Goal: Task Accomplishment & Management: Manage account settings

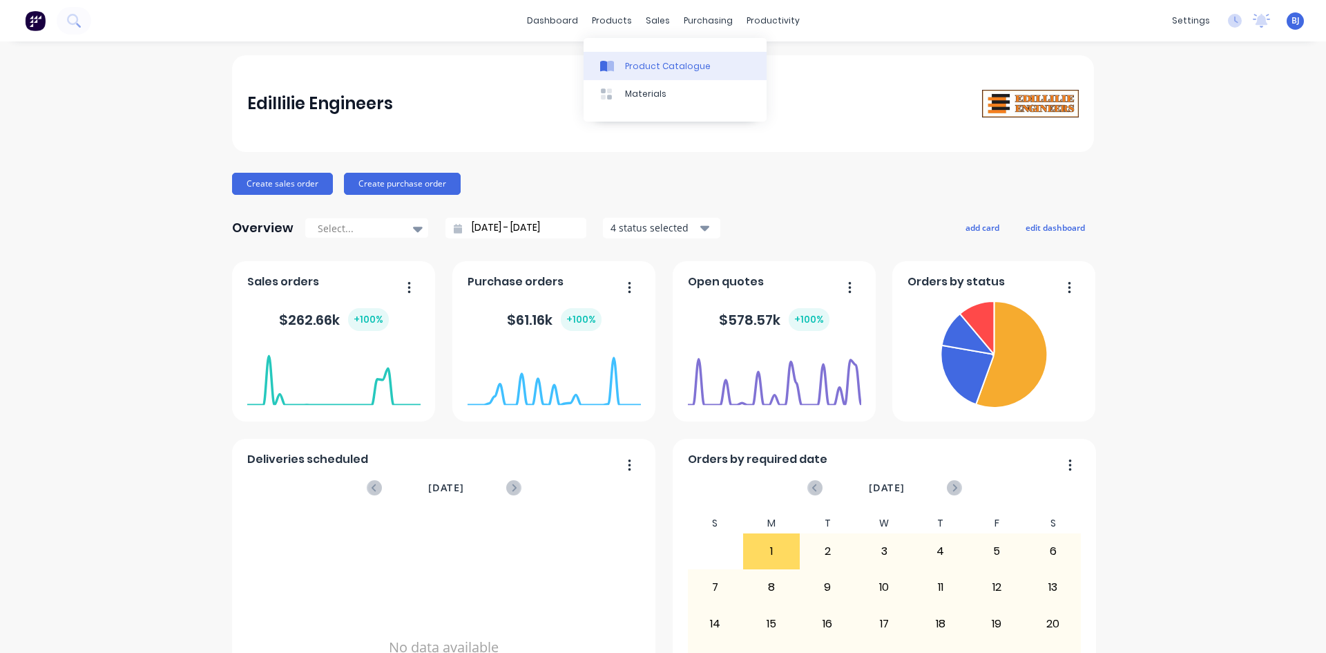
click at [611, 66] on icon at bounding box center [610, 66] width 7 height 11
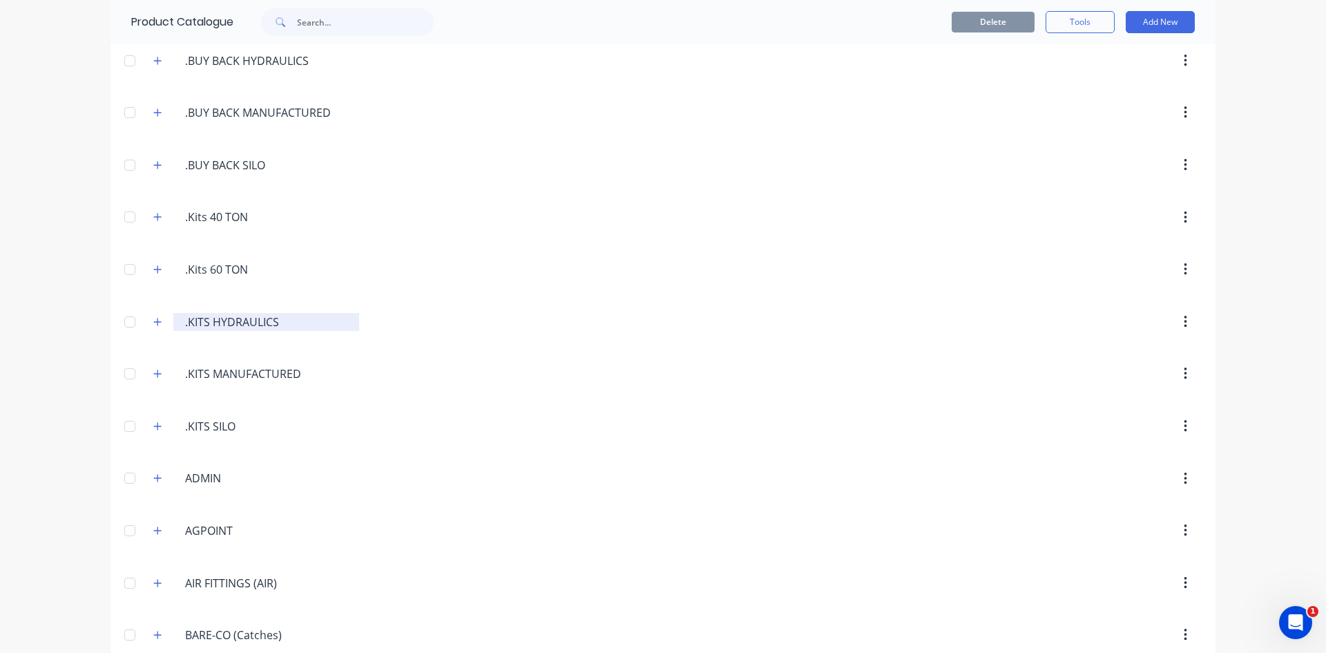
scroll to position [276, 0]
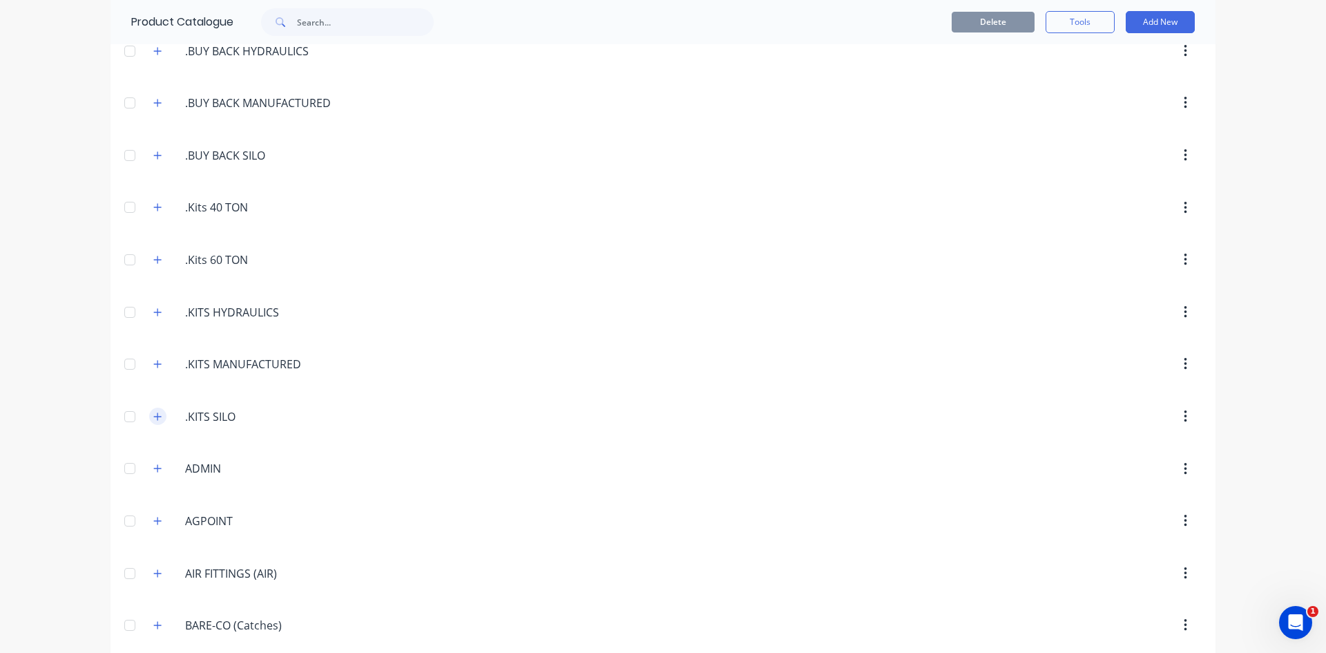
click at [153, 416] on icon "button" at bounding box center [157, 417] width 8 height 10
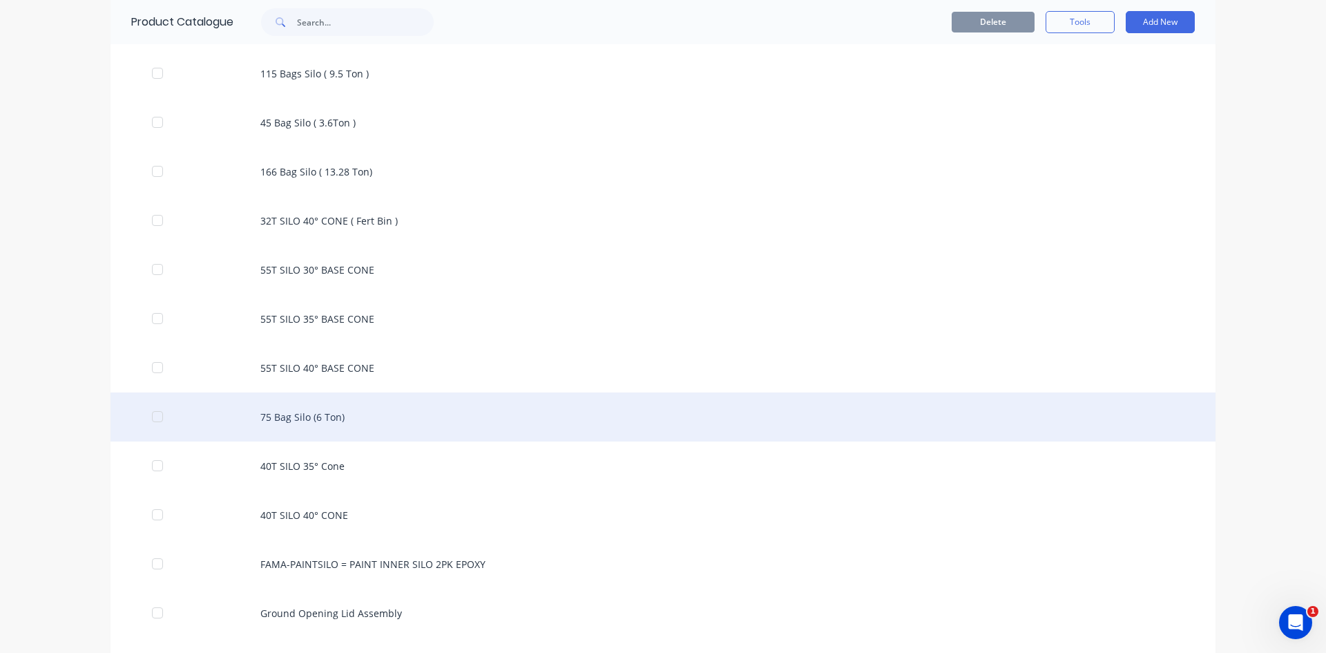
scroll to position [691, 0]
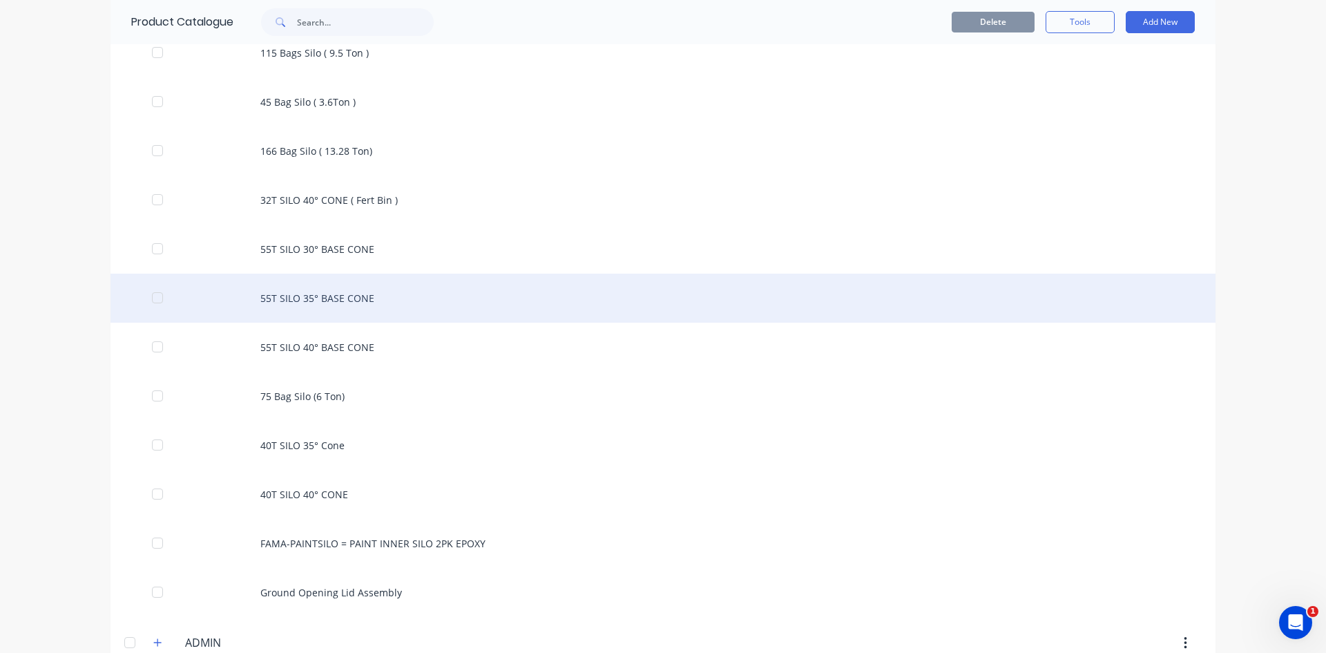
click at [287, 294] on div "55T SILO 35° BASE CONE" at bounding box center [663, 298] width 1105 height 49
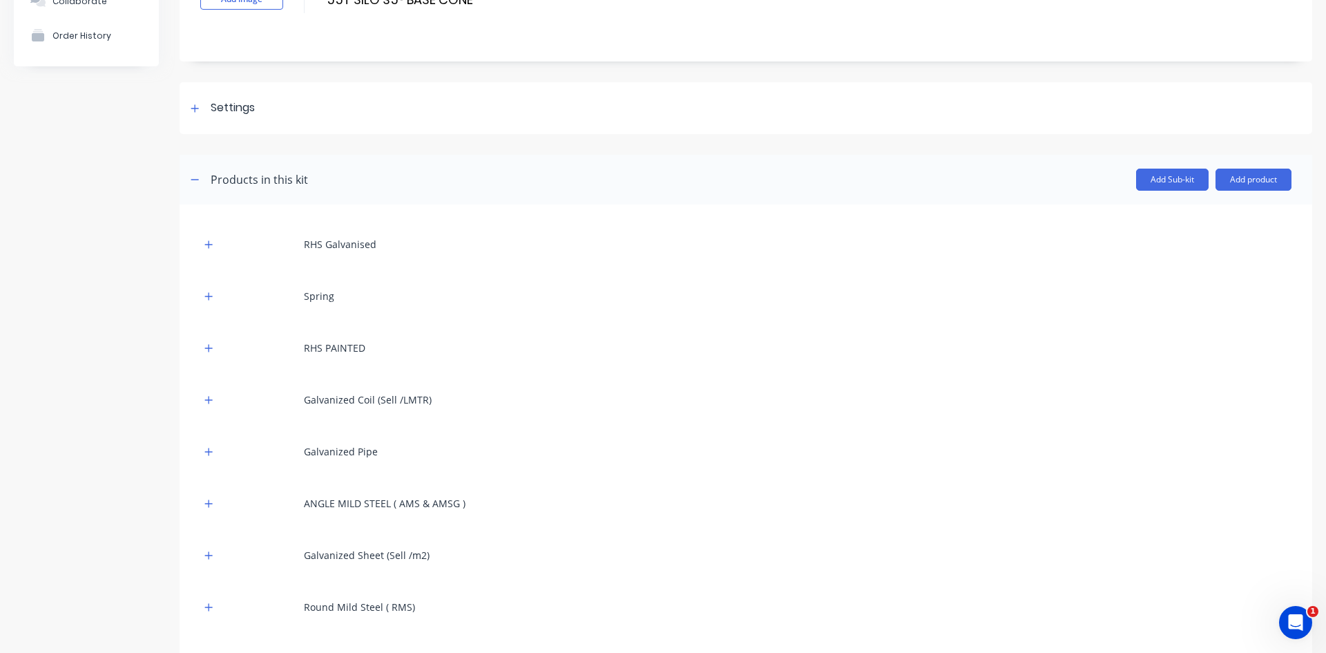
scroll to position [117, 0]
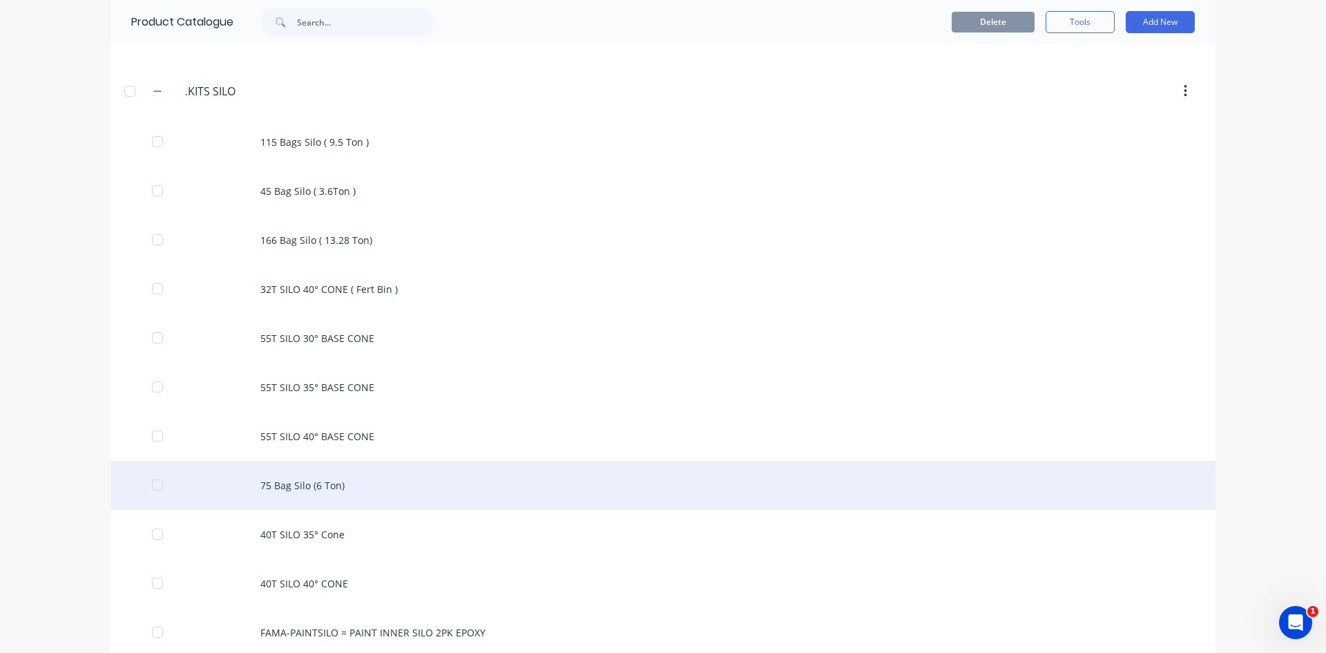
scroll to position [622, 0]
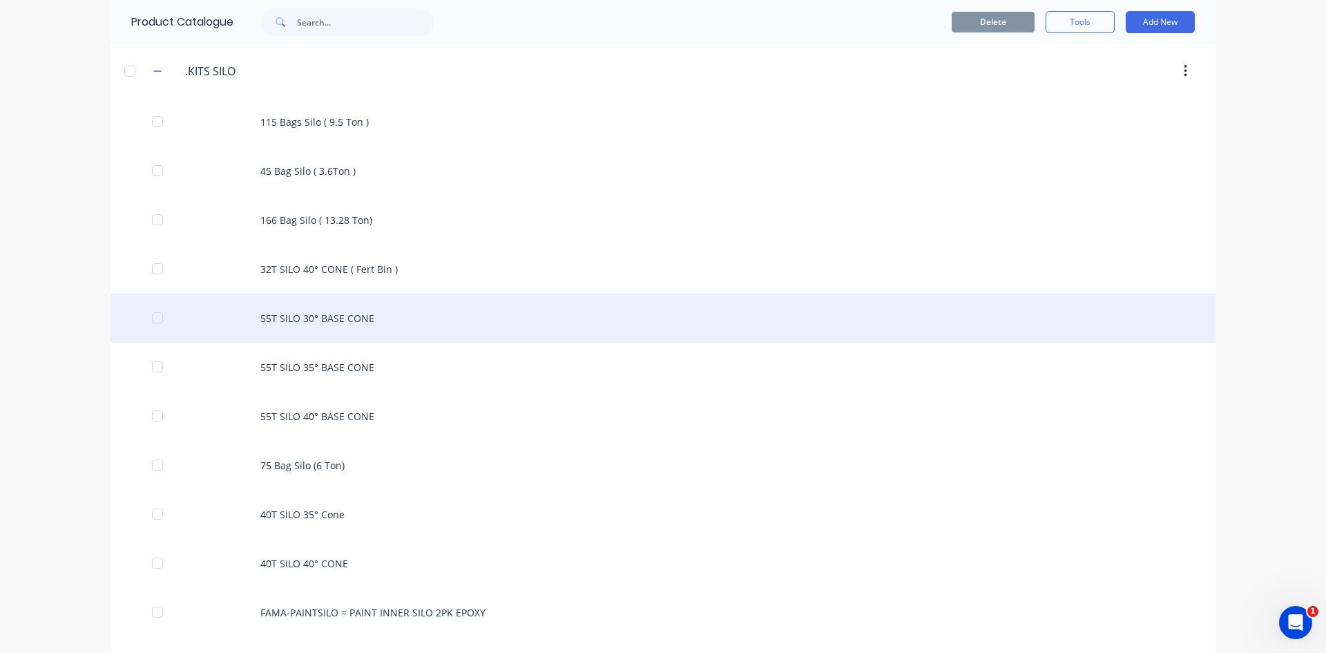
click at [366, 314] on div "55T SILO 30° BASE CONE" at bounding box center [663, 318] width 1105 height 49
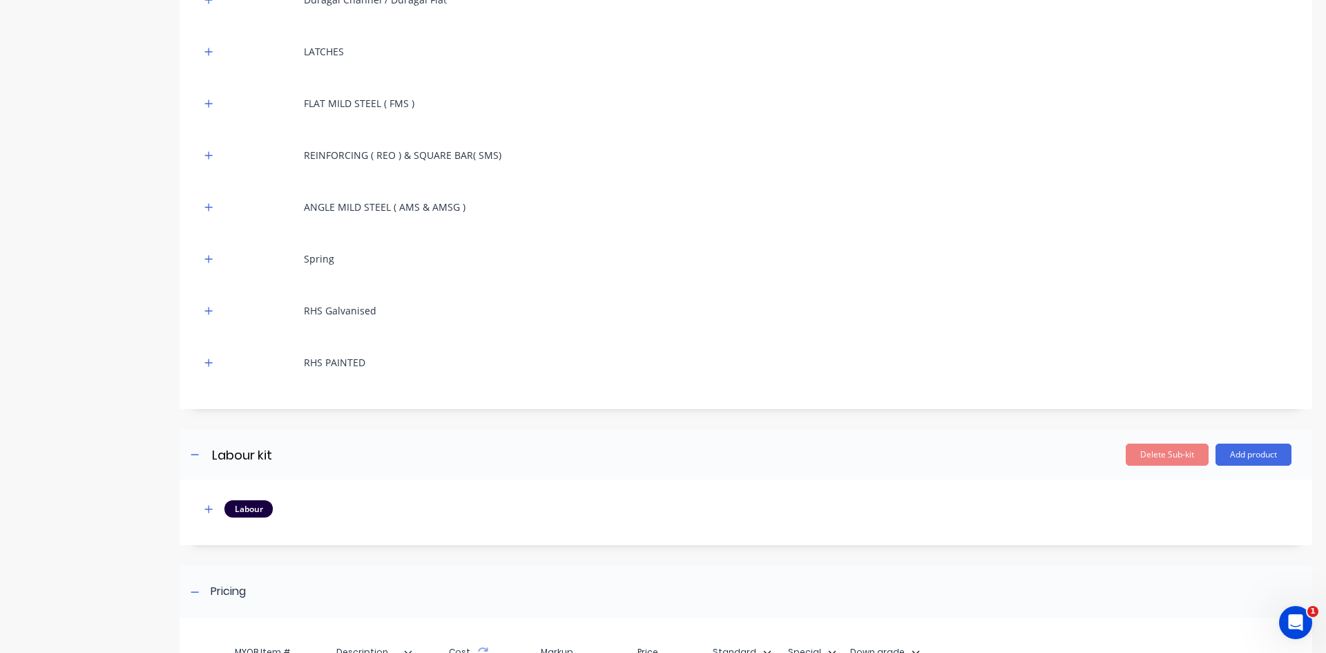
scroll to position [807, 0]
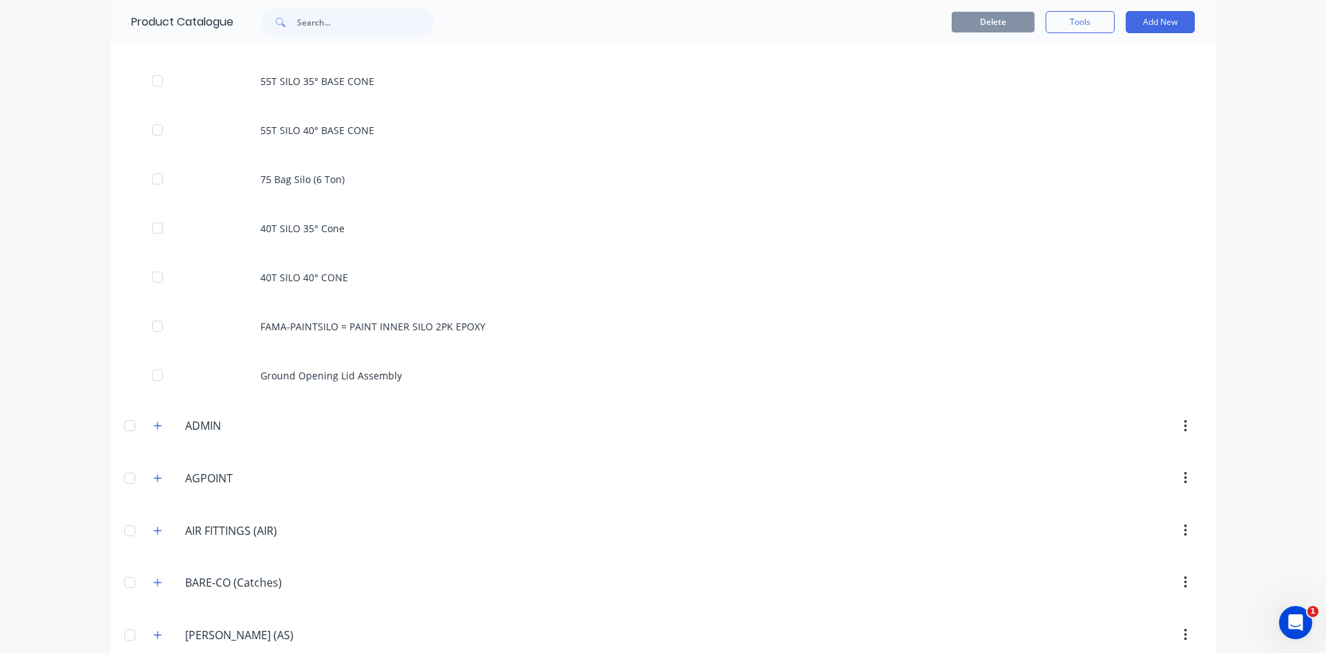
scroll to position [829, 0]
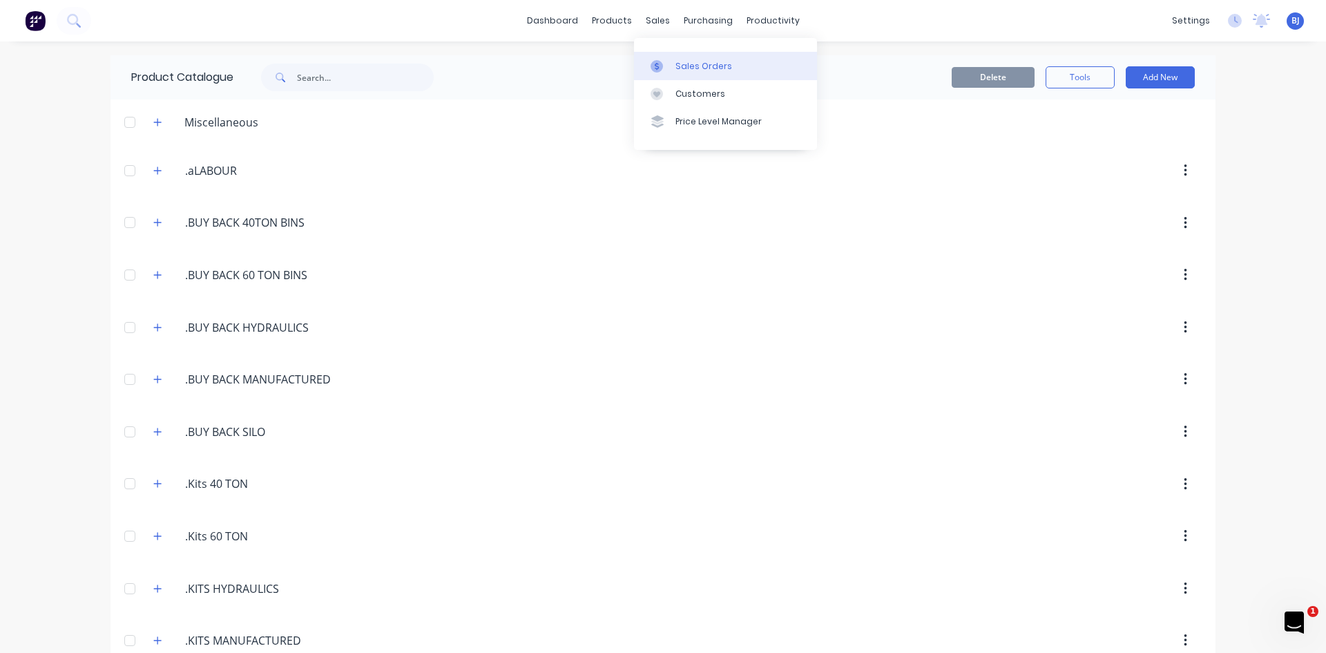
click at [662, 68] on icon at bounding box center [657, 66] width 12 height 12
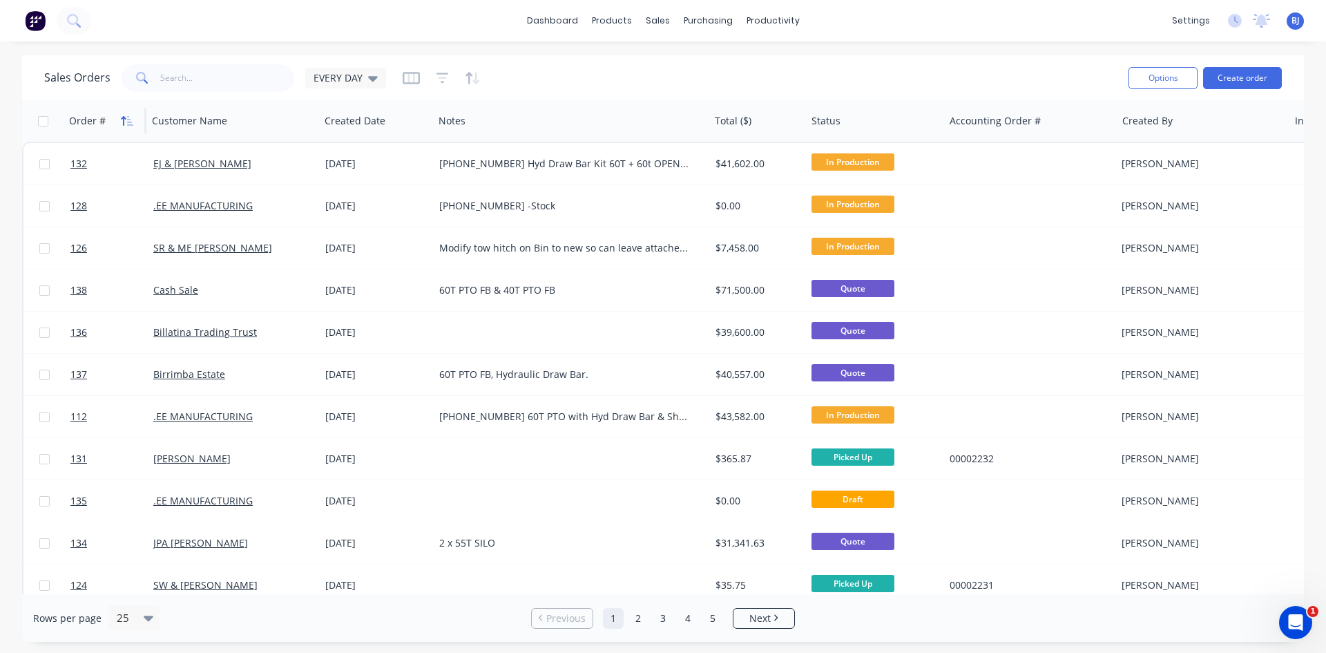
click at [126, 121] on icon "button" at bounding box center [127, 120] width 12 height 11
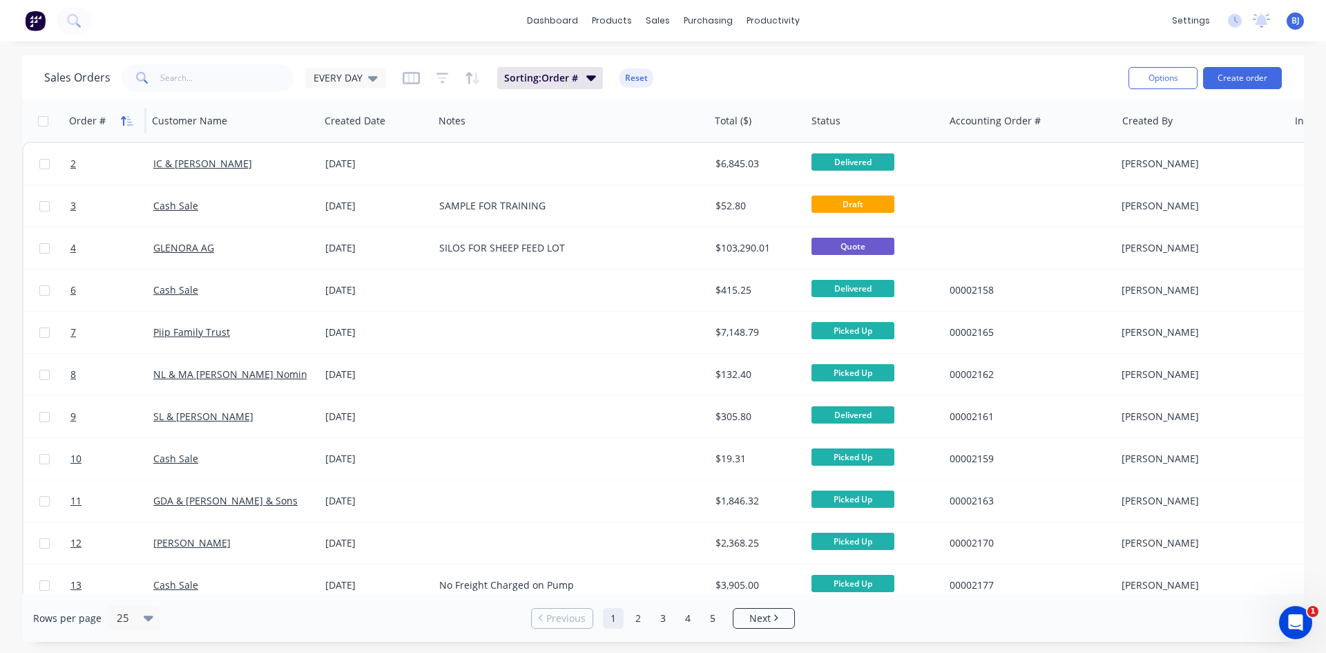
click at [125, 122] on icon "button" at bounding box center [127, 120] width 12 height 11
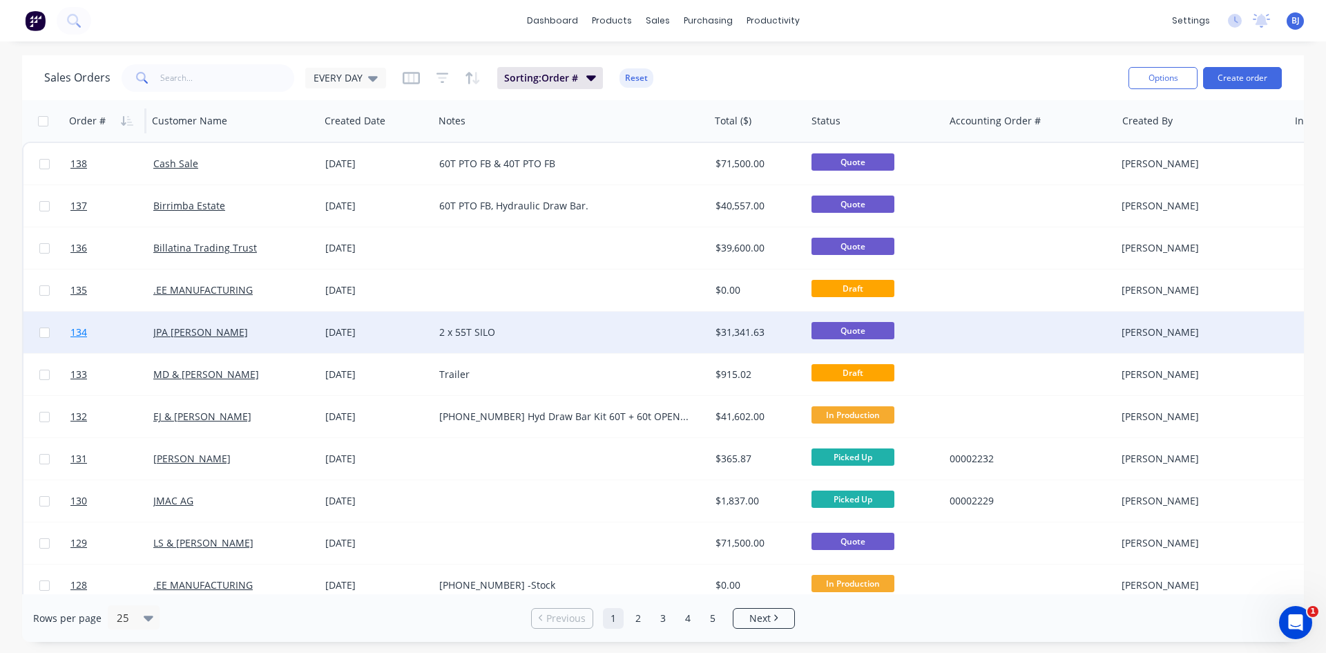
click at [96, 334] on link "134" at bounding box center [111, 331] width 83 height 41
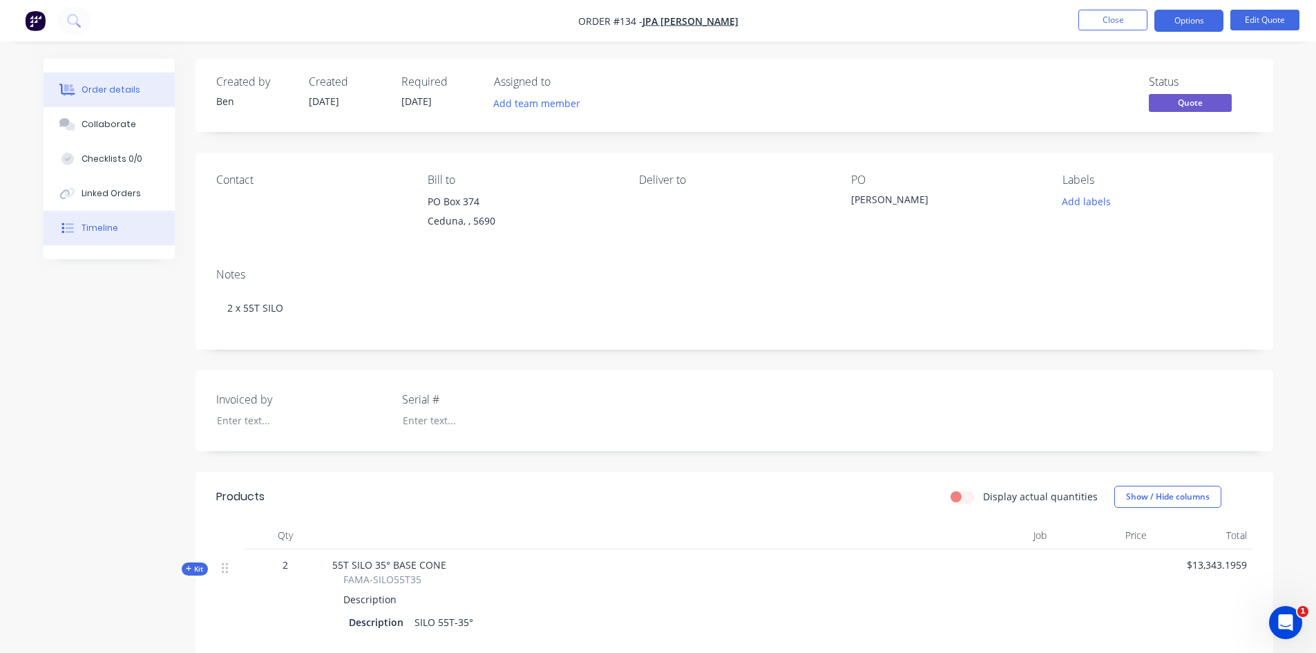
click at [106, 228] on div "Timeline" at bounding box center [99, 228] width 37 height 12
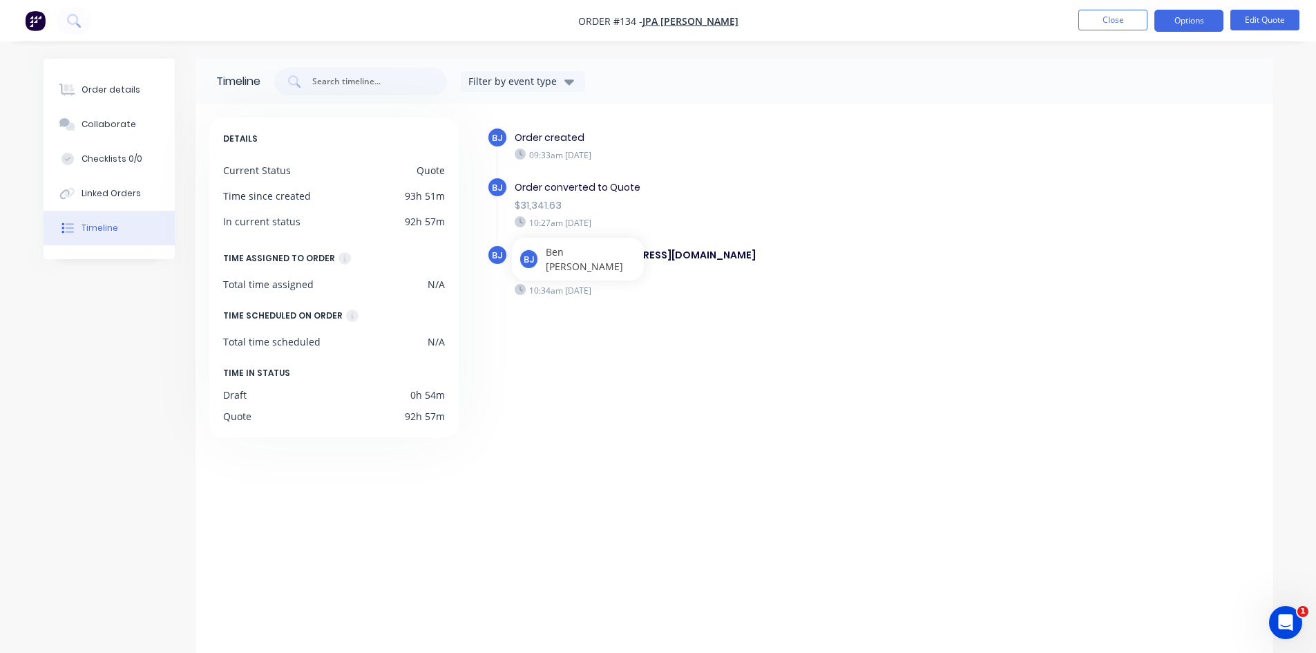
click at [501, 258] on span "BJ" at bounding box center [497, 255] width 10 height 13
click at [555, 189] on span "Ben Joubert" at bounding box center [592, 191] width 92 height 29
click at [533, 362] on div "BJ Order created 09:33am Friday 29/08/25 BJ Order converted to Quote $31,341.63…" at bounding box center [865, 384] width 787 height 535
drag, startPoint x: 356, startPoint y: 524, endPoint x: 356, endPoint y: 516, distance: 7.6
click at [356, 516] on div "DETAILS Current Status Quote Time since created 93h 51m In current status 92h 5…" at bounding box center [340, 384] width 262 height 535
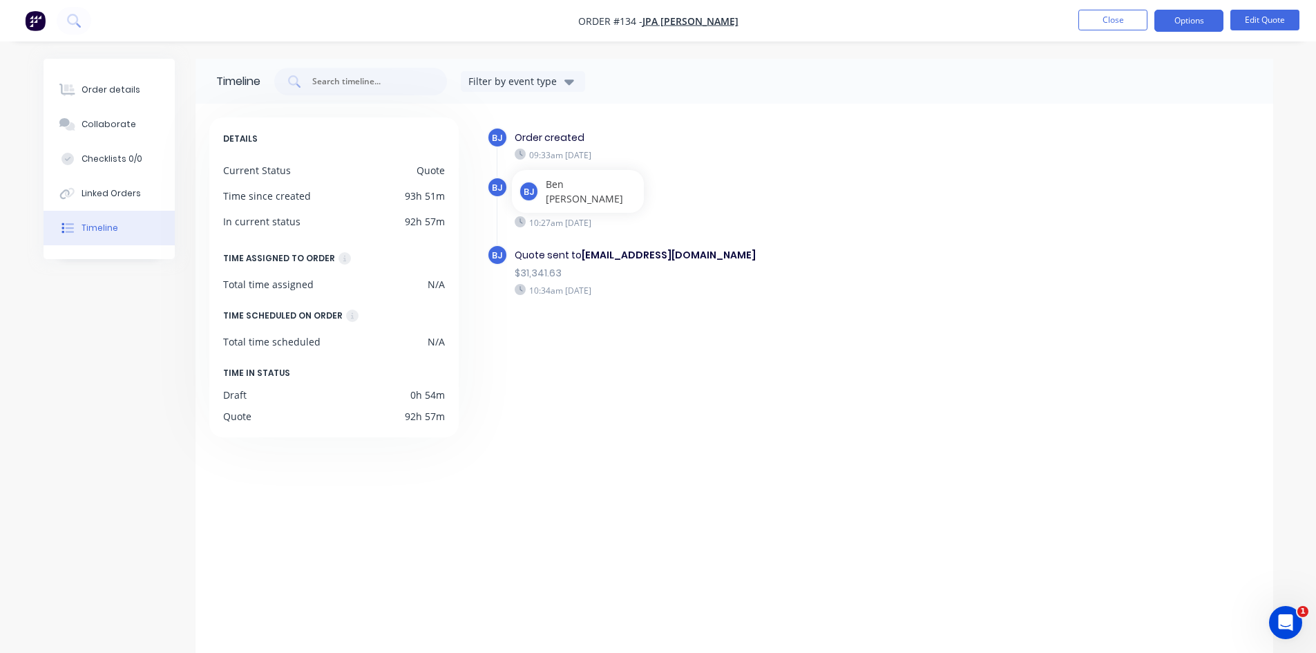
drag, startPoint x: 503, startPoint y: 391, endPoint x: 526, endPoint y: 381, distance: 25.7
click at [504, 390] on div "BJ Order created 09:33am Friday 29/08/25 BJ Order converted to Quote $31,341.63…" at bounding box center [865, 384] width 787 height 535
click at [526, 381] on div "BJ Order created 09:33am Friday 29/08/25 BJ Order converted to Quote $31,341.63…" at bounding box center [865, 384] width 787 height 535
click at [495, 186] on span "BJ" at bounding box center [497, 187] width 10 height 13
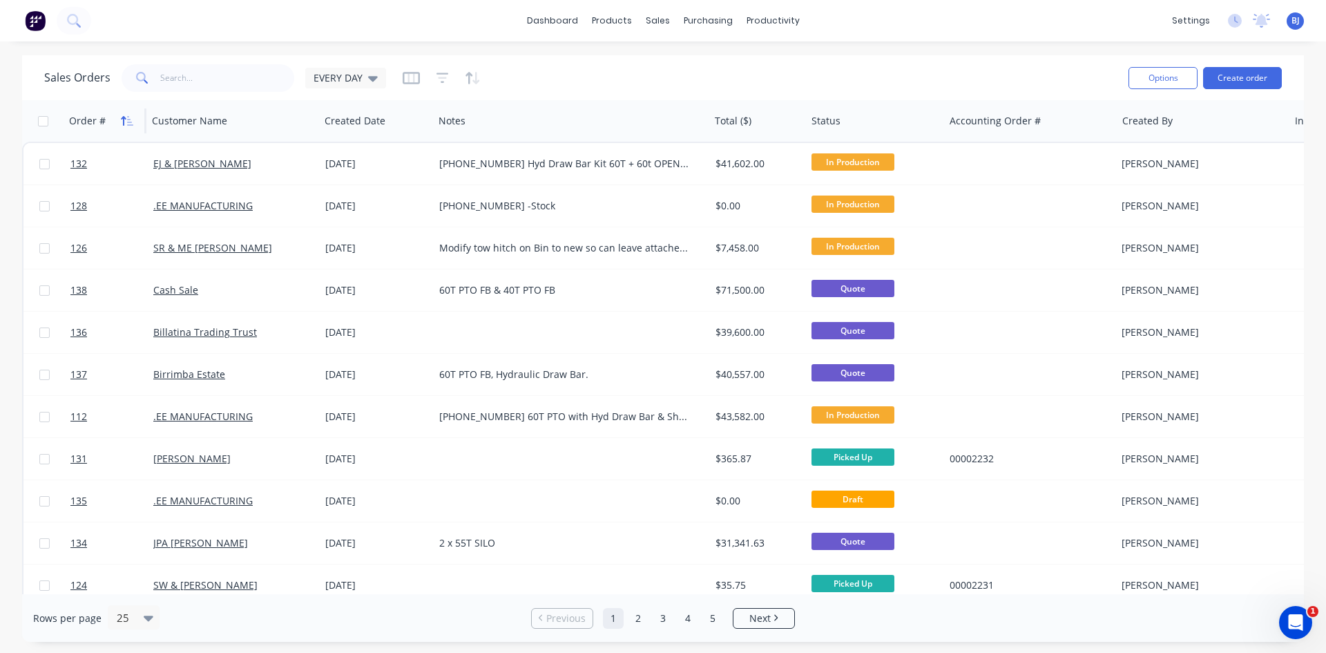
click at [127, 120] on icon "button" at bounding box center [127, 120] width 12 height 11
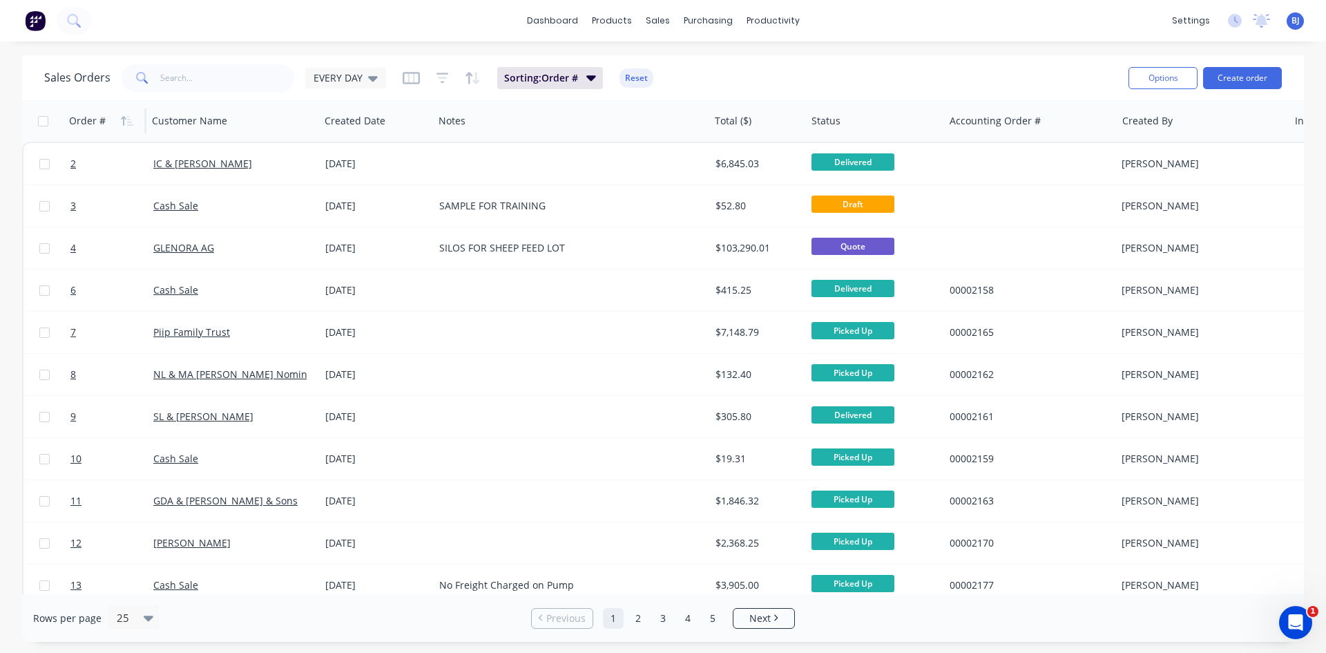
click at [127, 120] on icon "button" at bounding box center [127, 120] width 12 height 11
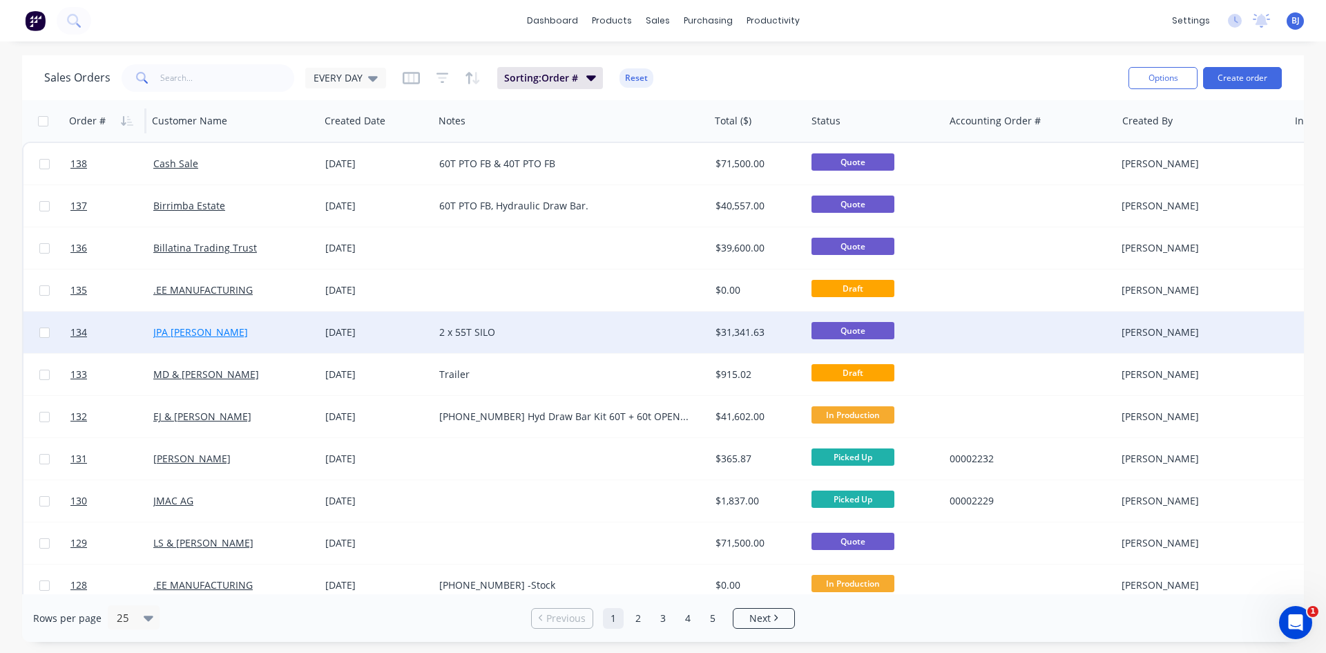
click at [155, 334] on link "JPA [PERSON_NAME]" at bounding box center [200, 331] width 95 height 13
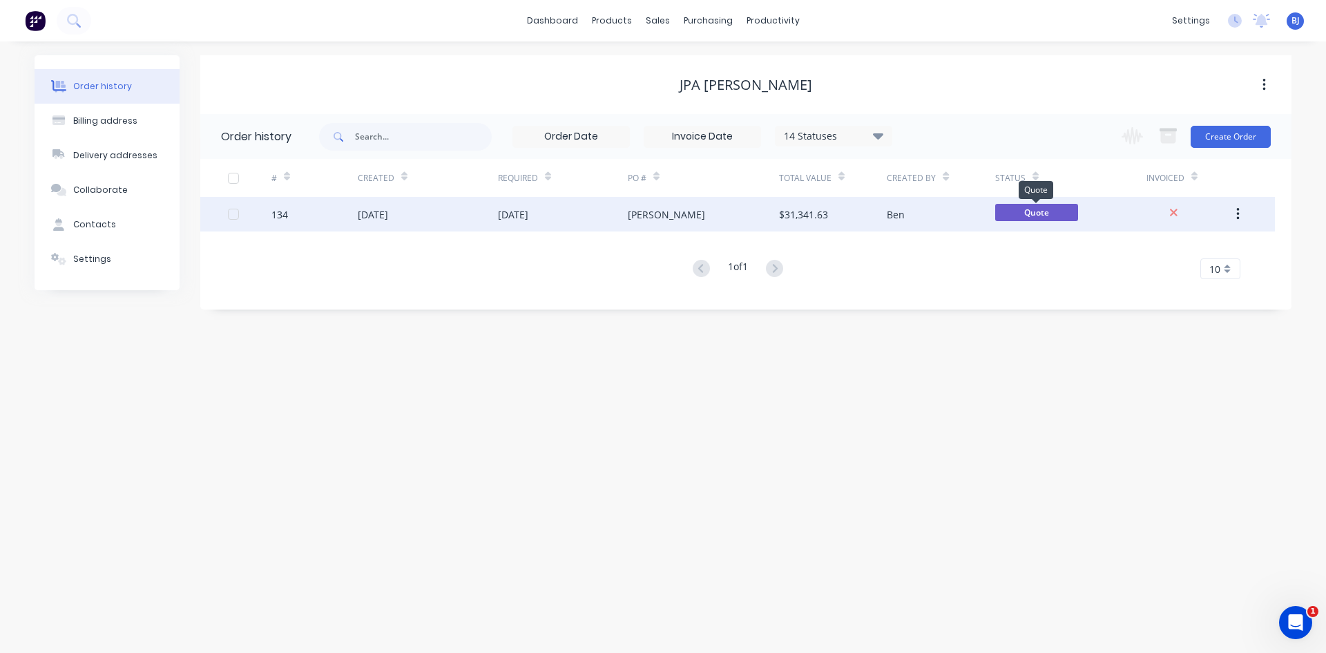
click at [1025, 210] on span "Quote" at bounding box center [1036, 212] width 83 height 17
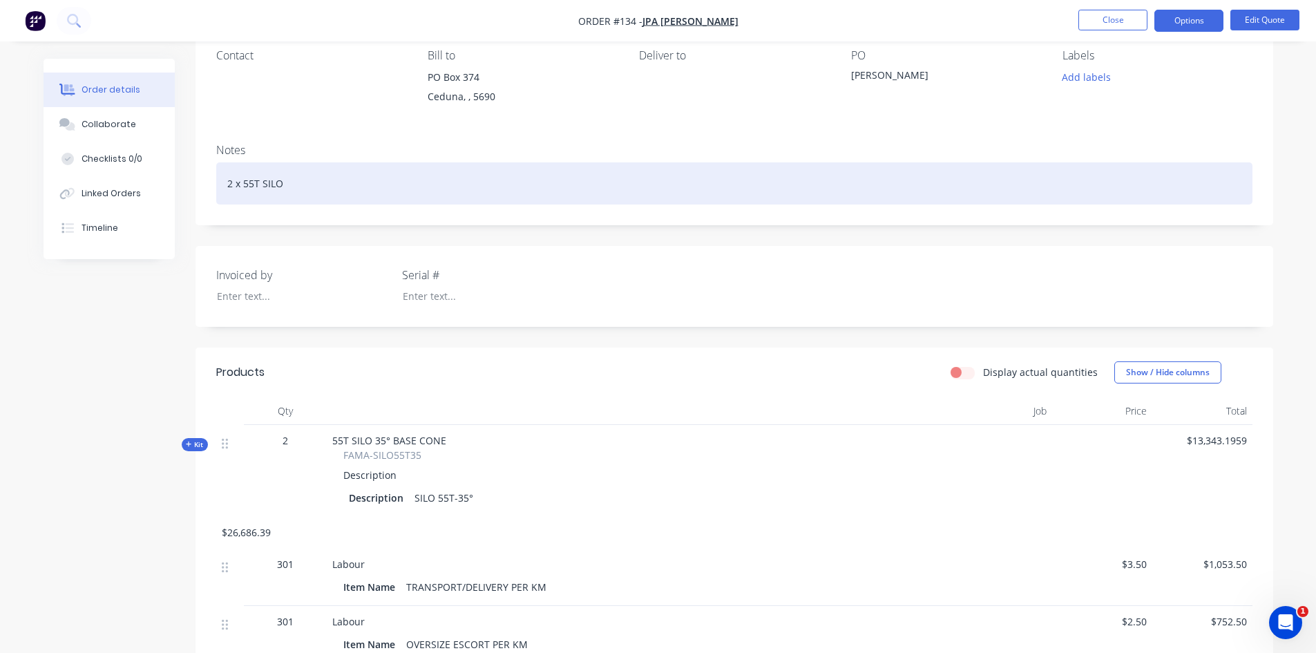
scroll to position [138, 0]
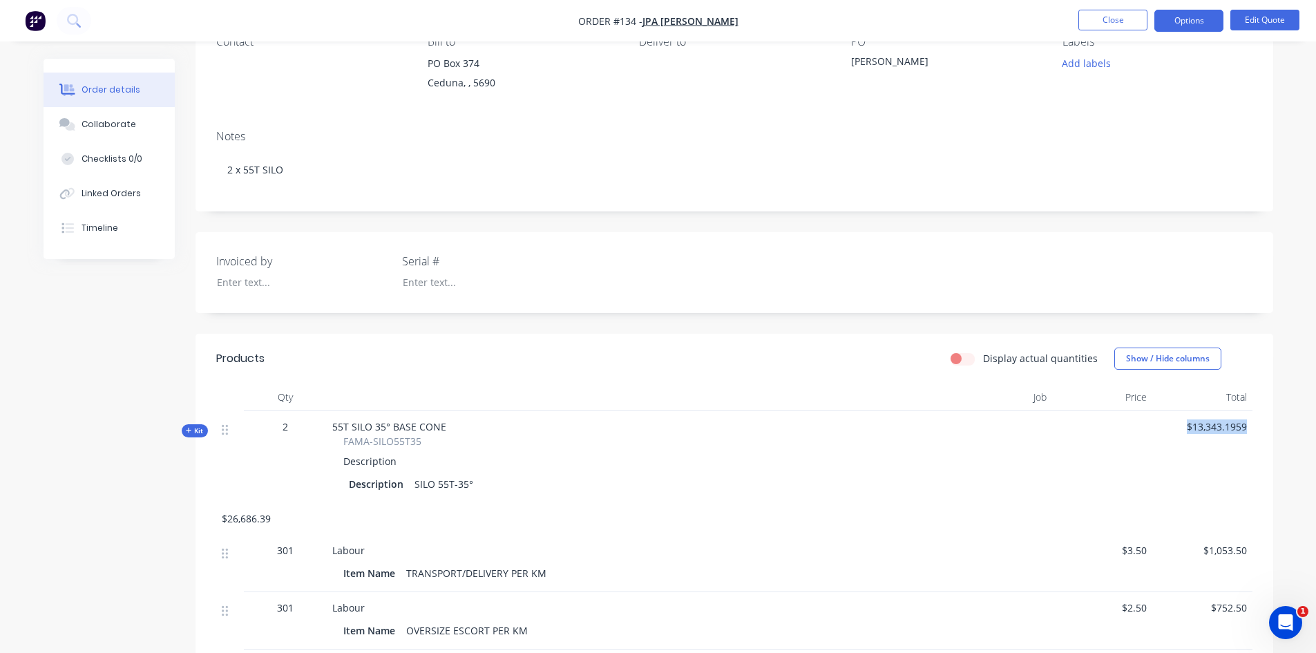
drag, startPoint x: 1246, startPoint y: 427, endPoint x: 1173, endPoint y: 437, distance: 73.8
click at [1173, 437] on div "$13,343.1959" at bounding box center [1202, 457] width 100 height 92
click at [1245, 19] on button "Edit Quote" at bounding box center [1264, 20] width 69 height 21
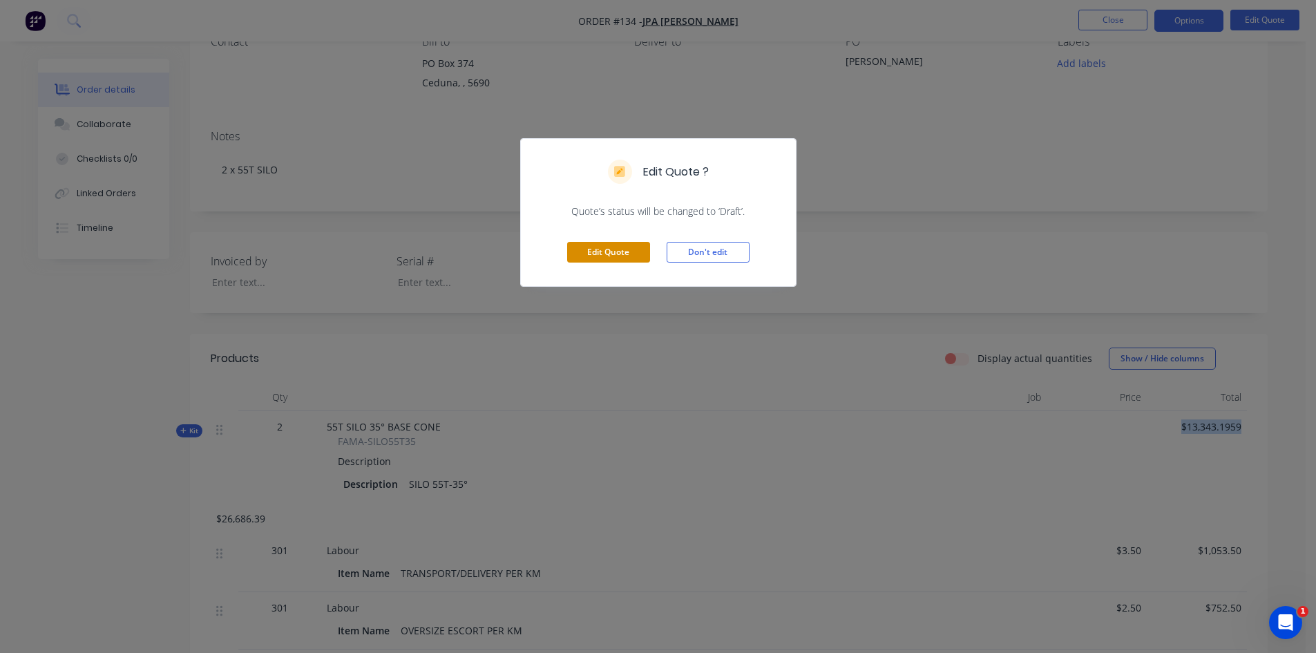
click at [620, 246] on button "Edit Quote" at bounding box center [608, 252] width 83 height 21
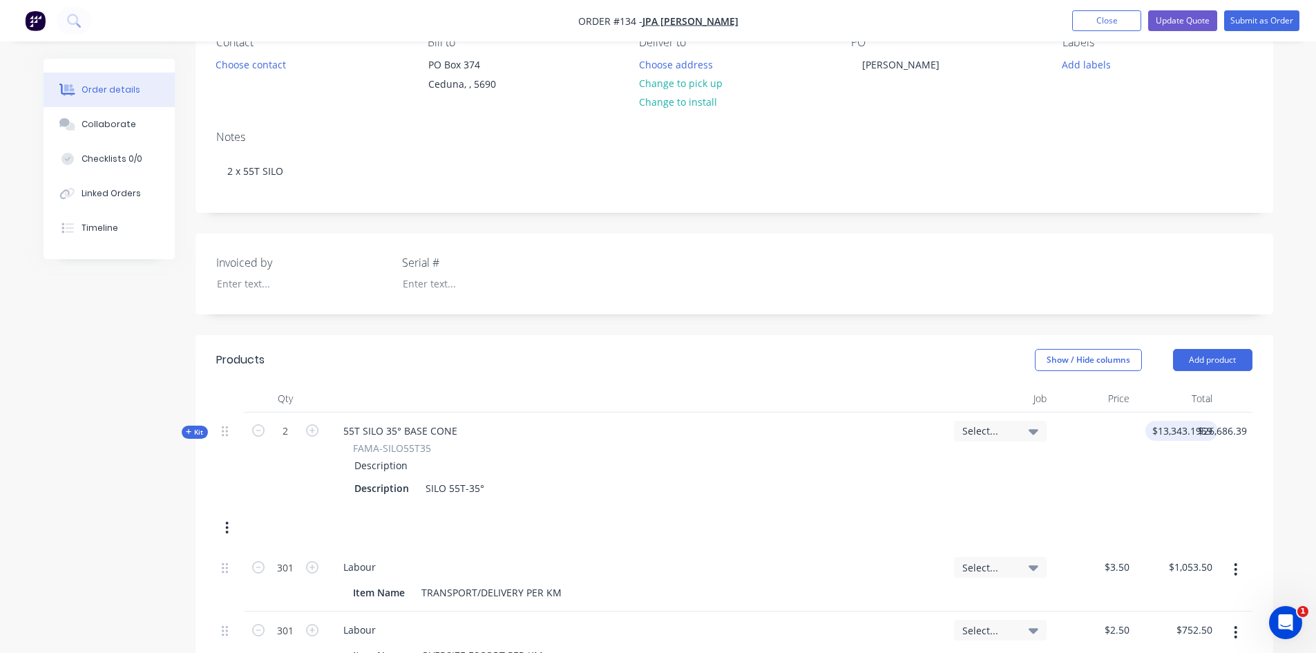
type input "13343.1959"
drag, startPoint x: 1153, startPoint y: 428, endPoint x: 1249, endPoint y: 425, distance: 96.0
click at [1255, 426] on div "Qty Job Price Total Kit 2 55T SILO 35° BASE CONE FAMA-SILO55T35 Description Des…" at bounding box center [733, 552] width 1077 height 335
type input "26686.39"
type input "17500.00"
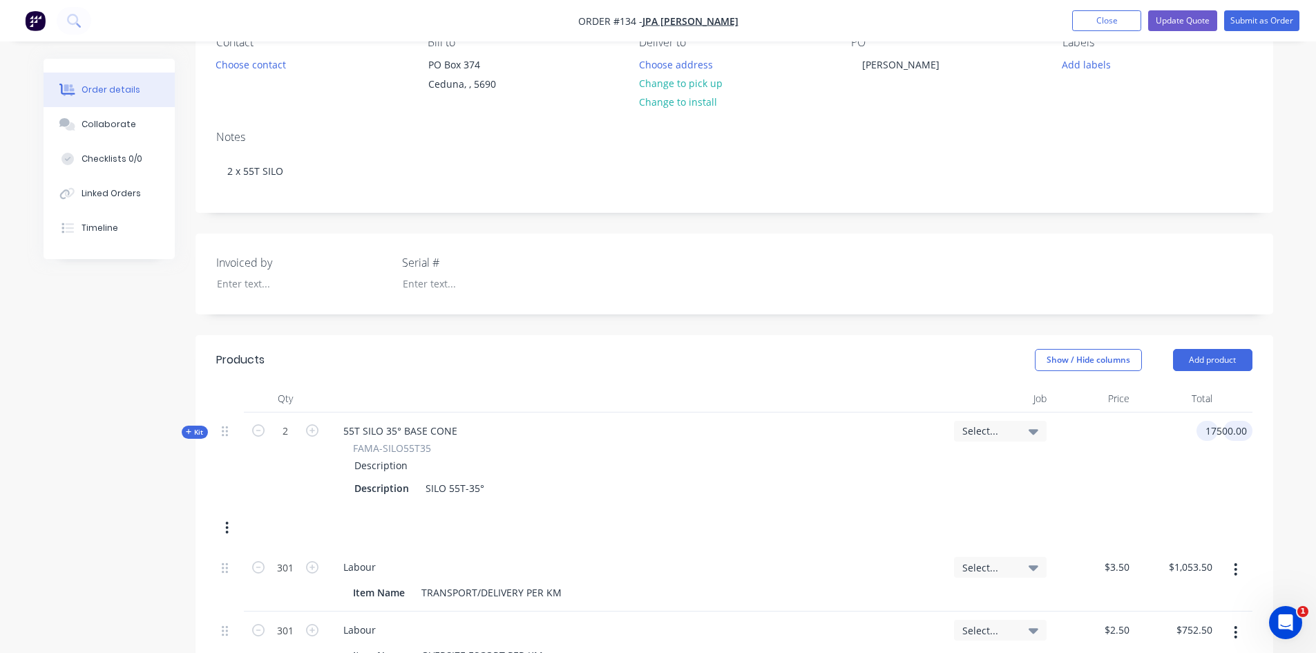
type input "8750"
type input "$17,500.00"
click at [1089, 524] on div "Kit 2 55T SILO 35° BASE CONE FAMA-SILO55T35 Description Description SILO 55T-35…" at bounding box center [734, 480] width 1036 height 137
click at [399, 430] on div "55T SILO 35° BASE CONE" at bounding box center [400, 431] width 136 height 20
click at [400, 428] on div "55T SILO 35° BASE CONE" at bounding box center [400, 431] width 136 height 20
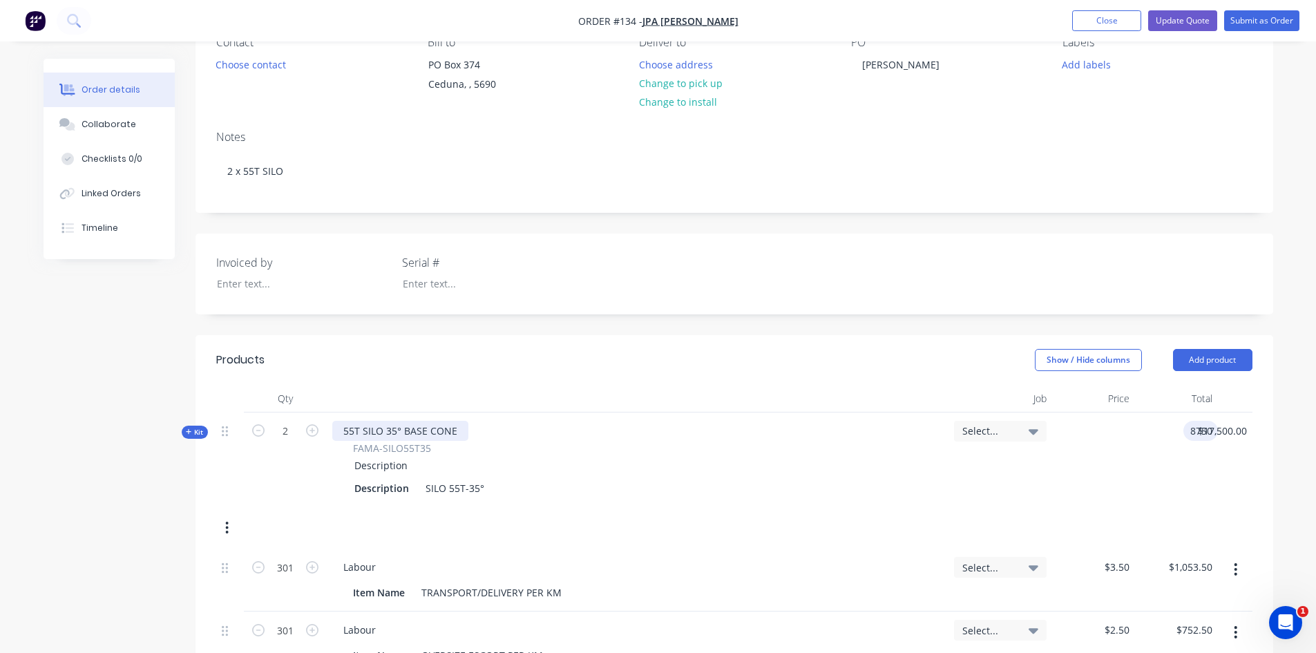
click at [402, 428] on div "55T SILO 35° BASE CONE" at bounding box center [400, 431] width 136 height 20
drag, startPoint x: 402, startPoint y: 428, endPoint x: 386, endPoint y: 434, distance: 17.1
click at [386, 434] on div "55T SILO 35° BASE CONE" at bounding box center [400, 431] width 136 height 20
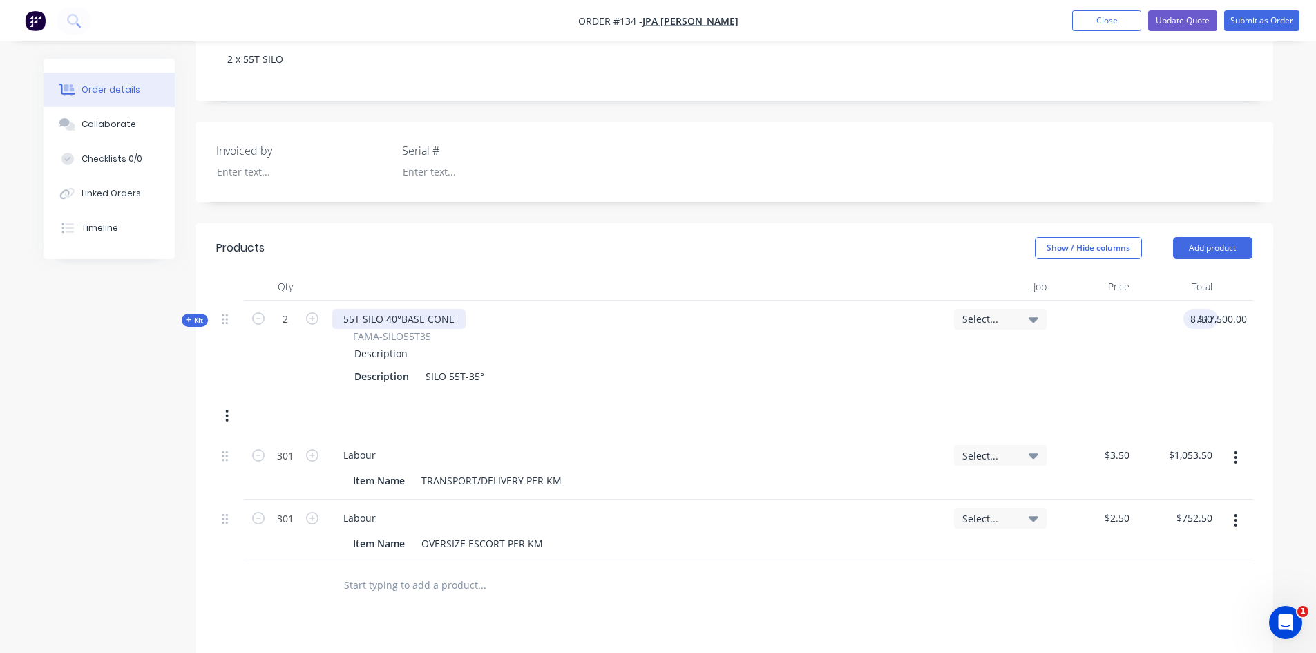
scroll to position [276, 0]
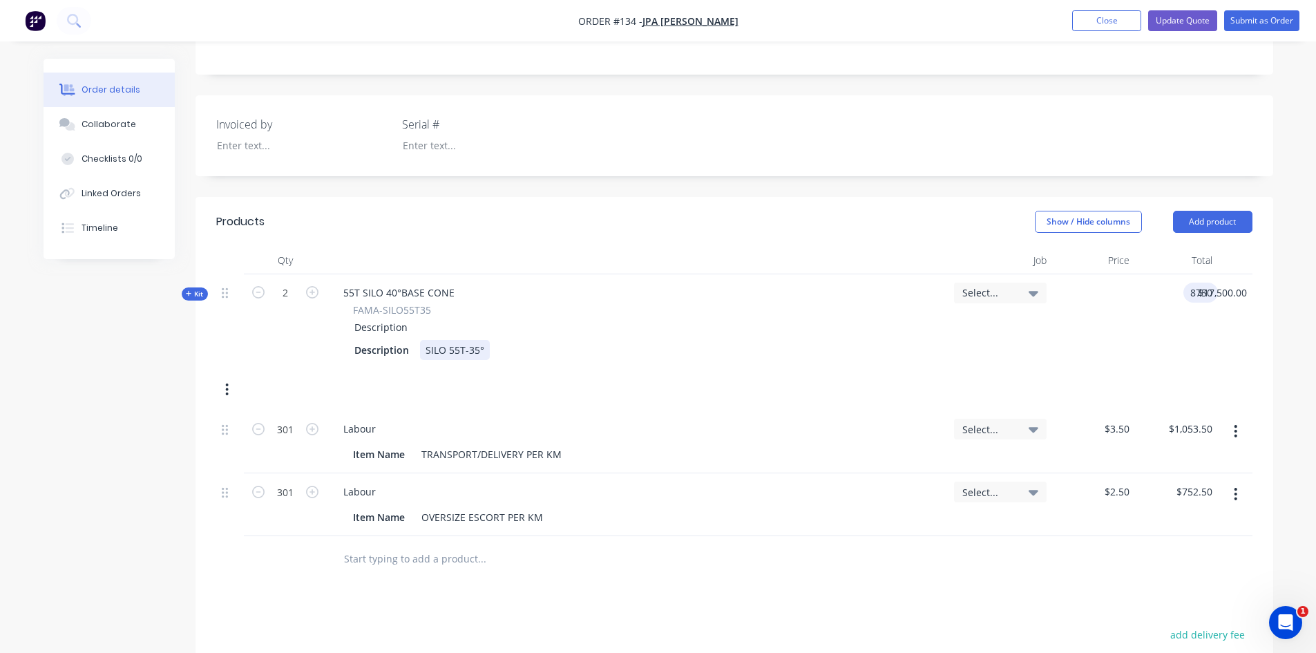
click at [767, 358] on div "Description SILO 55T-35°" at bounding box center [637, 350] width 577 height 20
click at [475, 349] on div "SILO 55T-35°" at bounding box center [455, 350] width 70 height 20
click at [607, 397] on div "Kit 2 55T SILO 40°BASE CONE FAMA-SILO55T35 Description Description SILO 55T-40°…" at bounding box center [734, 342] width 1036 height 137
click at [467, 348] on div "SILO 55T-40°" at bounding box center [455, 350] width 70 height 20
click at [463, 349] on div "SILO 55T- 40°" at bounding box center [456, 350] width 73 height 20
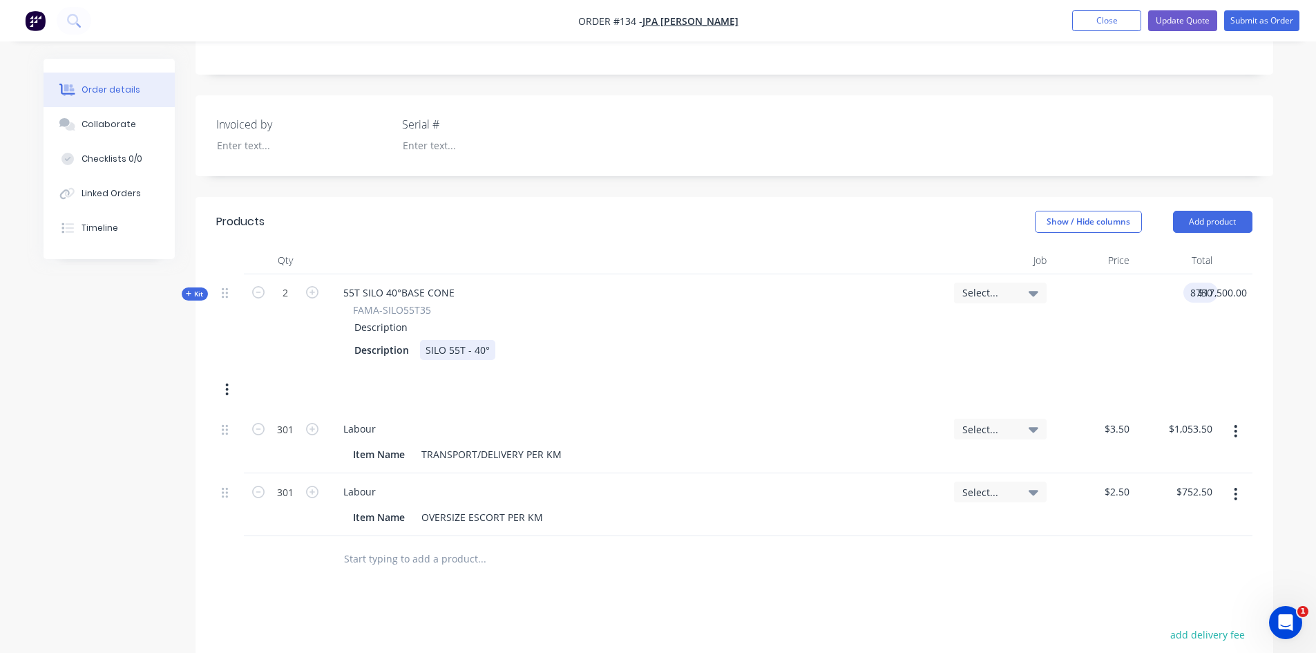
click at [870, 363] on div "55T SILO 40°BASE CONE FAMA-SILO55T35 Description Description SILO 55T - 40°" at bounding box center [638, 321] width 622 height 95
click at [1093, 15] on button "Close" at bounding box center [1106, 20] width 69 height 21
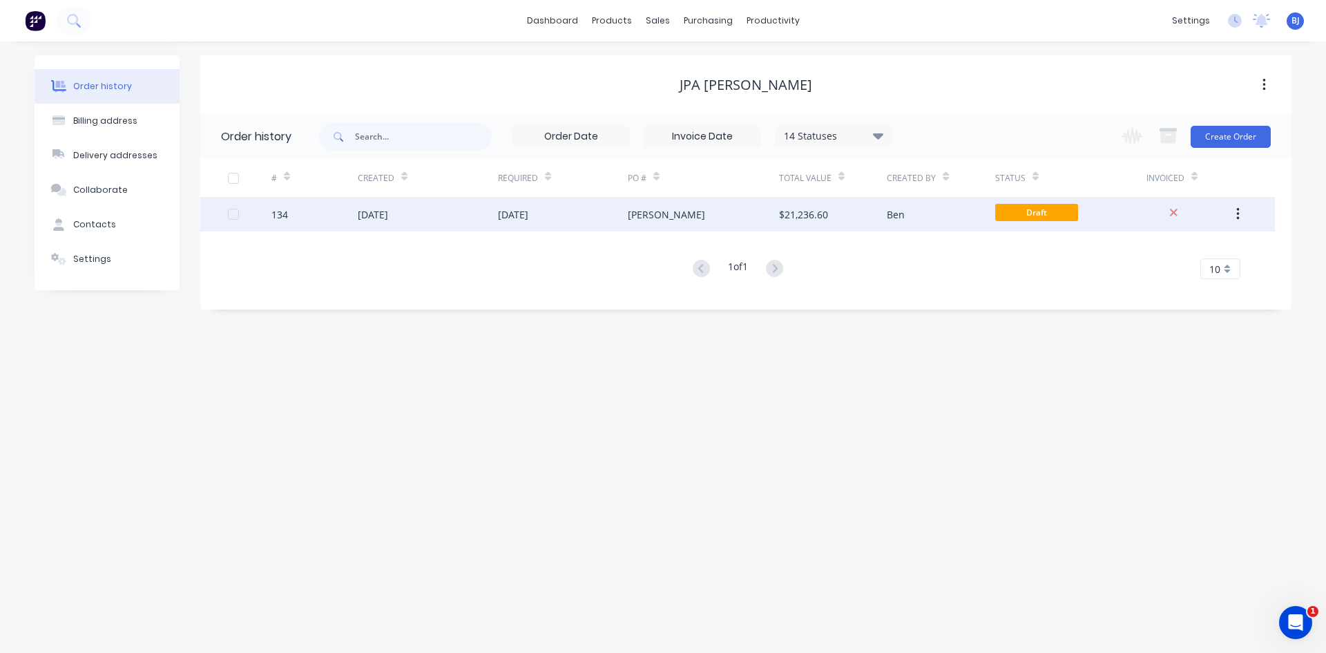
click at [388, 215] on div "29 Aug 2025" at bounding box center [373, 214] width 30 height 15
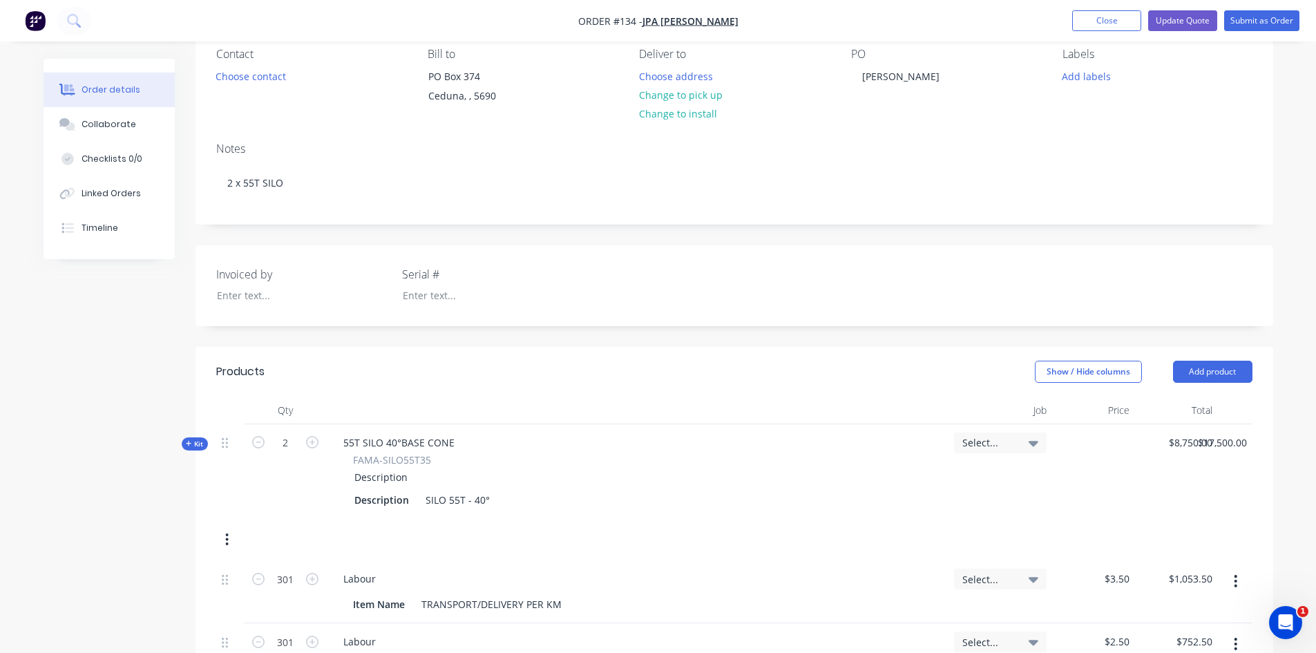
scroll to position [138, 0]
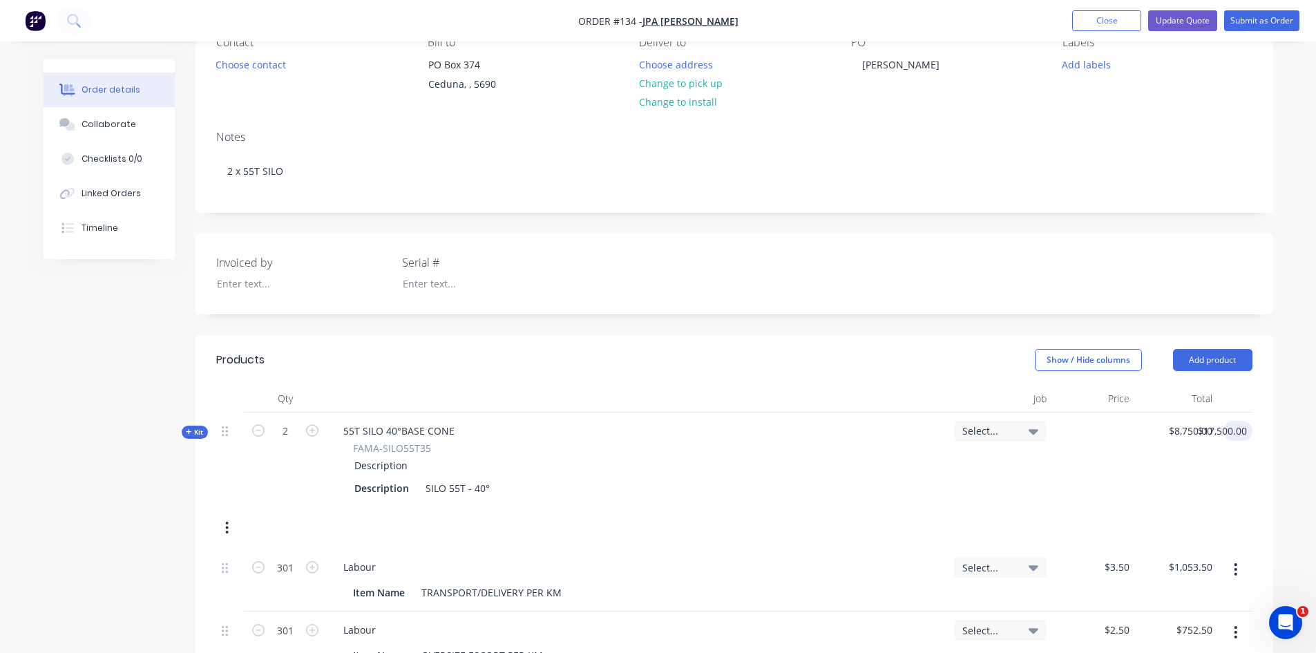
type input "17500.00"
type input "8750"
type input "$17,500.00"
drag, startPoint x: 1167, startPoint y: 429, endPoint x: 1200, endPoint y: 427, distance: 33.9
click at [1200, 427] on div "Kit 2 55T SILO 40°BASE CONE FAMA-SILO55T35 Description Description SILO 55T - 4…" at bounding box center [734, 480] width 1036 height 137
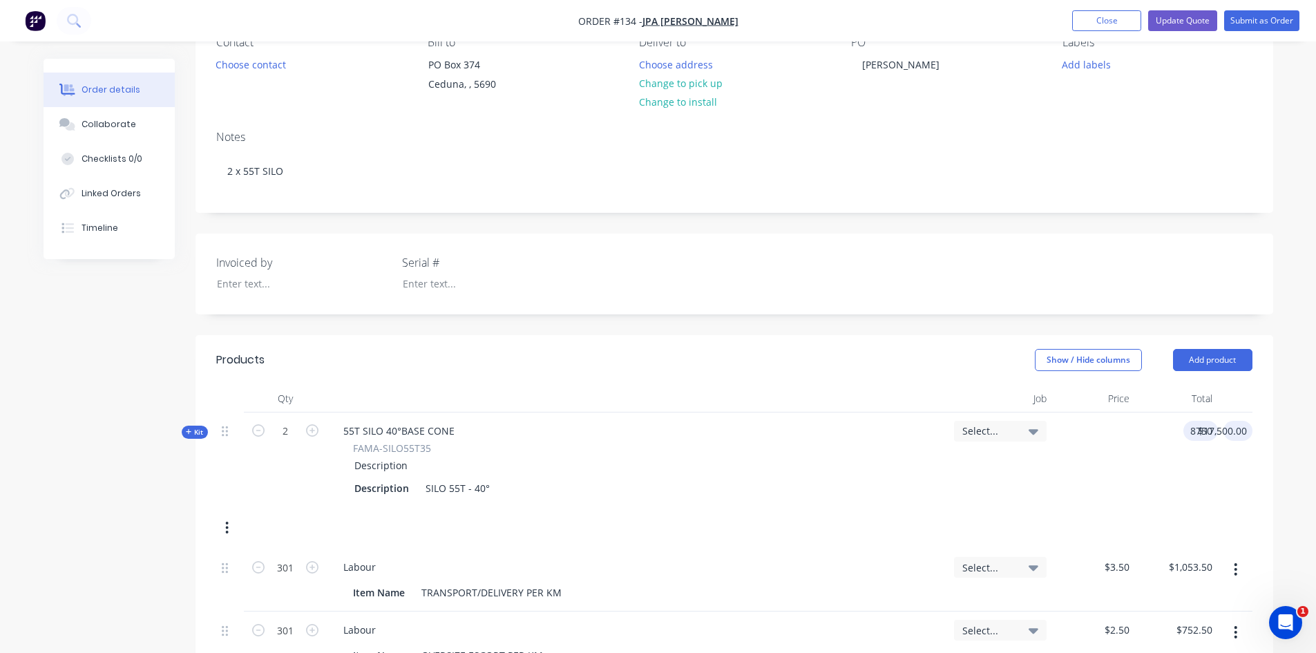
type input "$8,750.00"
type input "17500.00"
drag, startPoint x: 1225, startPoint y: 430, endPoint x: 1216, endPoint y: 431, distance: 9.0
click at [1216, 431] on div "Kit 2 55T SILO 40°BASE CONE FAMA-SILO55T35 Description Description SILO 55T - 4…" at bounding box center [734, 480] width 1036 height 137
type input "8750"
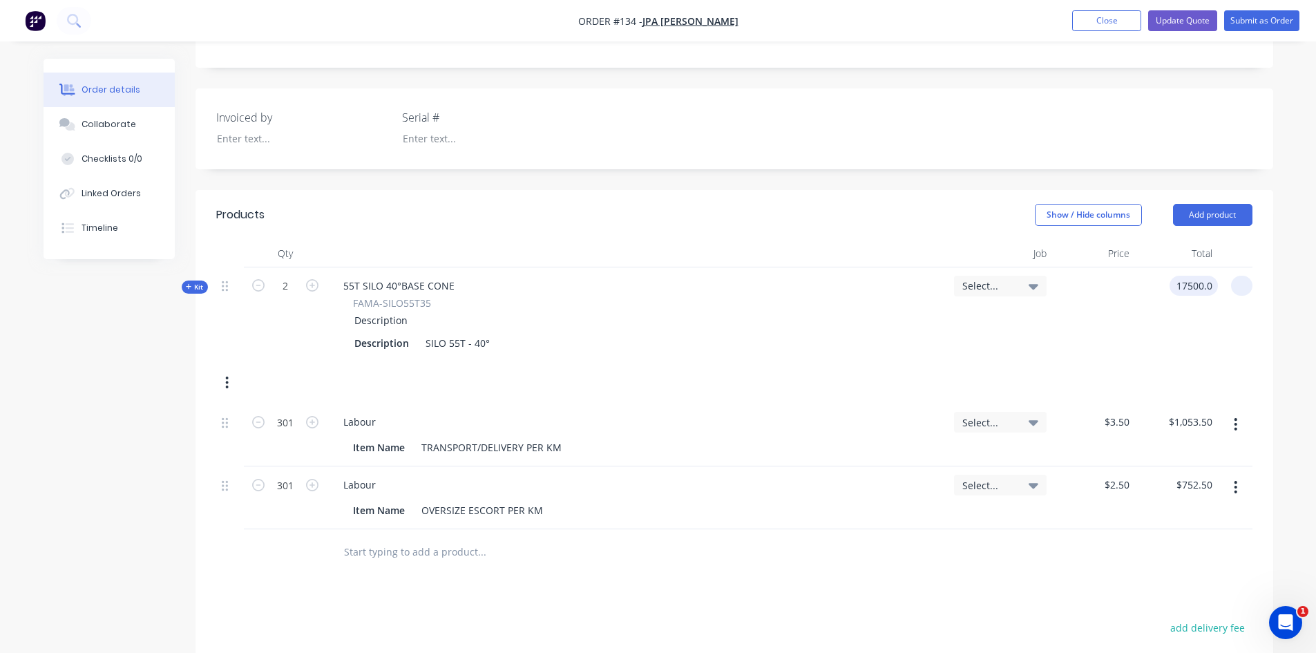
scroll to position [250, 0]
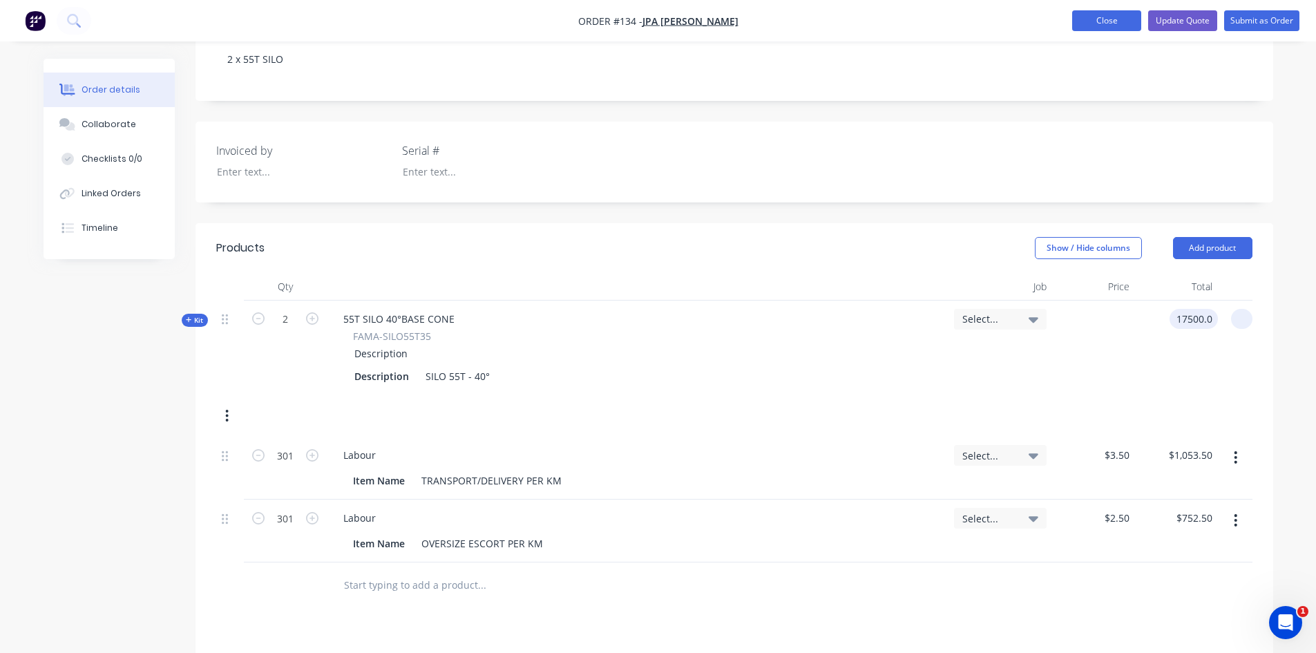
type input "$17,500.00"
type input "35000.00"
click at [1126, 25] on button "Close" at bounding box center [1106, 20] width 69 height 21
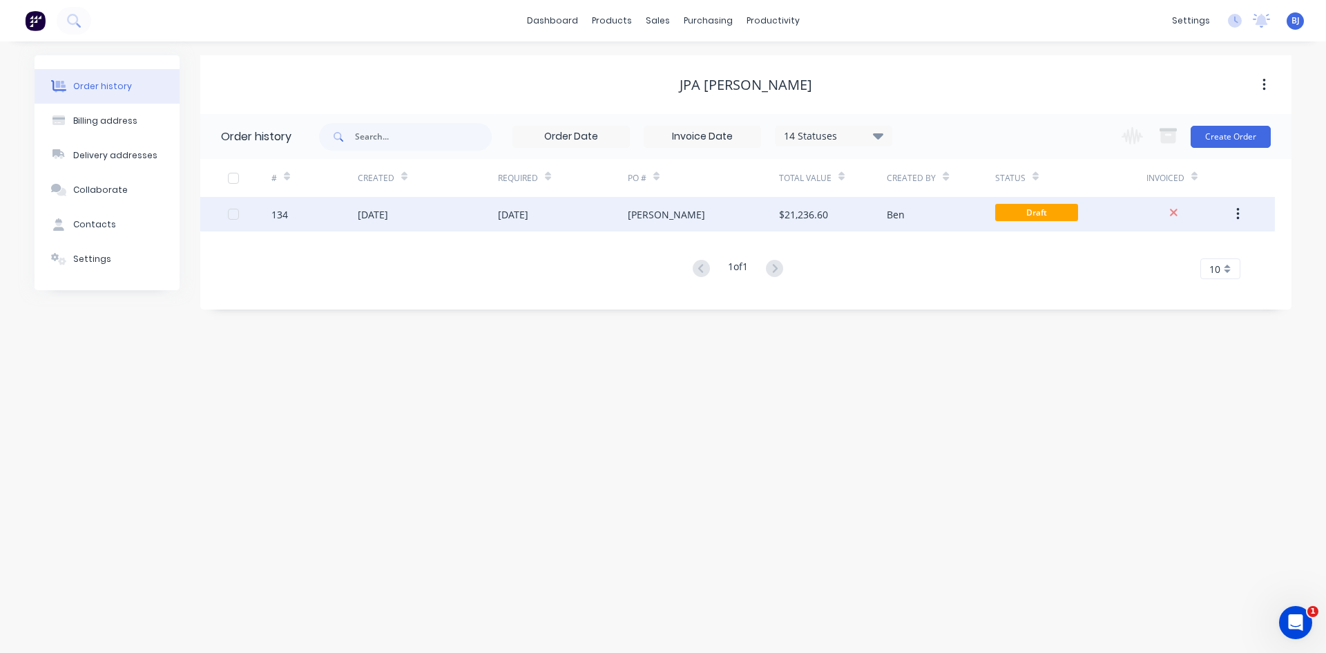
click at [528, 213] on div "[DATE]" at bounding box center [513, 214] width 30 height 15
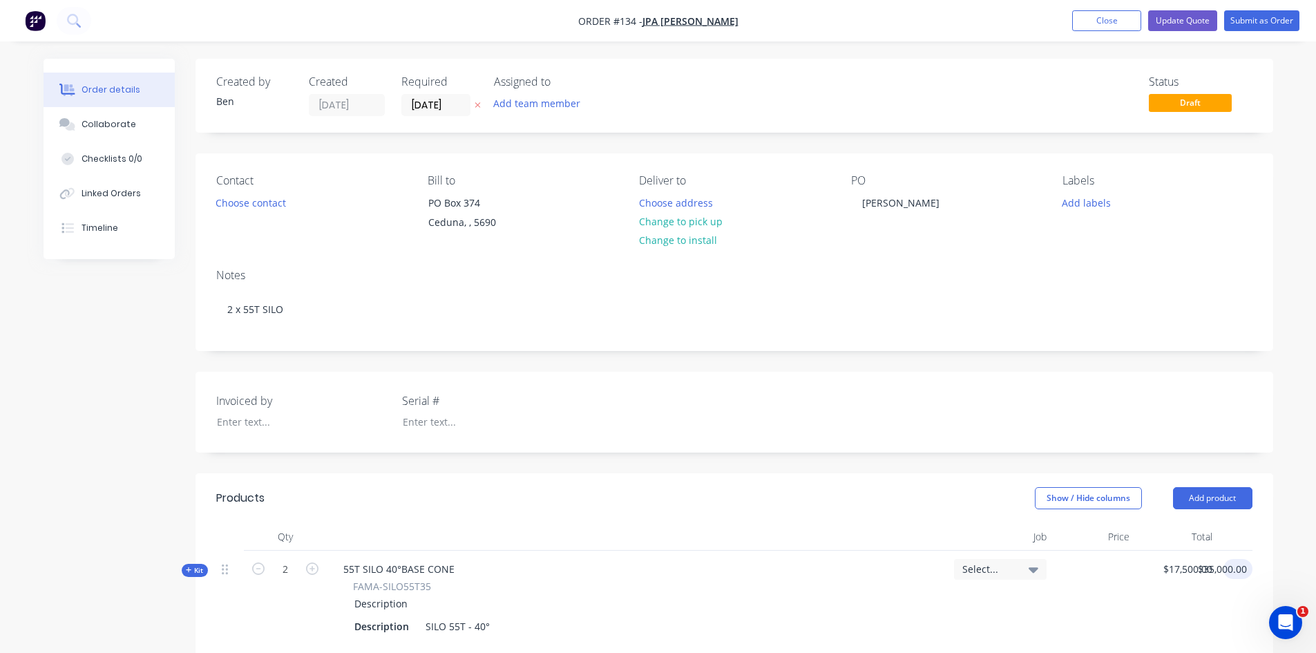
type input "35000.00"
type input "1750035000.00"
click at [1101, 21] on button "Close" at bounding box center [1106, 20] width 69 height 21
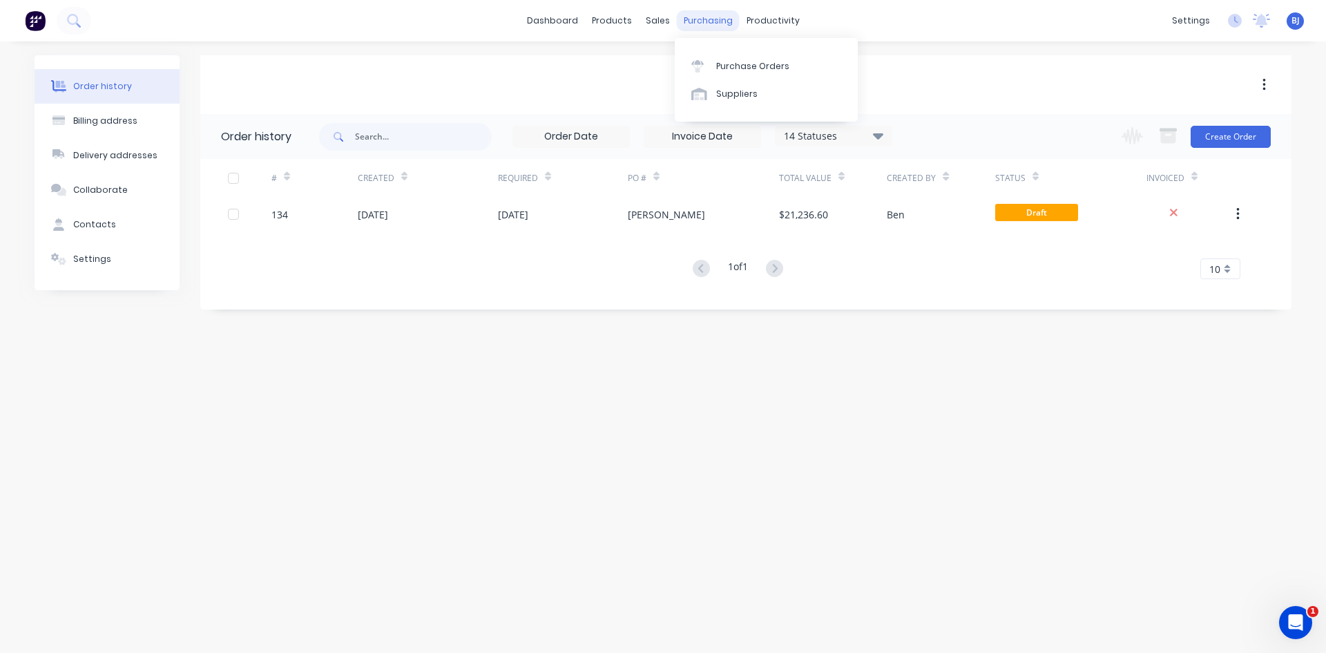
click at [685, 21] on div "purchasing" at bounding box center [708, 20] width 63 height 21
click at [700, 65] on icon at bounding box center [697, 66] width 12 height 12
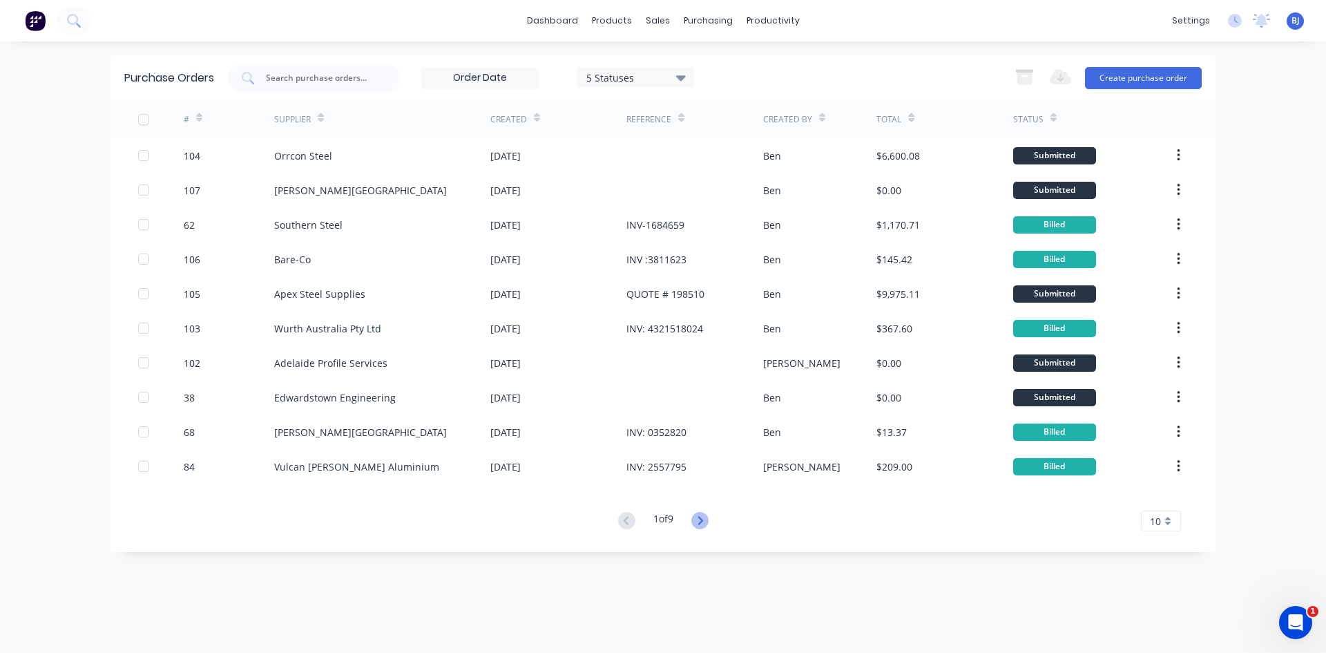
click at [702, 520] on icon at bounding box center [699, 520] width 17 height 17
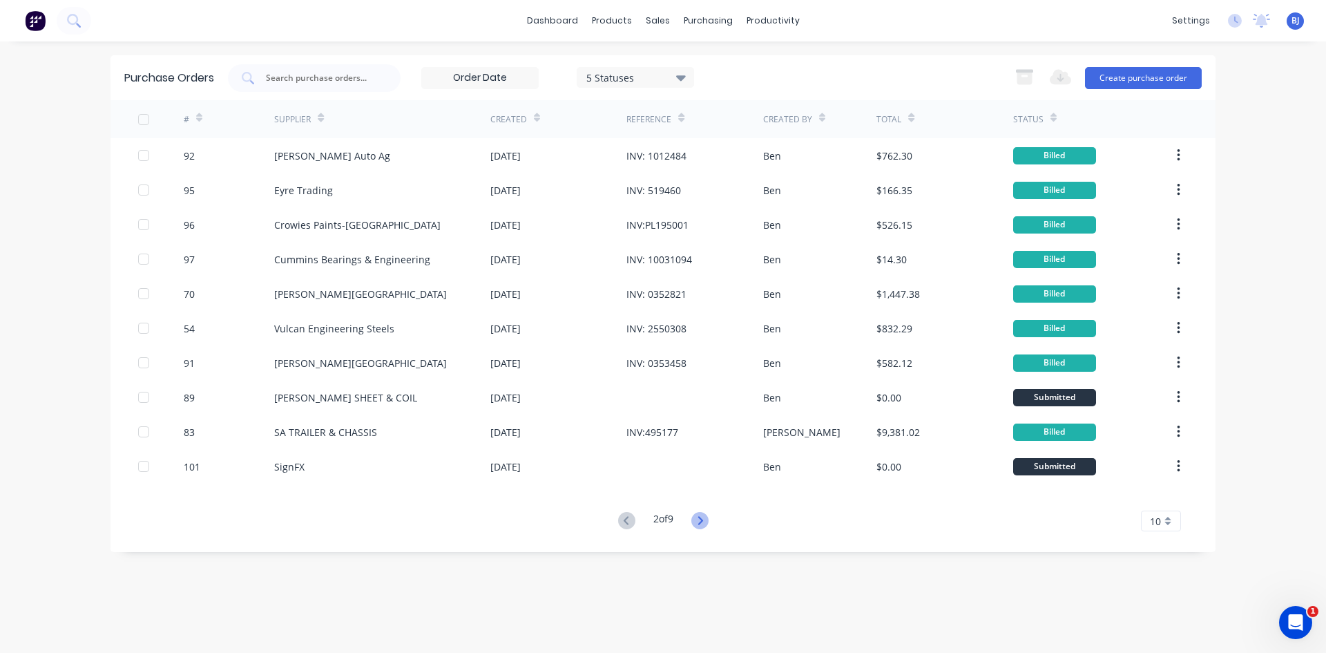
click at [702, 520] on icon at bounding box center [699, 520] width 17 height 17
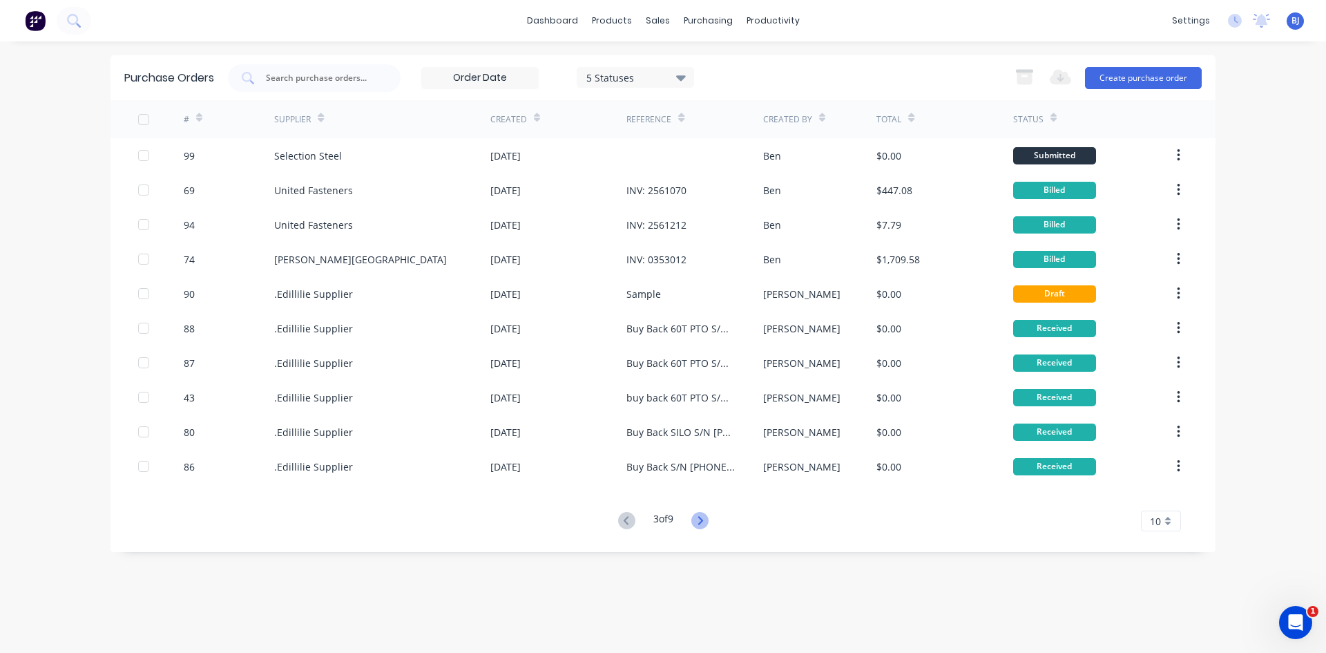
click at [706, 520] on icon at bounding box center [699, 520] width 17 height 17
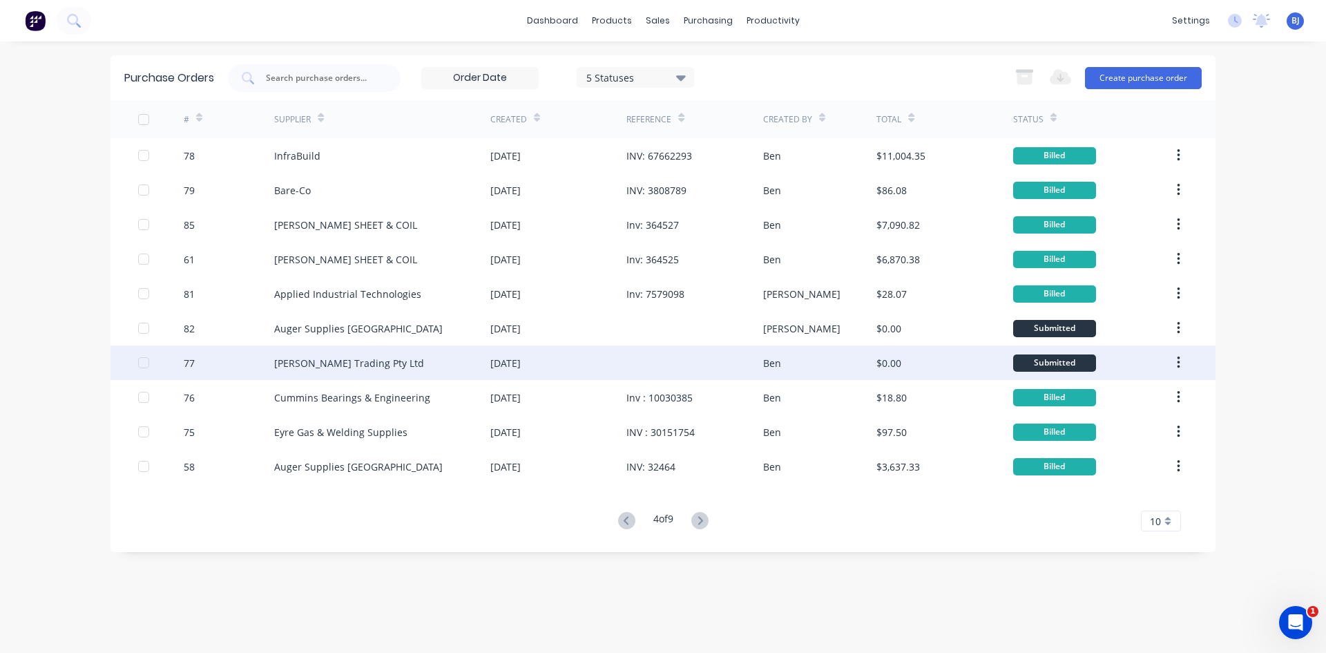
click at [646, 361] on div at bounding box center [694, 362] width 136 height 35
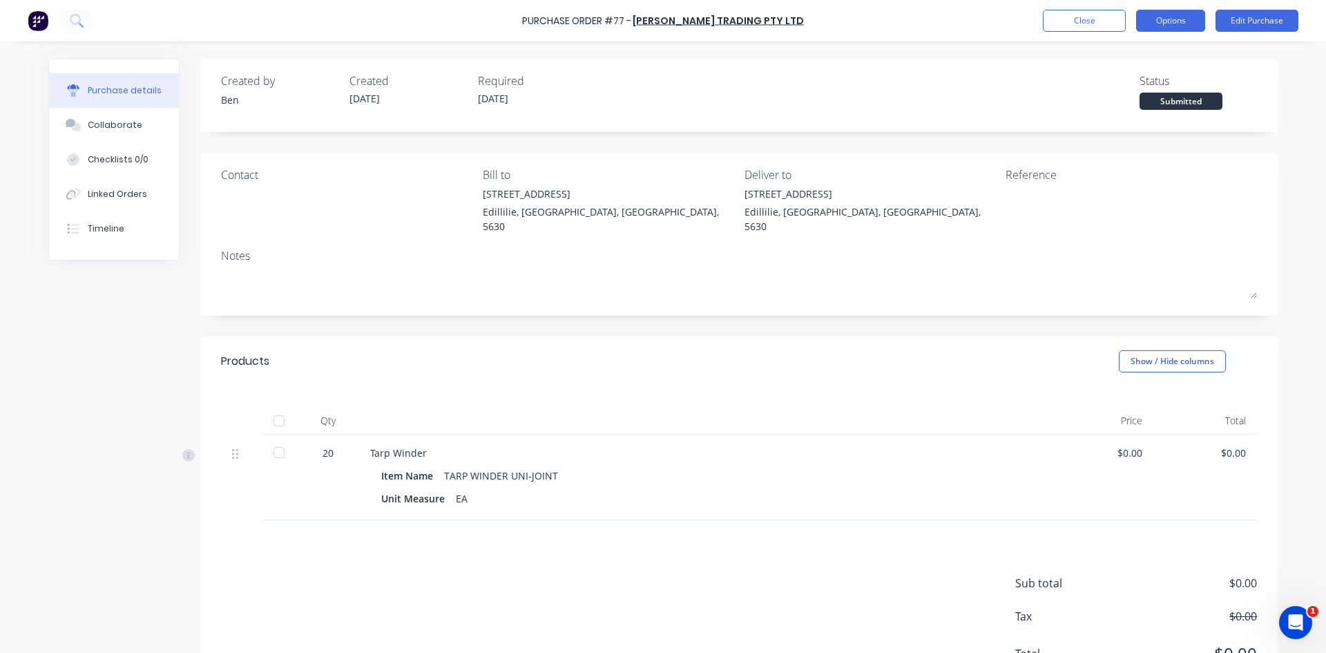
click at [1192, 28] on button "Options" at bounding box center [1170, 21] width 69 height 22
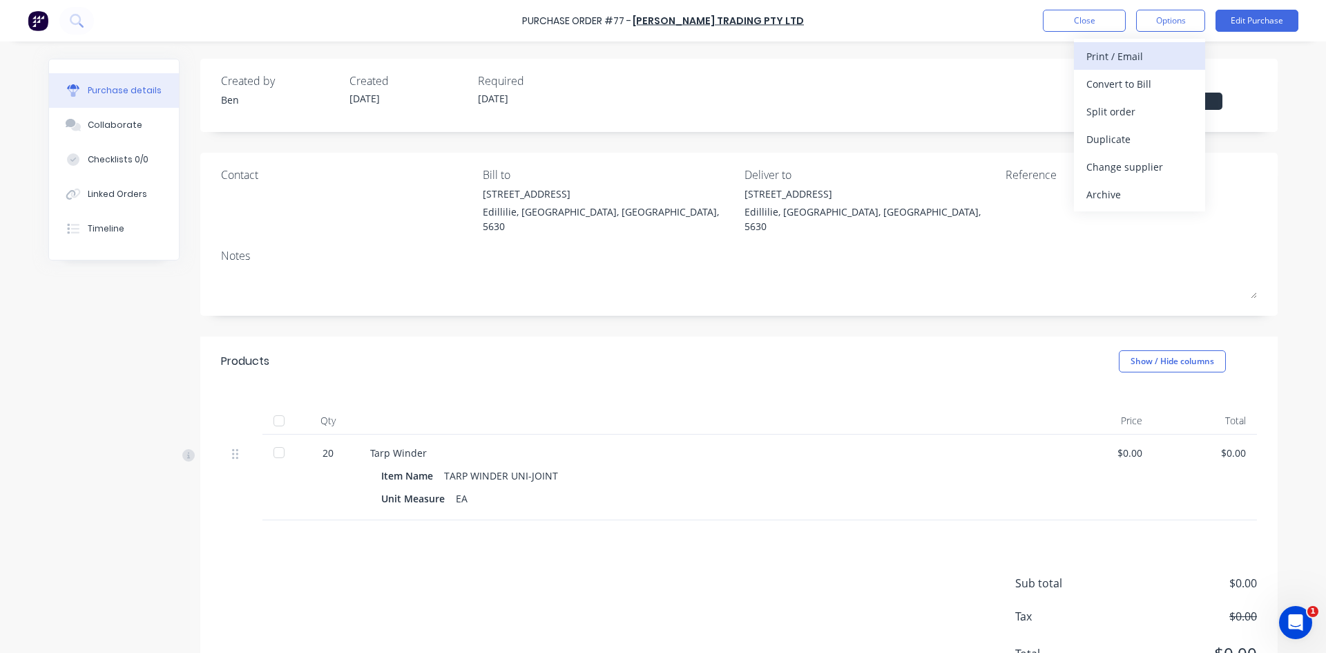
click at [1129, 57] on div "Print / Email" at bounding box center [1139, 56] width 106 height 20
click at [1115, 112] on div "Without pricing" at bounding box center [1139, 112] width 106 height 20
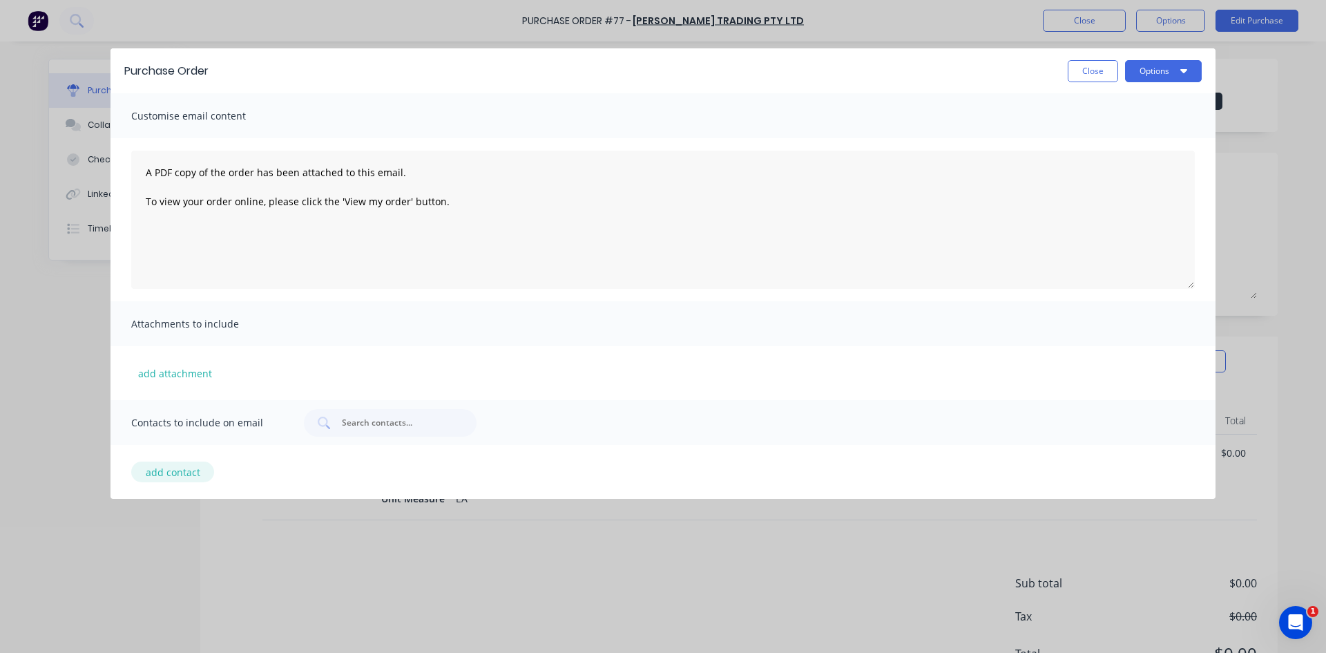
click at [166, 477] on button "add contact" at bounding box center [172, 471] width 83 height 21
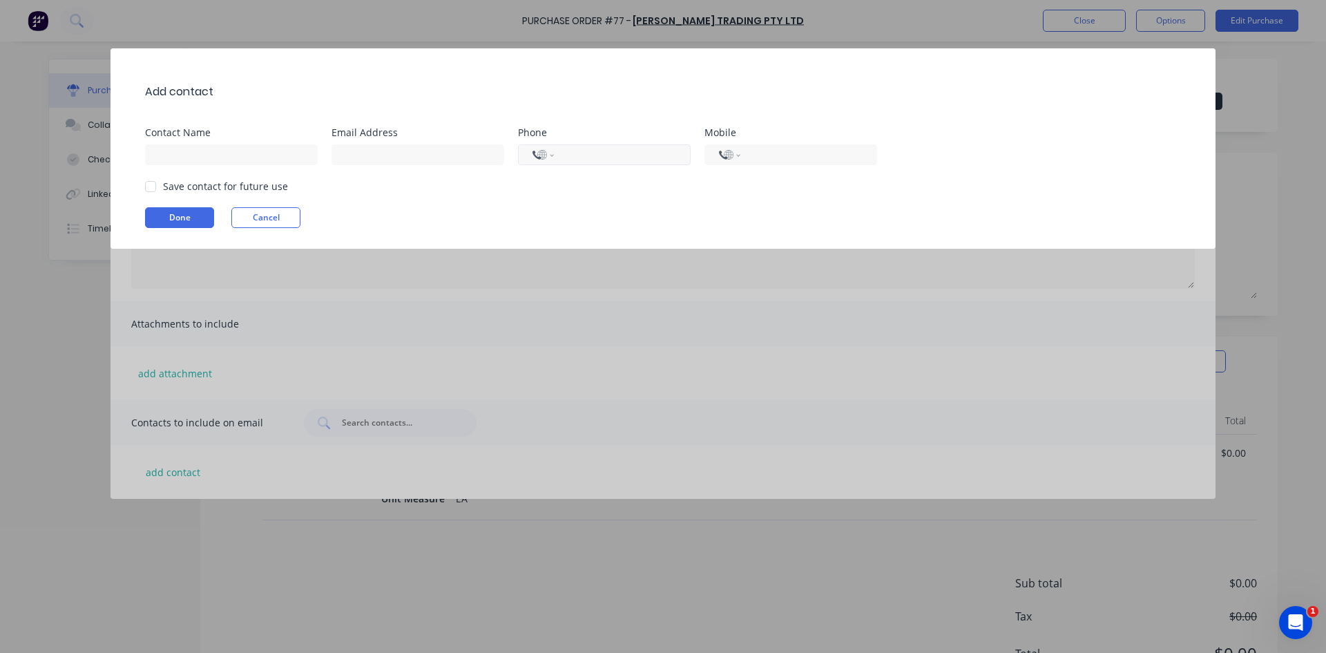
click at [583, 155] on input "tel" at bounding box center [620, 155] width 113 height 16
type input "+0"
click at [581, 153] on input "+035024" at bounding box center [620, 155] width 113 height 16
click at [610, 156] on input "+035024" at bounding box center [620, 155] width 113 height 16
type input "+0"
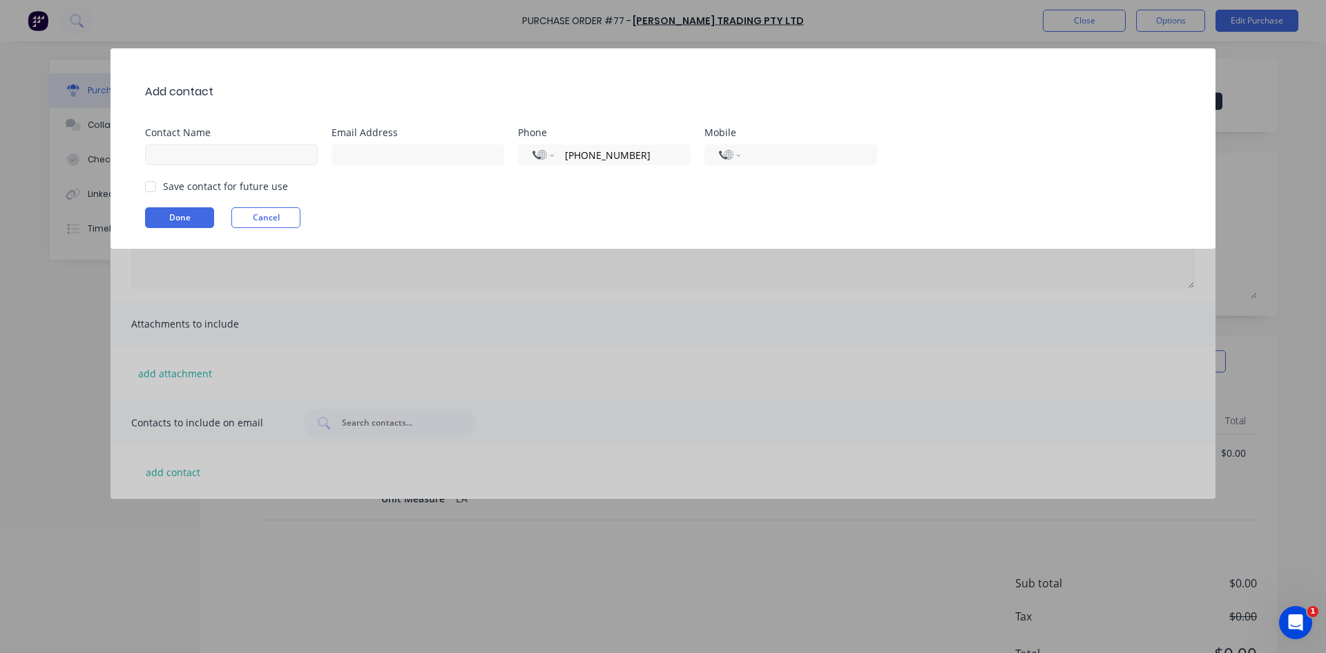
type input "+0350245916"
click at [159, 155] on input at bounding box center [231, 154] width 173 height 21
type input "SALES"
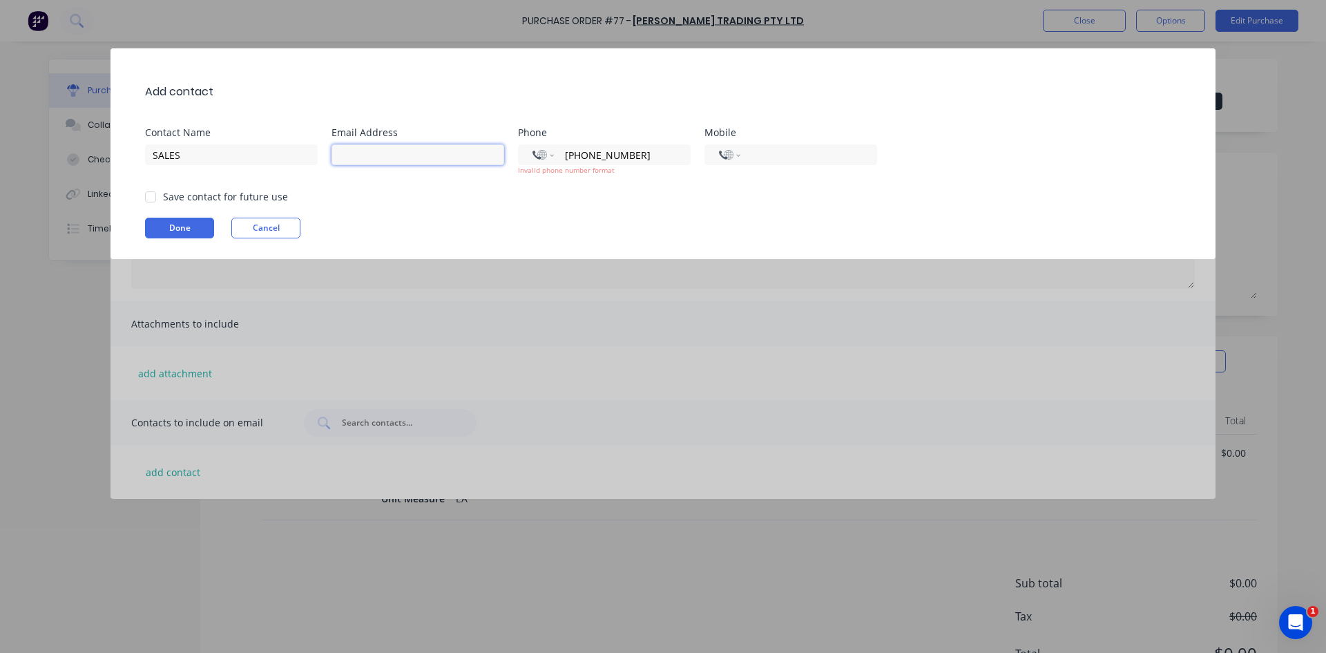
click at [351, 153] on input at bounding box center [418, 154] width 173 height 21
click at [153, 196] on div at bounding box center [151, 197] width 28 height 28
type input "sales@alinetrading.com.au"
click at [165, 226] on button "Done" at bounding box center [179, 228] width 69 height 21
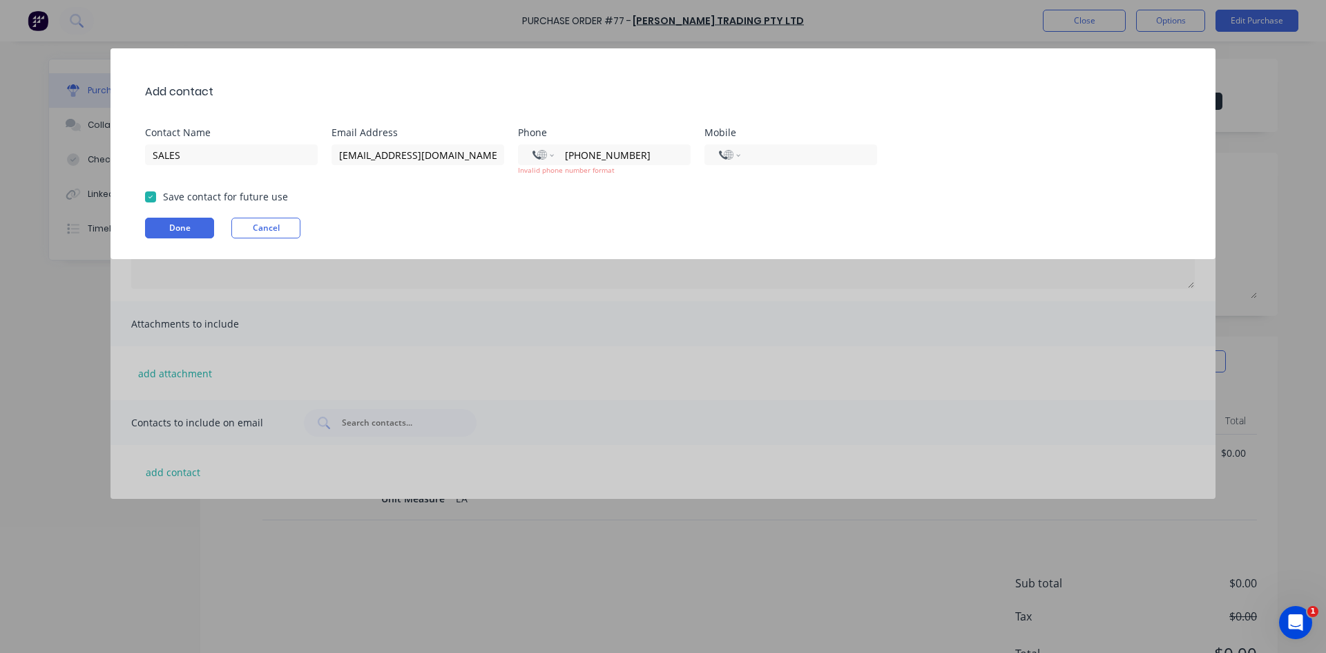
drag, startPoint x: 635, startPoint y: 161, endPoint x: 554, endPoint y: 175, distance: 82.8
click at [554, 175] on div "International Afghanistan Åland Islands Albania Algeria American Samoa Andorra …" at bounding box center [604, 159] width 173 height 31
click at [720, 256] on div "Add contact Contact Name SALES Email Address sales@alinetrading.com.au Phone In…" at bounding box center [663, 153] width 1105 height 211
click at [194, 224] on button "Done" at bounding box center [179, 228] width 69 height 21
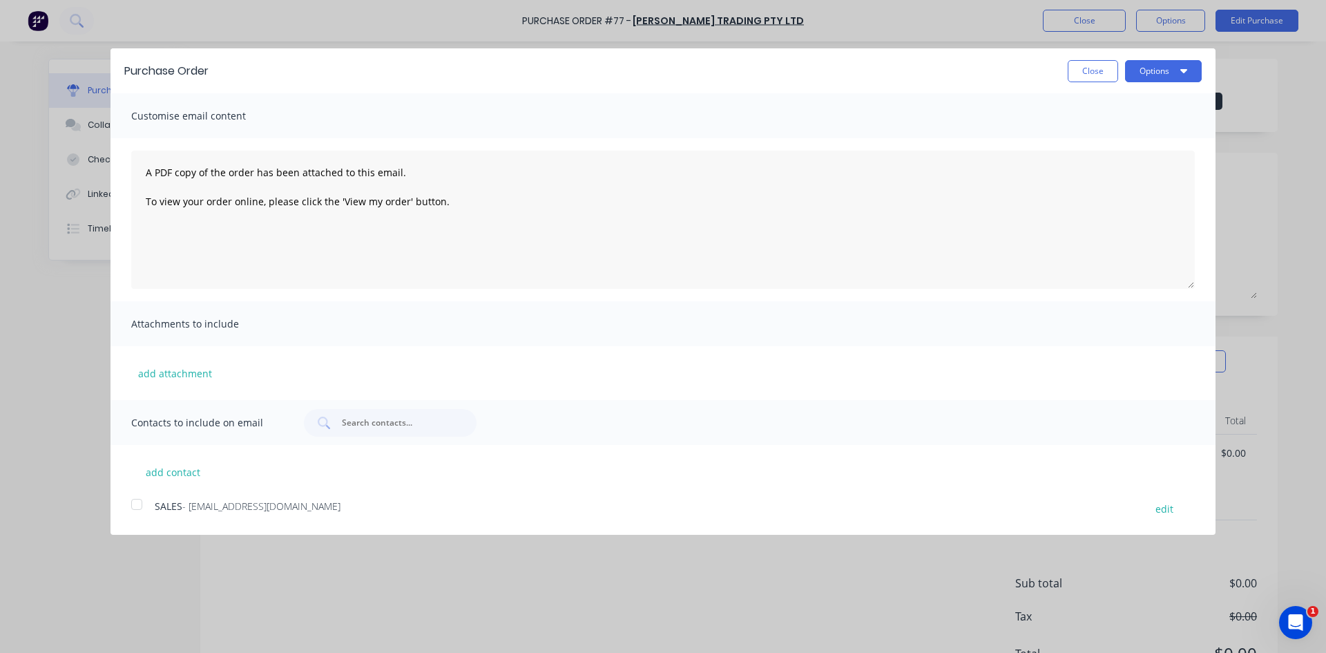
click at [140, 504] on div at bounding box center [137, 504] width 28 height 28
click at [1156, 73] on button "Options" at bounding box center [1163, 71] width 77 height 22
click at [1095, 133] on div "Email" at bounding box center [1136, 134] width 106 height 20
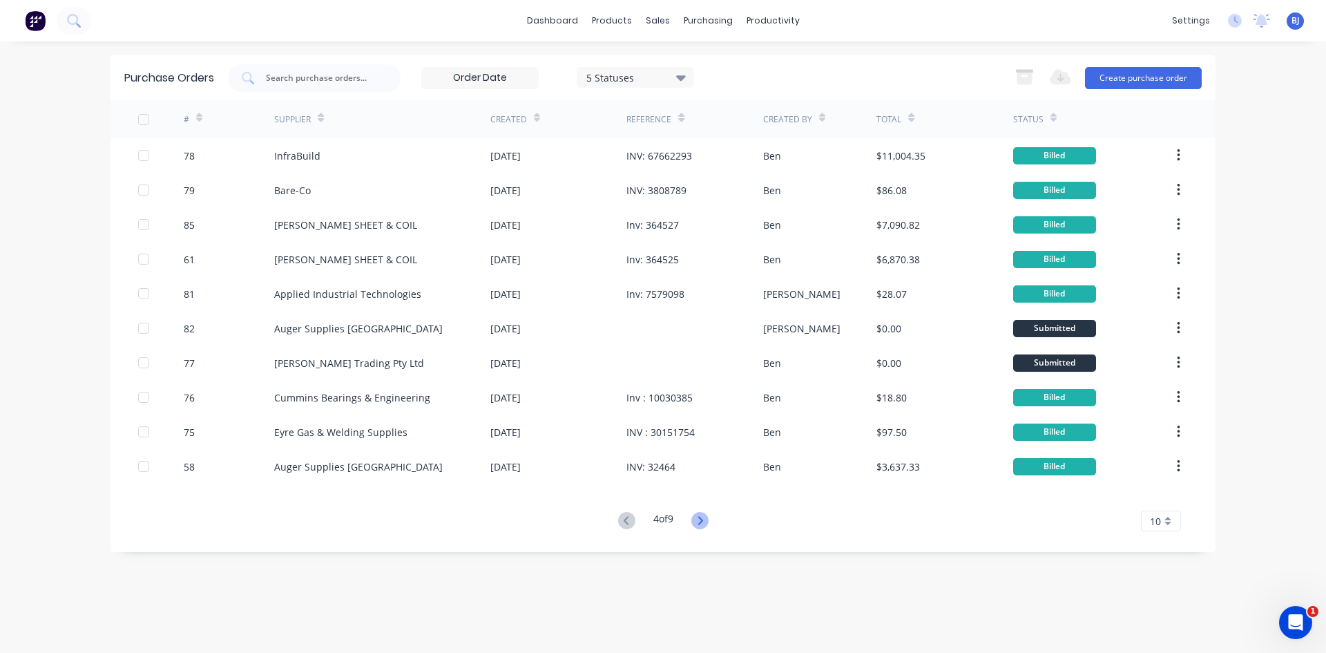
click at [700, 519] on icon at bounding box center [699, 520] width 17 height 17
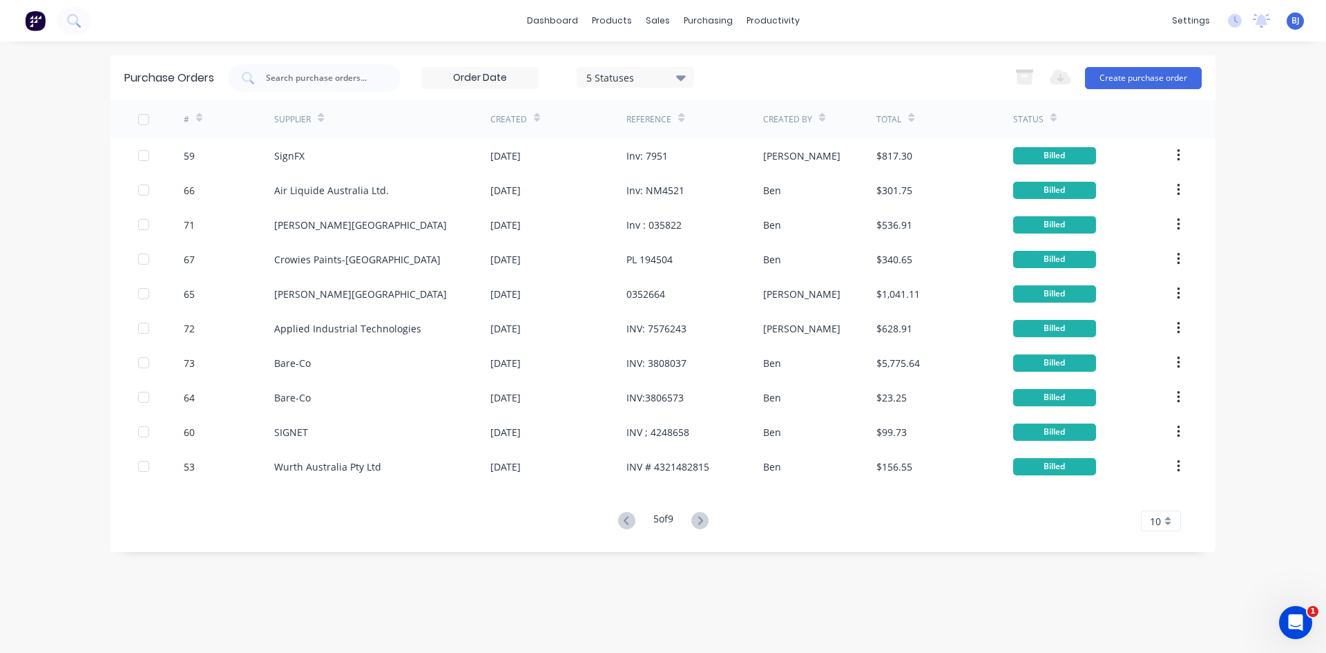
click at [700, 519] on icon at bounding box center [699, 520] width 17 height 17
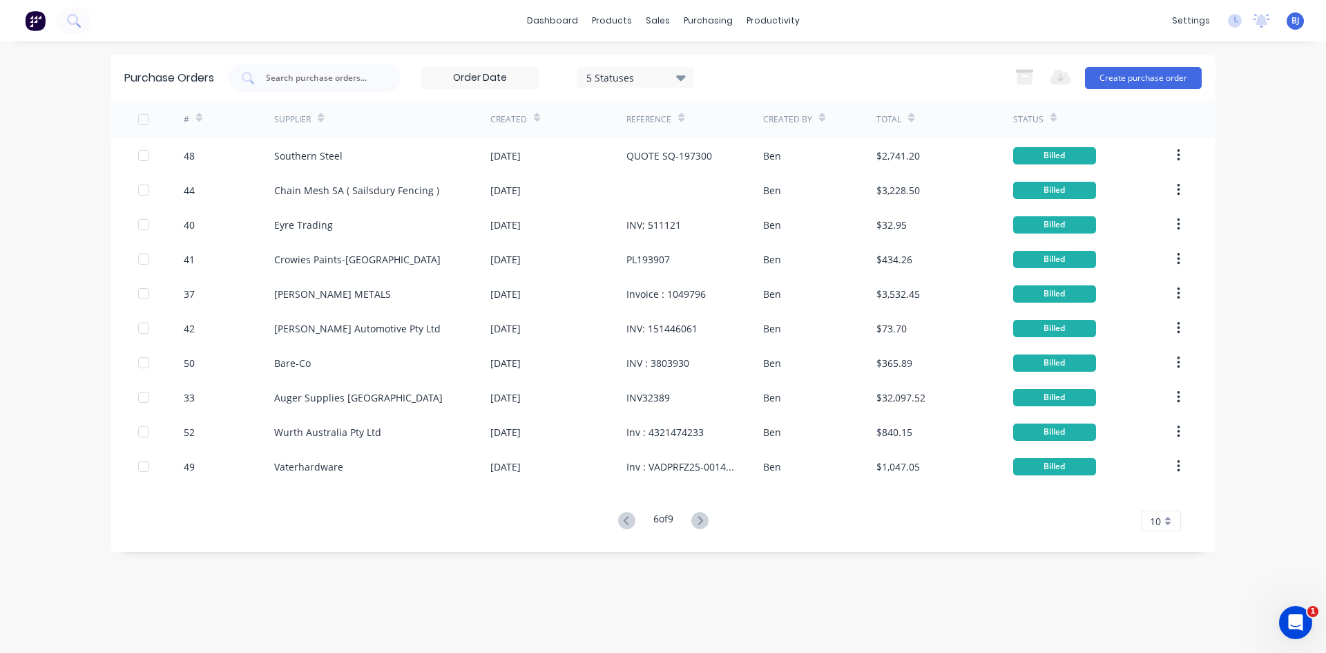
click at [700, 519] on icon at bounding box center [699, 520] width 17 height 17
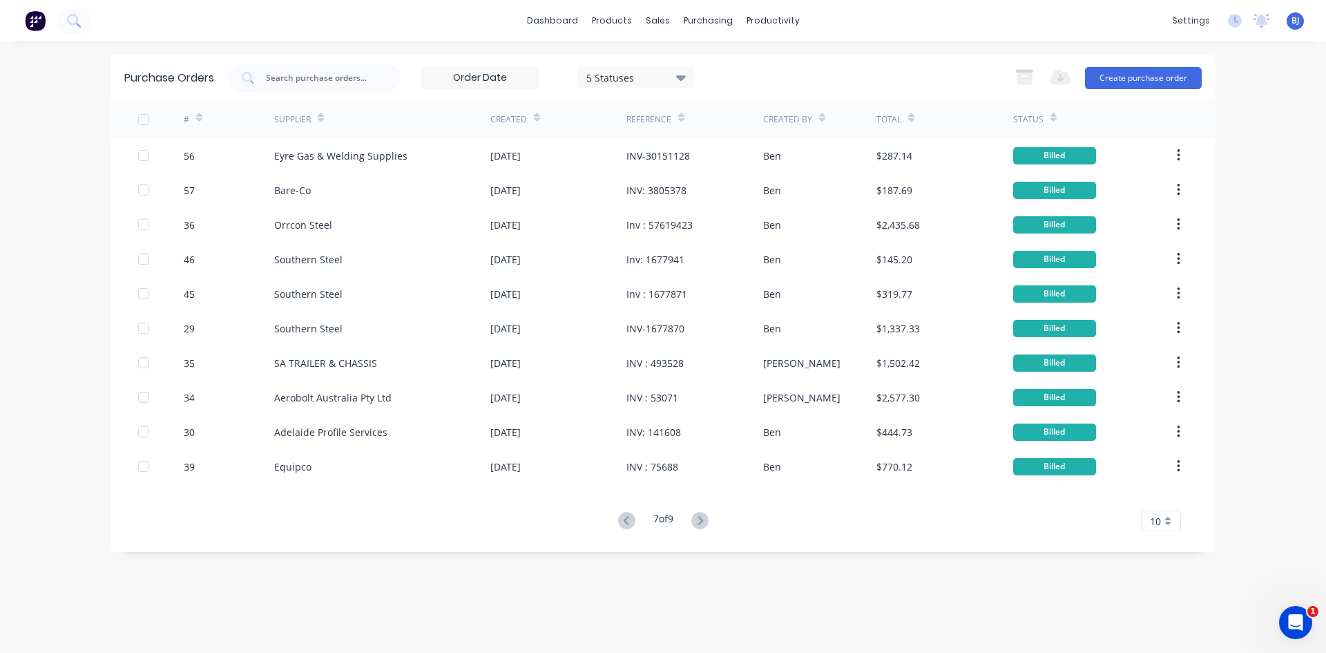
click at [700, 519] on icon at bounding box center [699, 520] width 17 height 17
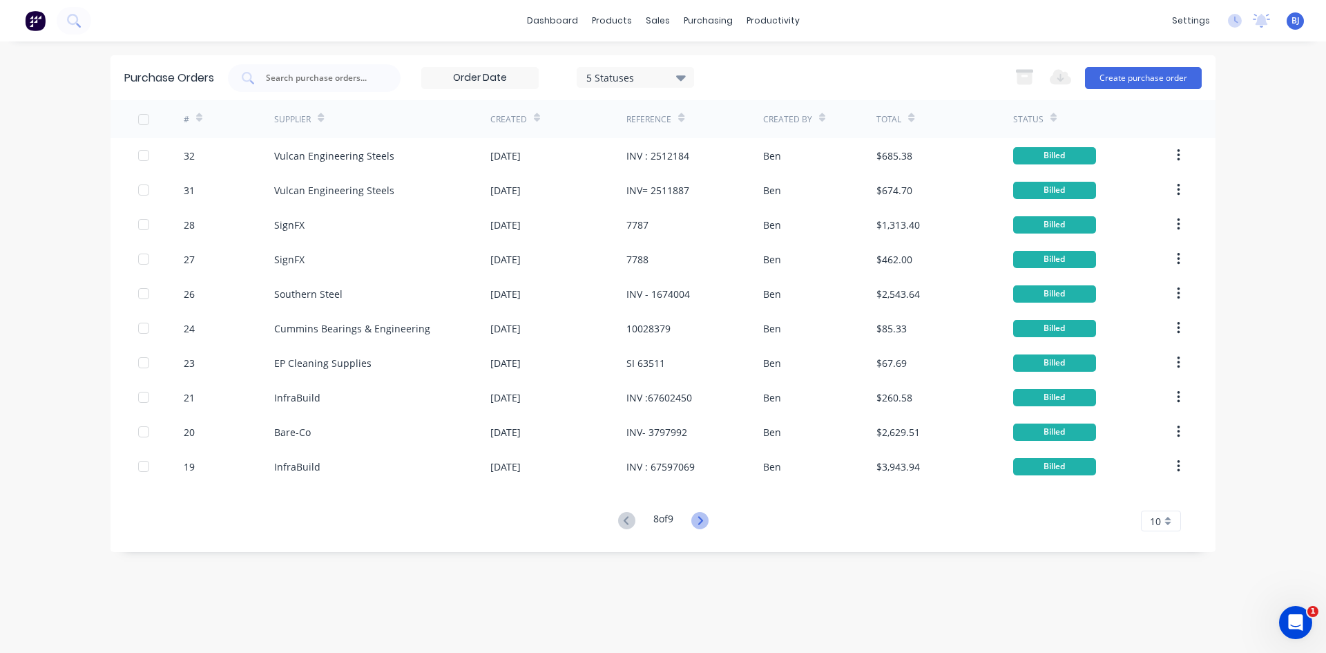
click at [699, 520] on icon at bounding box center [699, 520] width 17 height 17
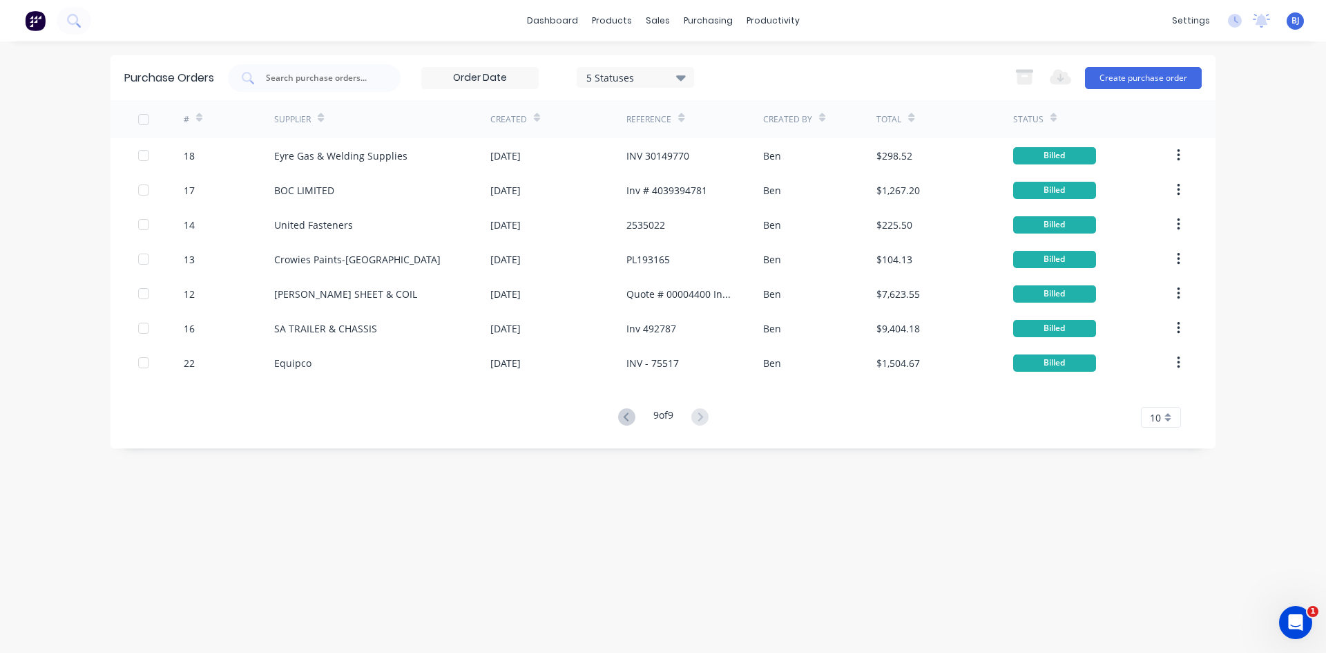
click at [699, 520] on div "Purchase Orders 5 Statuses 5 Statuses Export to Excel (XLSX) Create purchase or…" at bounding box center [663, 347] width 1105 height 584
click at [626, 419] on icon at bounding box center [626, 416] width 17 height 17
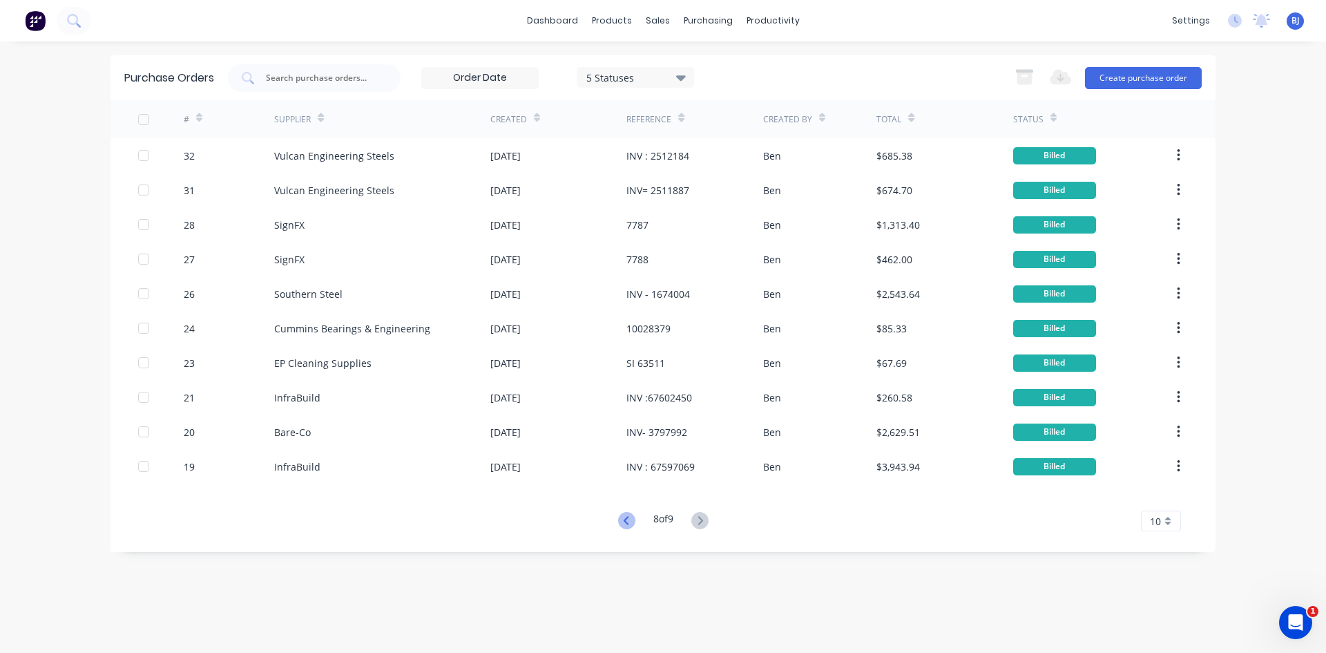
click at [623, 513] on icon at bounding box center [626, 520] width 17 height 17
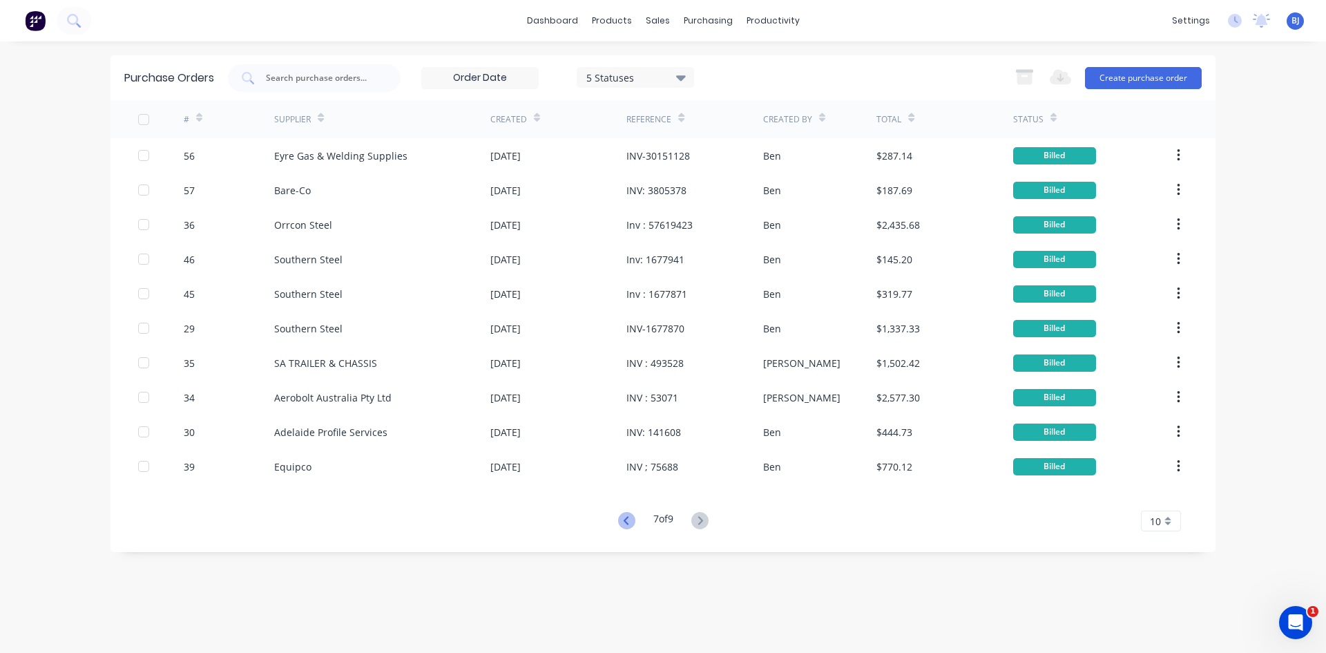
click at [627, 518] on icon at bounding box center [626, 520] width 17 height 17
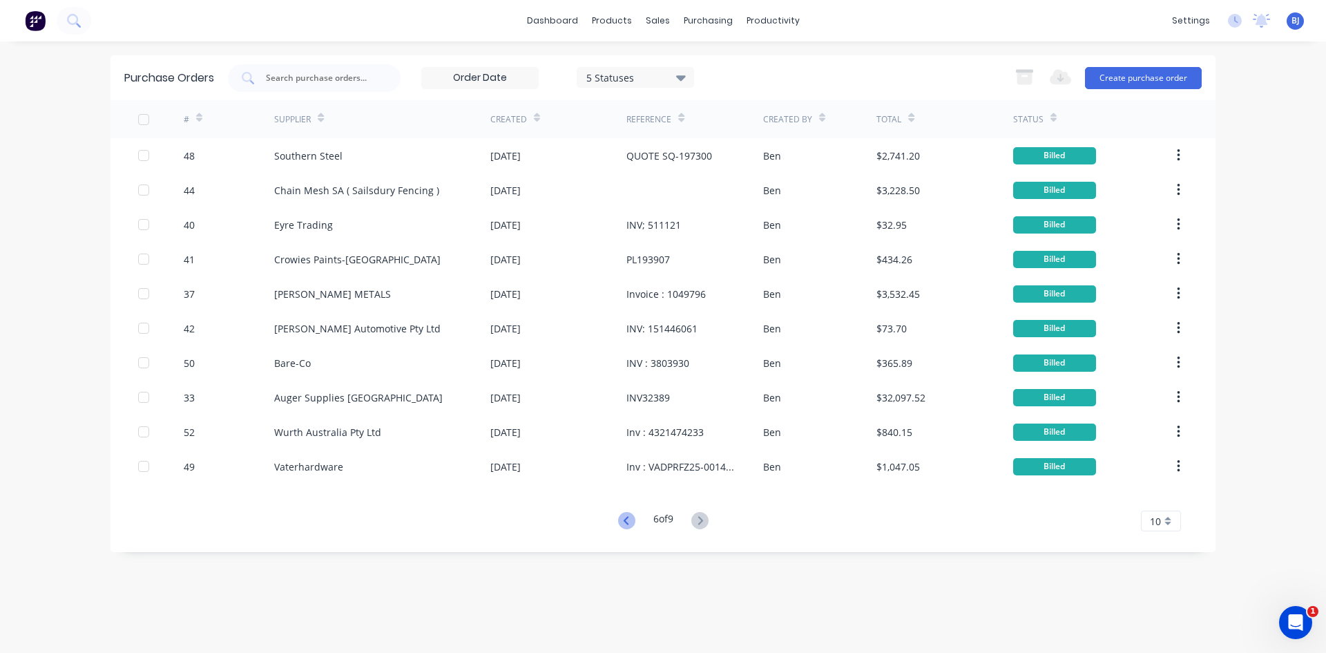
click at [625, 520] on icon at bounding box center [626, 520] width 17 height 17
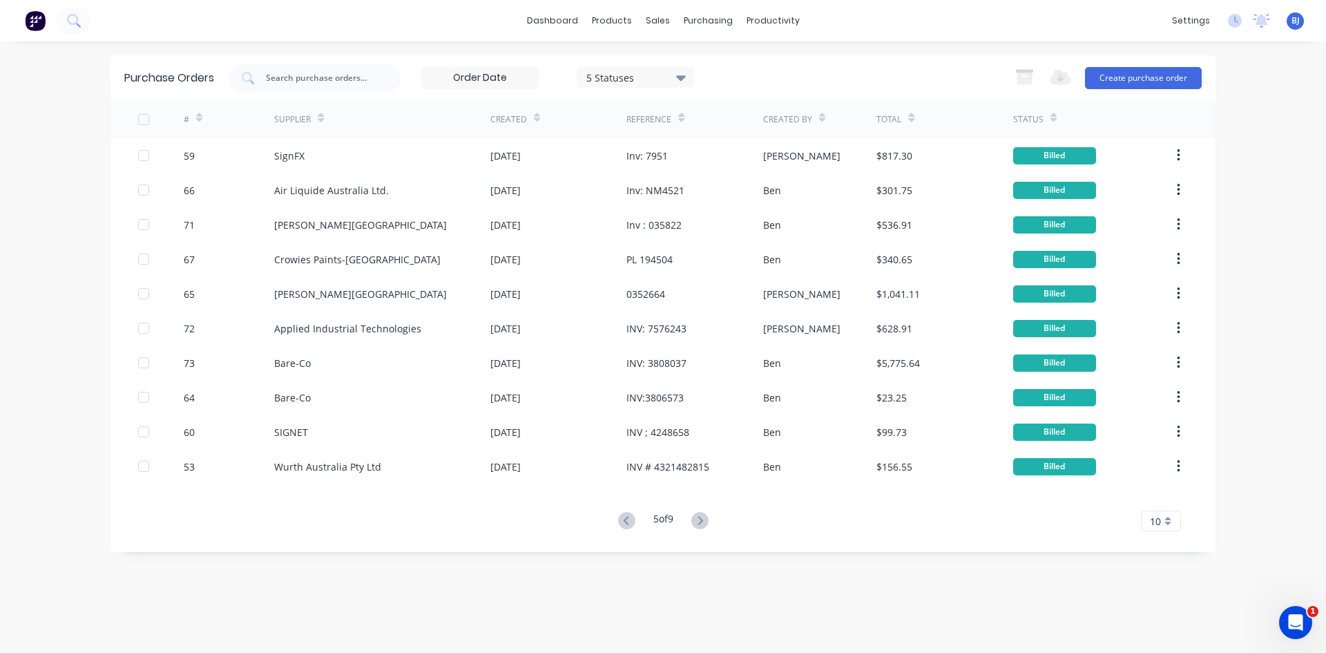
click at [625, 520] on icon at bounding box center [626, 520] width 17 height 17
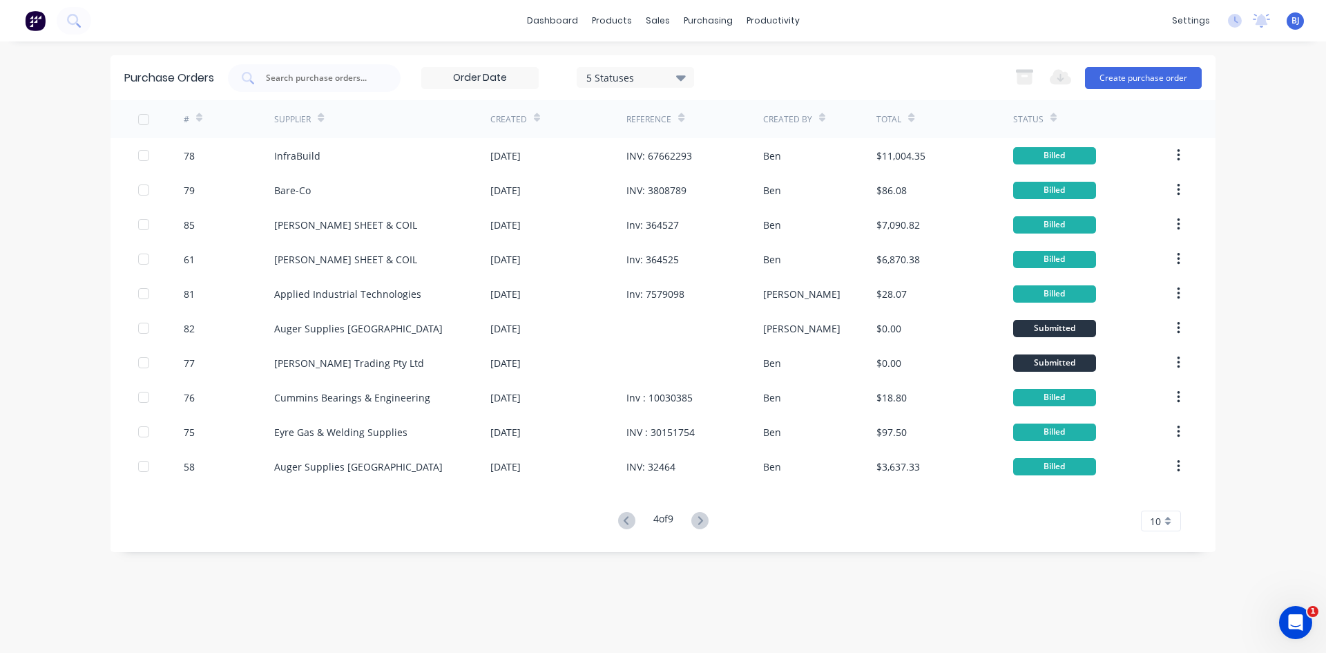
click at [625, 520] on icon at bounding box center [626, 520] width 17 height 17
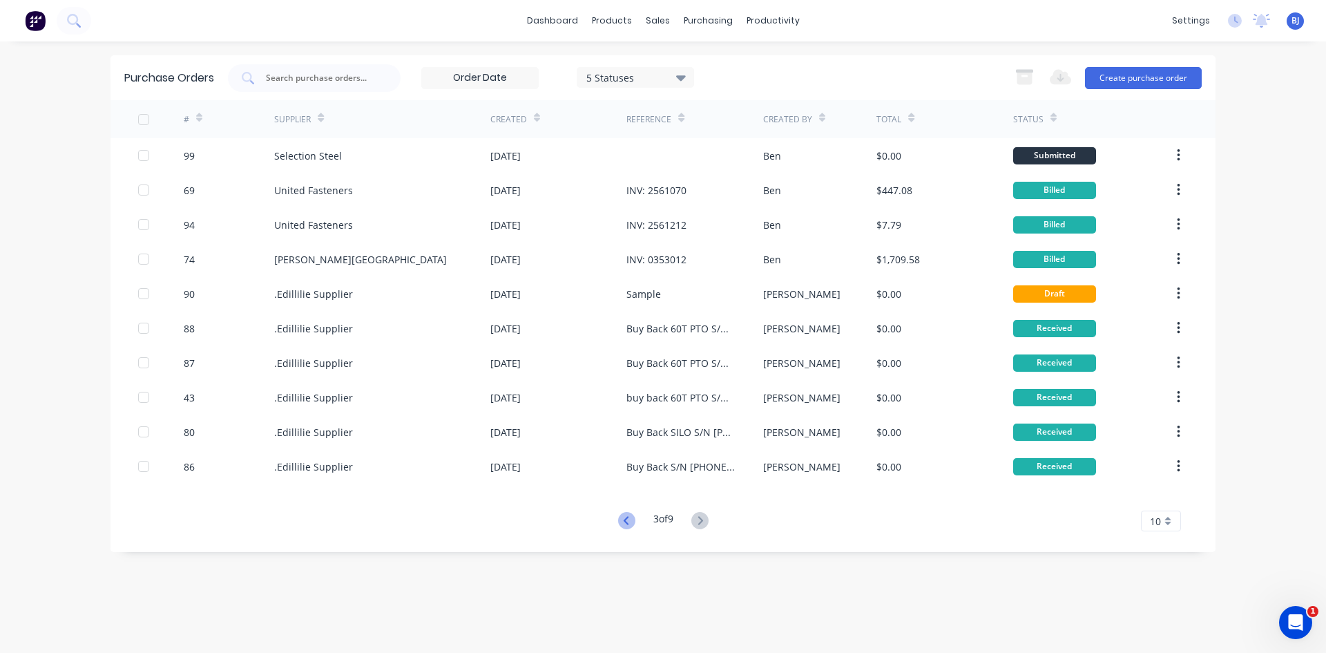
click at [623, 521] on icon at bounding box center [625, 520] width 5 height 8
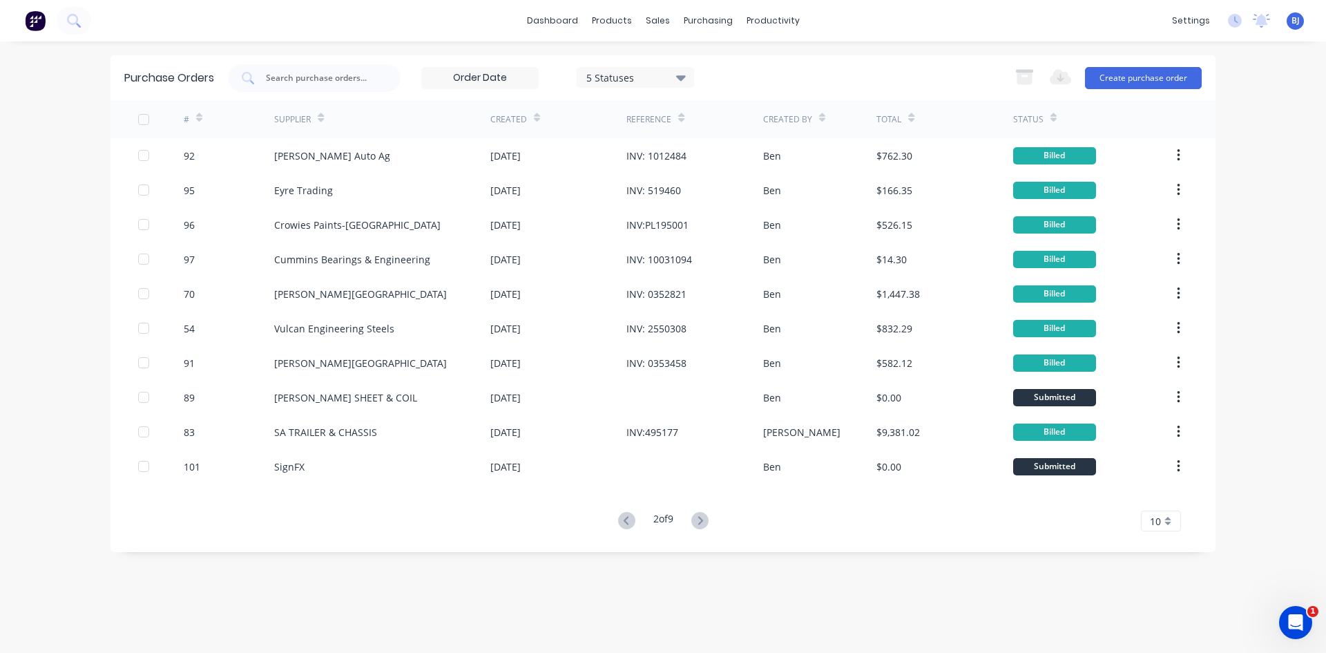
click at [623, 521] on icon at bounding box center [625, 520] width 5 height 8
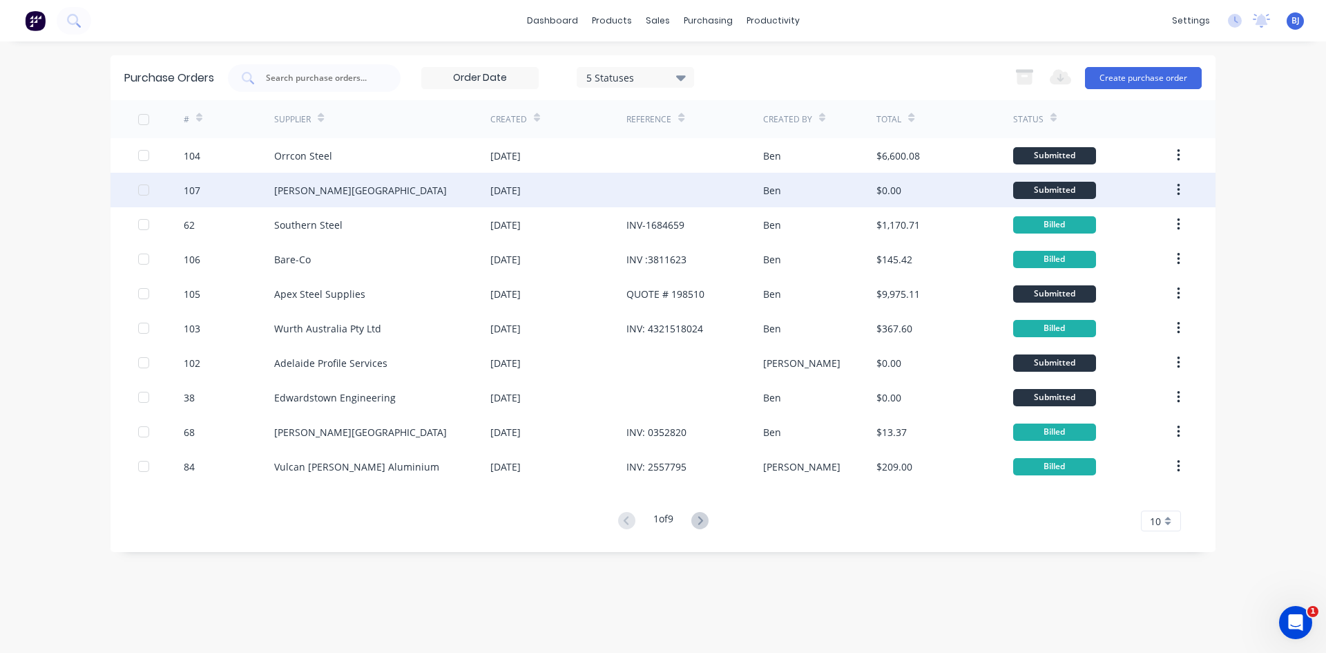
click at [521, 186] on div "29 Aug 2025" at bounding box center [505, 190] width 30 height 15
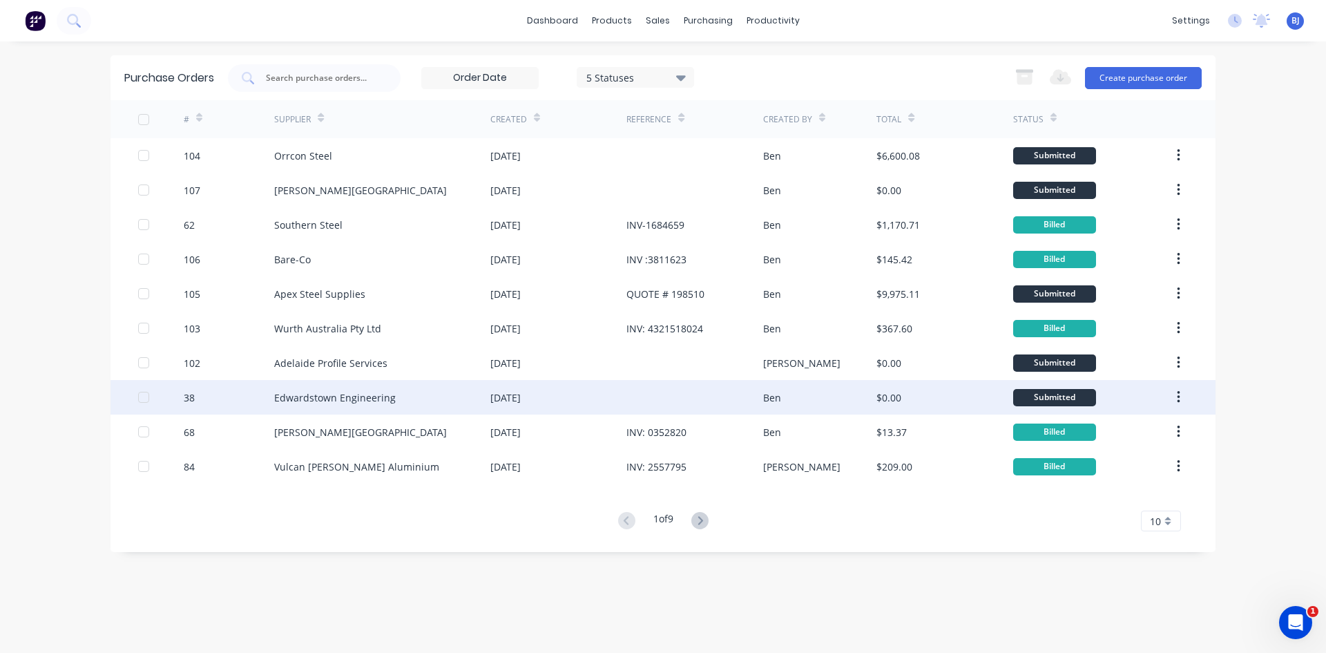
click at [506, 394] on div "03 Jul 2025" at bounding box center [505, 397] width 30 height 15
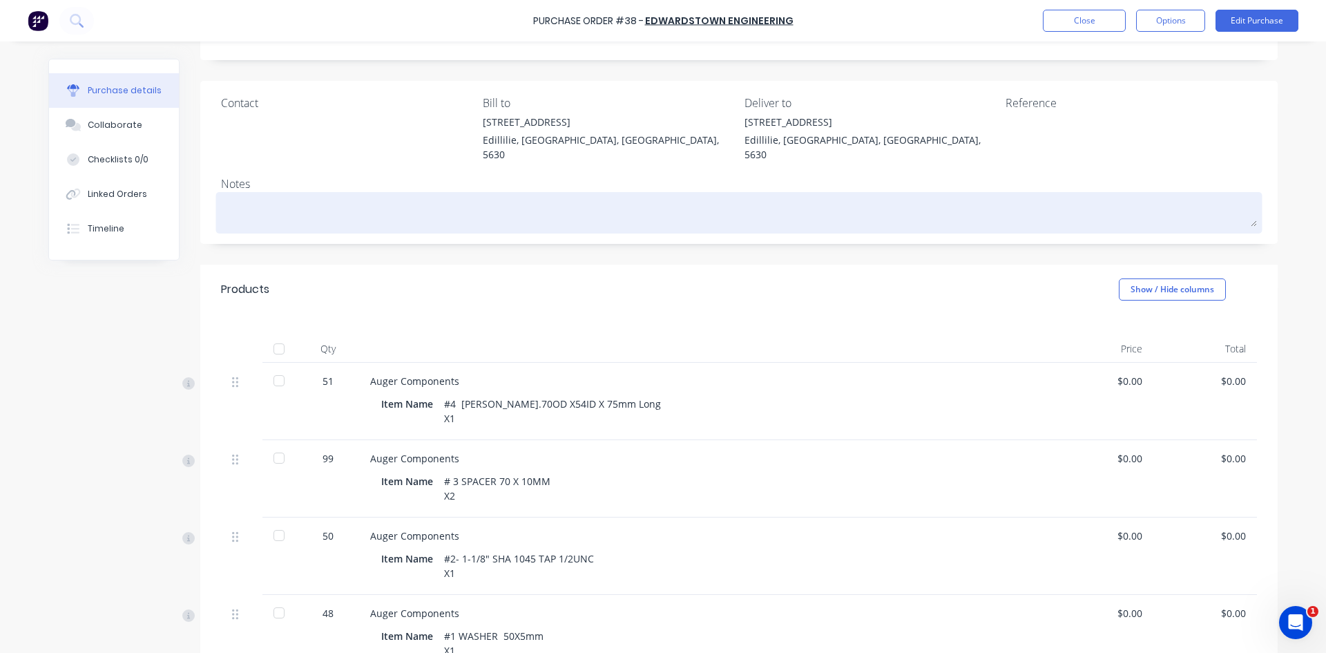
scroll to position [69, 0]
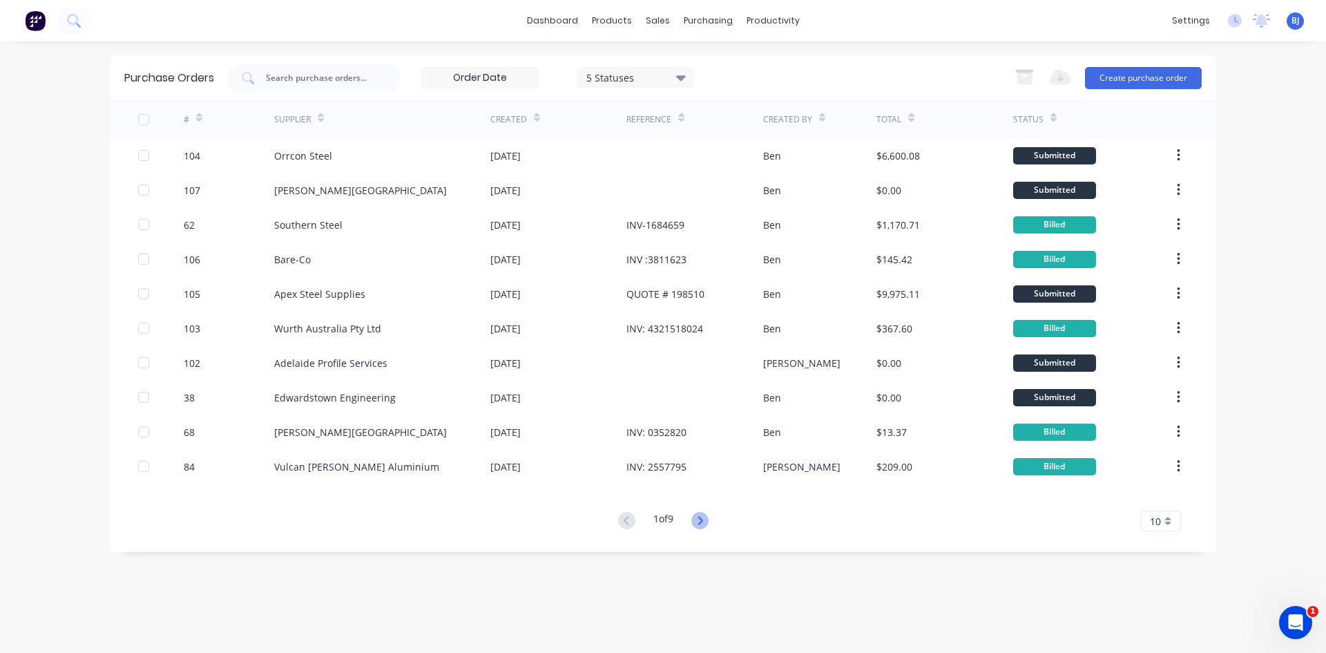
click at [702, 521] on icon at bounding box center [699, 520] width 17 height 17
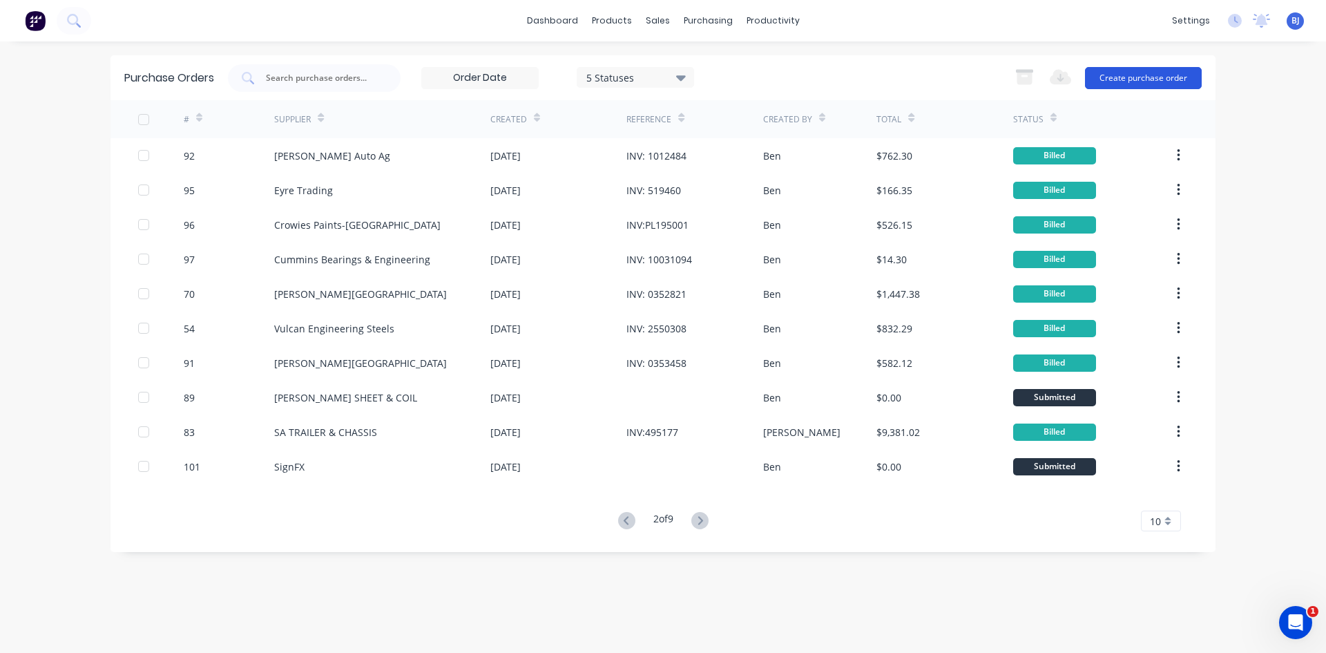
click at [1135, 77] on button "Create purchase order" at bounding box center [1143, 78] width 117 height 22
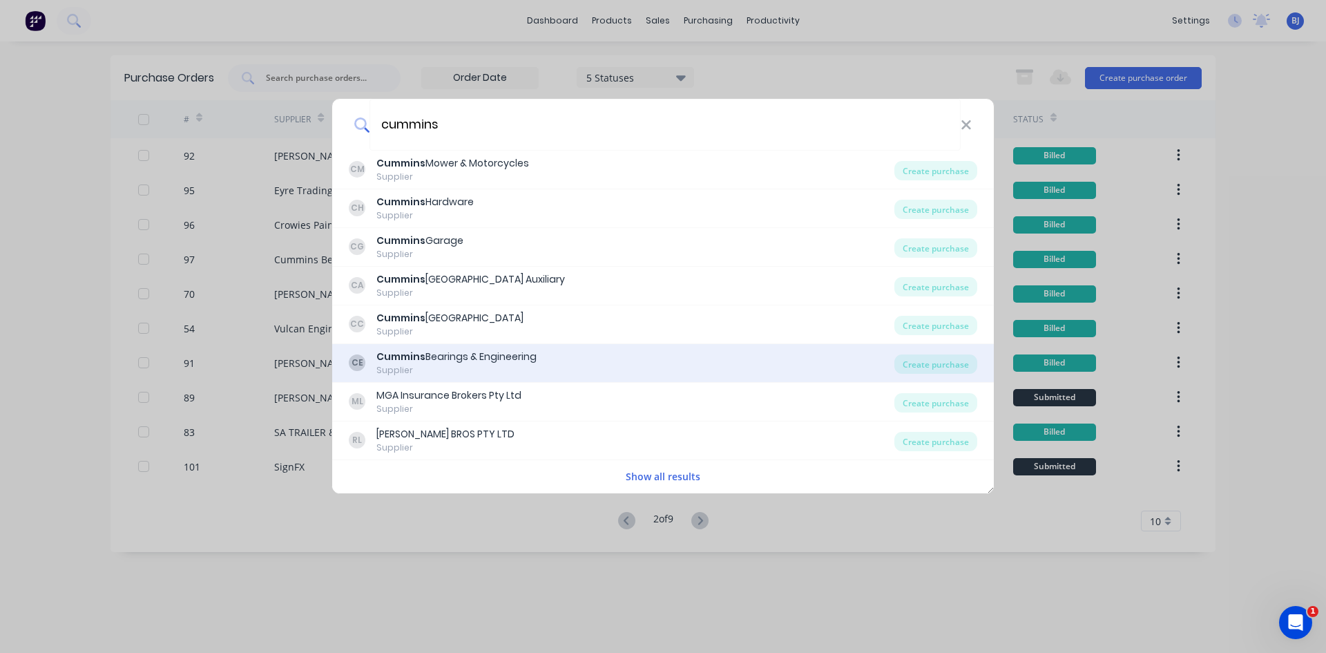
type input "cummins"
click at [457, 361] on div "Cummins Bearings & Engineering" at bounding box center [456, 356] width 160 height 15
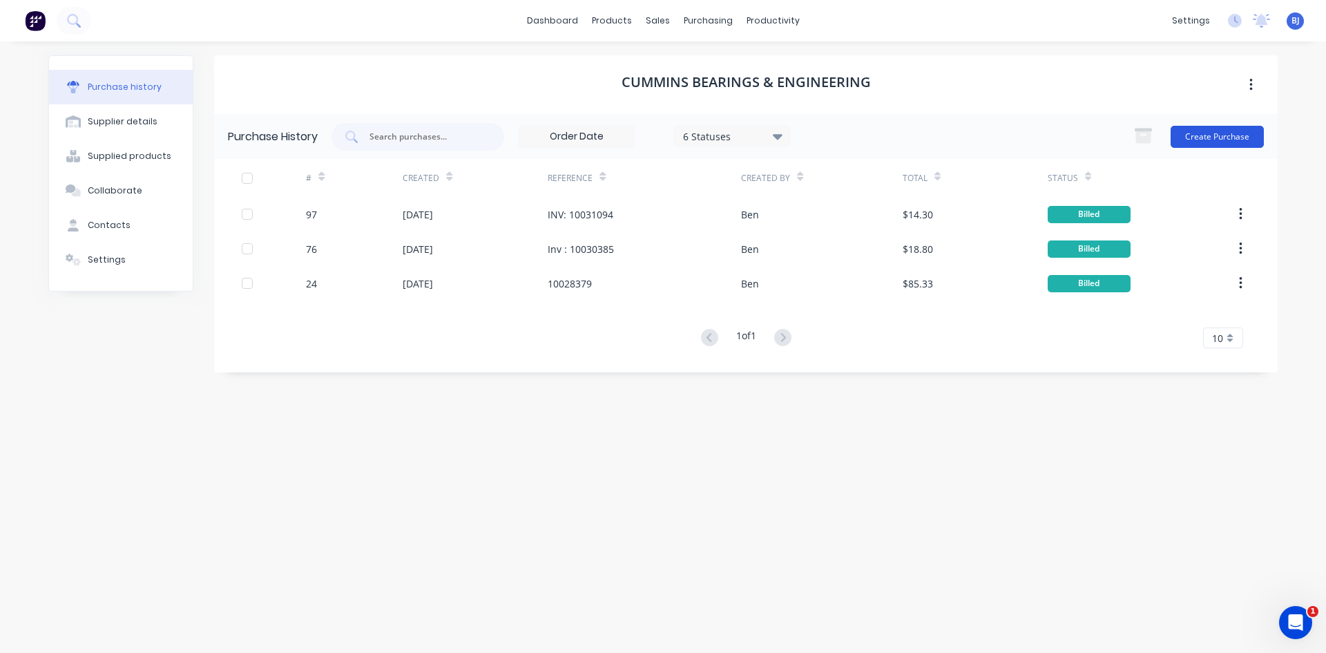
click at [1193, 142] on button "Create Purchase" at bounding box center [1217, 137] width 93 height 22
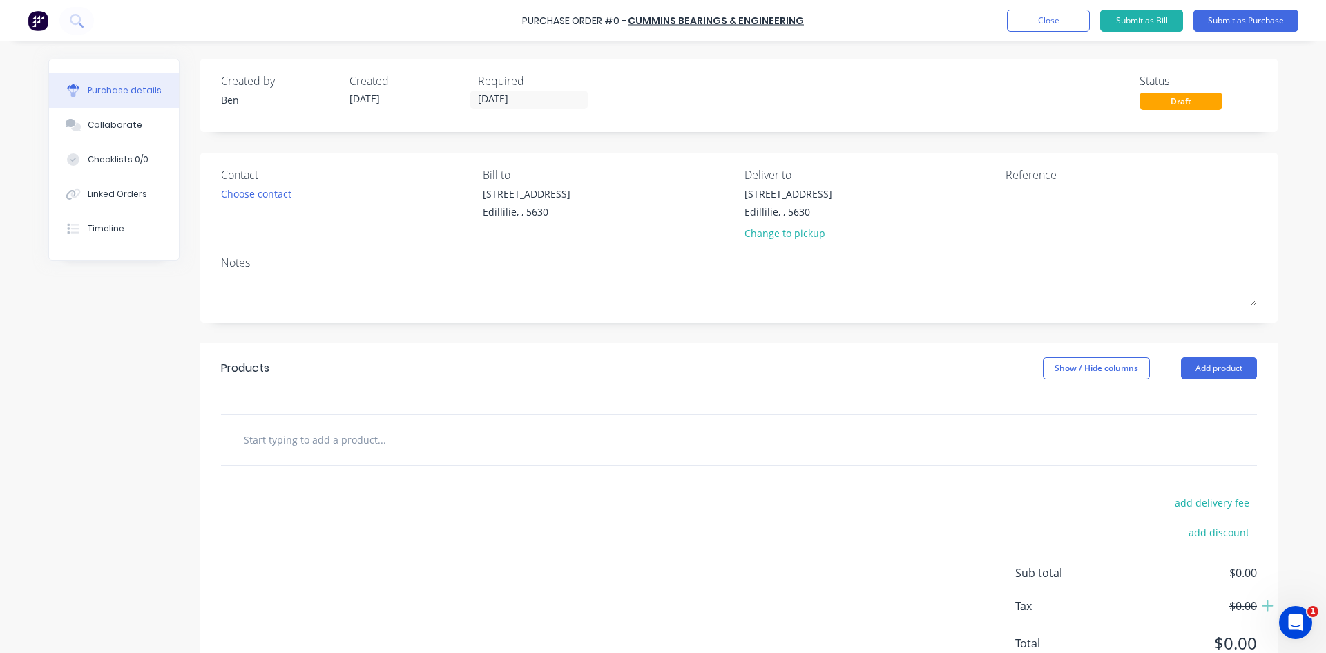
click at [300, 442] on input "text" at bounding box center [381, 439] width 276 height 28
click at [1181, 370] on button "Add product" at bounding box center [1219, 368] width 76 height 22
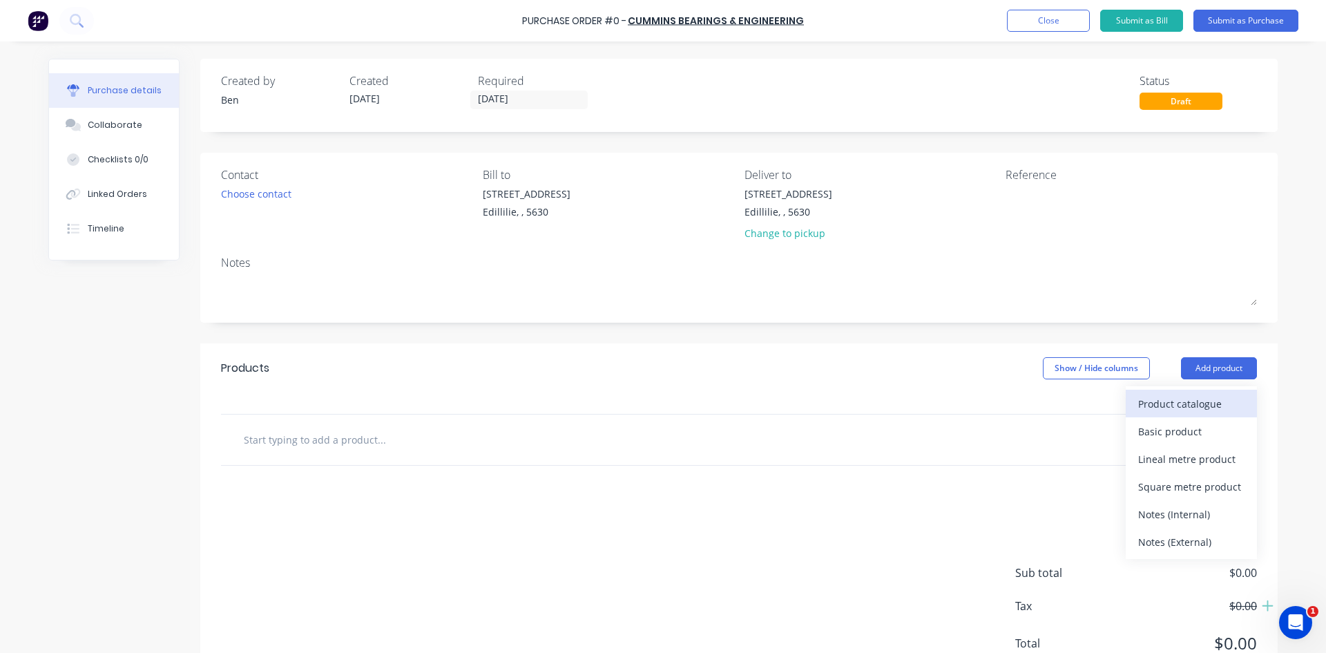
click at [1155, 403] on div "Product catalogue" at bounding box center [1191, 404] width 106 height 20
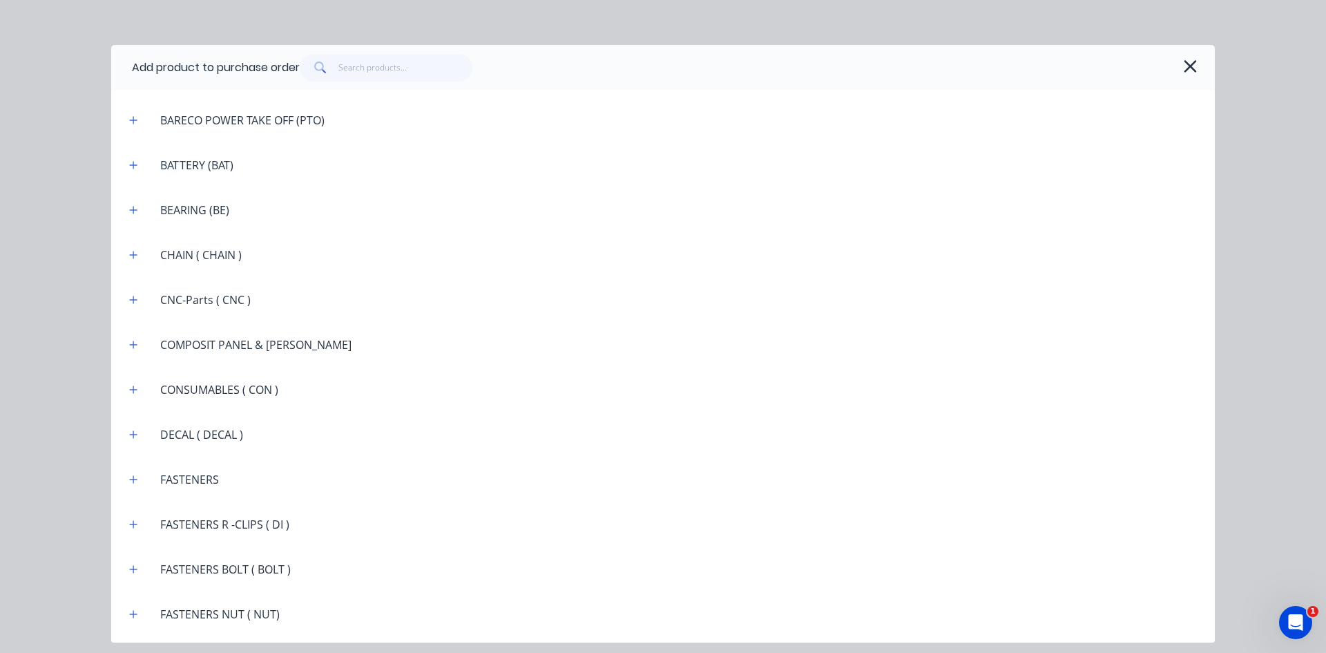
scroll to position [967, 0]
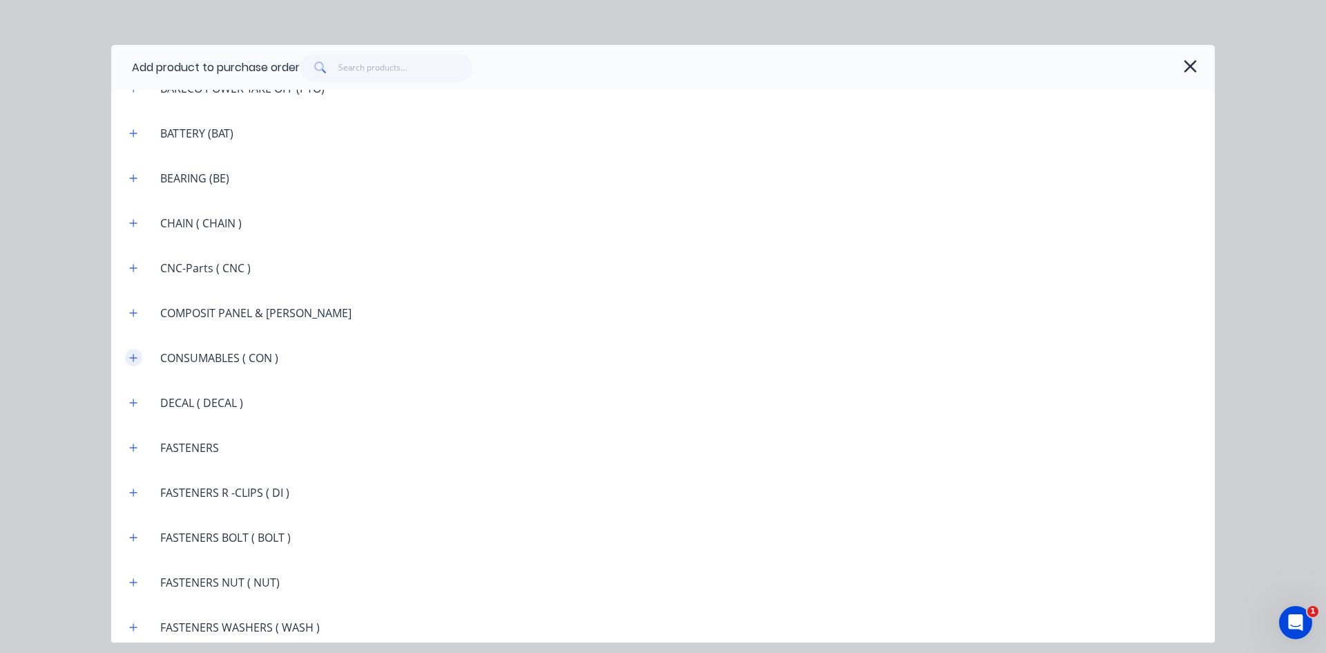
click at [135, 358] on icon "button" at bounding box center [134, 358] width 8 height 8
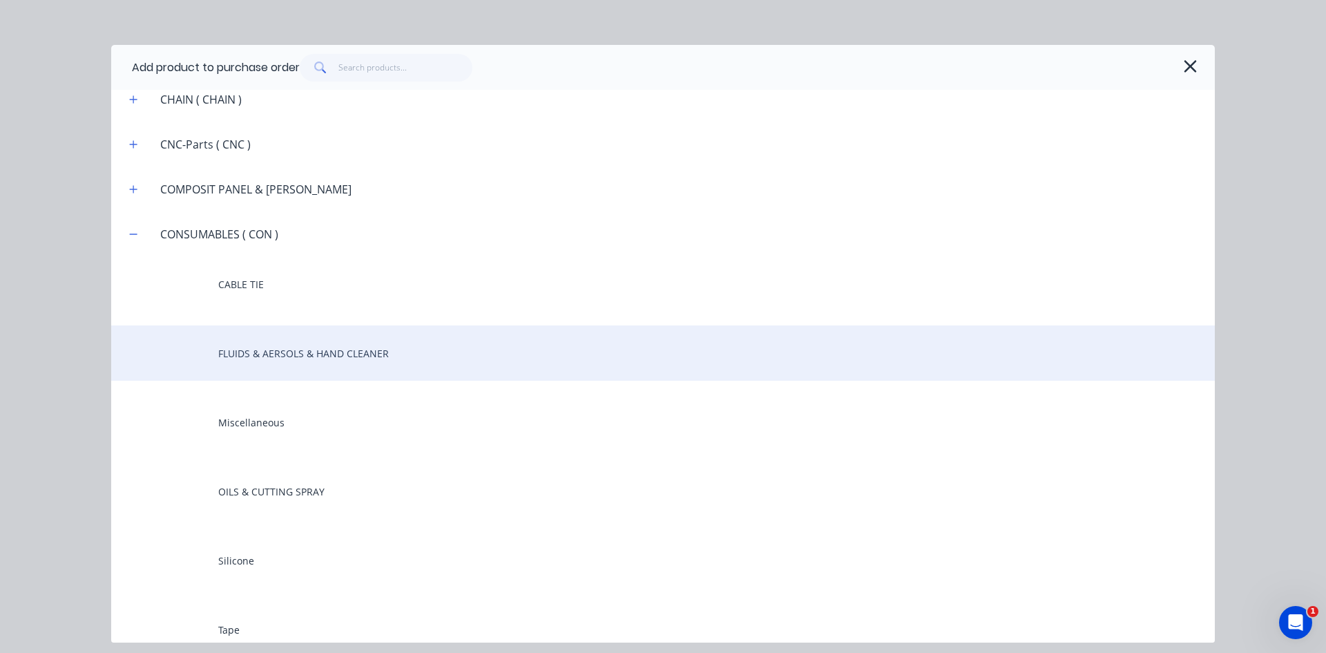
scroll to position [1105, 0]
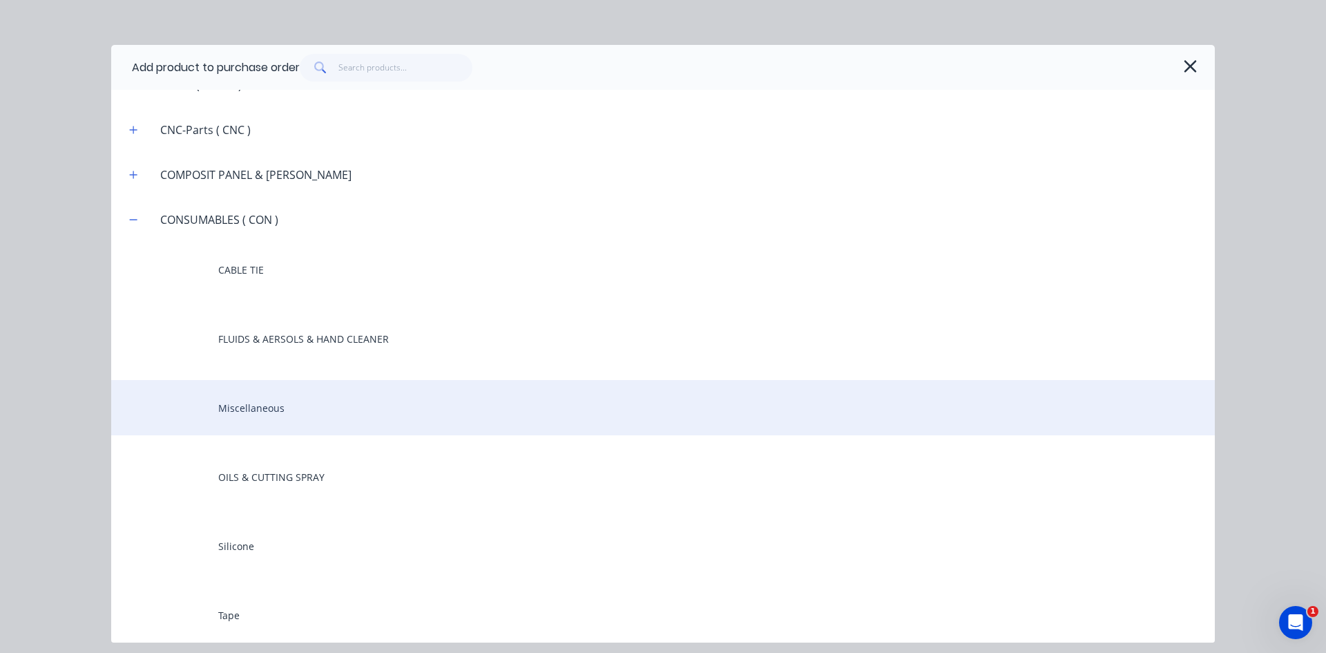
click at [232, 409] on div "Miscellaneous" at bounding box center [663, 407] width 1104 height 55
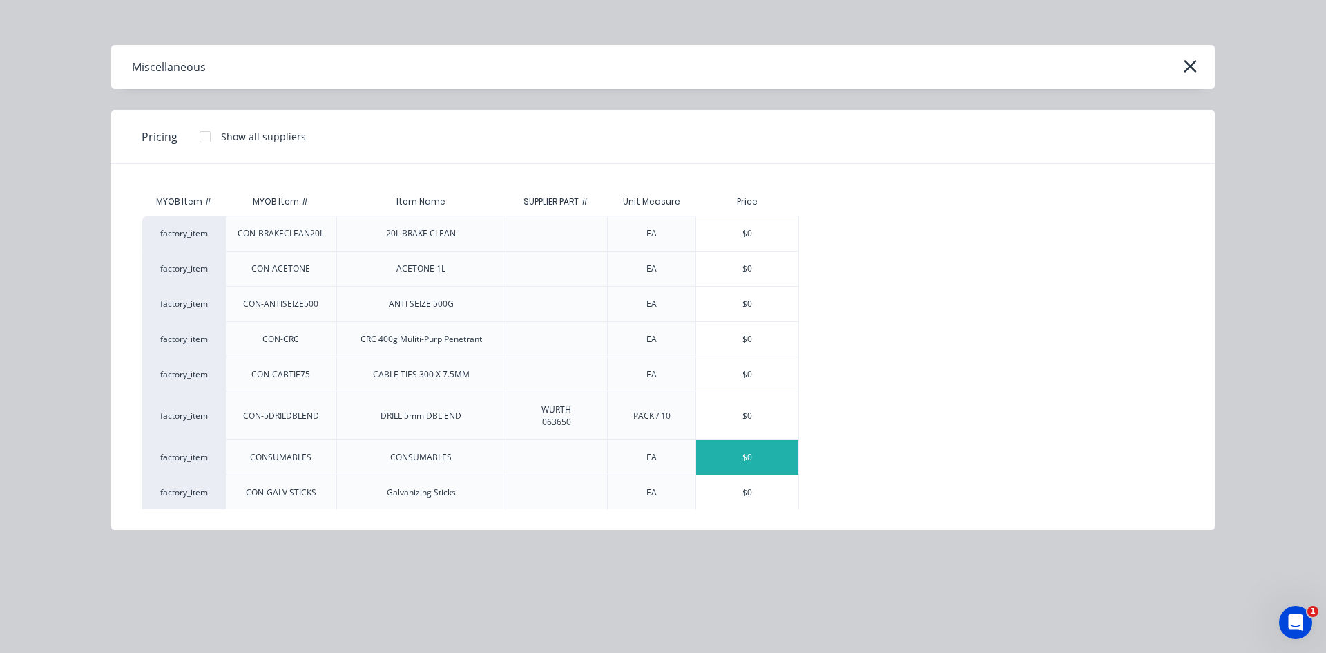
click at [734, 459] on div "$0" at bounding box center [747, 457] width 102 height 35
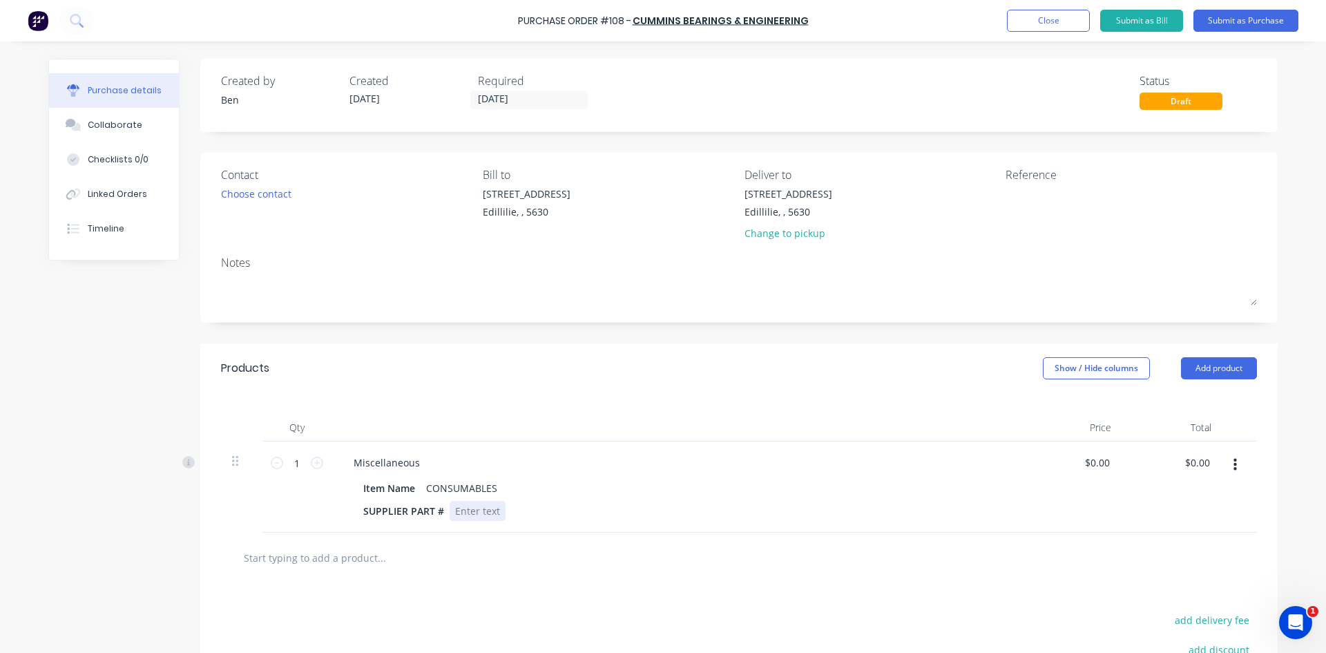
click at [497, 510] on div at bounding box center [478, 511] width 56 height 20
drag, startPoint x: 1209, startPoint y: 461, endPoint x: 1189, endPoint y: 467, distance: 21.6
click at [1189, 467] on div "$0.00 $0.00" at bounding box center [1199, 462] width 37 height 20
drag, startPoint x: 1208, startPoint y: 461, endPoint x: 1200, endPoint y: 461, distance: 8.3
click at [1201, 461] on div "$0.00 $0.00" at bounding box center [1199, 462] width 37 height 20
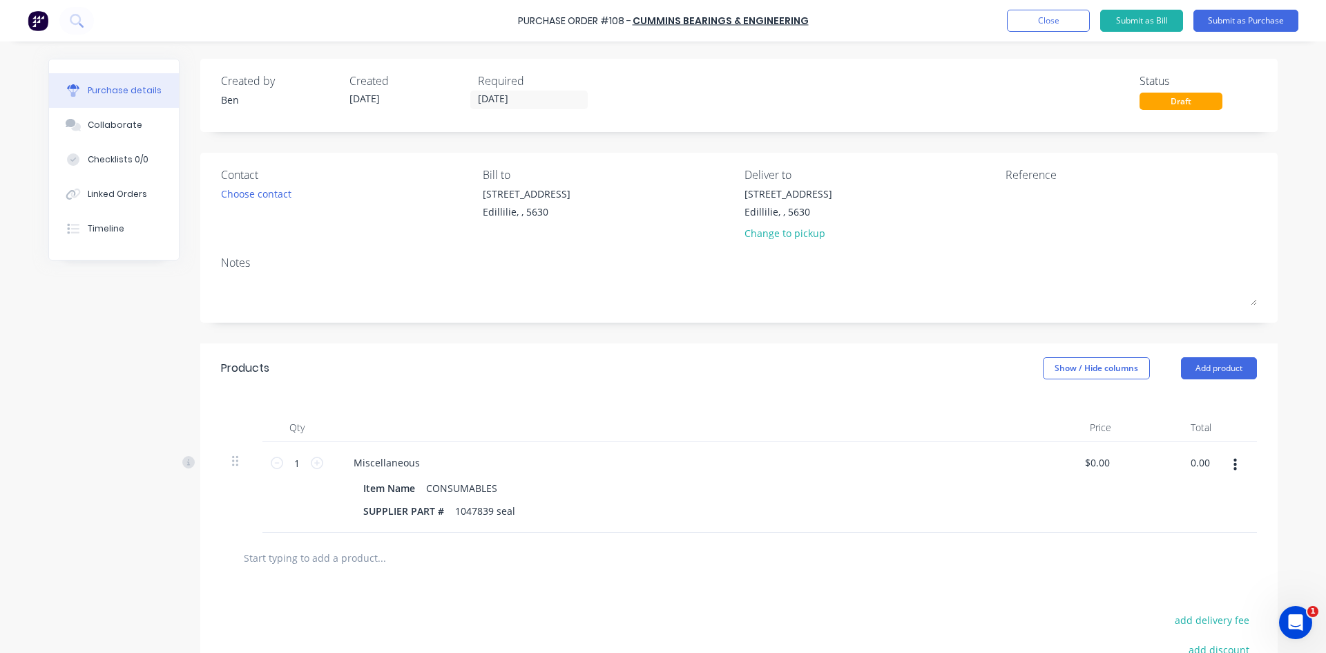
drag, startPoint x: 1205, startPoint y: 459, endPoint x: 1163, endPoint y: 469, distance: 43.2
click at [1164, 468] on div "0.00 0.00" at bounding box center [1172, 486] width 100 height 91
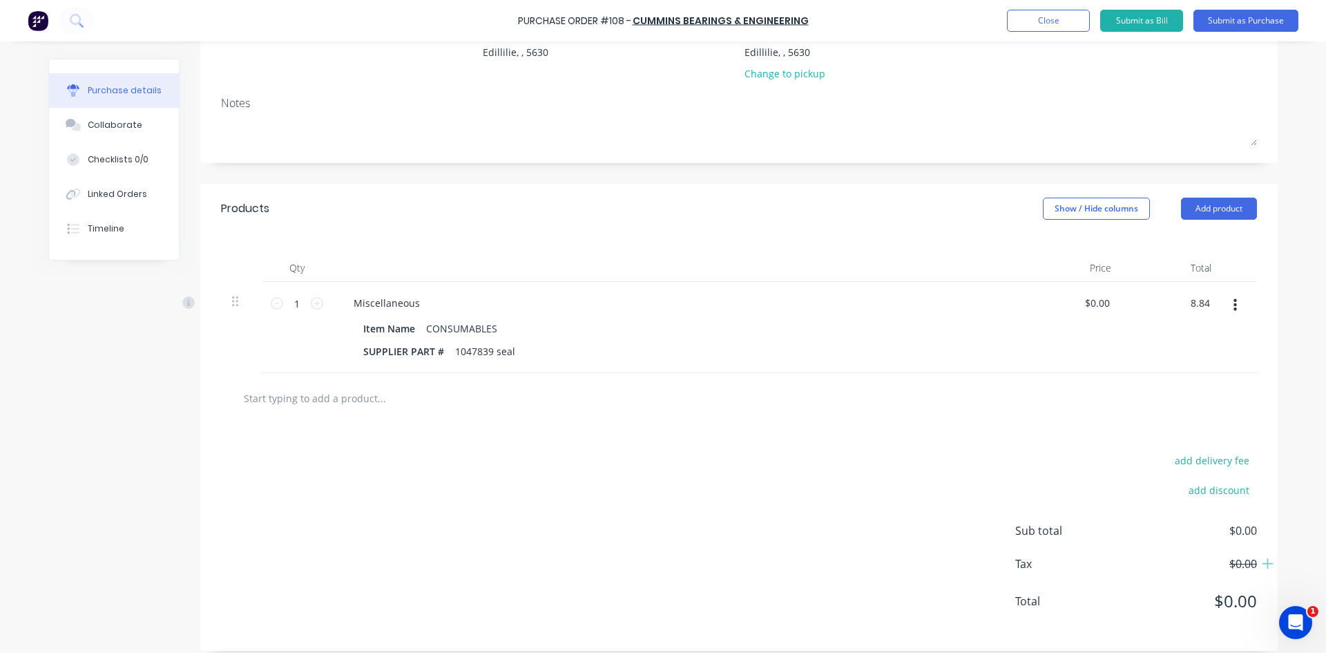
scroll to position [171, 0]
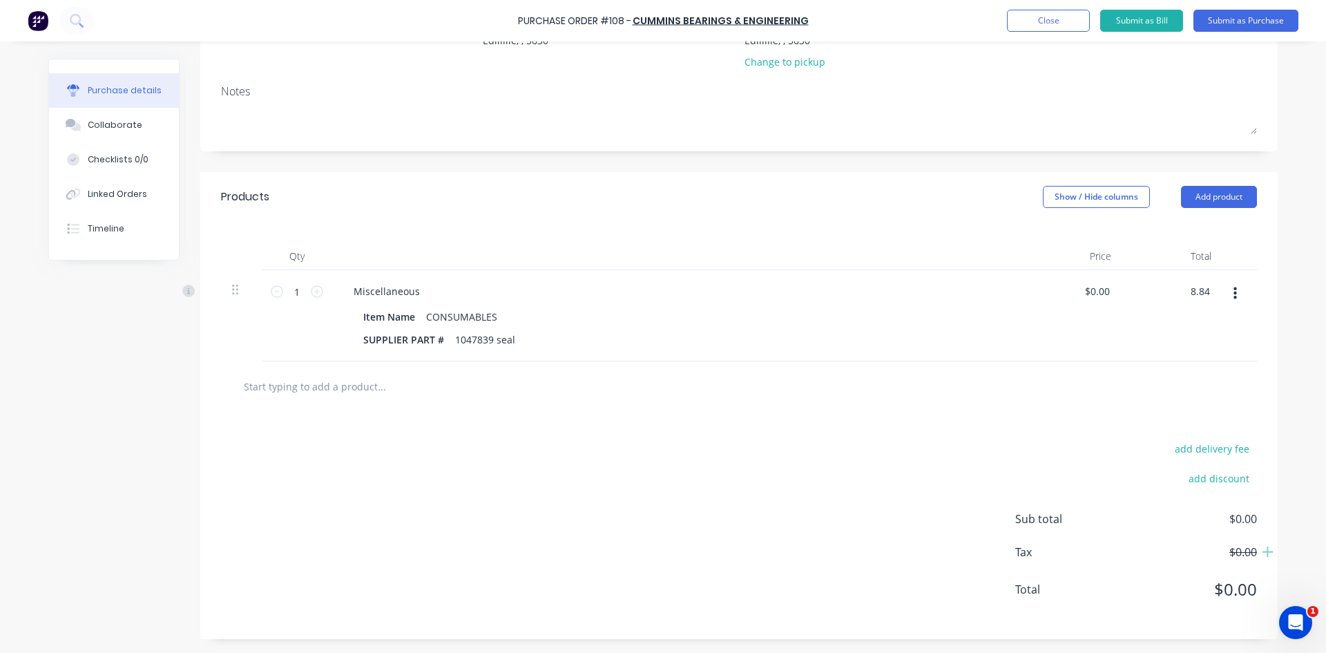
type input "8.84"
type input "$8.84"
drag, startPoint x: 1031, startPoint y: 479, endPoint x: 1030, endPoint y: 470, distance: 9.7
click at [1030, 472] on div "add discount" at bounding box center [1136, 476] width 242 height 21
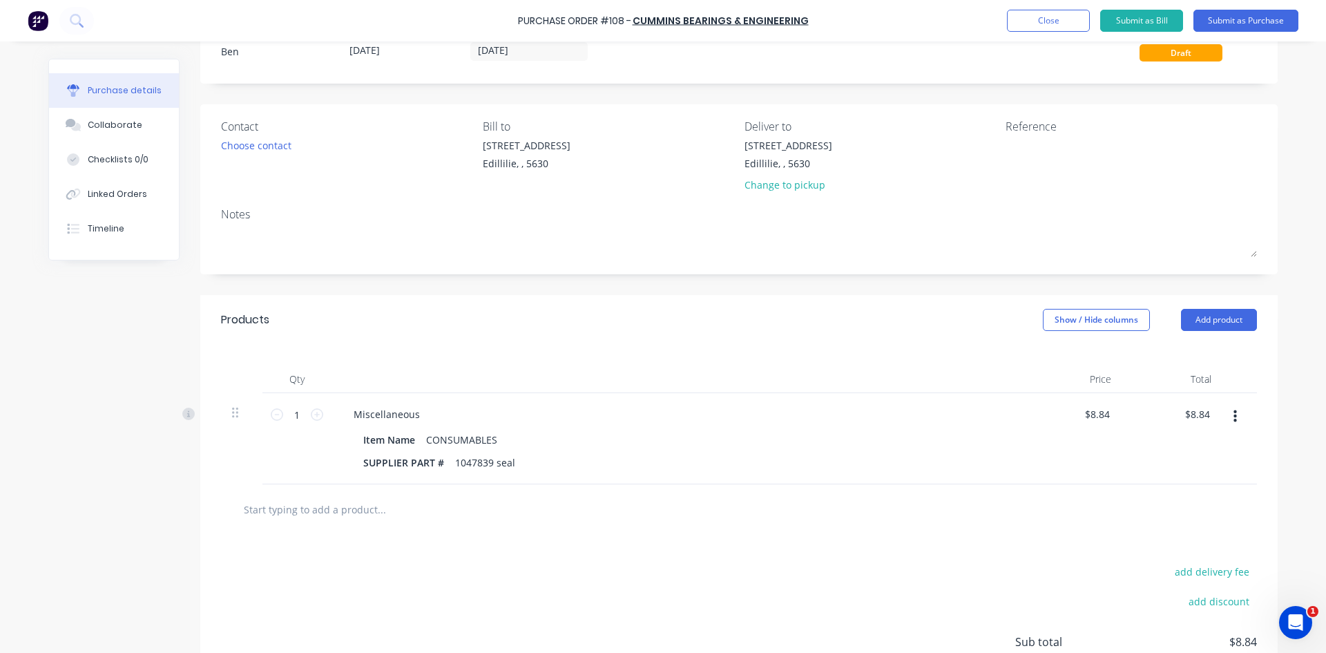
scroll to position [0, 0]
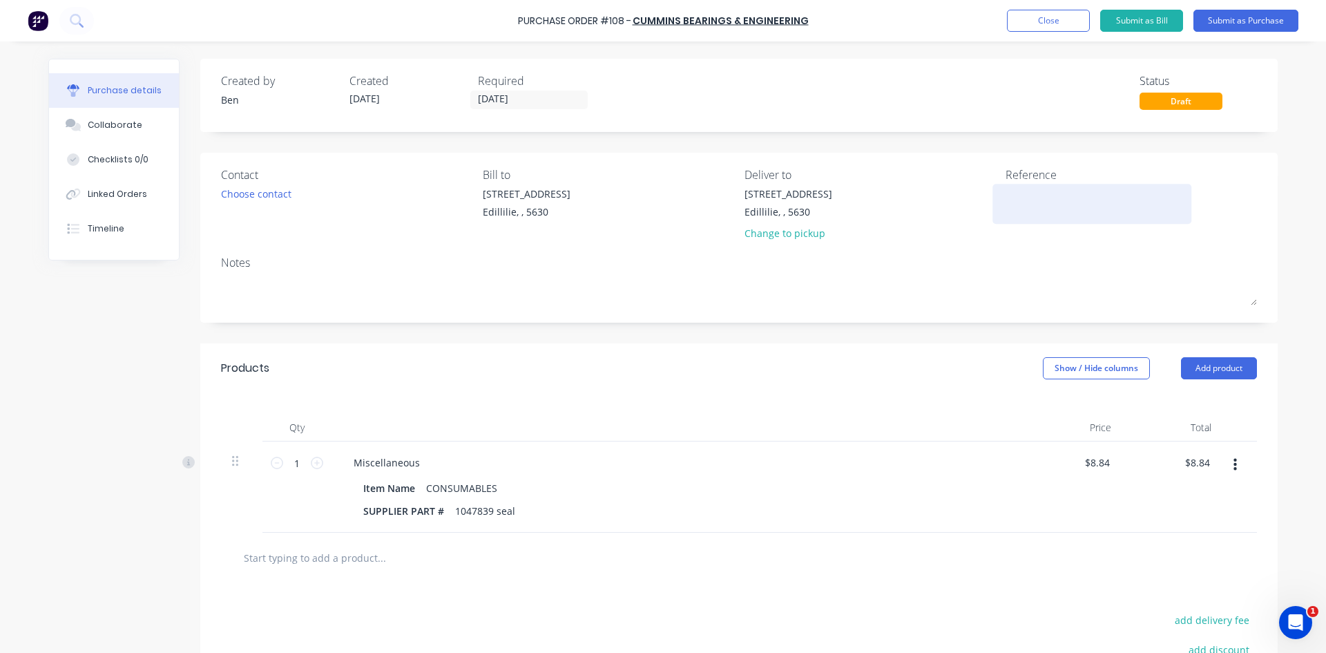
click at [1017, 203] on textarea at bounding box center [1092, 201] width 173 height 31
type textarea "inv :10031478"
type textarea "x"
drag, startPoint x: 1013, startPoint y: 195, endPoint x: 1050, endPoint y: 229, distance: 50.8
click at [1013, 195] on textarea "inv :10031478" at bounding box center [1092, 201] width 173 height 31
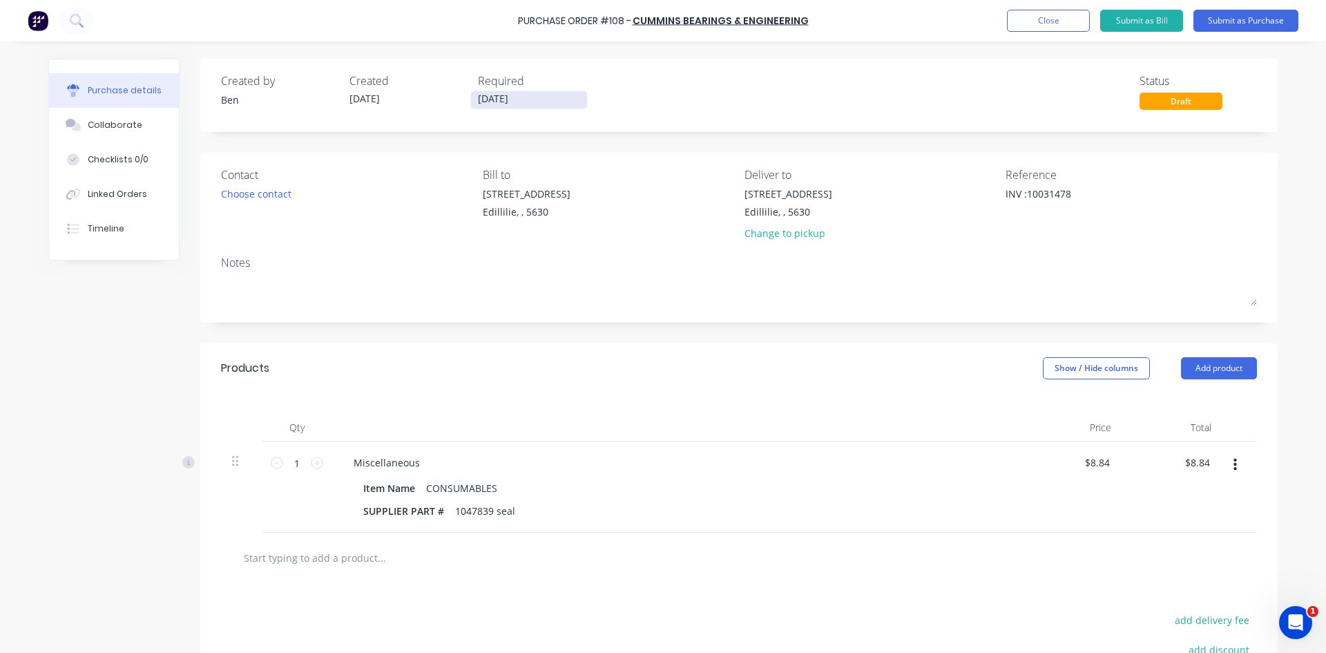
type textarea "INV :10031478"
type textarea "x"
type textarea "INV :10031478"
click at [524, 99] on input "[DATE]" at bounding box center [529, 99] width 116 height 17
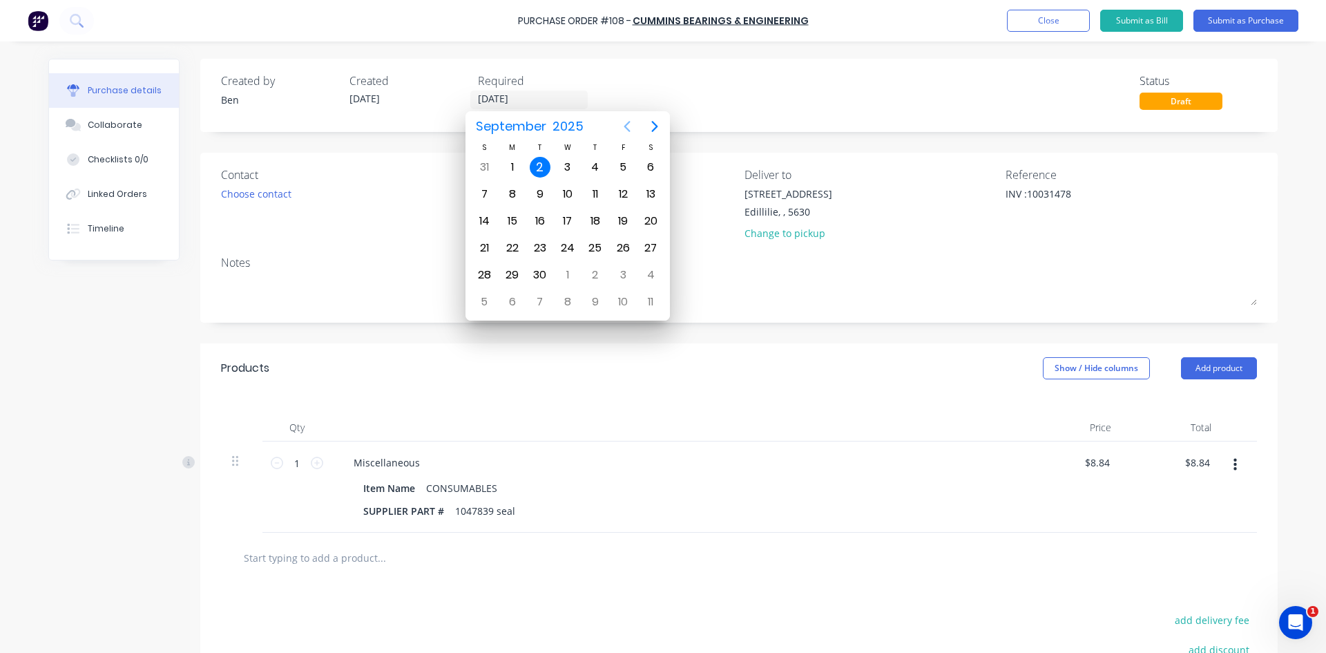
click at [630, 127] on icon "Previous page" at bounding box center [627, 126] width 17 height 17
click at [600, 275] on div "28" at bounding box center [595, 275] width 21 height 21
type textarea "x"
type input "28/08/25"
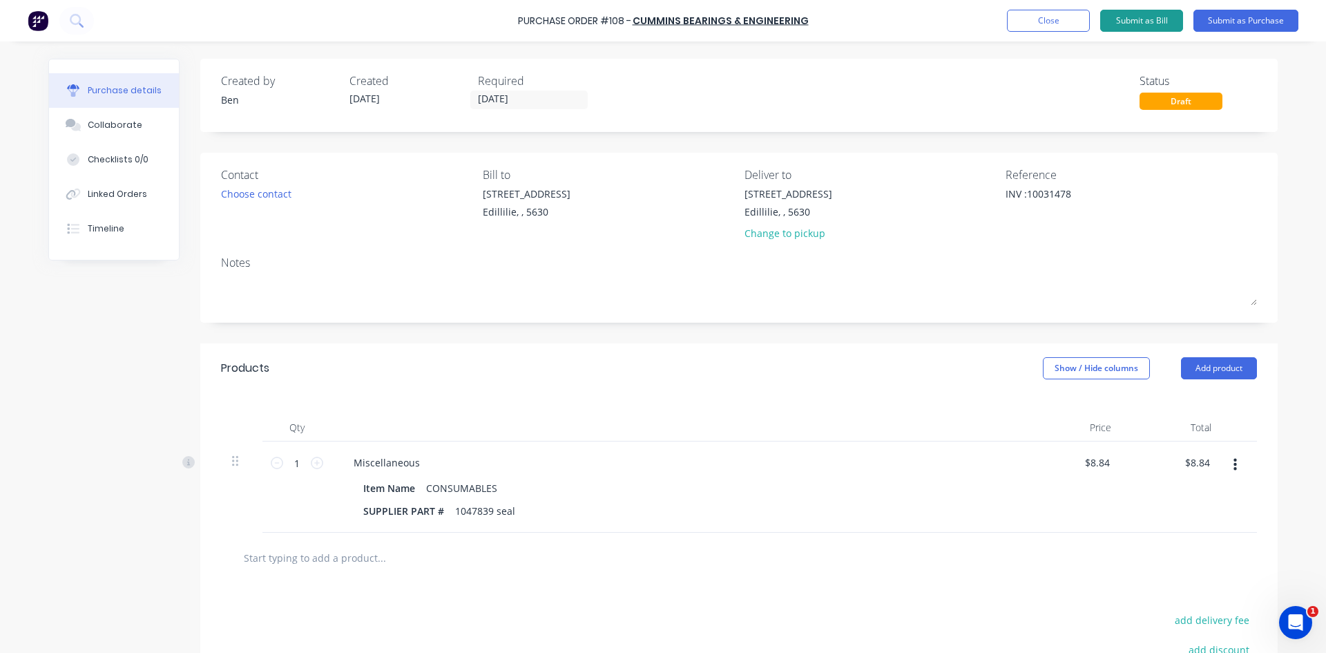
click at [1143, 21] on button "Submit as Bill" at bounding box center [1141, 21] width 83 height 22
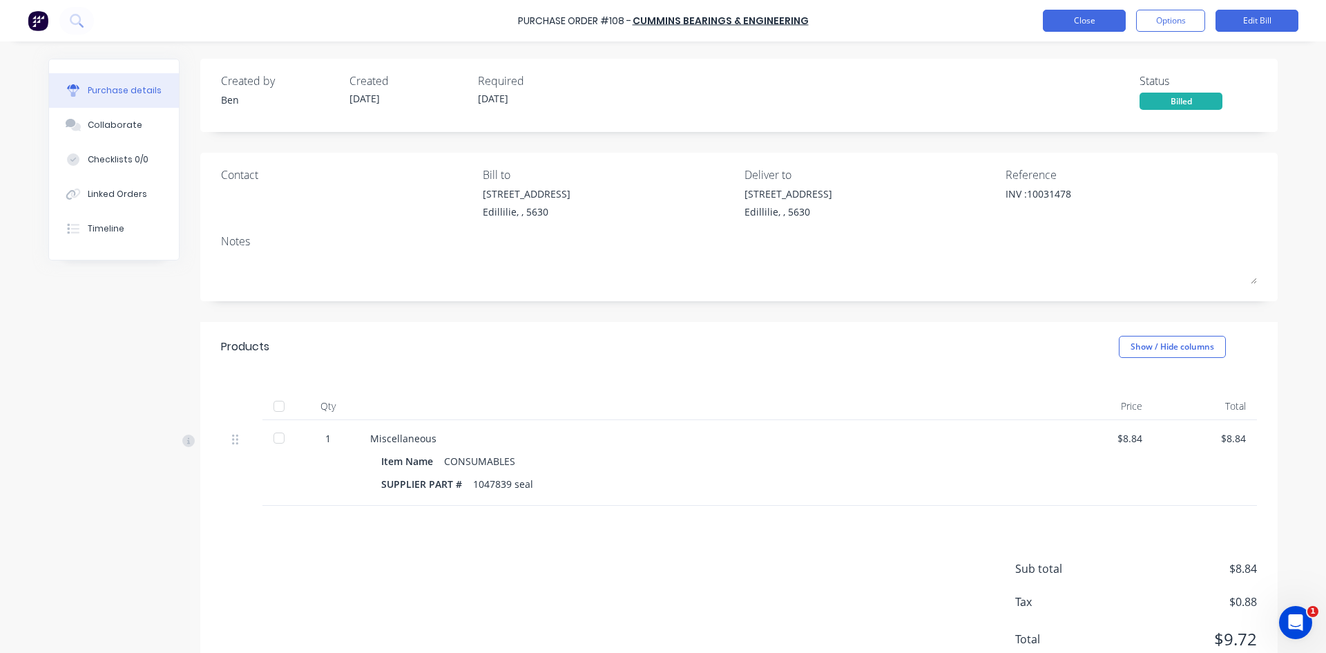
click at [1078, 20] on button "Close" at bounding box center [1084, 21] width 83 height 22
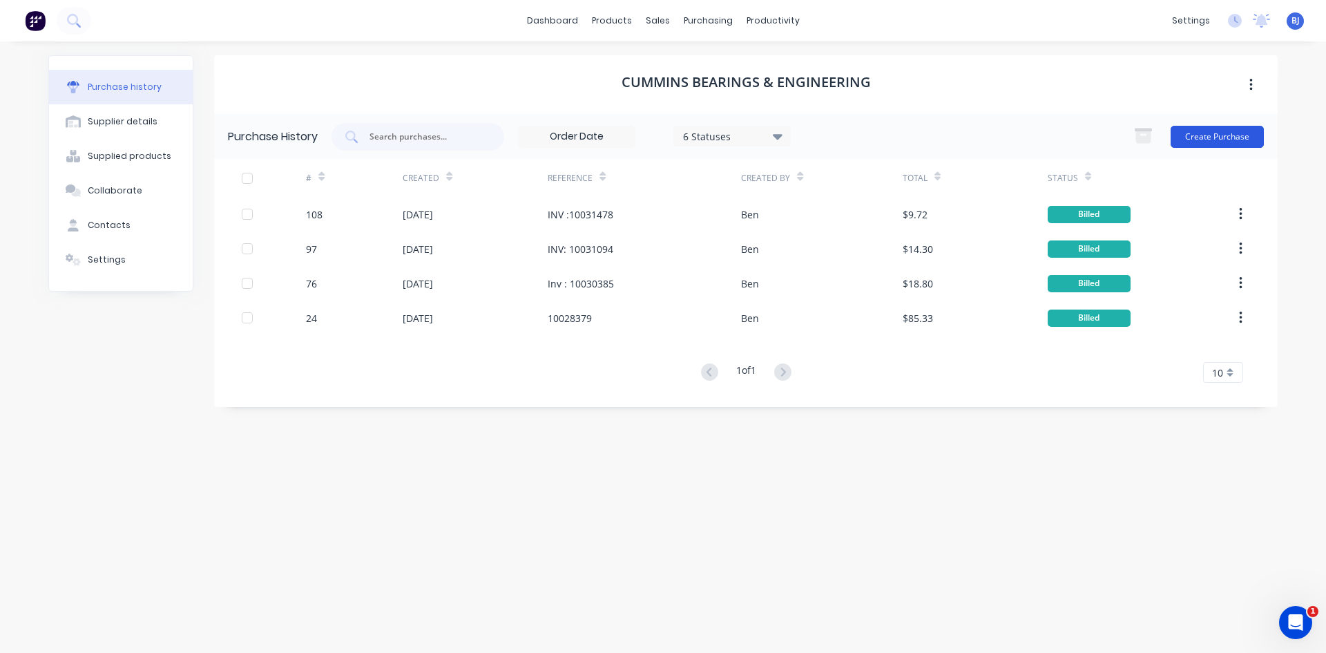
click at [1193, 134] on button "Create Purchase" at bounding box center [1217, 137] width 93 height 22
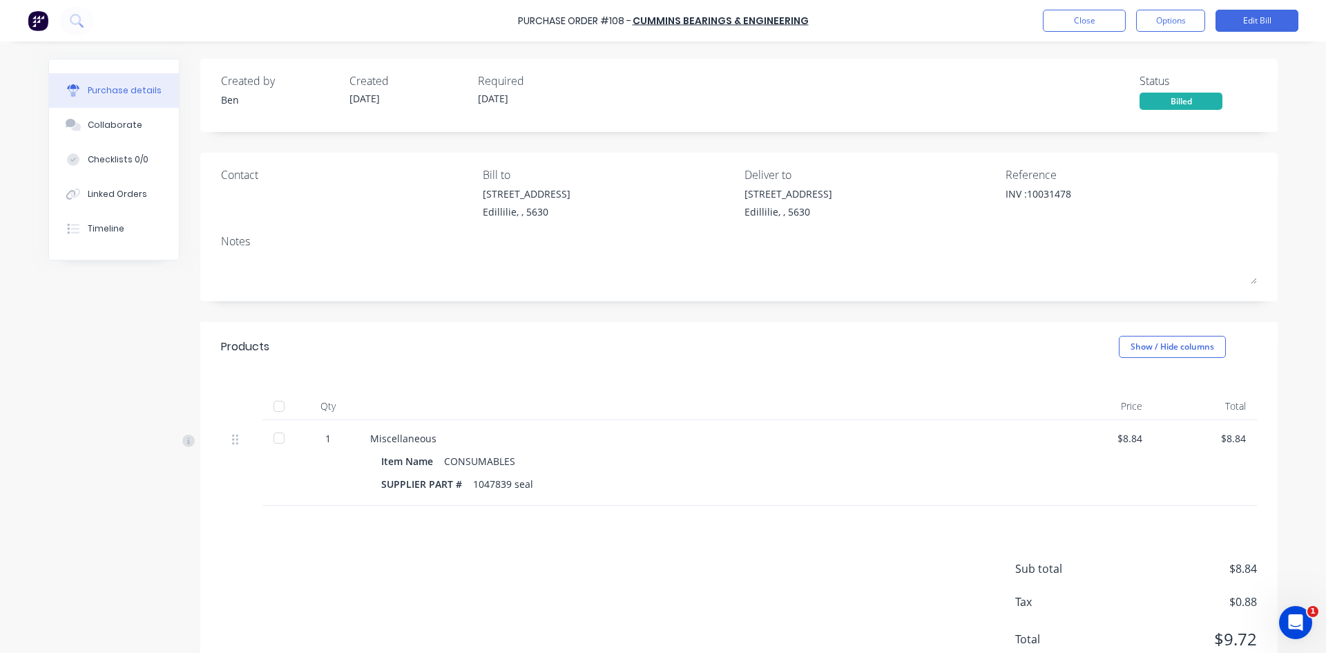
type textarea "x"
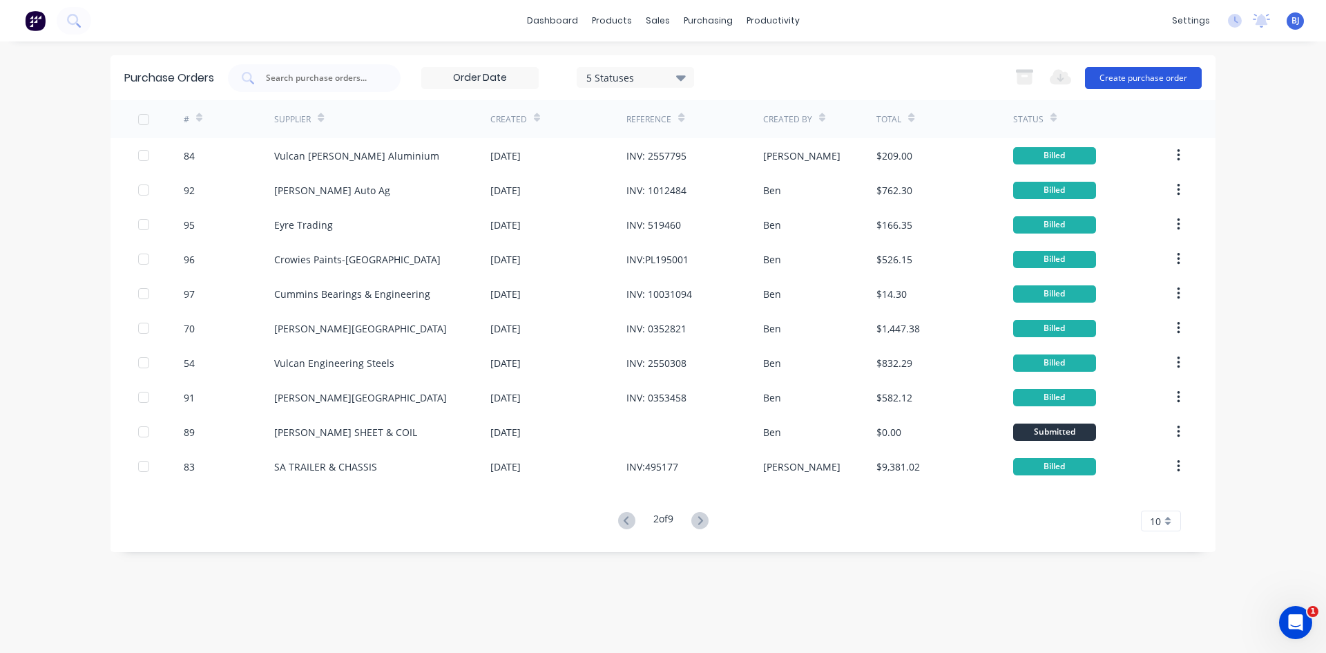
click at [1154, 72] on button "Create purchase order" at bounding box center [1143, 78] width 117 height 22
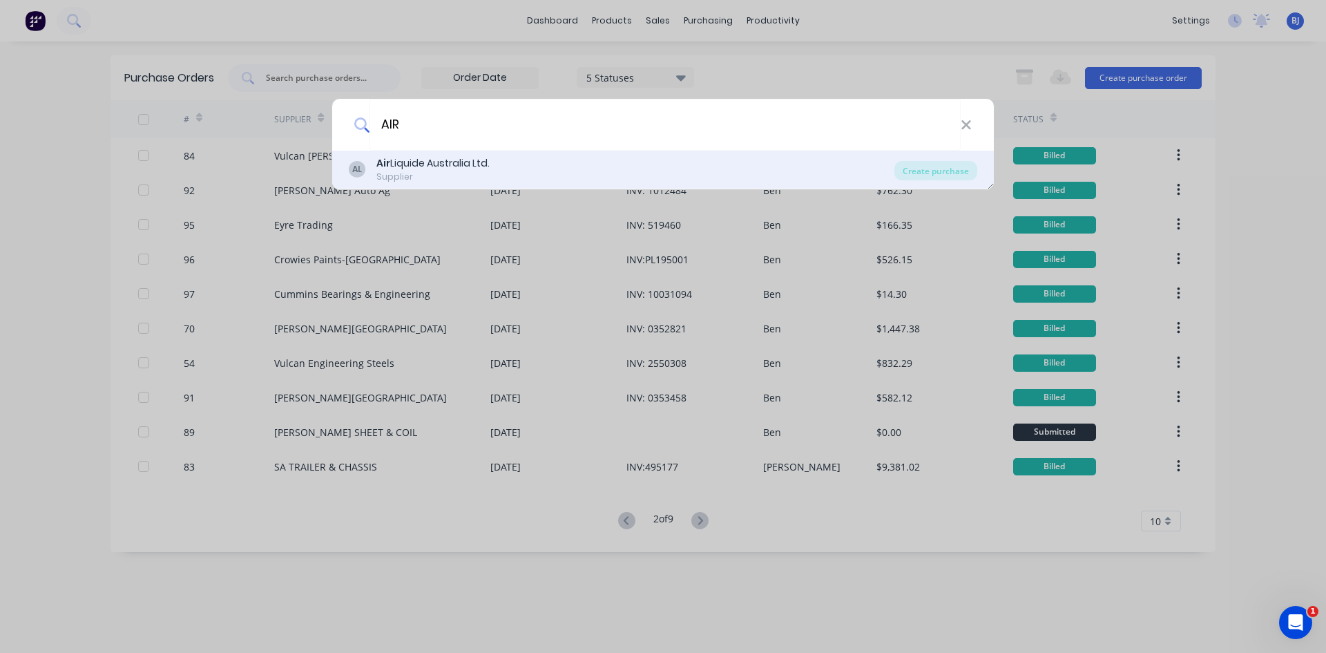
type input "AIR"
click at [375, 164] on div "AL Air Liquide Australia Ltd. Supplier" at bounding box center [622, 169] width 546 height 27
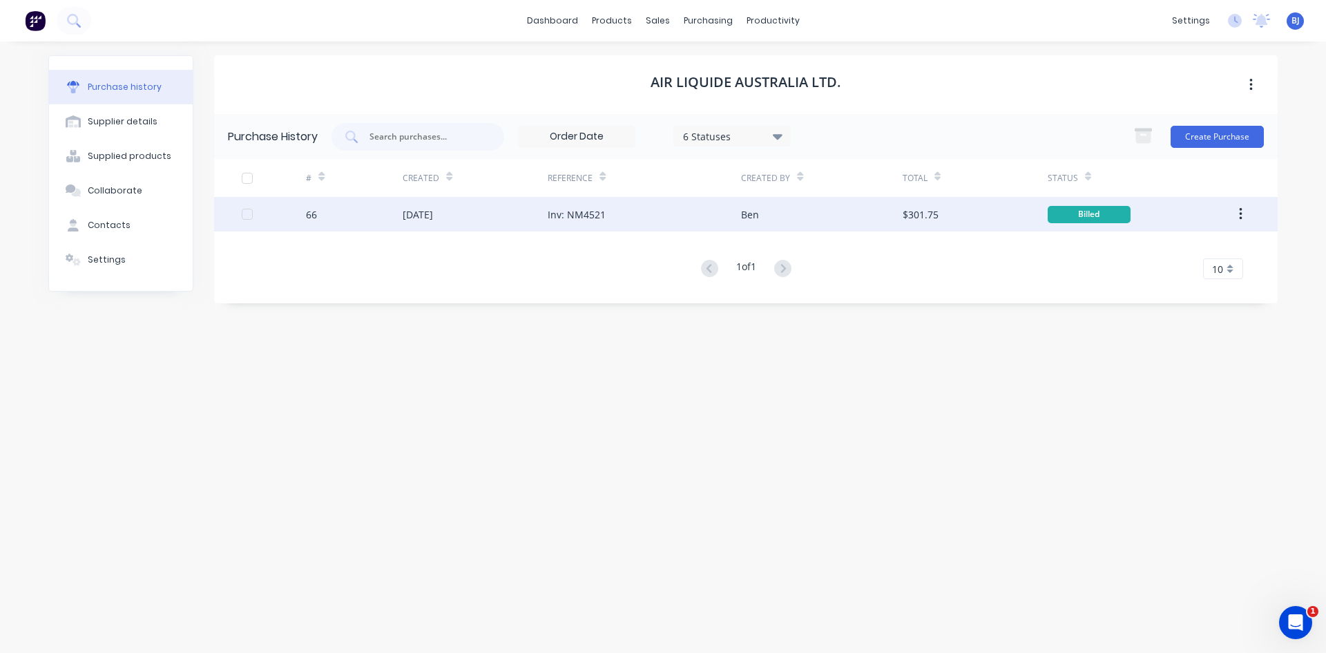
click at [567, 215] on div "Inv: NM4521" at bounding box center [577, 214] width 58 height 15
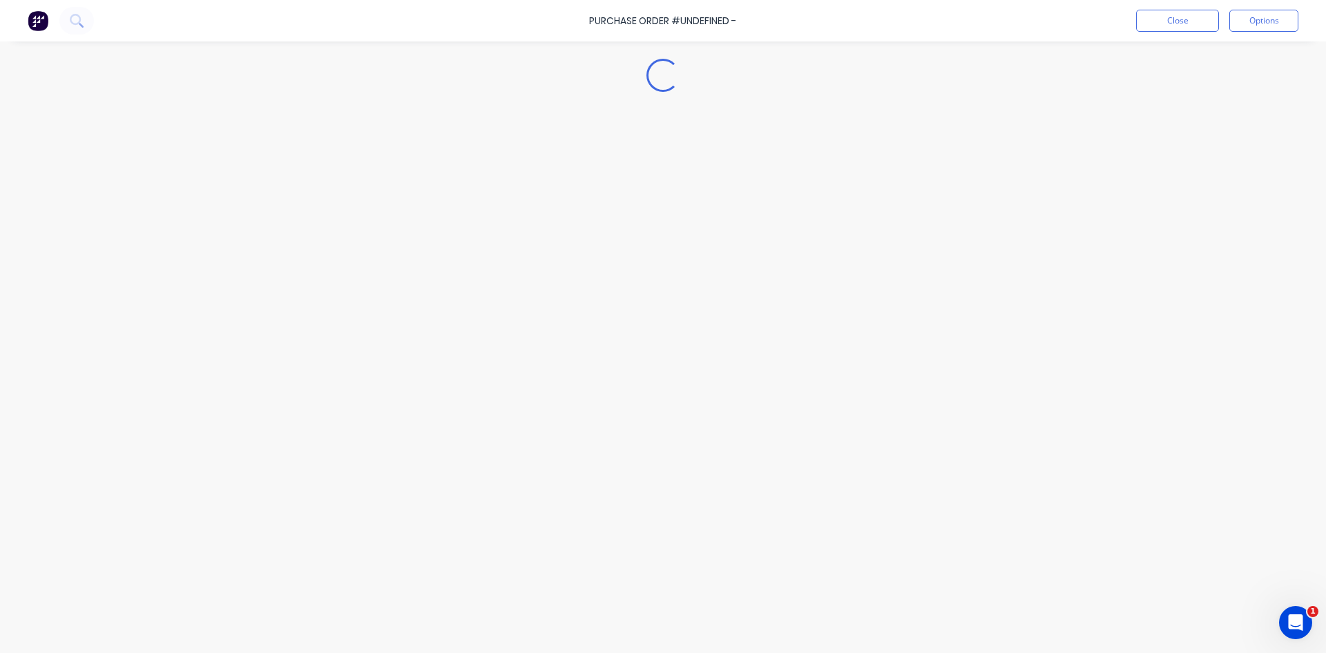
type textarea "x"
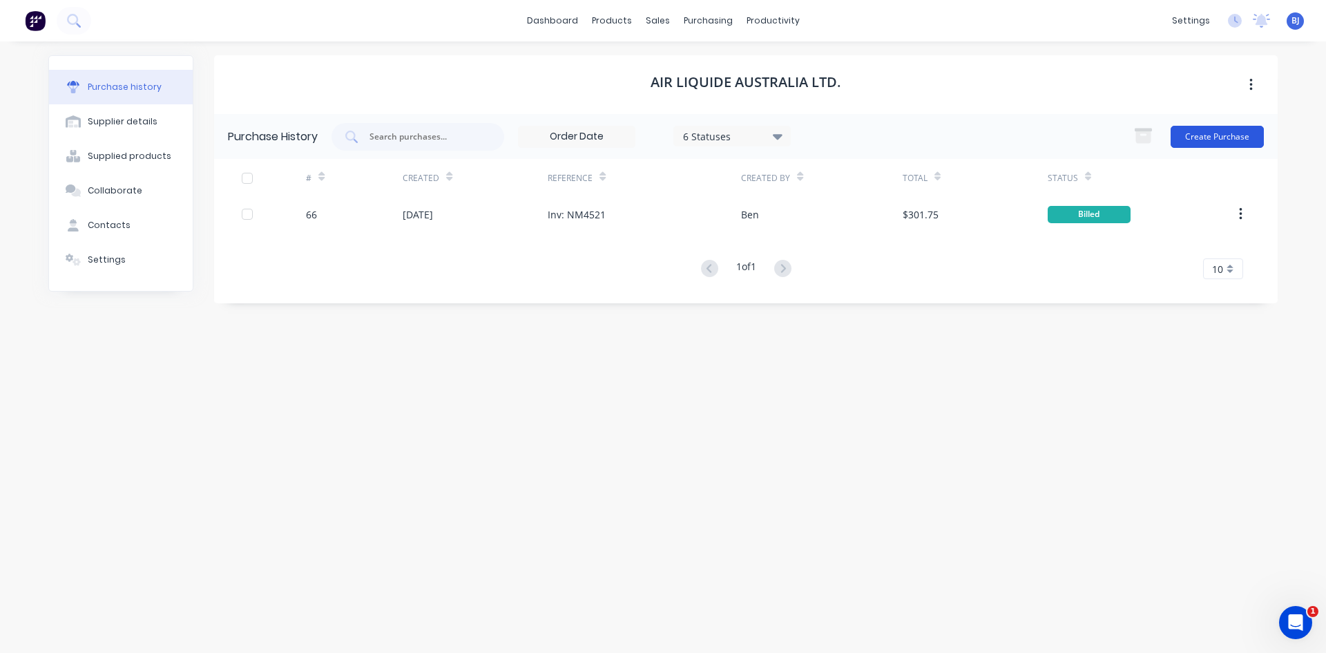
click at [1202, 135] on button "Create Purchase" at bounding box center [1217, 137] width 93 height 22
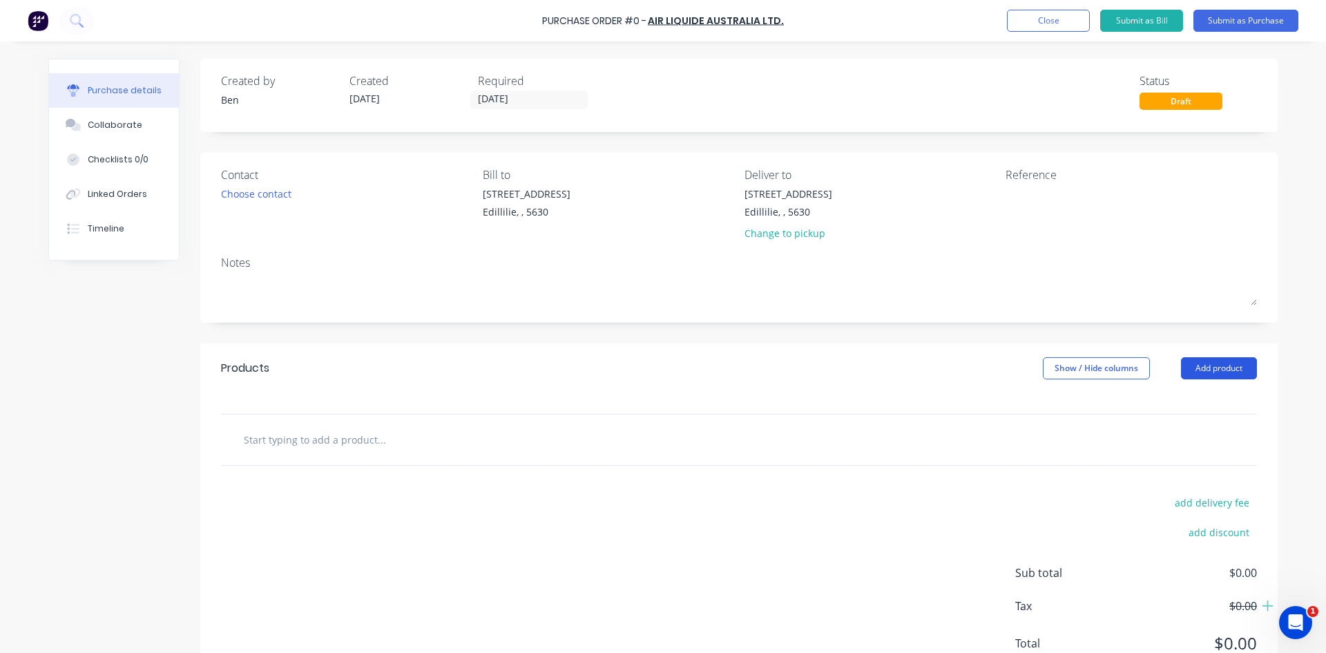
click at [1203, 366] on button "Add product" at bounding box center [1219, 368] width 76 height 22
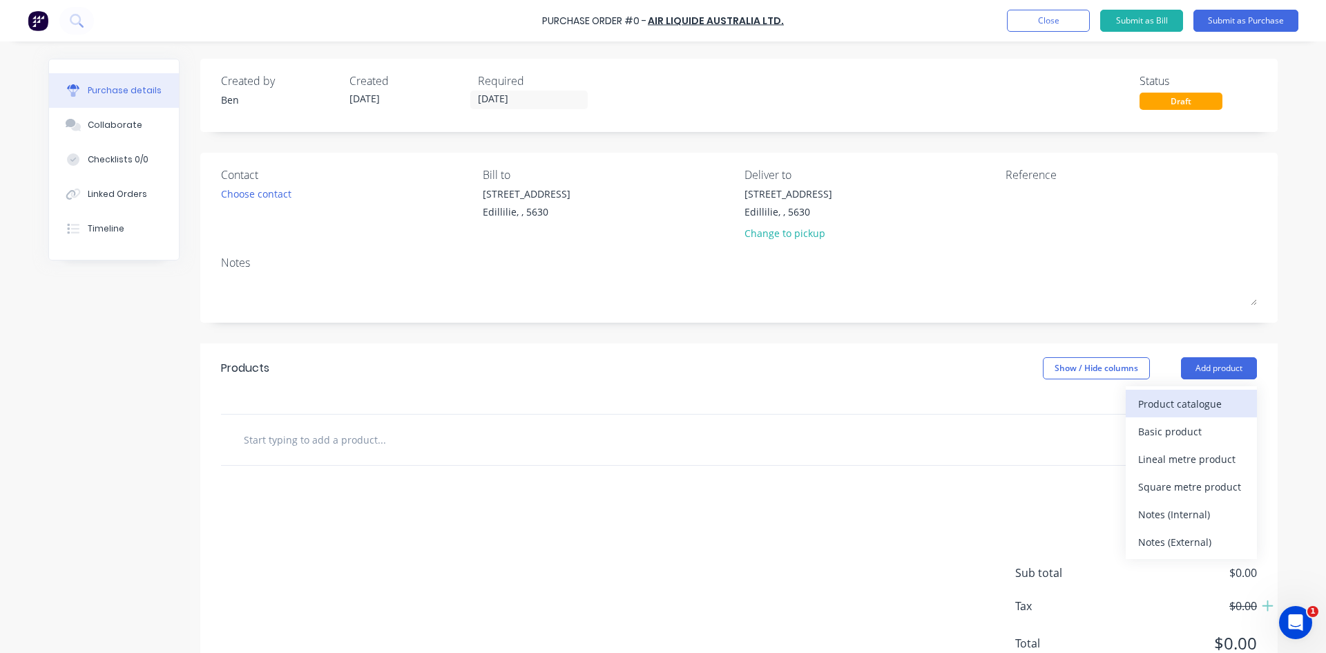
click at [1167, 407] on div "Product catalogue" at bounding box center [1191, 404] width 106 height 20
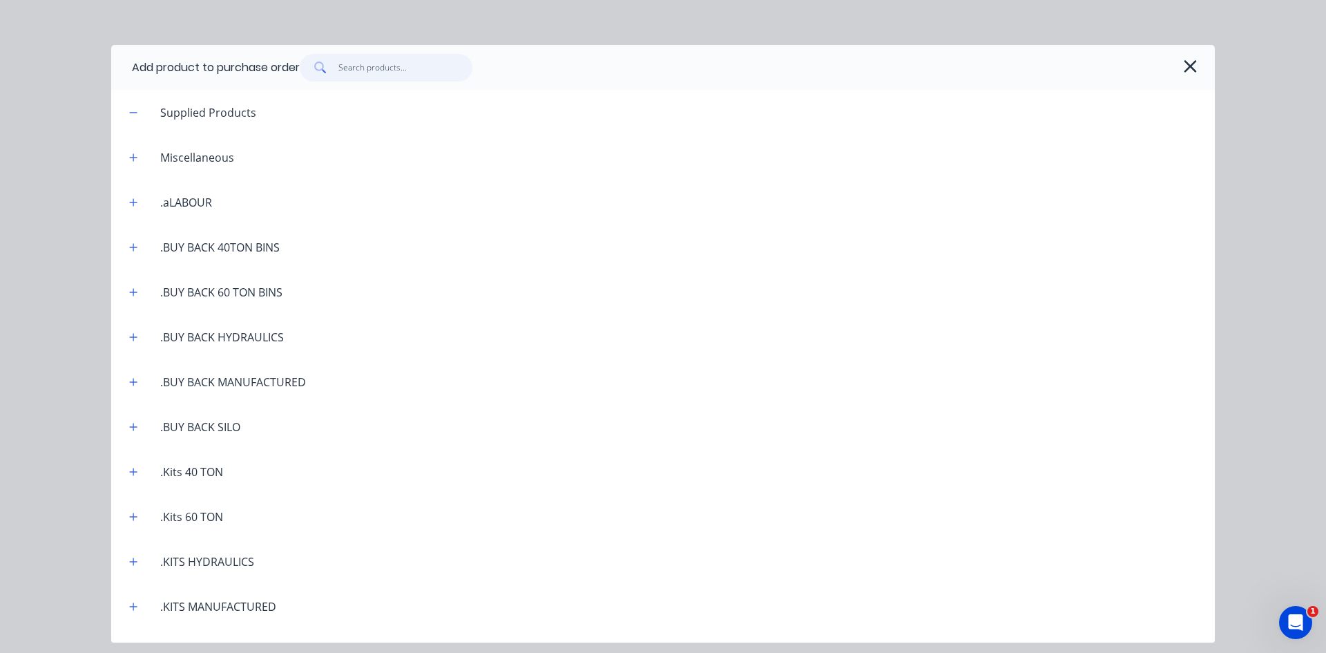
click at [361, 66] on input "text" at bounding box center [405, 68] width 135 height 28
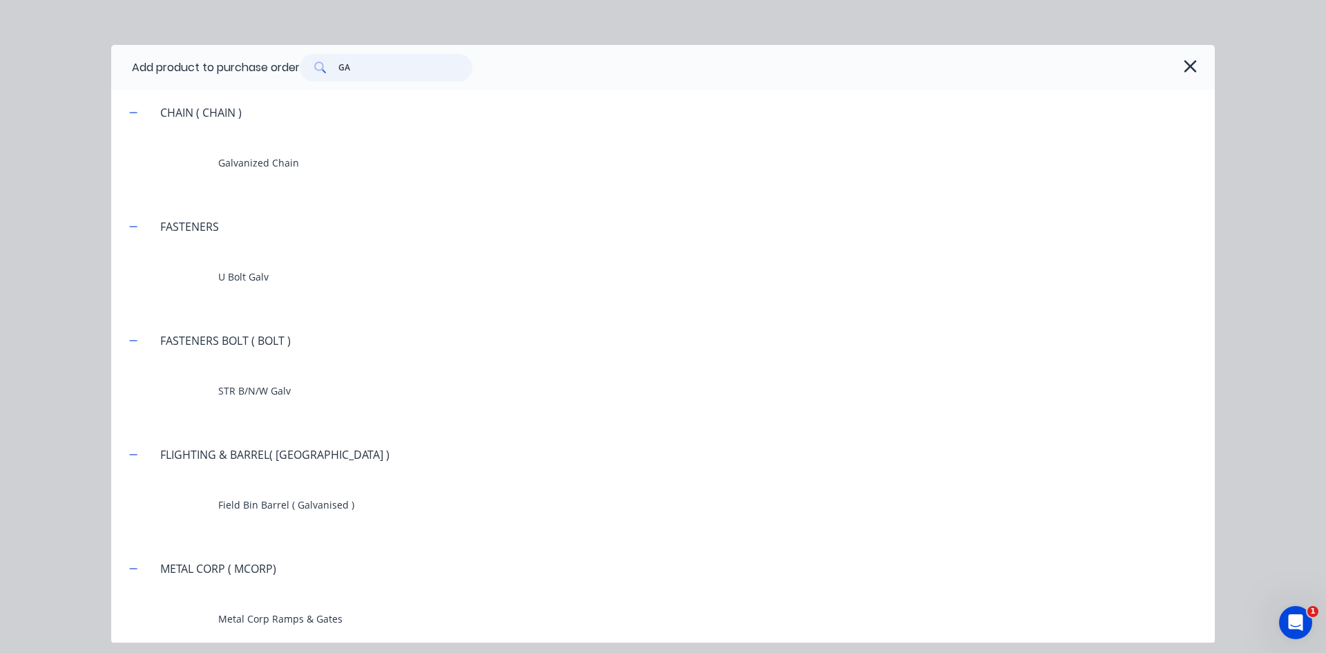
type input "G"
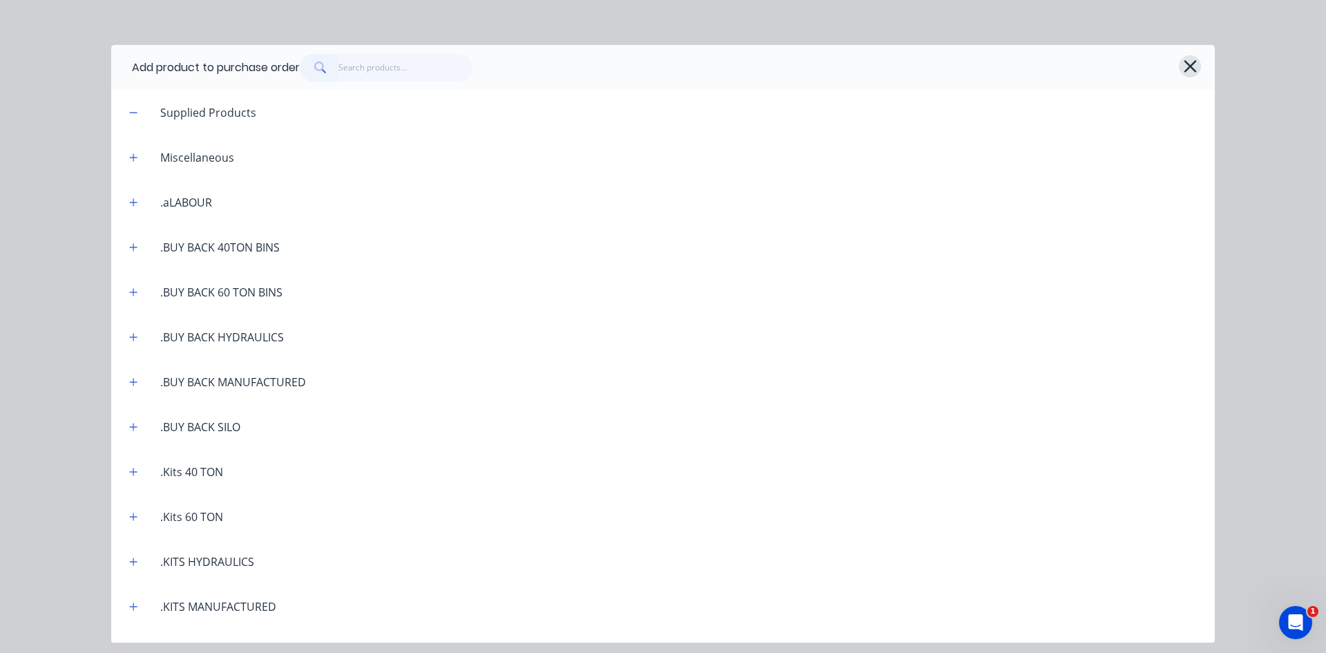
click at [1190, 69] on icon "button" at bounding box center [1190, 66] width 15 height 19
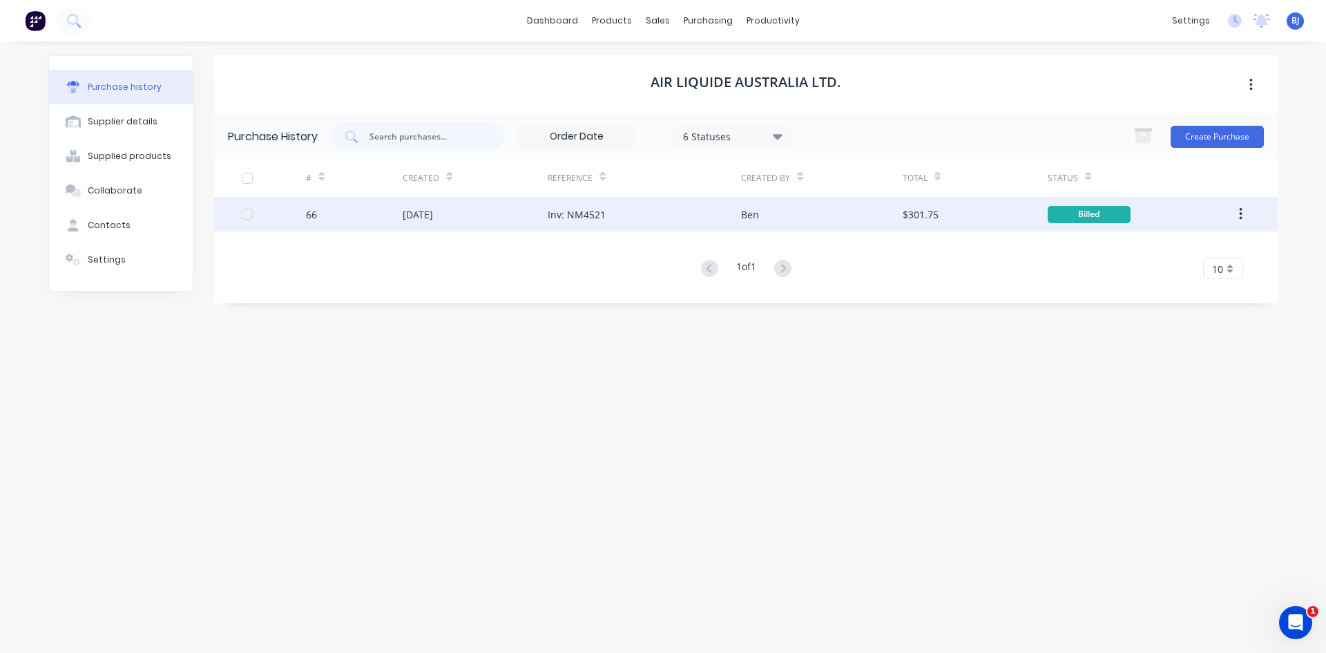
click at [608, 215] on div "Inv: NM4521" at bounding box center [644, 214] width 193 height 35
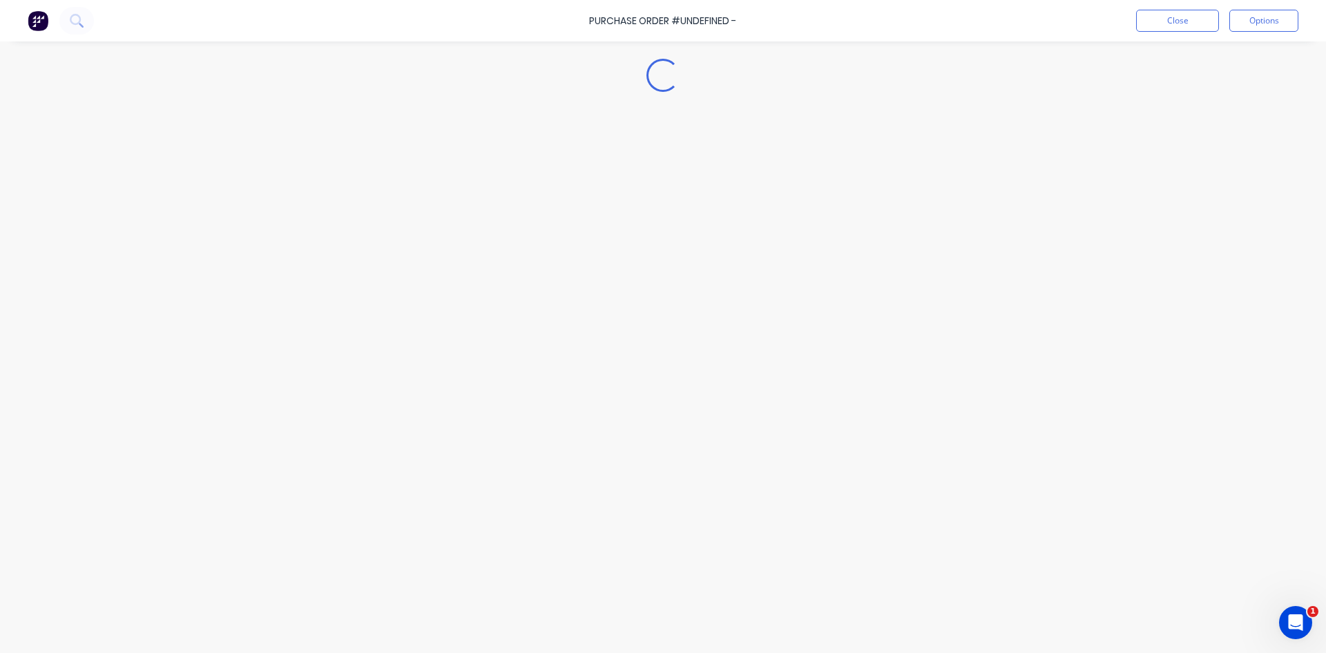
type textarea "x"
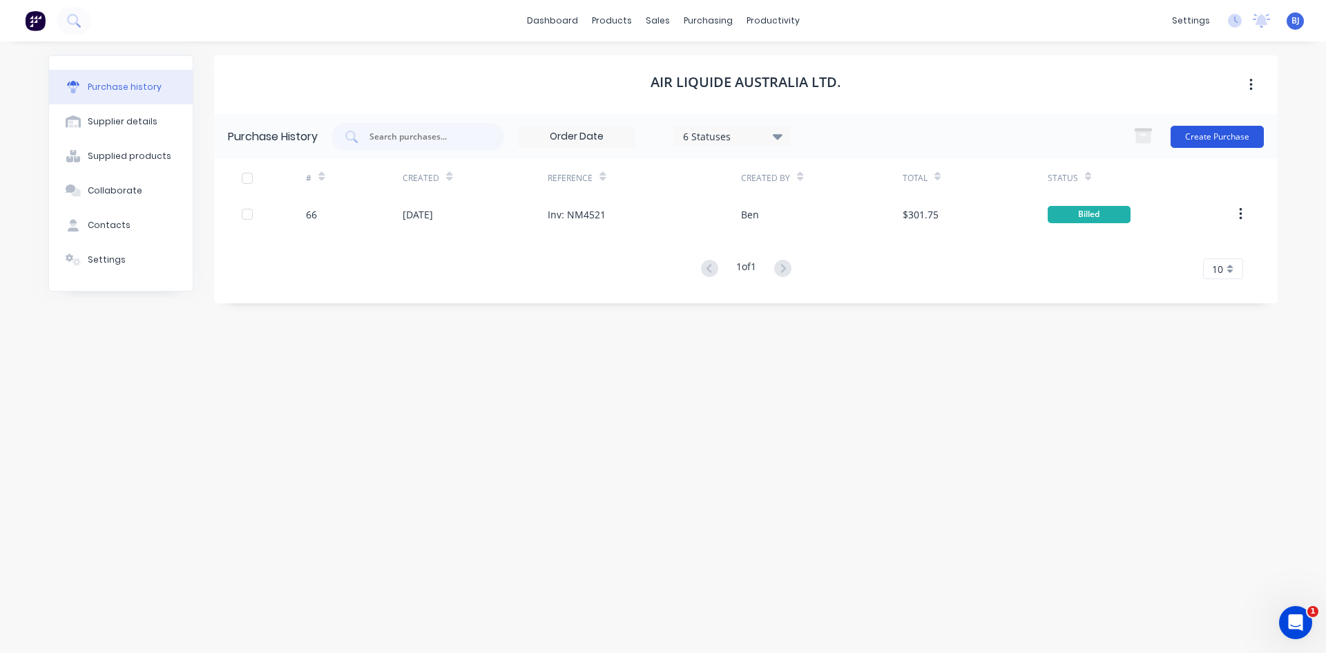
click at [1231, 139] on button "Create Purchase" at bounding box center [1217, 137] width 93 height 22
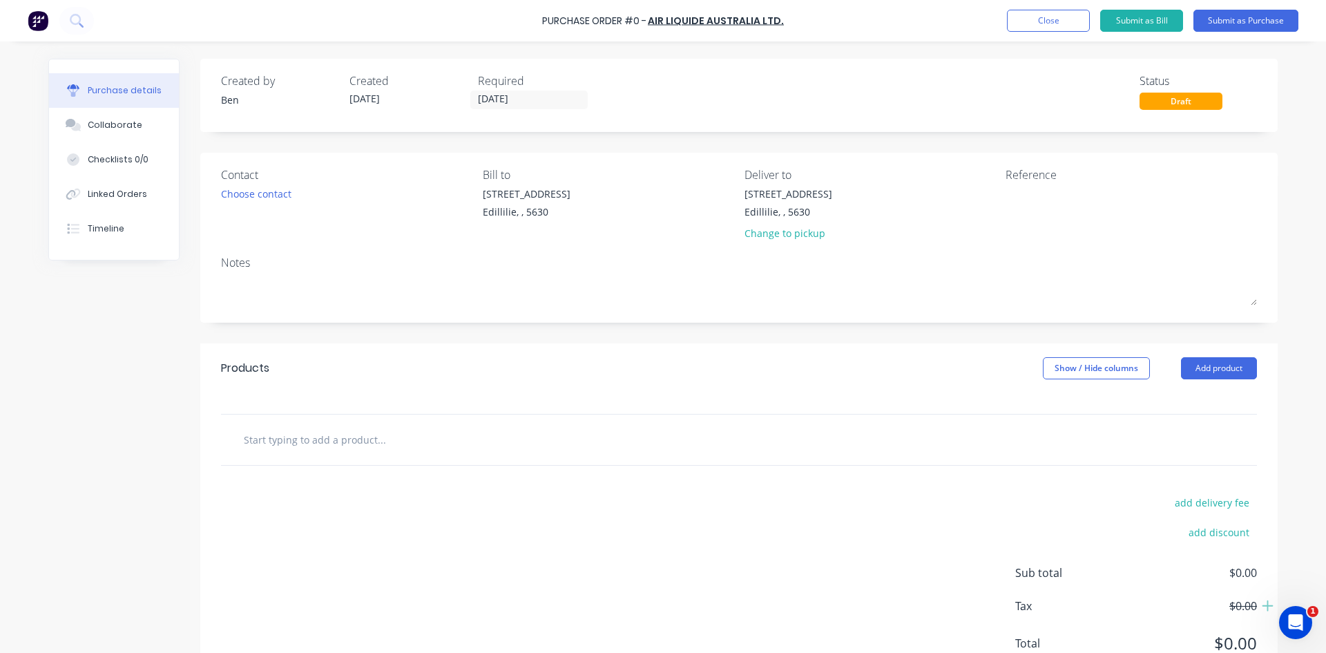
click at [291, 431] on input "text" at bounding box center [381, 439] width 276 height 28
click at [1197, 368] on button "Add product" at bounding box center [1219, 368] width 76 height 22
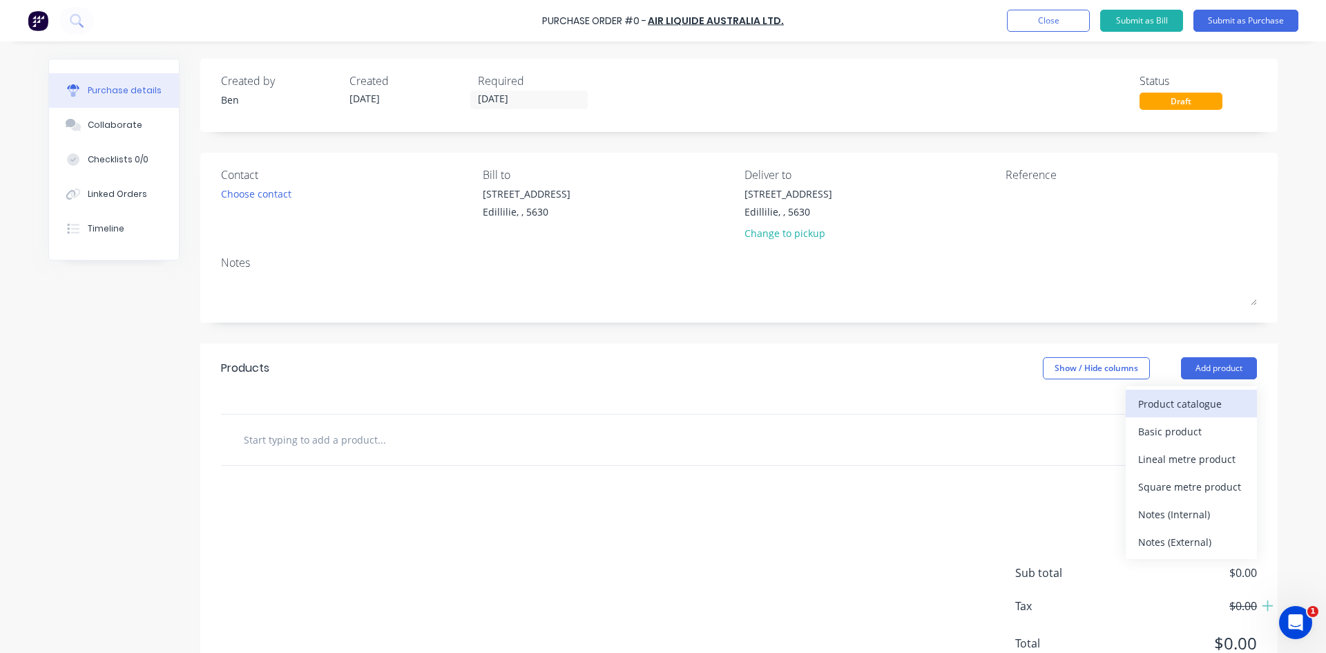
click at [1150, 403] on div "Product catalogue" at bounding box center [1191, 404] width 106 height 20
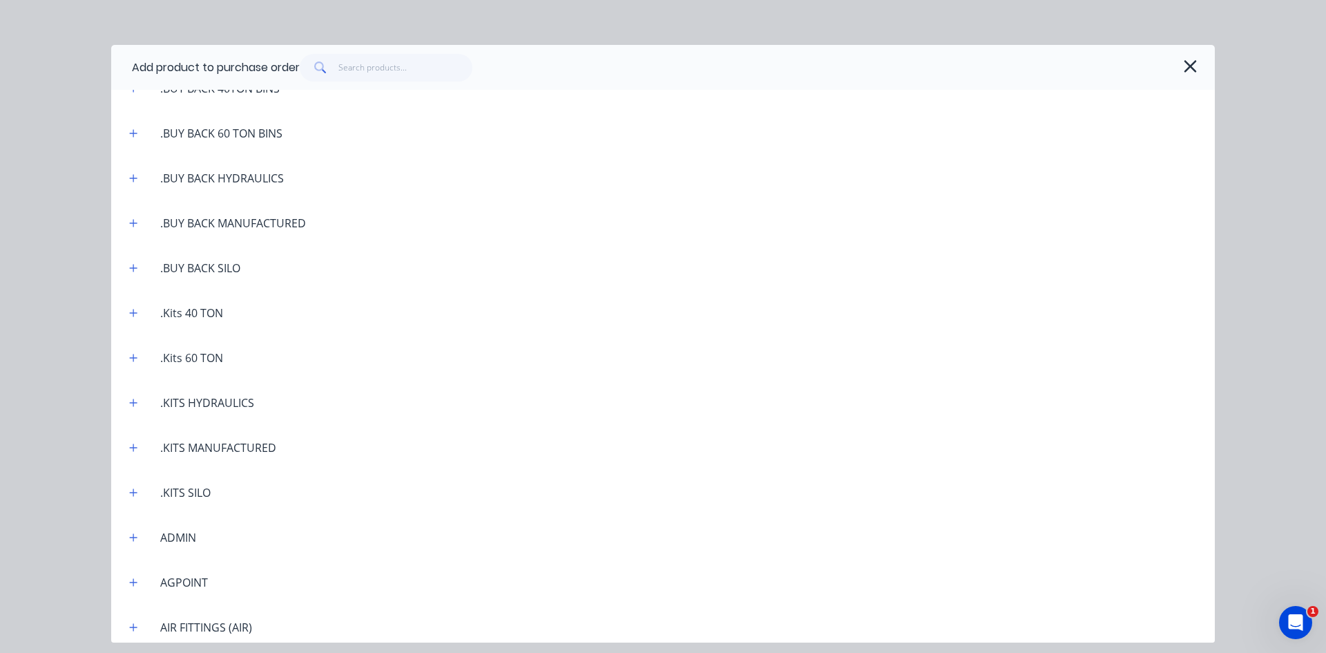
scroll to position [207, 0]
click at [135, 488] on icon "button" at bounding box center [134, 489] width 8 height 8
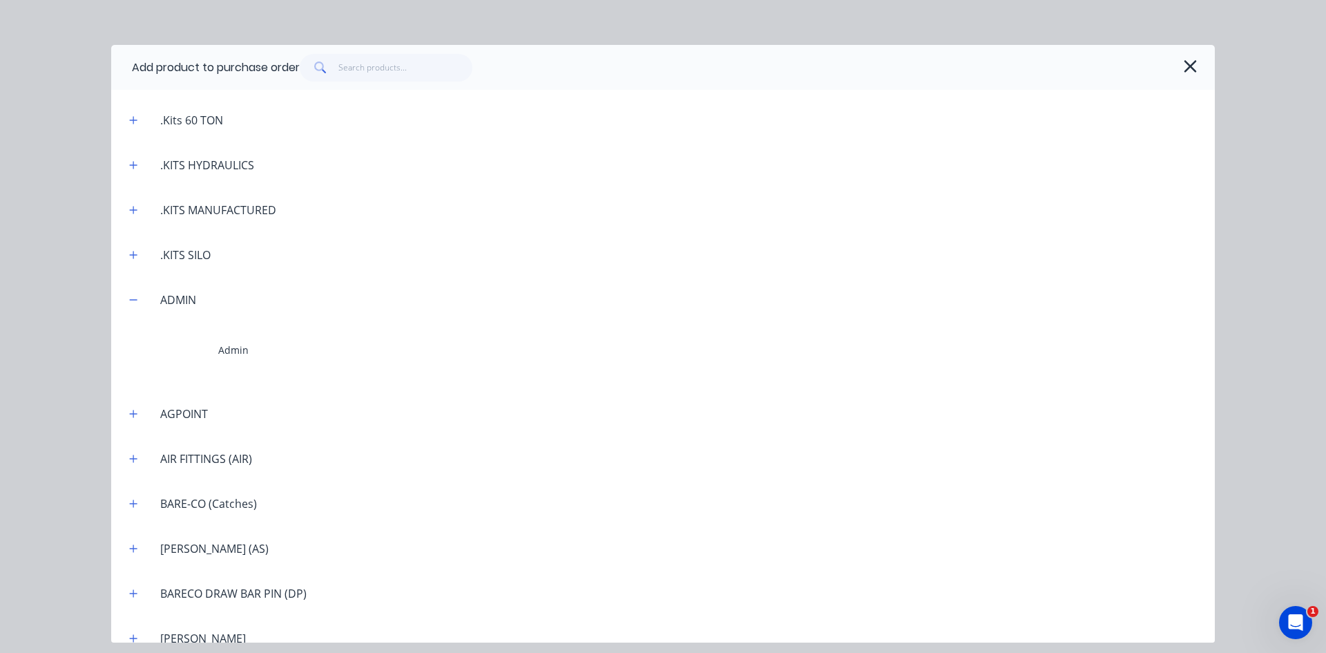
scroll to position [414, 0]
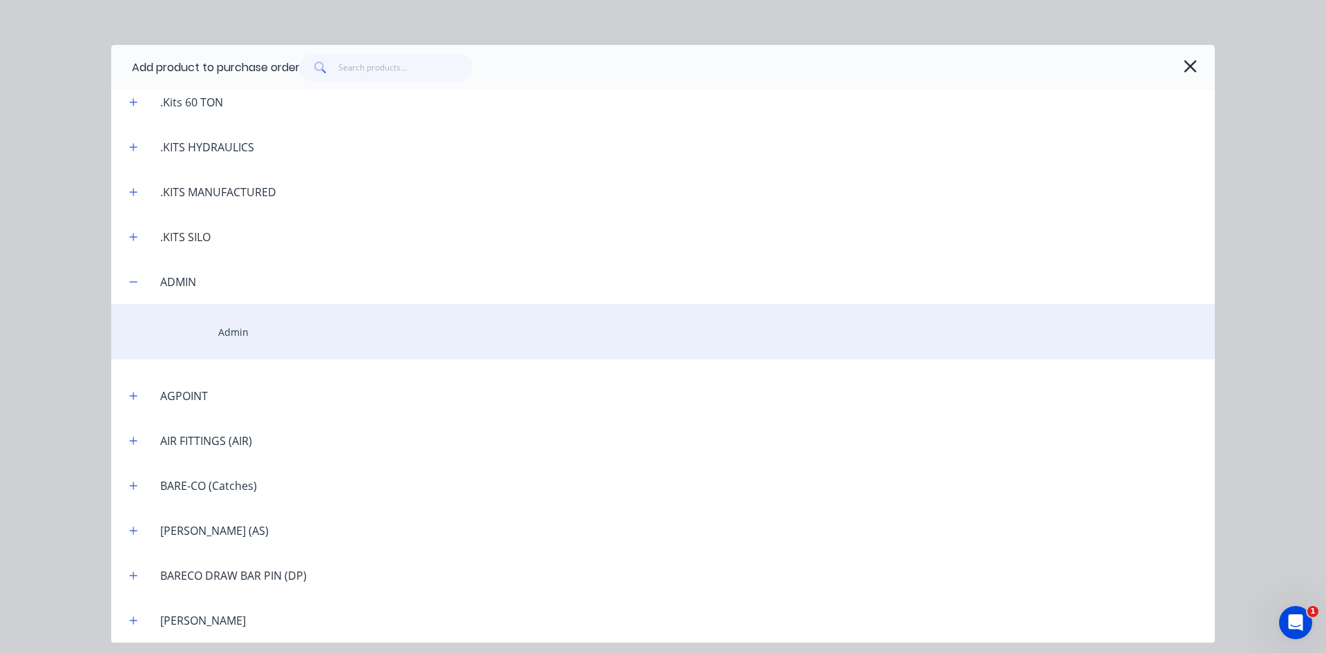
click at [240, 336] on div "Admin" at bounding box center [663, 331] width 1104 height 55
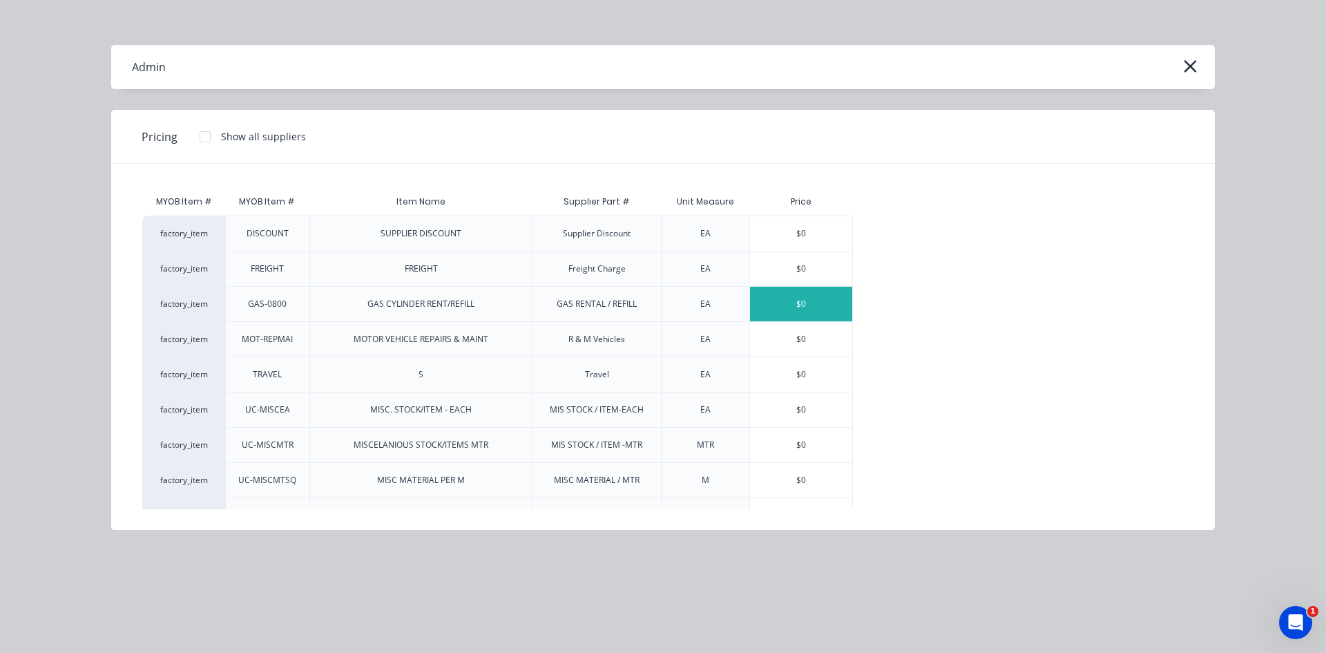
click at [779, 305] on div "$0" at bounding box center [801, 304] width 102 height 35
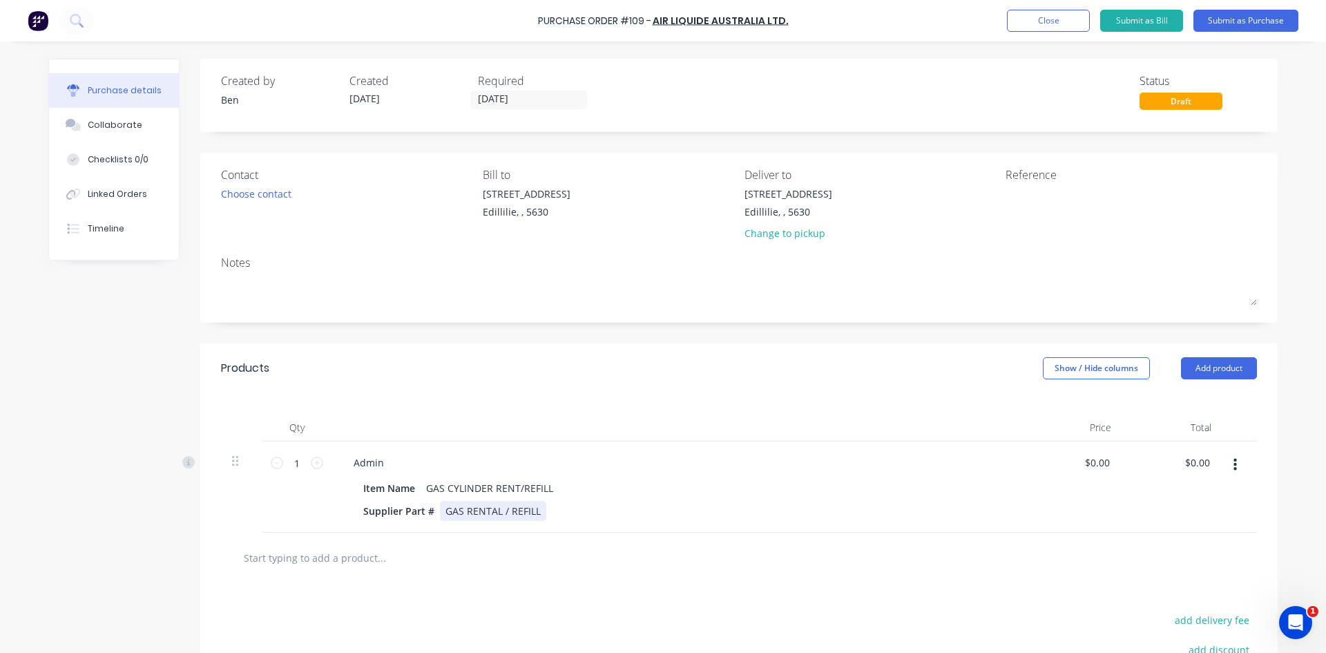
click at [533, 509] on div "GAS RENTAL / REFILL" at bounding box center [493, 511] width 106 height 20
drag, startPoint x: 1205, startPoint y: 461, endPoint x: 1090, endPoint y: 473, distance: 115.3
click at [1122, 465] on div "0.00 0.00" at bounding box center [1172, 486] width 100 height 91
type input "2"
type input "286.64"
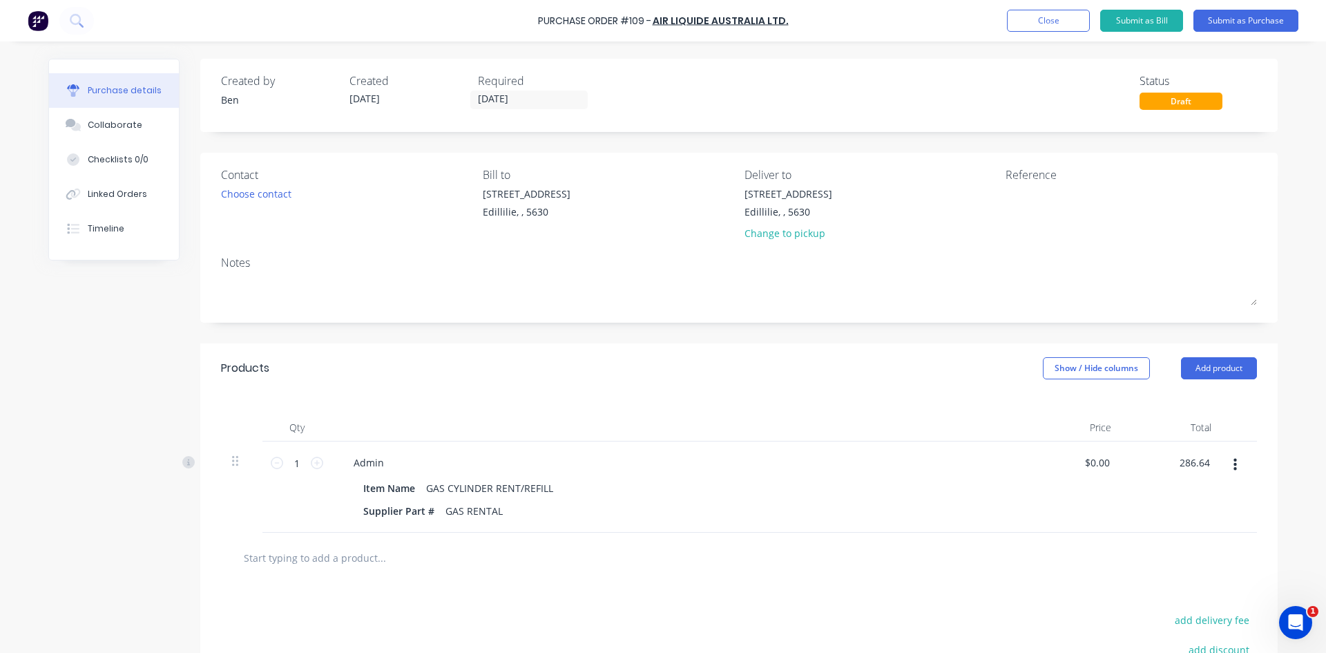
type input "$286.64"
click at [951, 562] on div at bounding box center [739, 558] width 1014 height 28
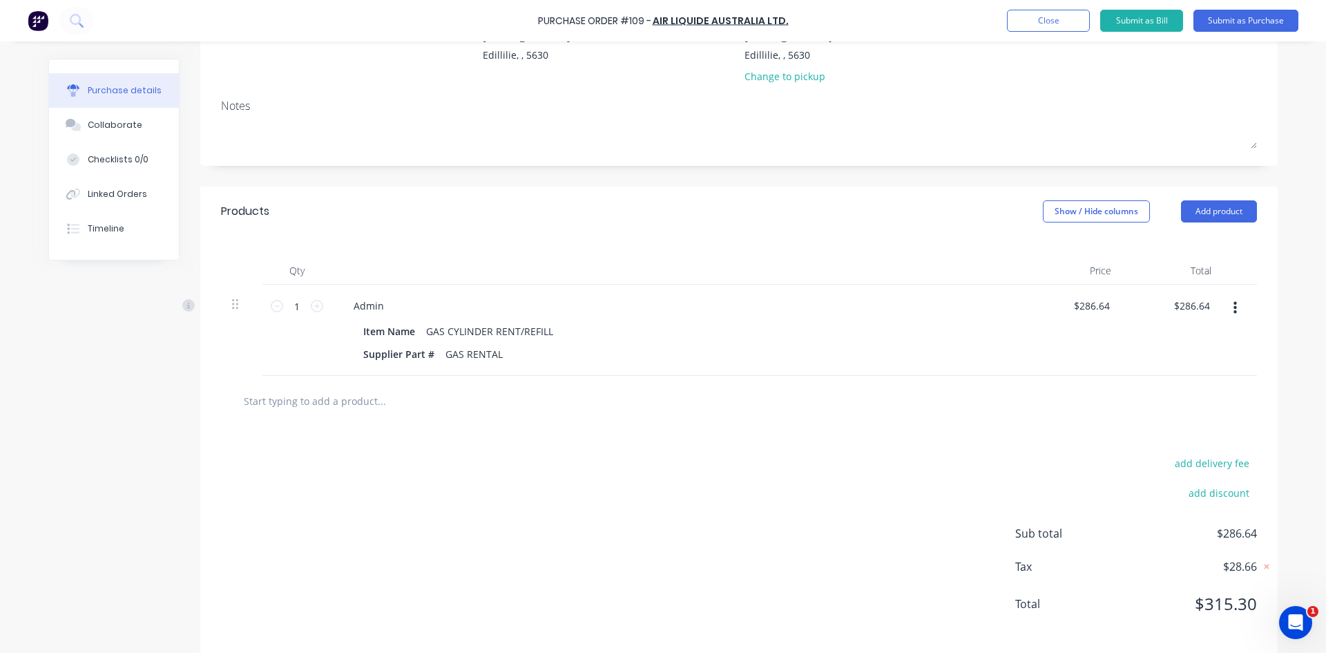
scroll to position [171, 0]
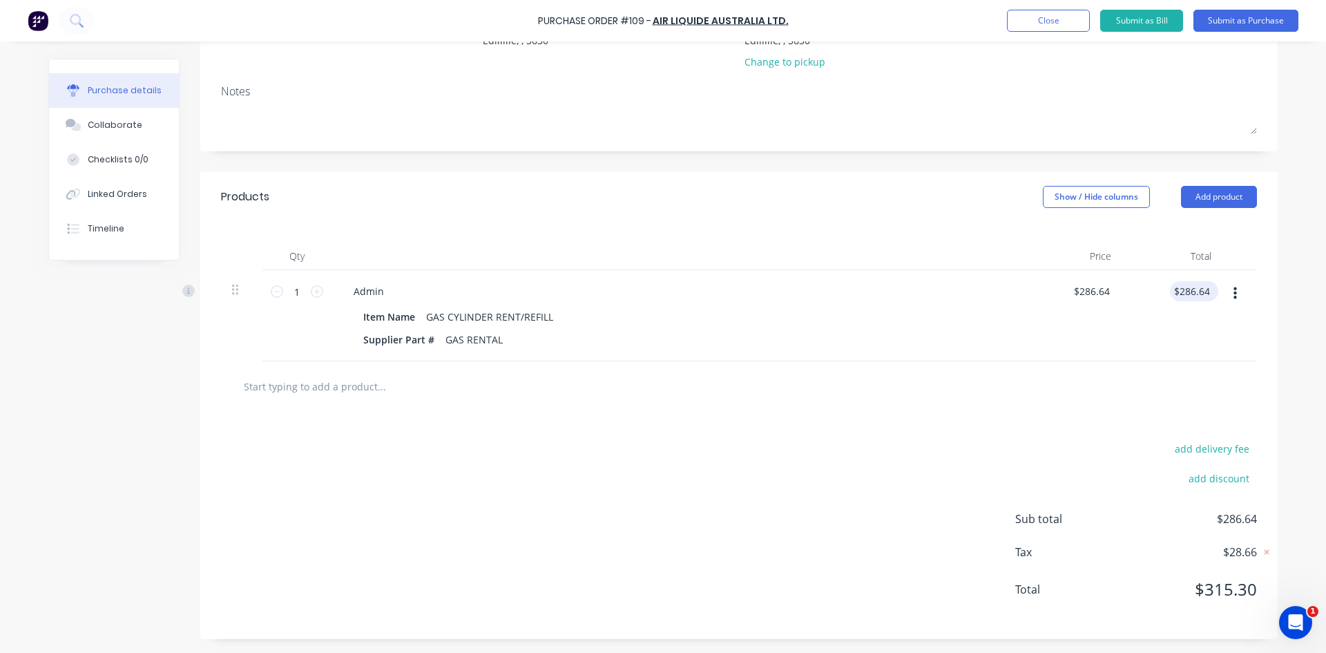
click at [1211, 289] on div "$286.64 $286.64" at bounding box center [1194, 291] width 48 height 20
click at [1207, 294] on input "286.64" at bounding box center [1191, 291] width 43 height 20
type input "2"
type input "260.58"
type input "$260.58"
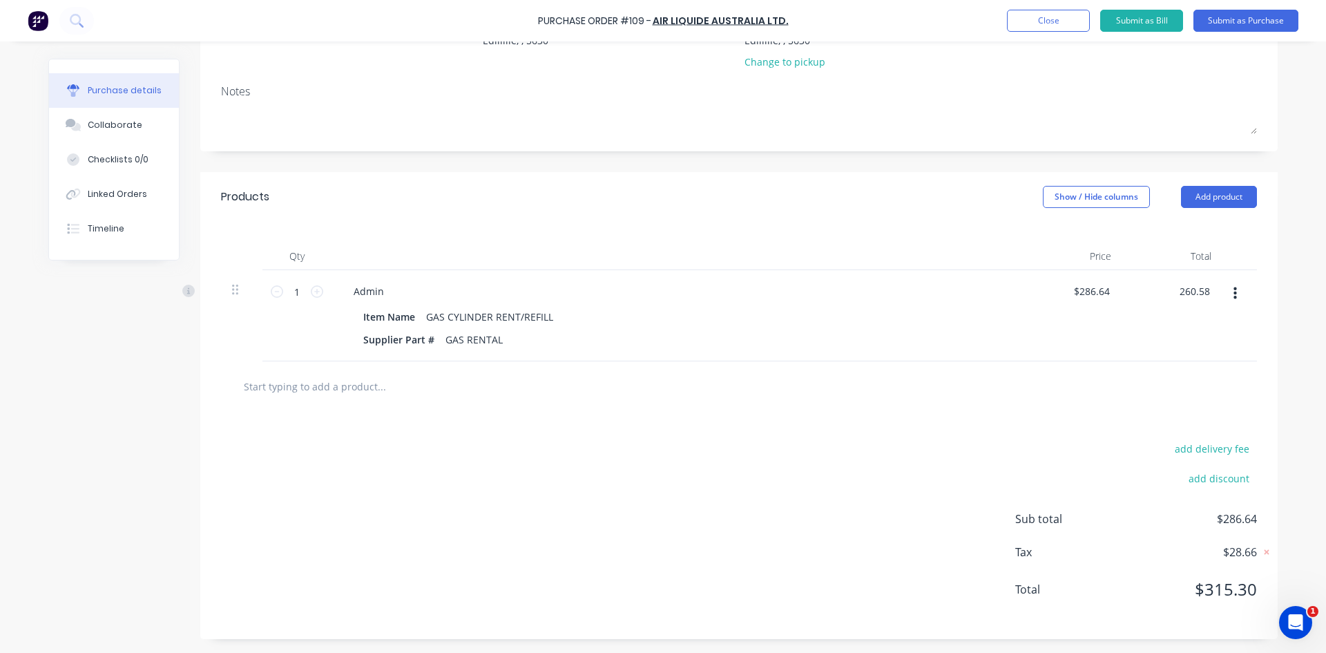
type input "$260.58"
click at [1167, 345] on div "$260.58 260.58" at bounding box center [1172, 315] width 100 height 91
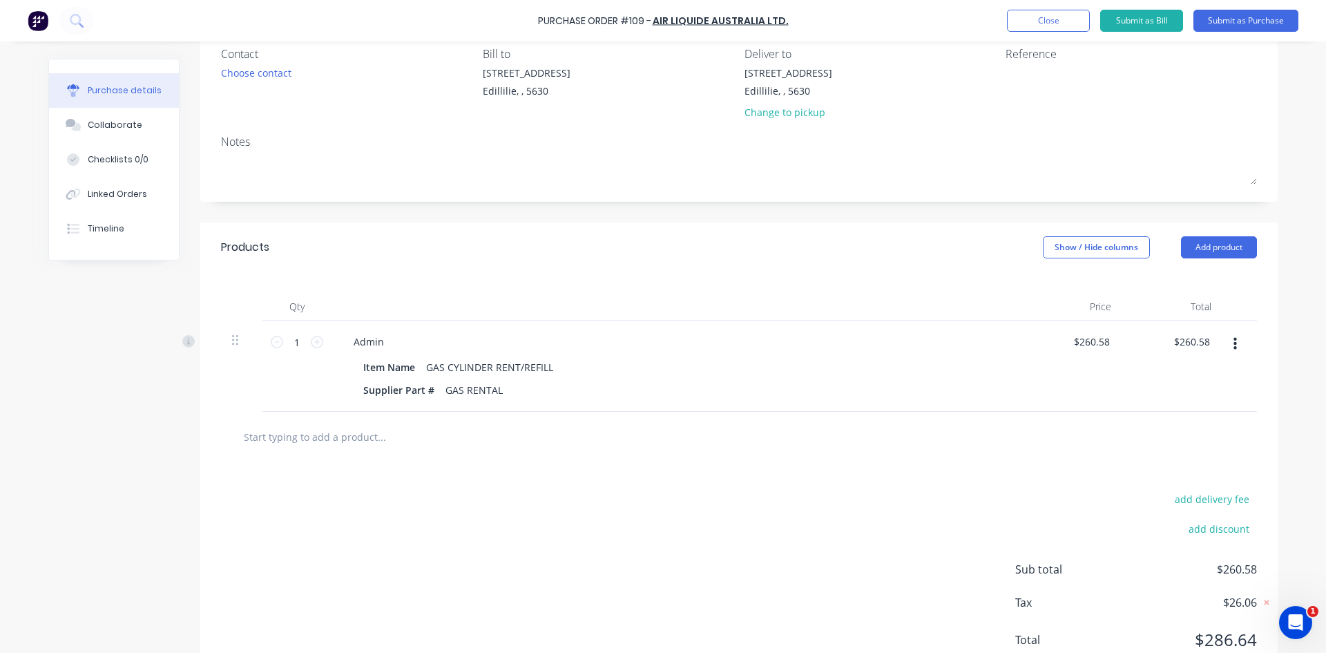
scroll to position [0, 0]
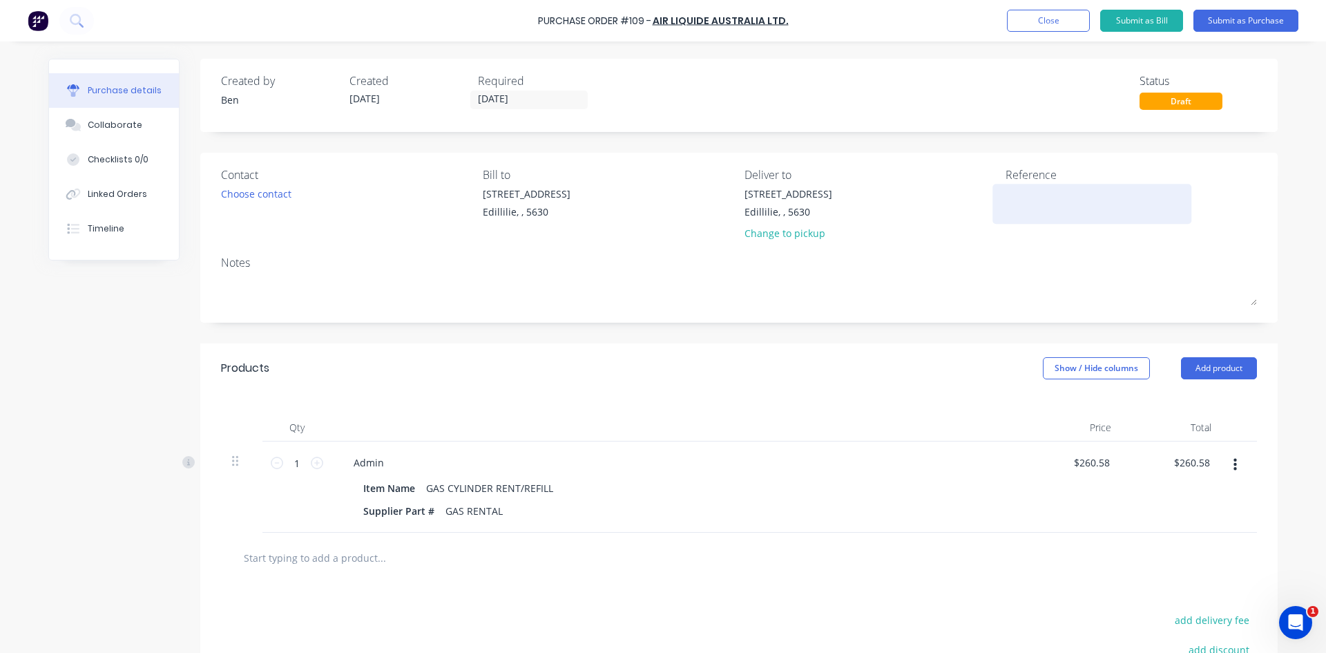
click at [1013, 191] on textarea at bounding box center [1092, 201] width 173 height 31
type textarea "INV"
type textarea "x"
type textarea "INV :"
type textarea "x"
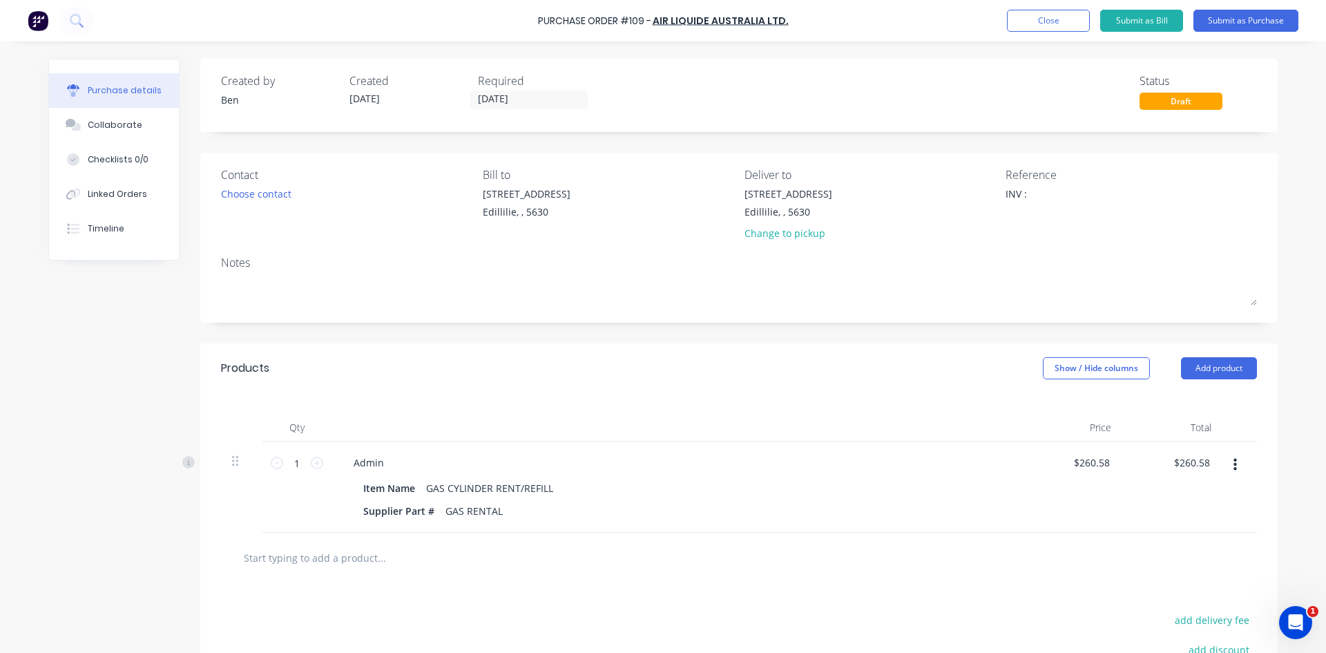
click at [1086, 253] on div "Contact Choose contact Bill to 1-3 Main St Edillilie, , 5630 Deliver to 1-3 Mai…" at bounding box center [738, 238] width 1077 height 170
click at [1030, 195] on textarea "INV :" at bounding box center [1092, 201] width 173 height 31
type textarea "INV :NP4588"
type textarea "x"
type textarea "INV :NP4588"
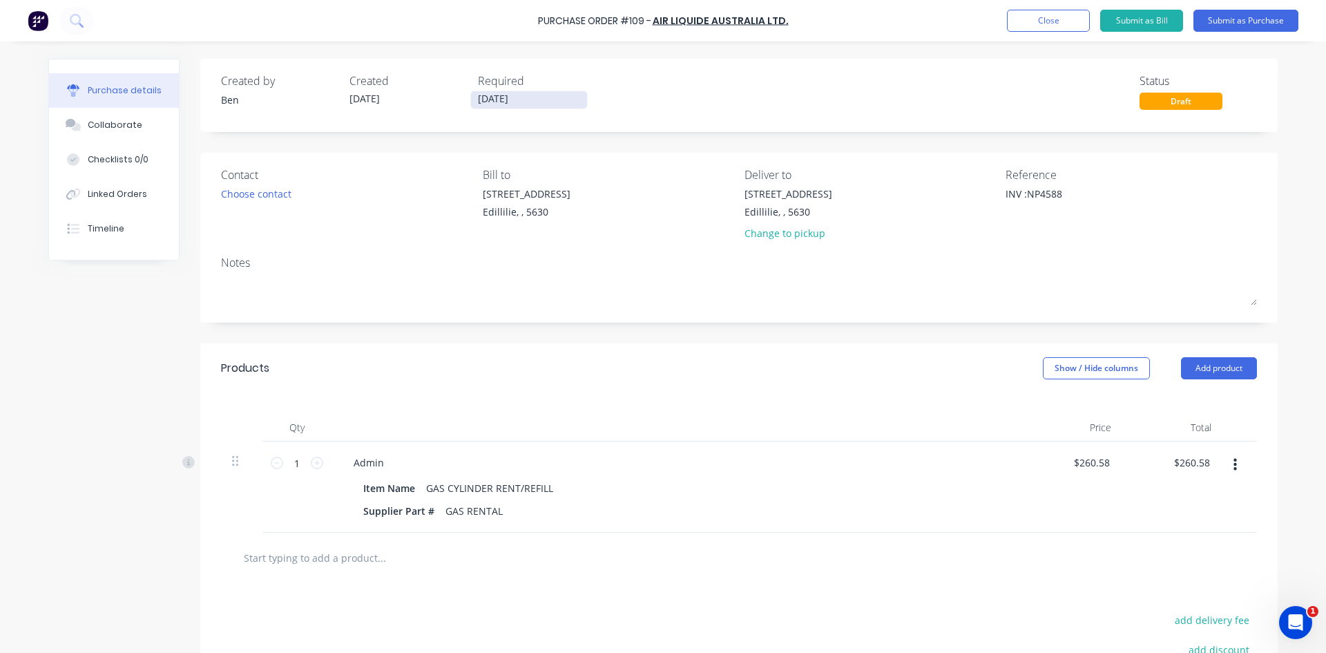
click at [530, 102] on input "[DATE]" at bounding box center [529, 99] width 116 height 17
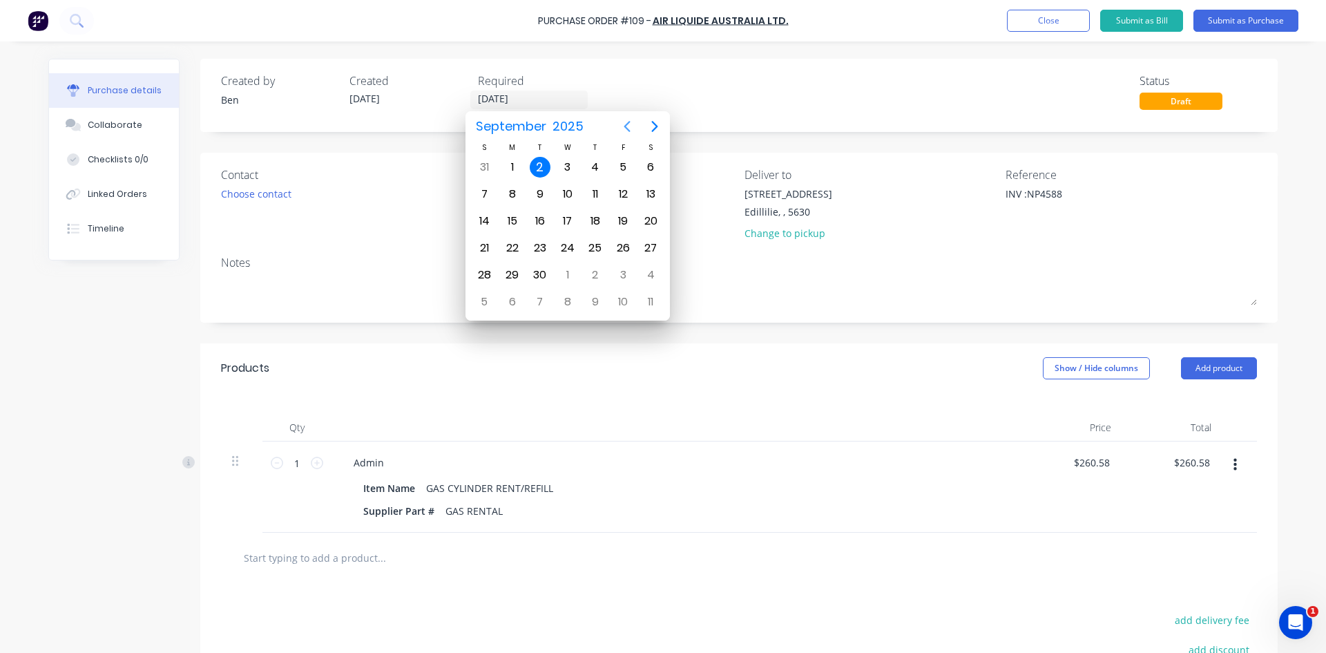
click at [626, 126] on icon "Previous page" at bounding box center [627, 126] width 17 height 17
click at [486, 303] on div "31" at bounding box center [484, 301] width 21 height 21
type textarea "x"
type input "31/08/25"
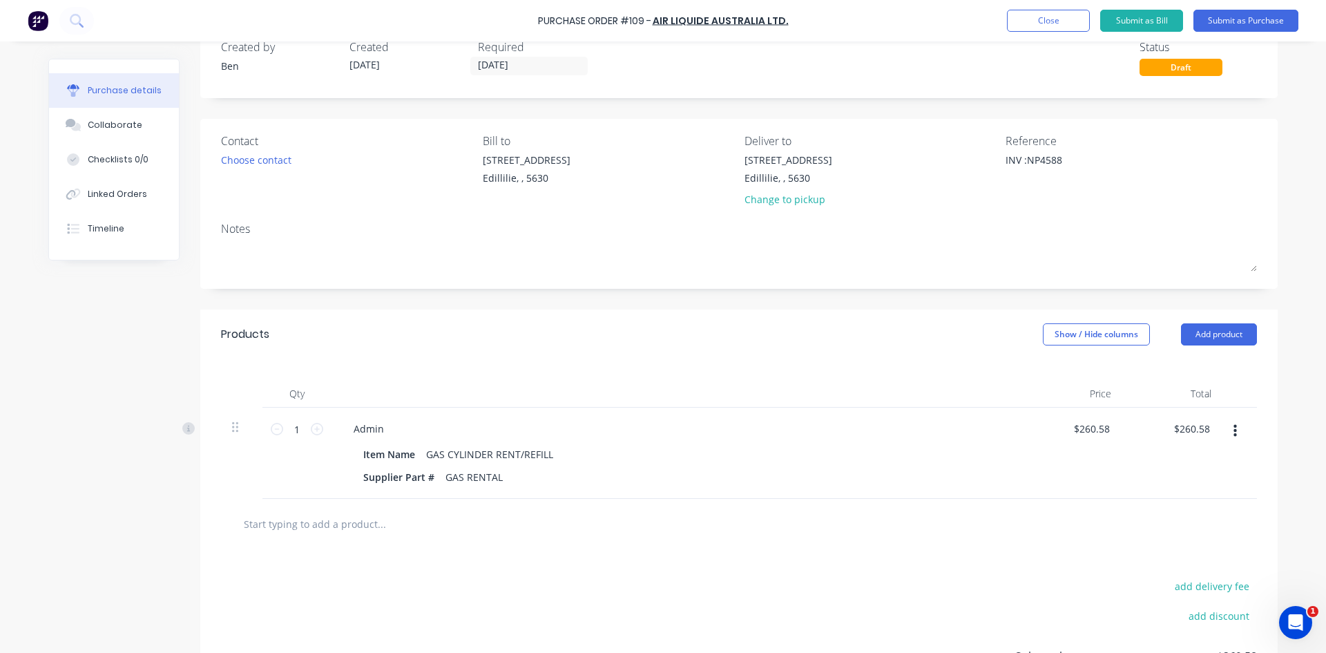
scroll to position [33, 0]
click at [1155, 21] on button "Submit as Bill" at bounding box center [1141, 21] width 83 height 22
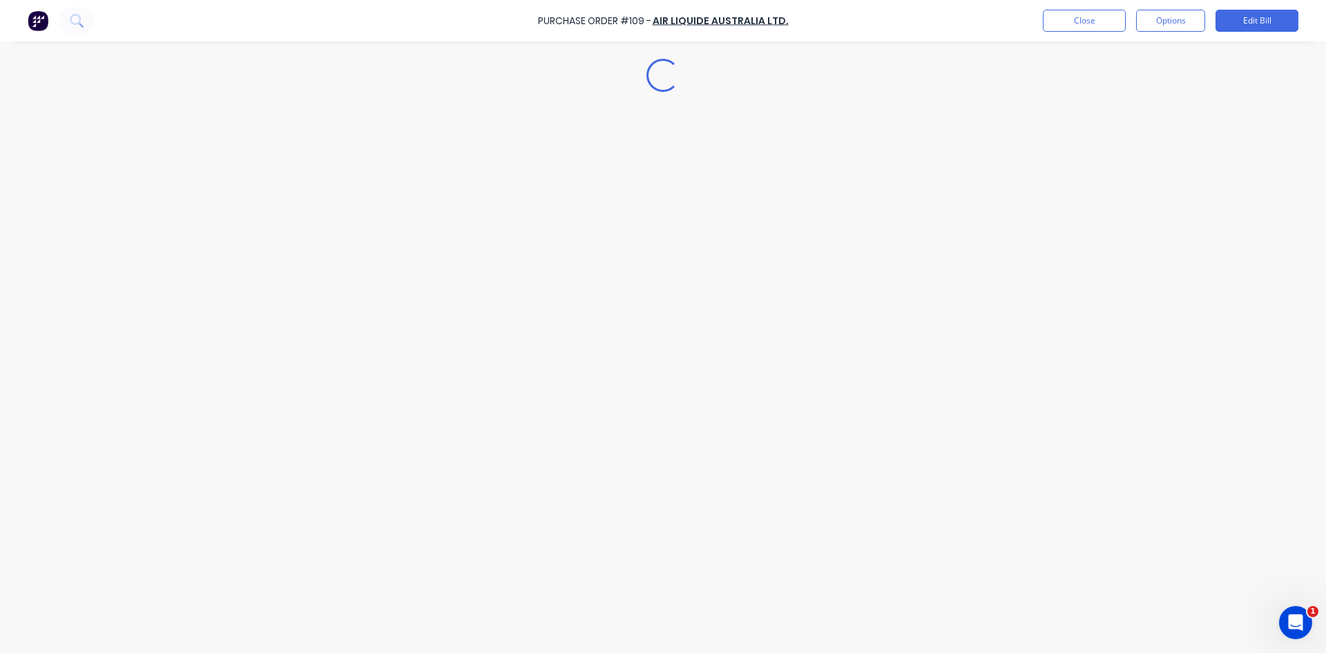
type textarea "x"
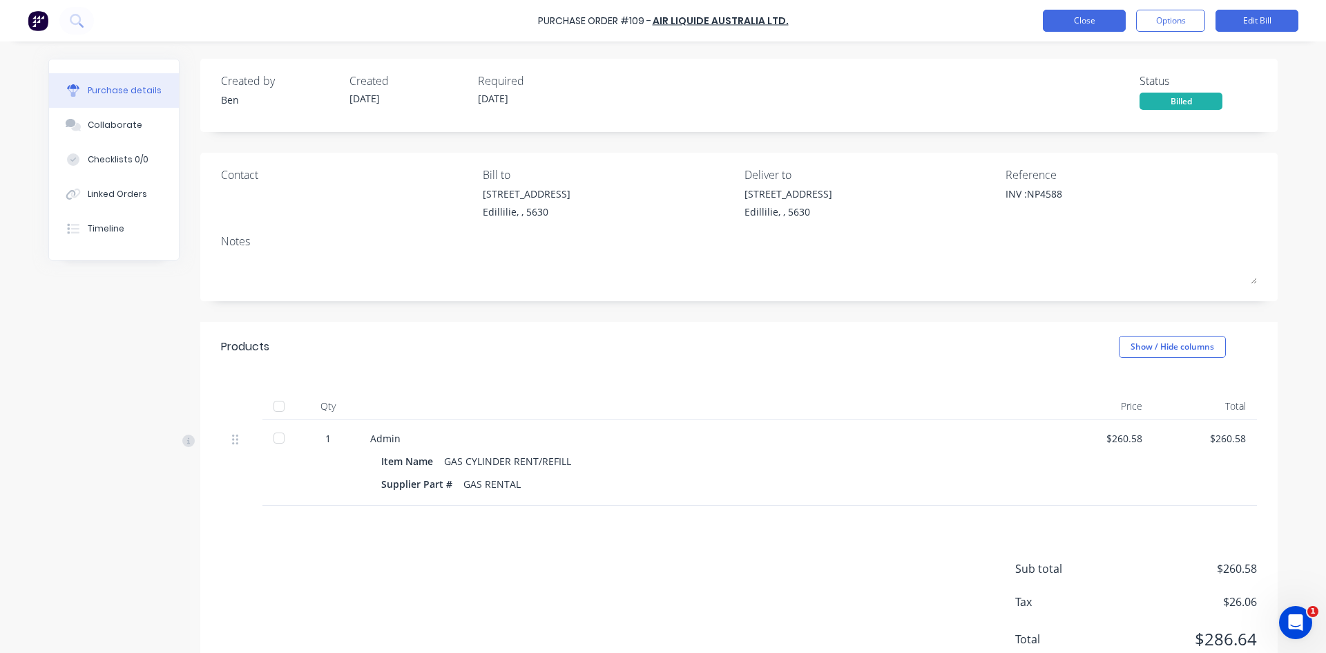
click at [1107, 21] on button "Close" at bounding box center [1084, 21] width 83 height 22
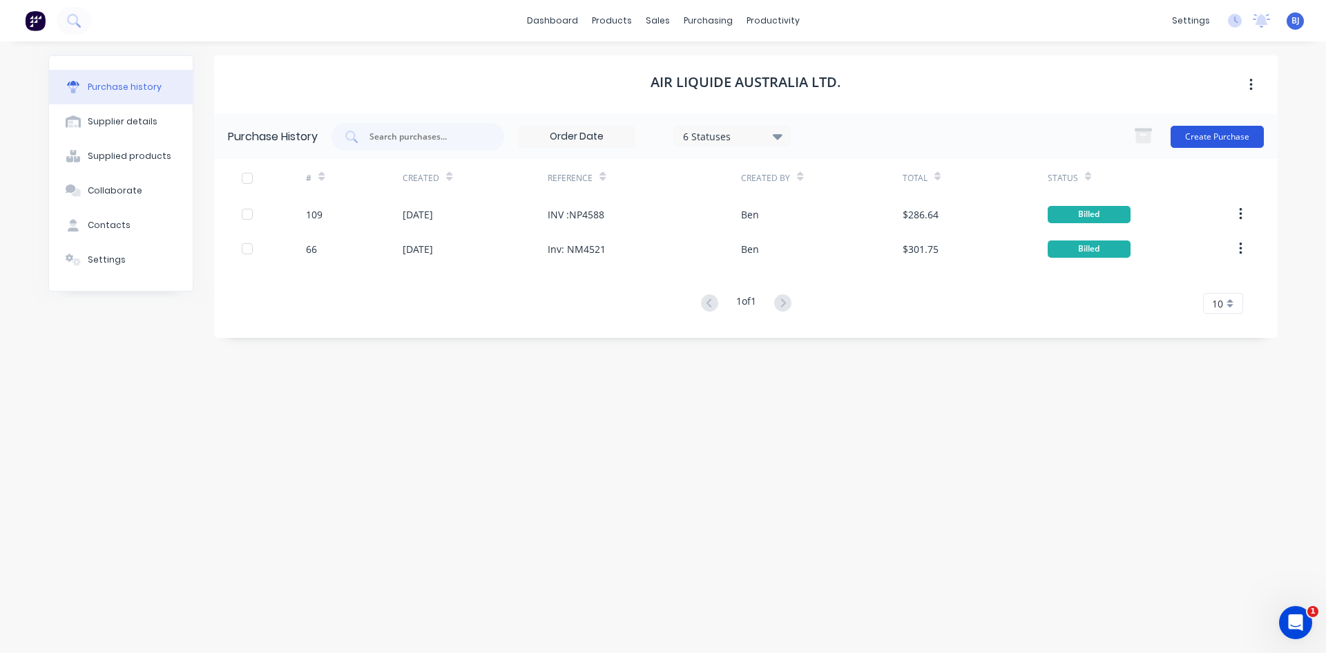
click at [1212, 137] on button "Create Purchase" at bounding box center [1217, 137] width 93 height 22
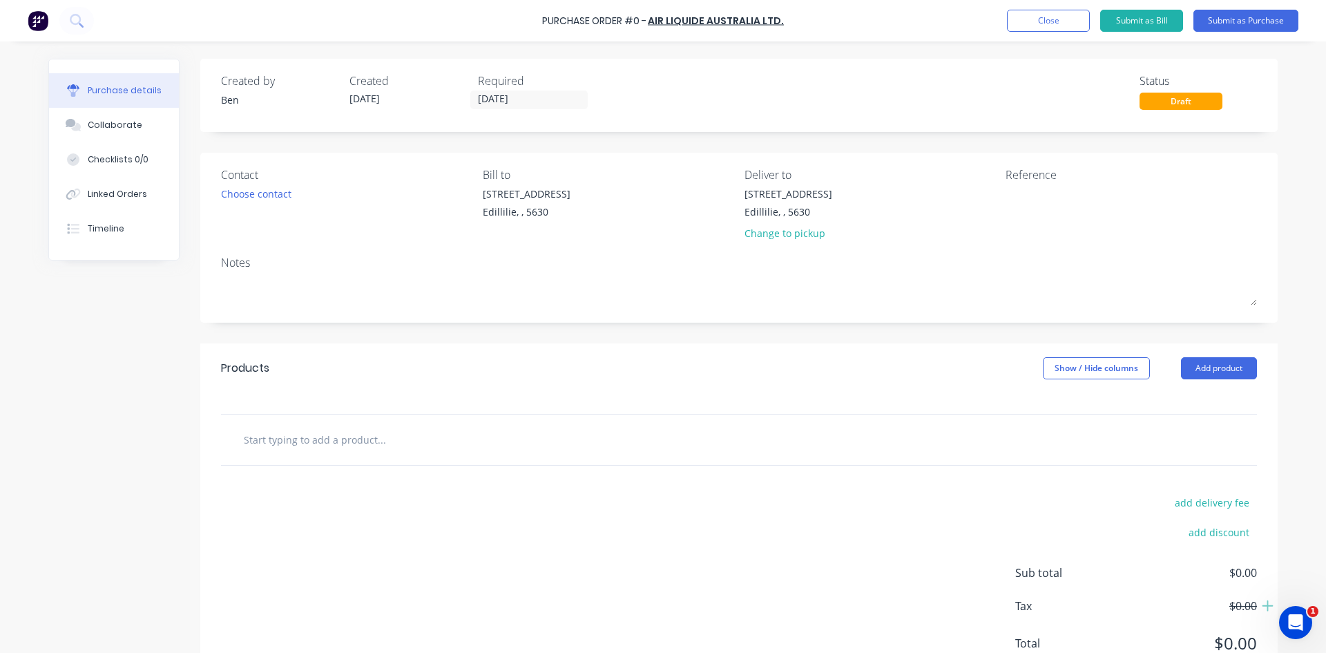
click at [307, 428] on input "text" at bounding box center [381, 439] width 276 height 28
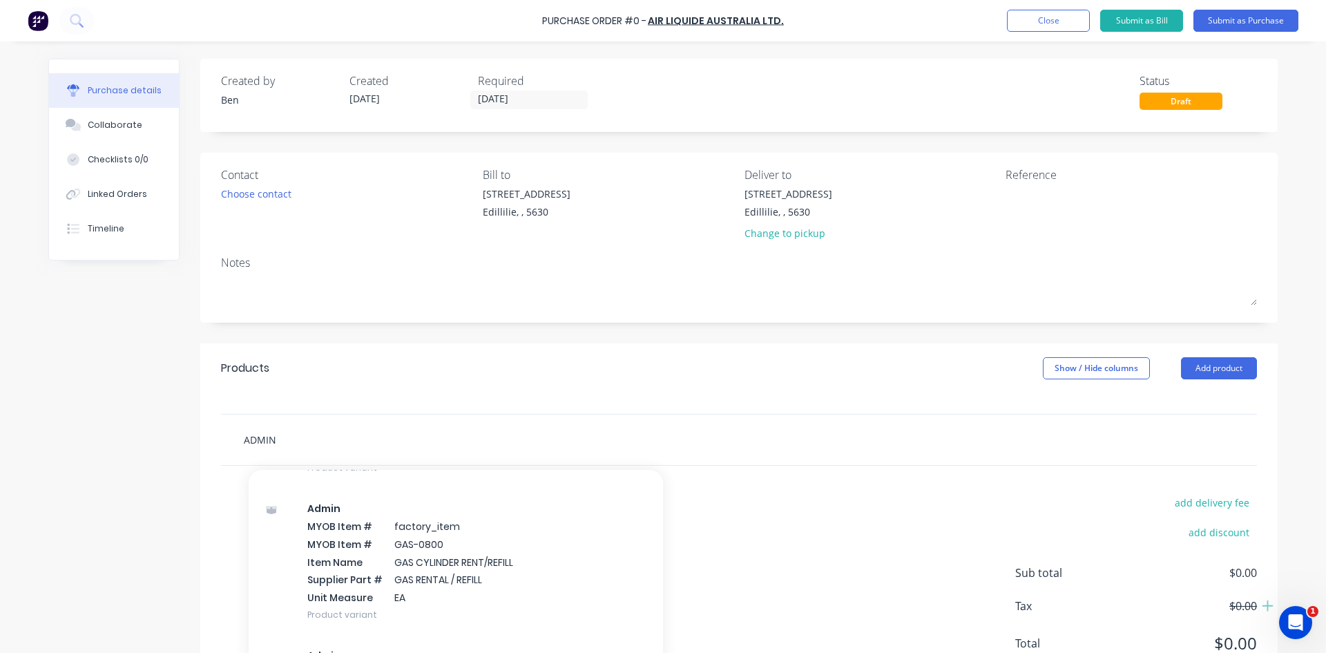
scroll to position [622, 0]
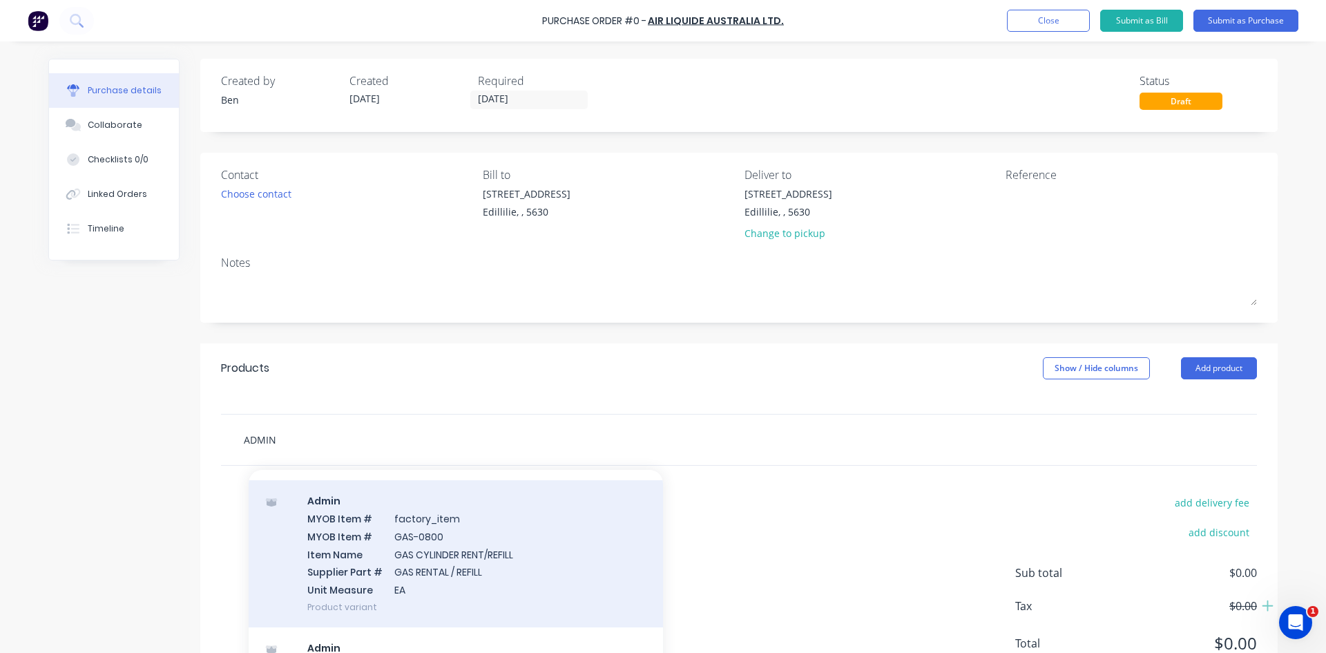
type input "ADMIN"
click at [394, 538] on div "Admin MYOB Item # factory_item MYOB Item # GAS-0800 Item Name GAS CYLINDER RENT…" at bounding box center [456, 553] width 414 height 147
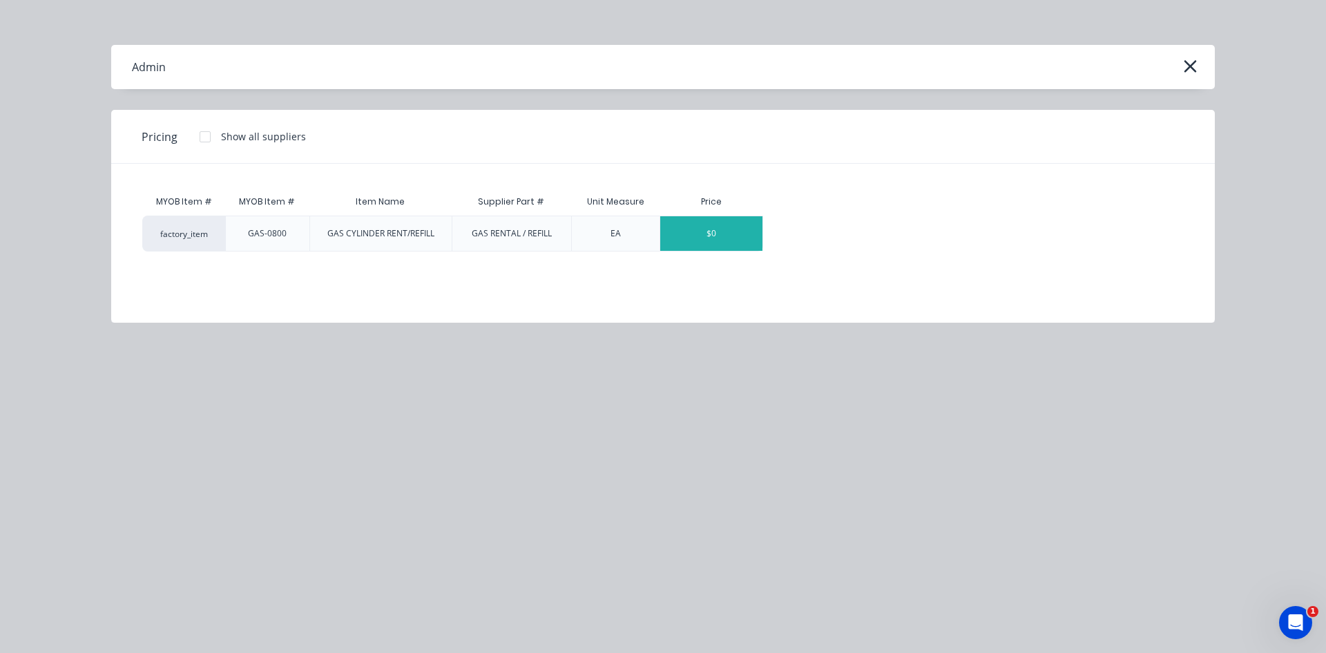
click at [708, 235] on div "$0" at bounding box center [711, 233] width 102 height 35
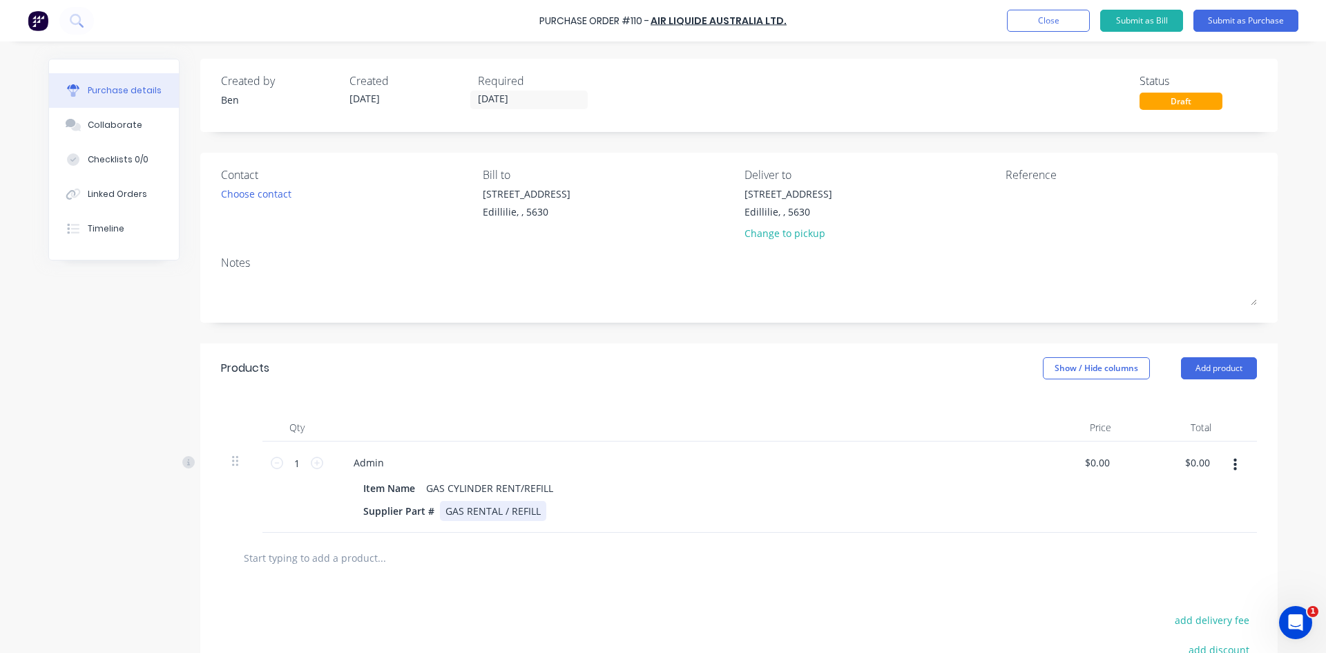
click at [500, 510] on div "GAS RENTAL / REFILL" at bounding box center [493, 511] width 106 height 20
drag, startPoint x: 1206, startPoint y: 463, endPoint x: 1156, endPoint y: 472, distance: 50.4
click at [1156, 472] on div "0.00 0.00" at bounding box center [1172, 486] width 100 height 91
type input "286.78"
type input "$286.78"
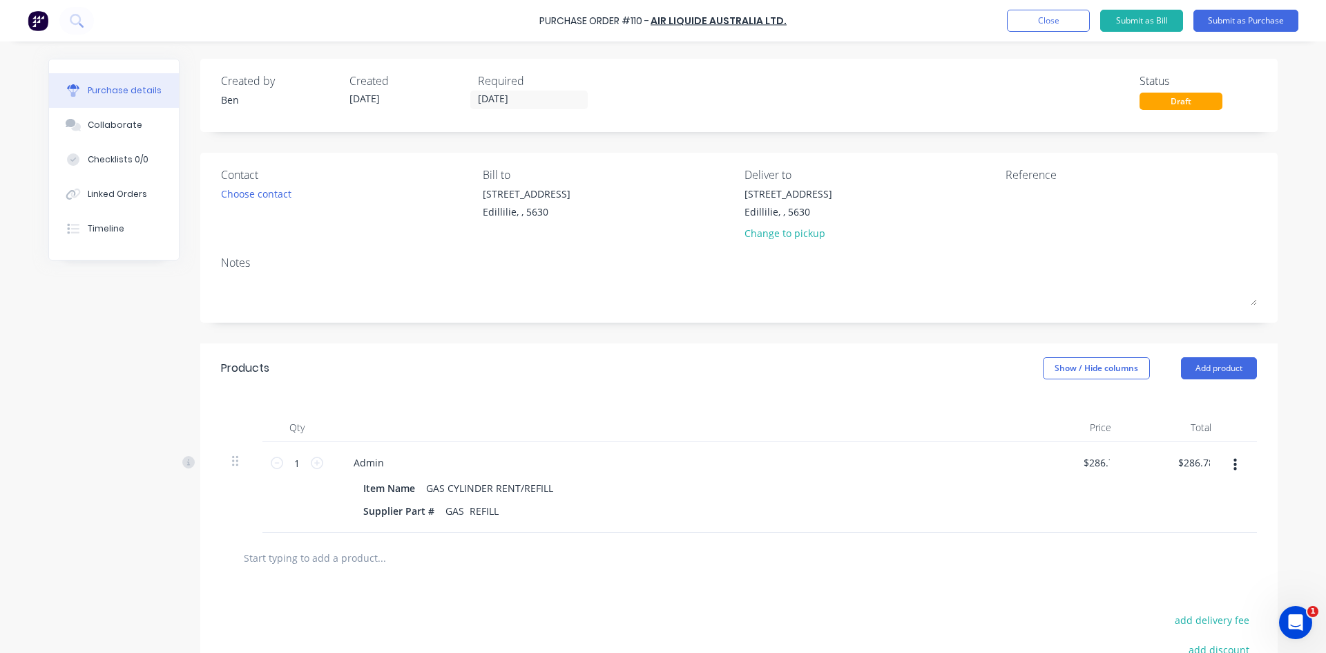
click at [1160, 506] on div "$286.78 286.78" at bounding box center [1172, 486] width 100 height 91
type input "286.78"
click at [1206, 461] on input "286.78" at bounding box center [1194, 462] width 37 height 20
type input "260.71"
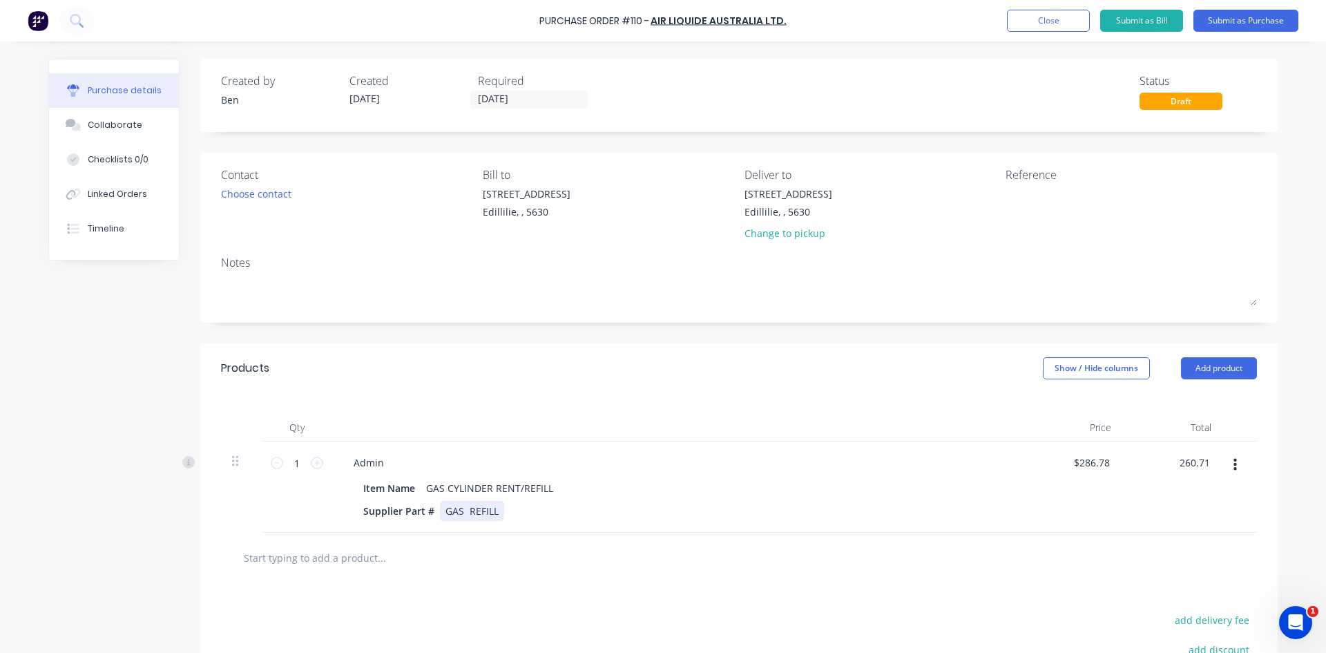
type input "$260.71"
click at [955, 510] on div "Supplier Part # GAS REFILL" at bounding box center [674, 511] width 633 height 20
click at [1008, 200] on textarea at bounding box center [1092, 201] width 173 height 31
type textarea "NO"
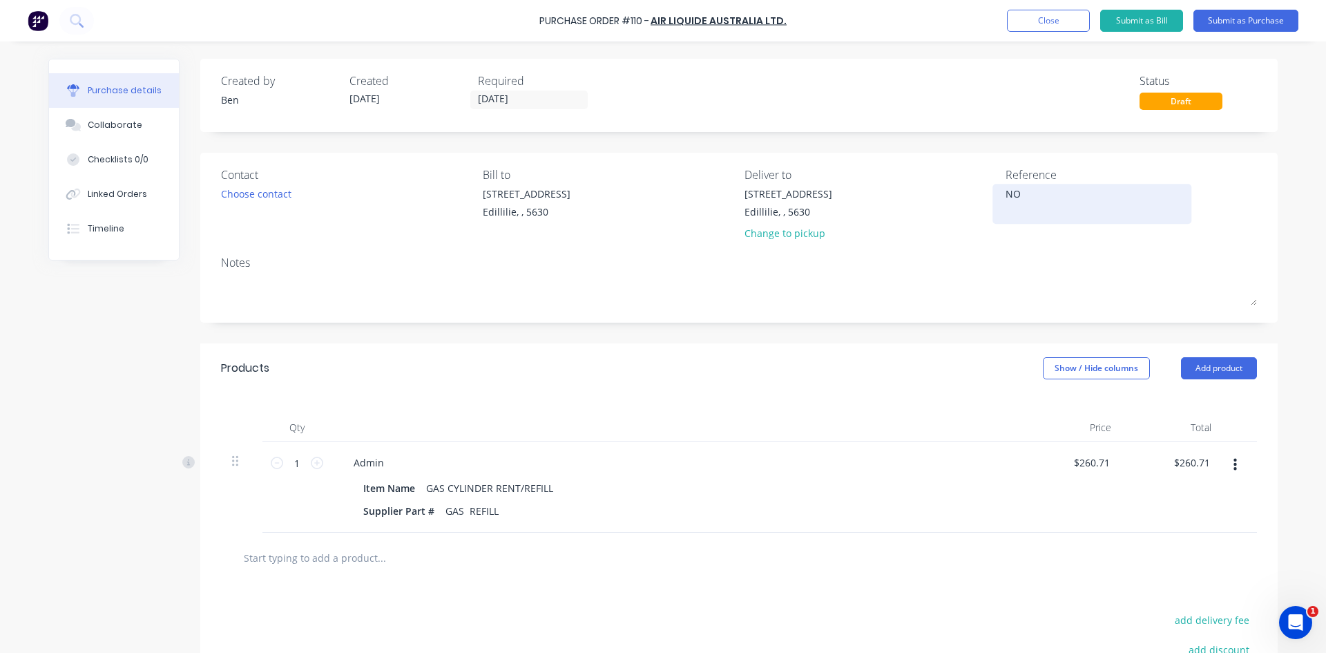
type textarea "x"
type textarea "NO6"
type textarea "x"
type textarea "NO61"
type textarea "x"
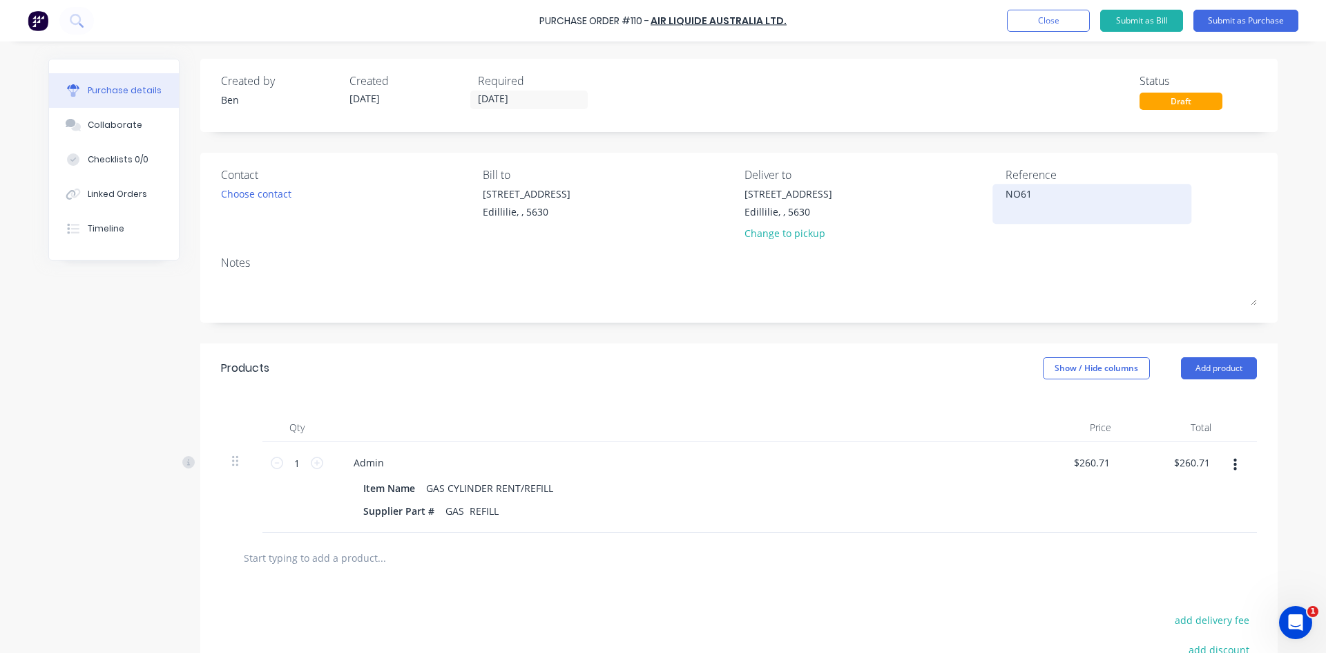
type textarea "NO616"
type textarea "x"
type textarea "NO6163"
type textarea "x"
click at [1006, 193] on div "NO6163" at bounding box center [1092, 203] width 173 height 35
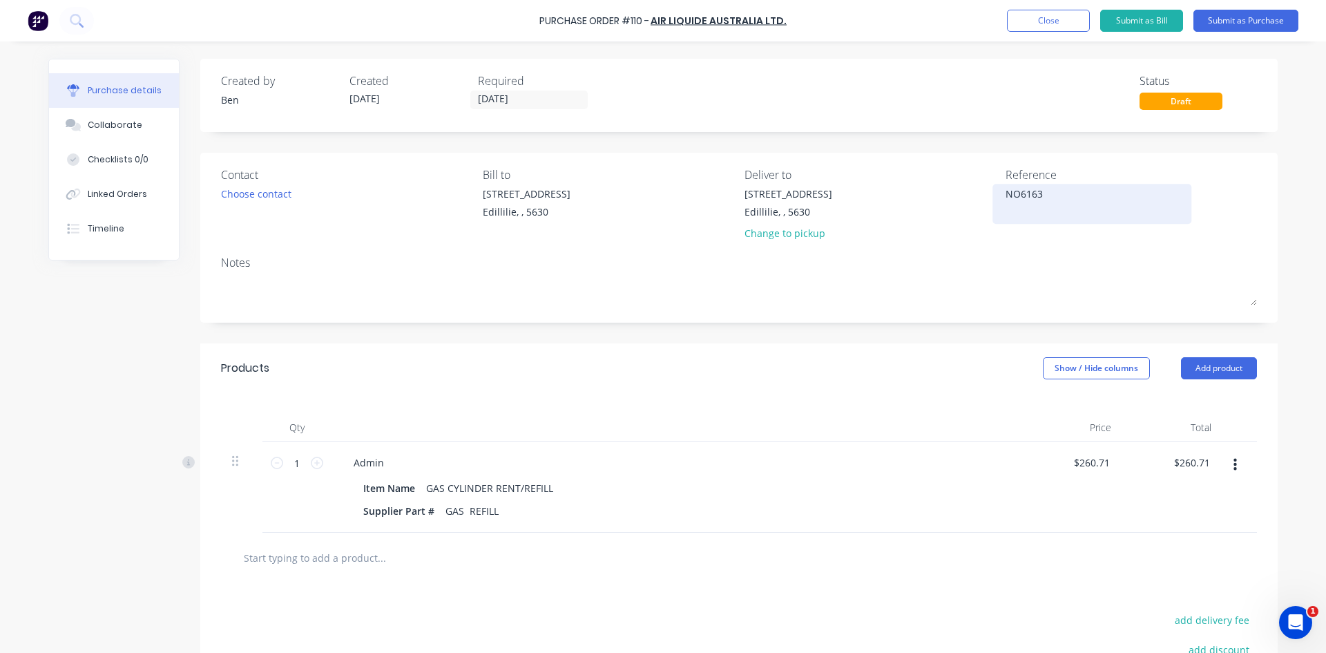
click at [1006, 193] on textarea "NO6163" at bounding box center [1092, 201] width 173 height 31
type textarea "INV : NO6163"
type textarea "x"
type textarea "INV : NO6163"
drag, startPoint x: 517, startPoint y: 97, endPoint x: 681, endPoint y: 126, distance: 167.0
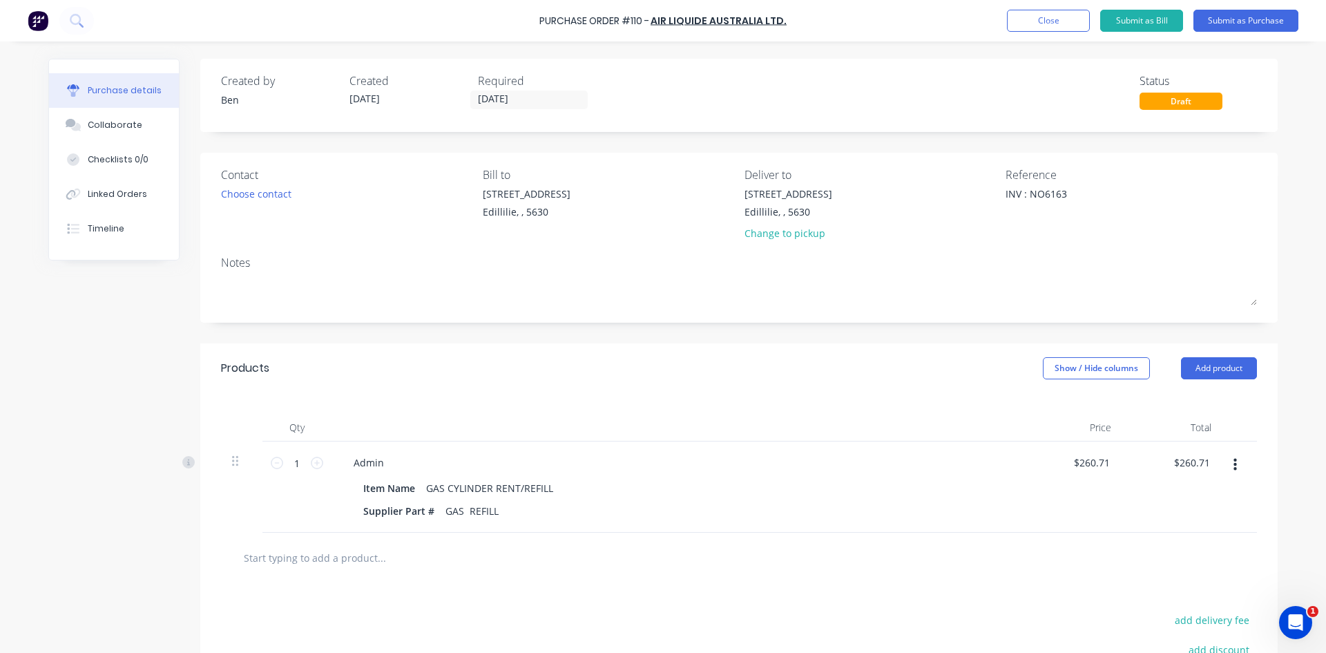
click at [713, 135] on div "Created by Ben Created 02/09/25 Required 02/09/25 Status Draft Contact Choose c…" at bounding box center [738, 434] width 1077 height 751
click at [532, 100] on input "[DATE]" at bounding box center [529, 99] width 116 height 17
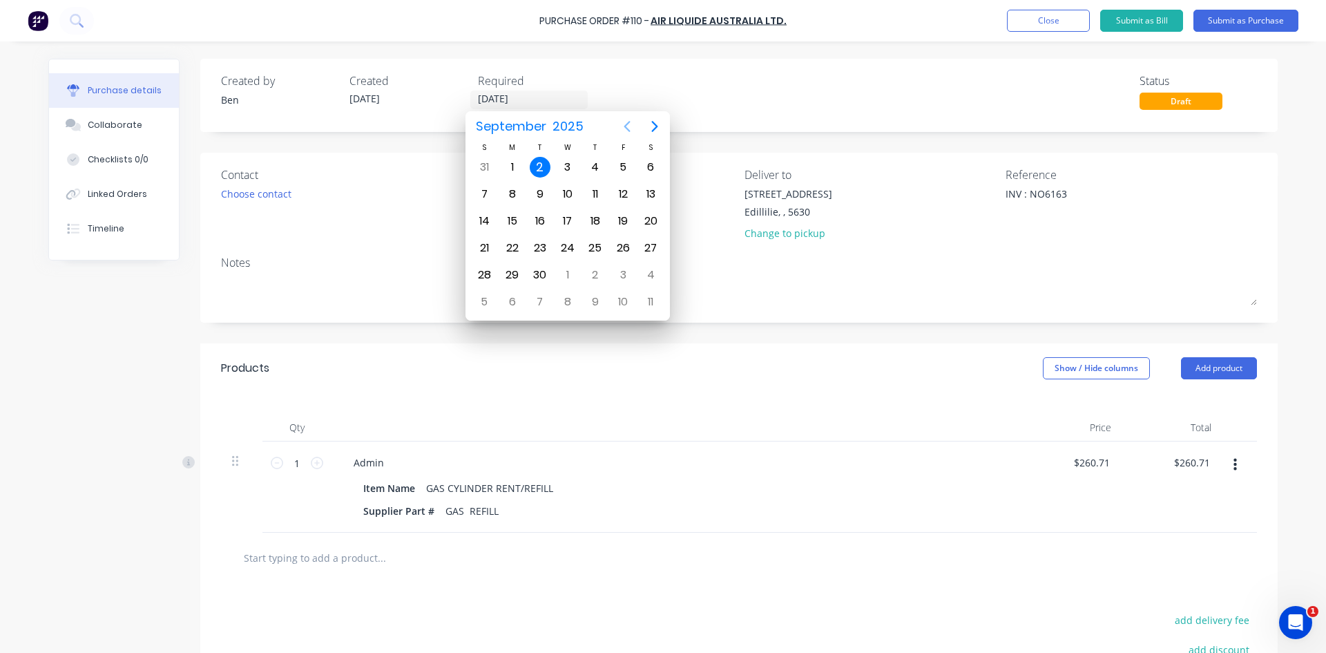
click at [624, 124] on icon "Previous page" at bounding box center [627, 126] width 17 height 17
click at [598, 280] on div "28" at bounding box center [595, 275] width 21 height 21
type textarea "x"
type input "28/08/25"
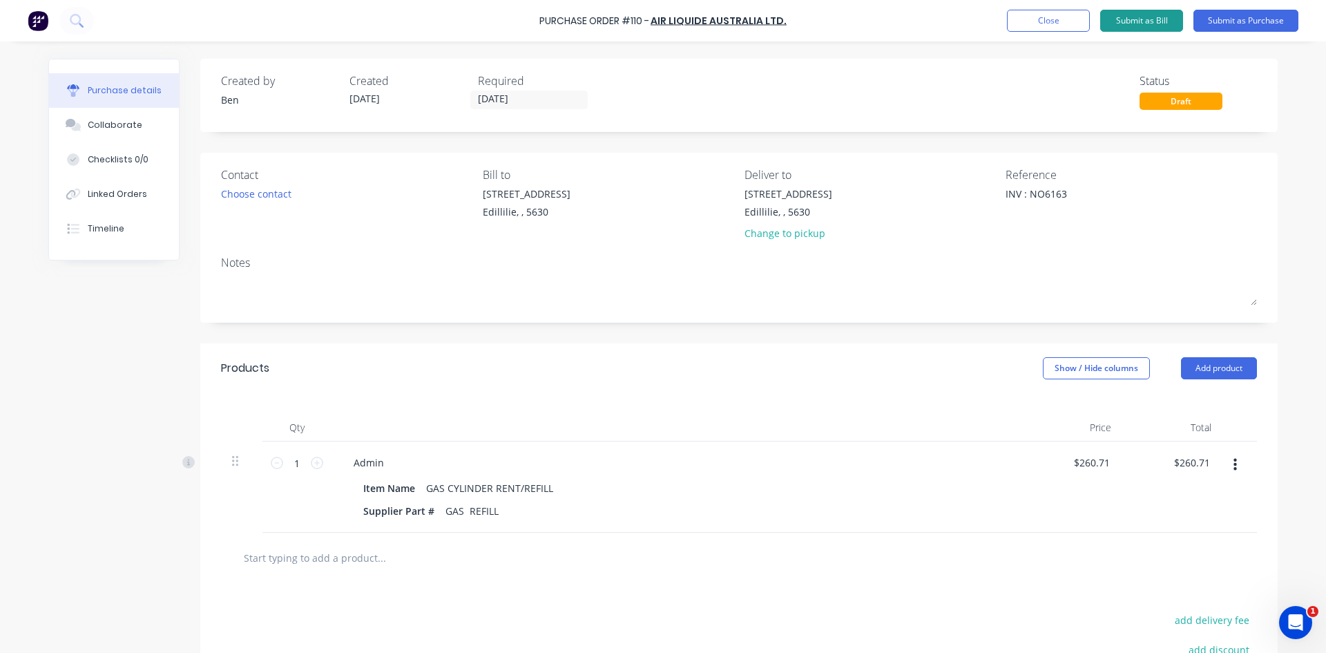
click at [1148, 19] on button "Submit as Bill" at bounding box center [1141, 21] width 83 height 22
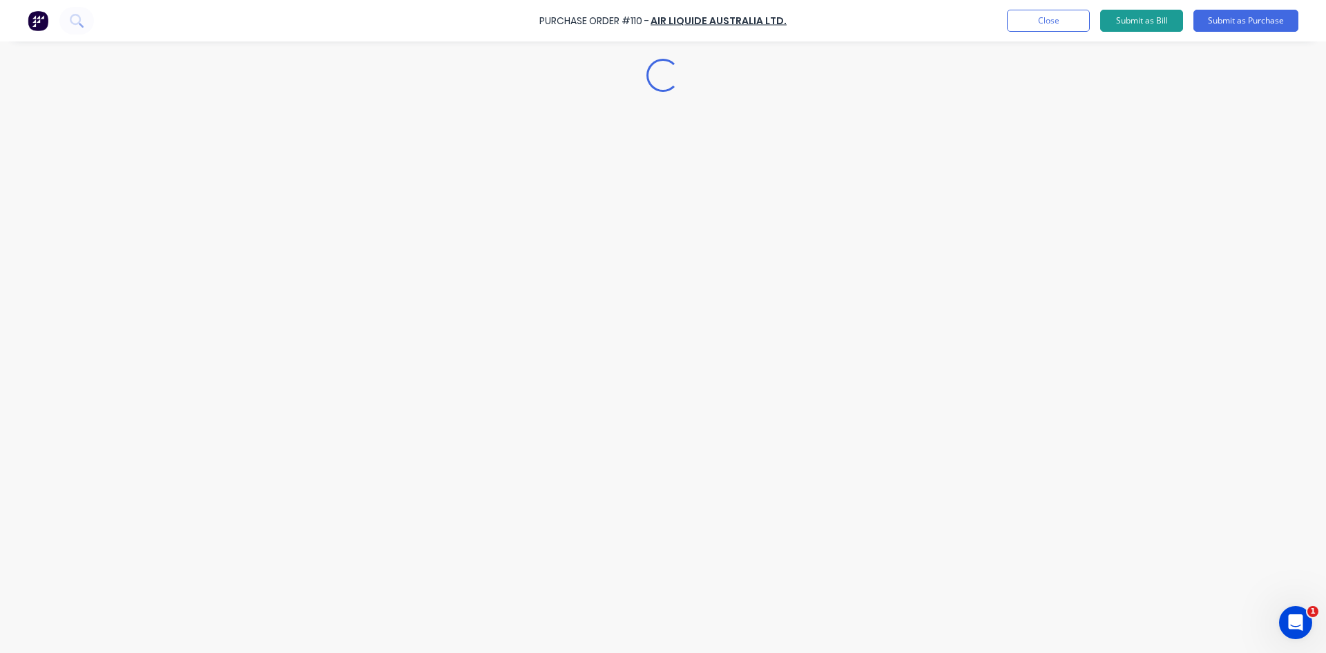
type textarea "x"
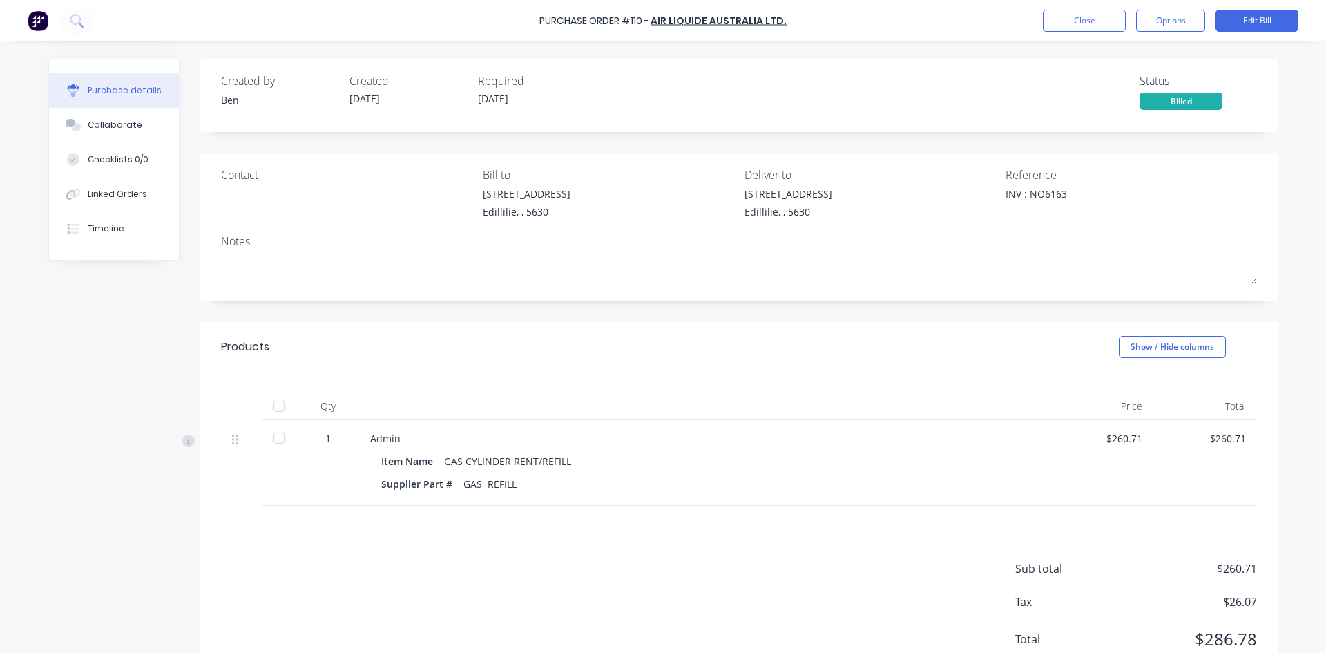
type textarea "x"
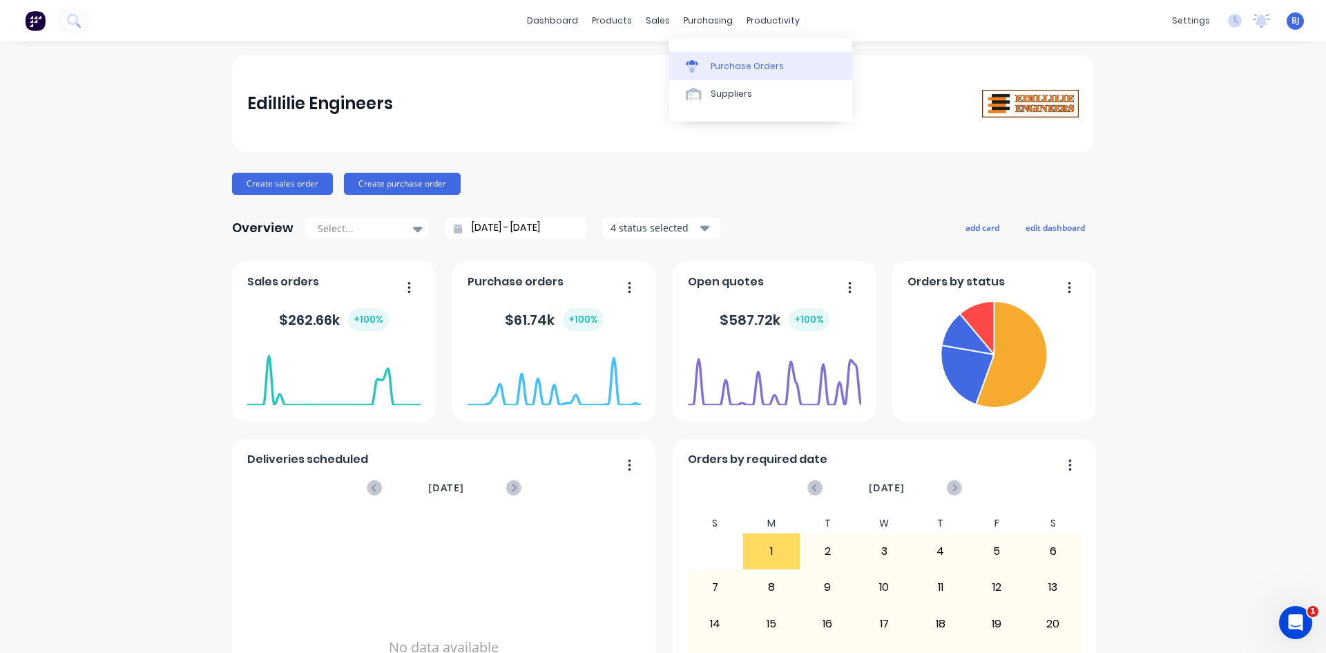
click at [708, 66] on link "Purchase Orders" at bounding box center [760, 66] width 183 height 28
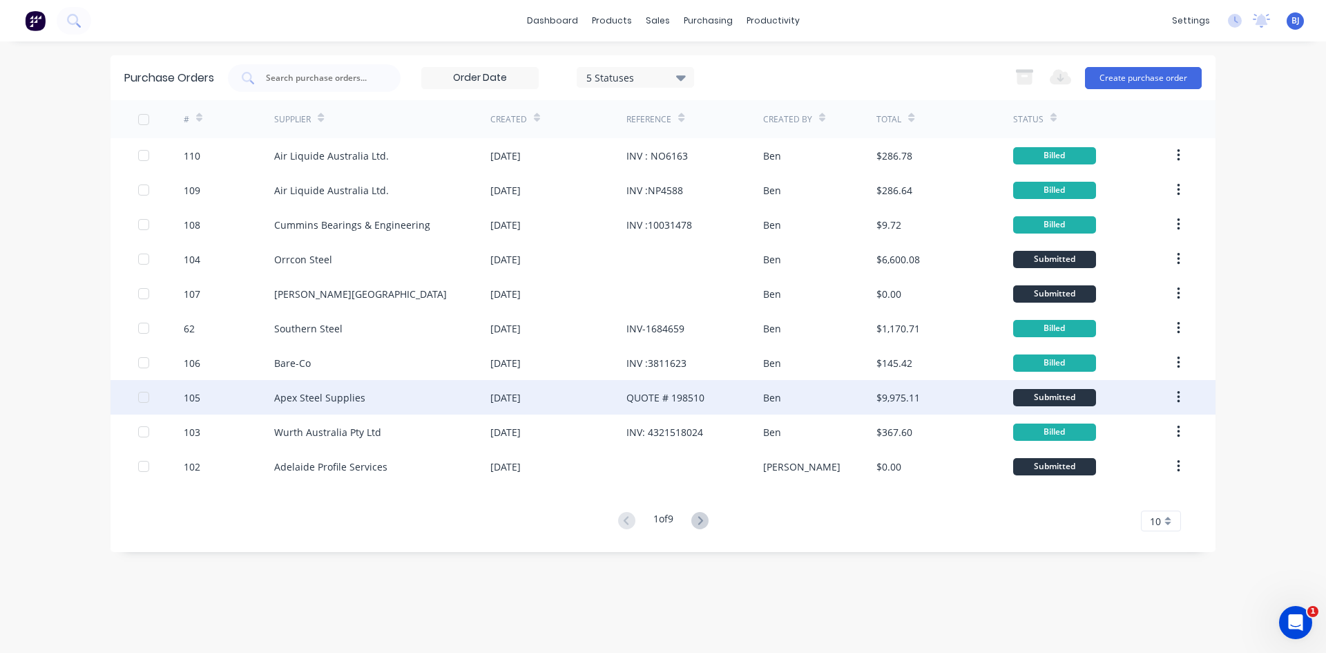
click at [625, 394] on div "[DATE]" at bounding box center [558, 397] width 136 height 35
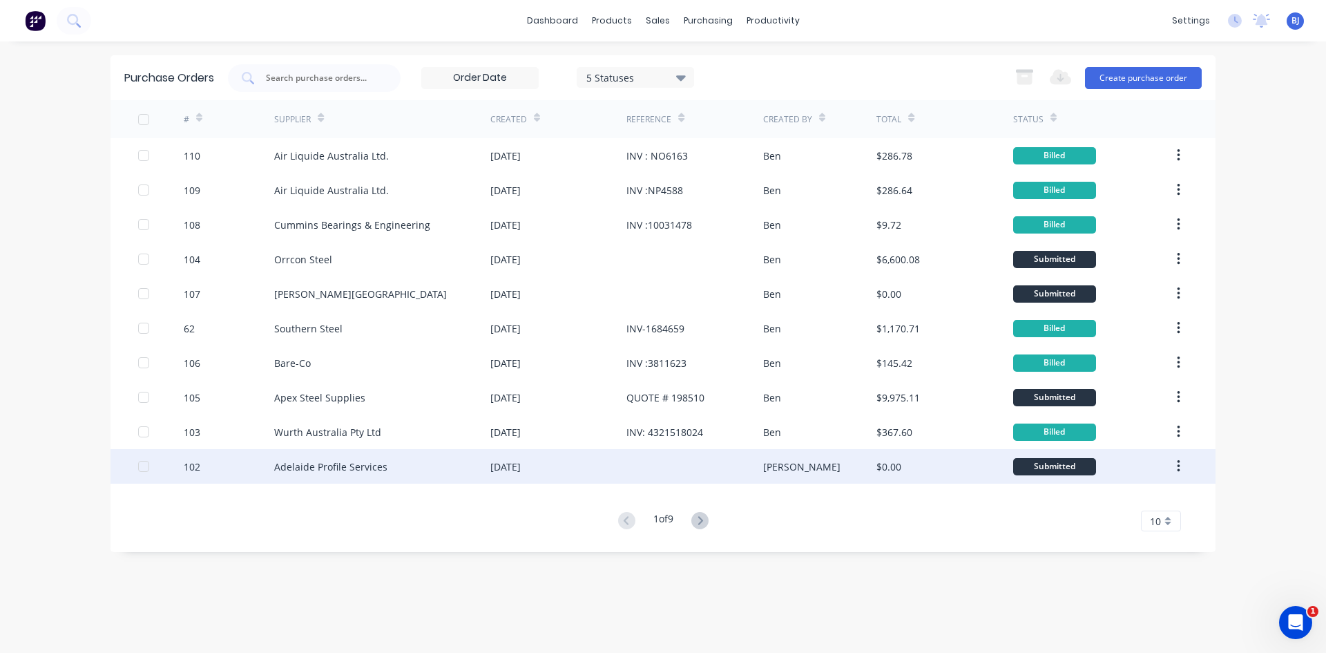
click at [591, 470] on div "[DATE]" at bounding box center [558, 466] width 136 height 35
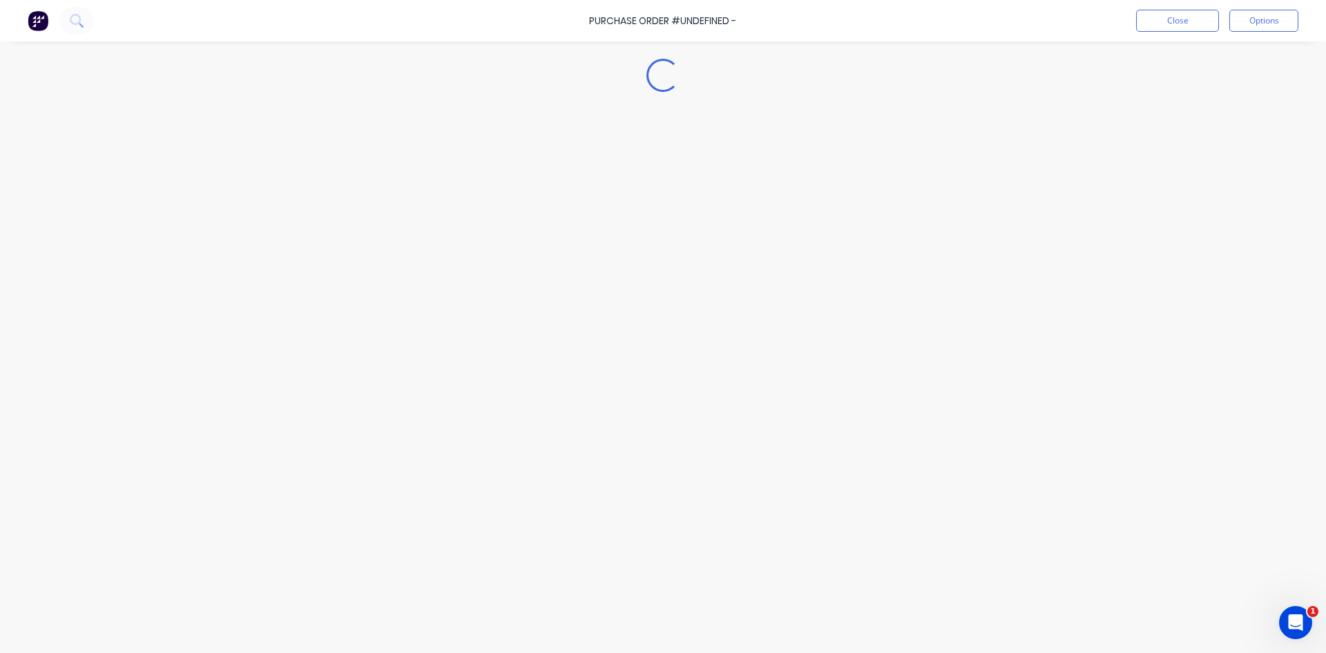
type textarea "x"
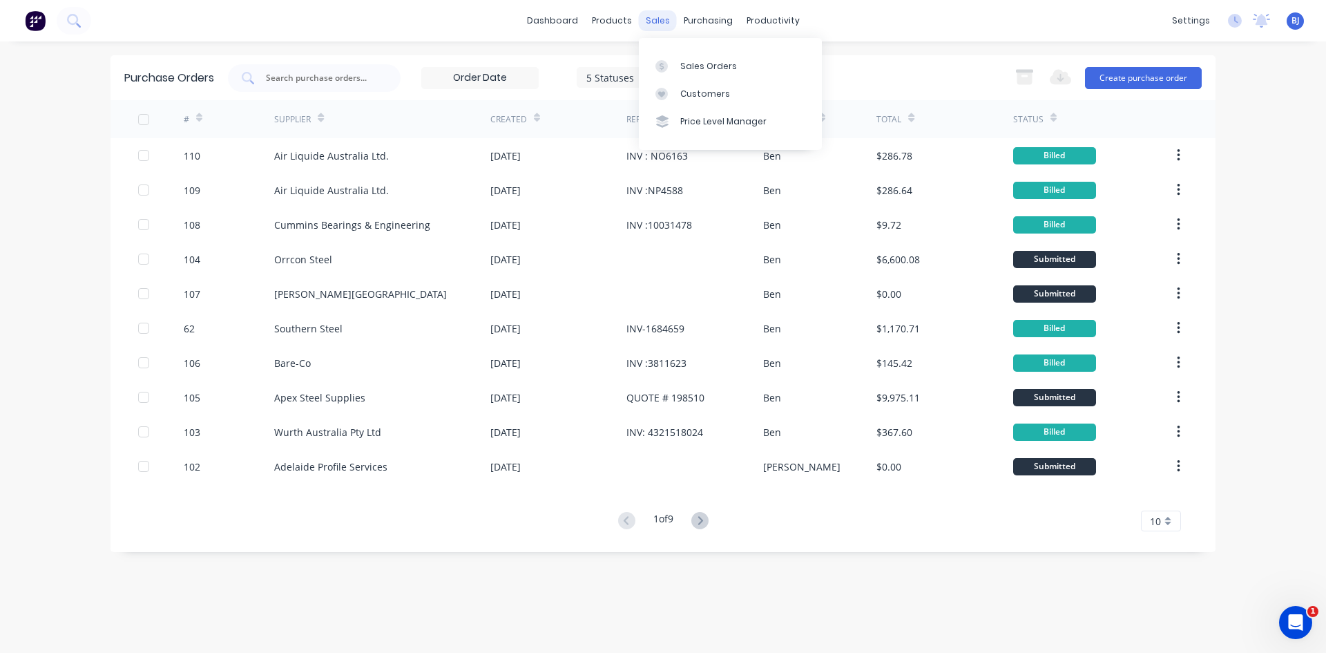
click at [655, 21] on div "sales" at bounding box center [658, 20] width 38 height 21
click at [660, 65] on icon at bounding box center [662, 66] width 4 height 8
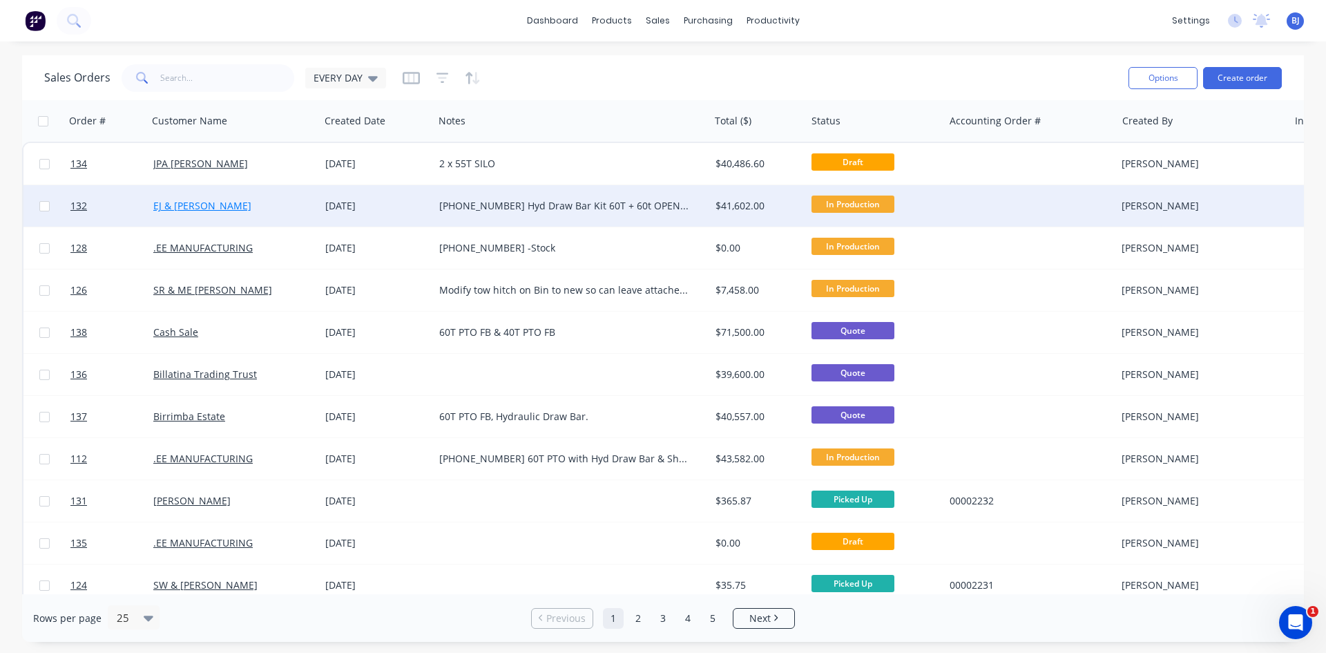
click at [201, 205] on link "EJ & [PERSON_NAME]" at bounding box center [202, 205] width 98 height 13
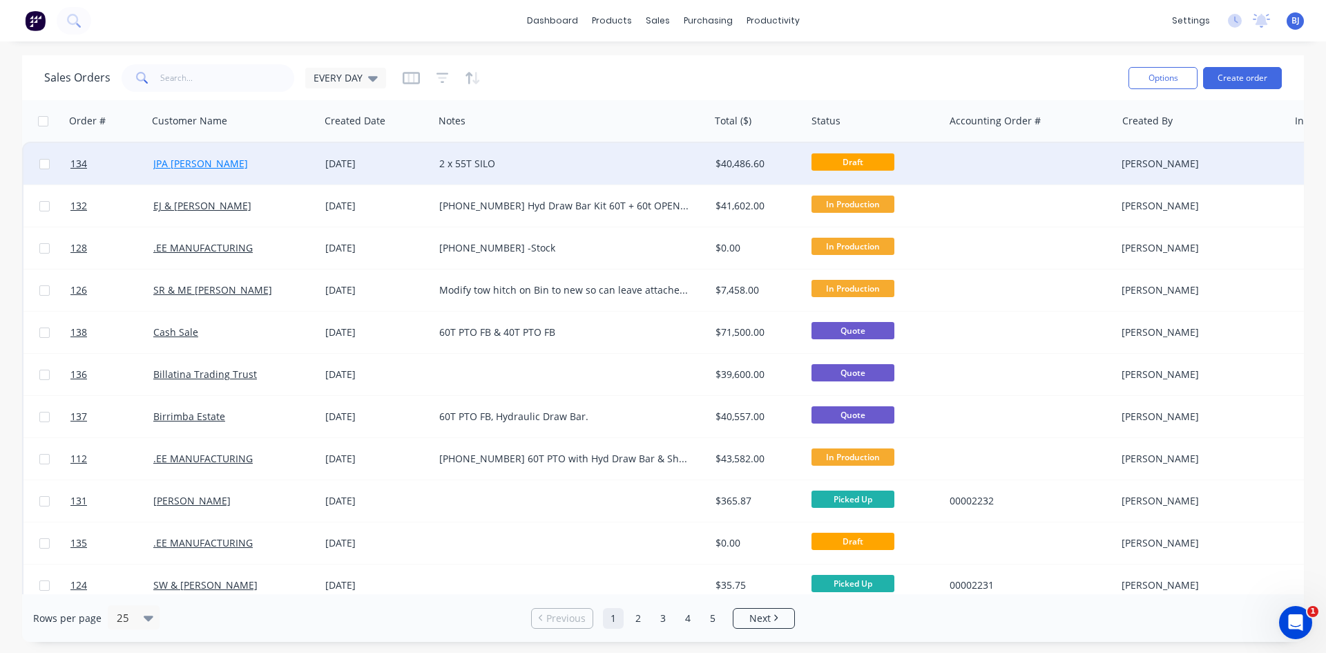
click at [192, 166] on link "JPA [PERSON_NAME]" at bounding box center [200, 163] width 95 height 13
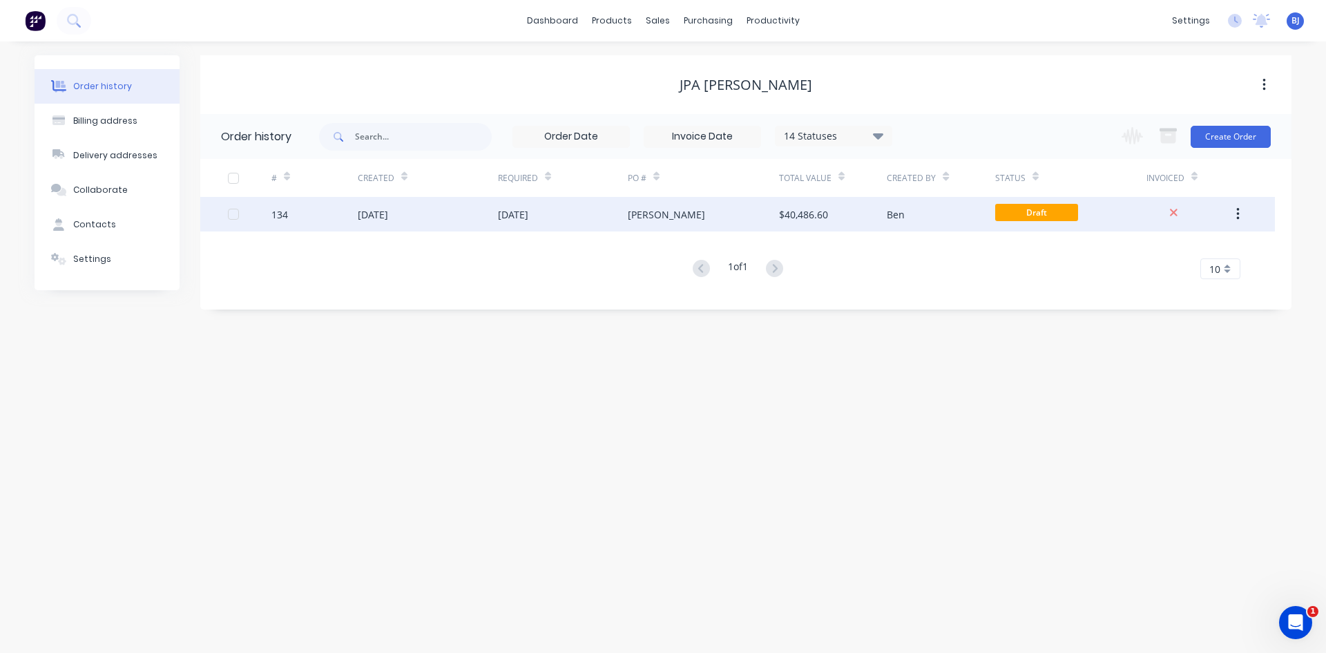
click at [291, 218] on div "134" at bounding box center [314, 214] width 86 height 35
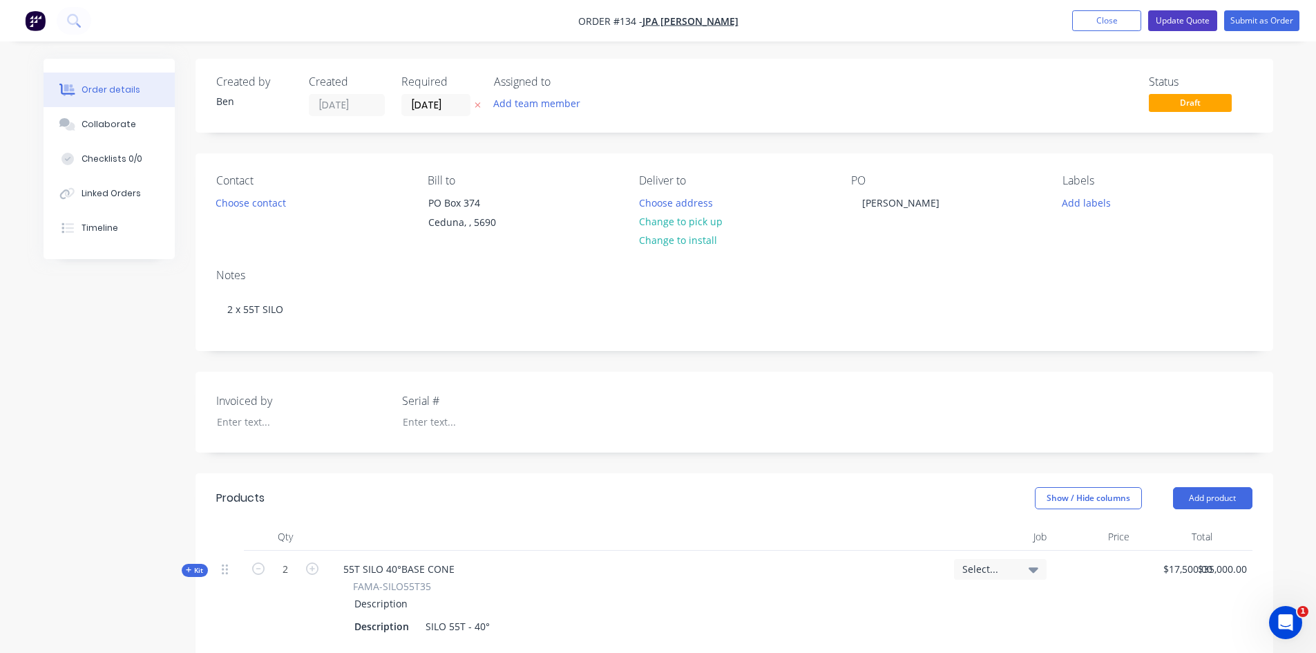
click at [1197, 23] on button "Update Quote" at bounding box center [1182, 20] width 69 height 21
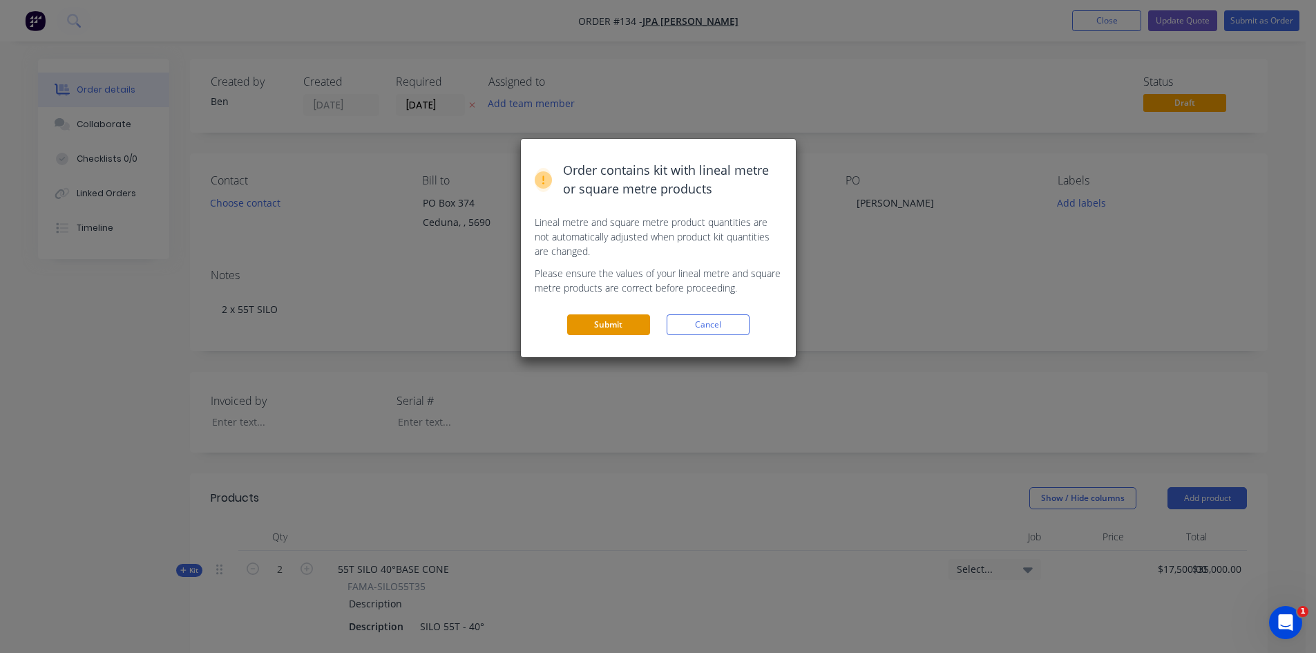
click at [604, 318] on button "Submit" at bounding box center [608, 324] width 83 height 21
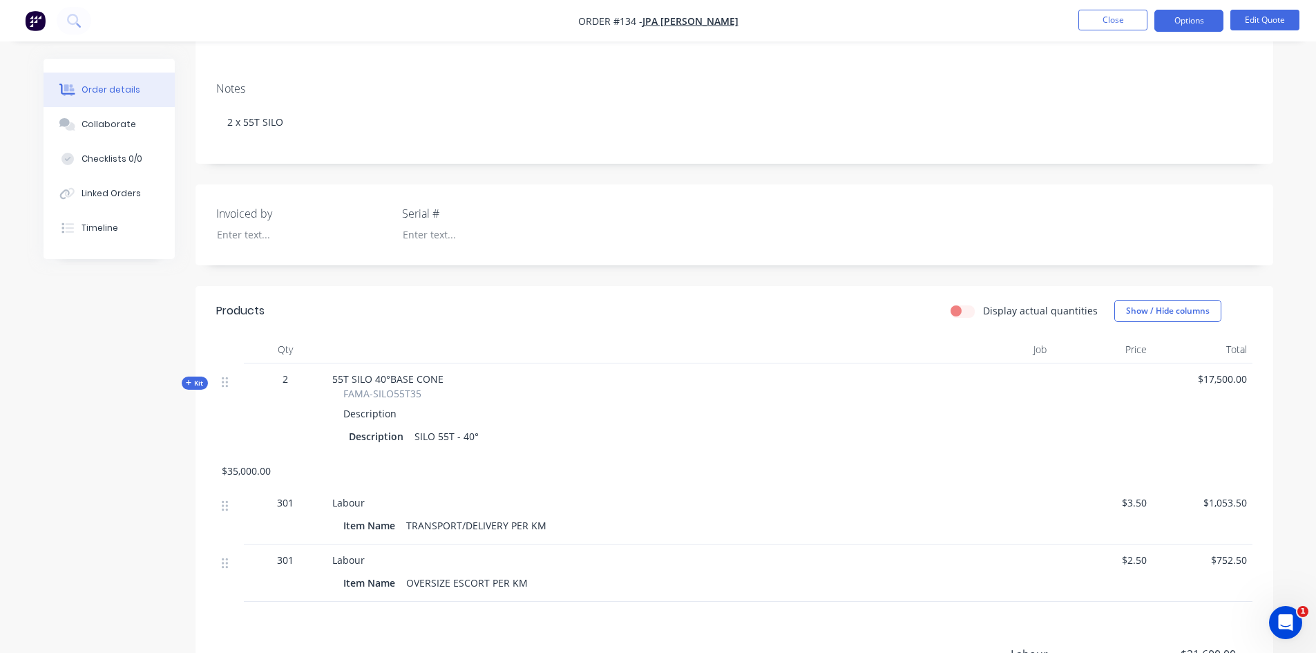
scroll to position [143, 0]
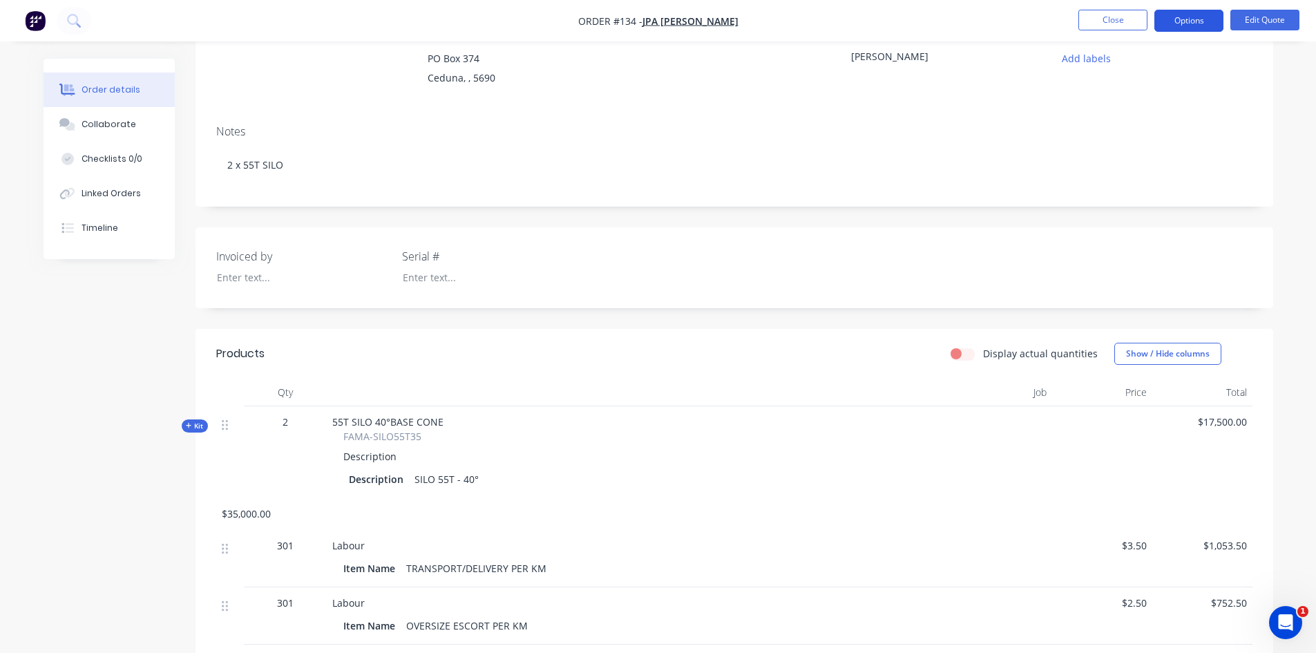
click at [1191, 25] on button "Options" at bounding box center [1188, 21] width 69 height 22
click at [1120, 57] on div "EMAIL / PRINT" at bounding box center [1147, 56] width 127 height 18
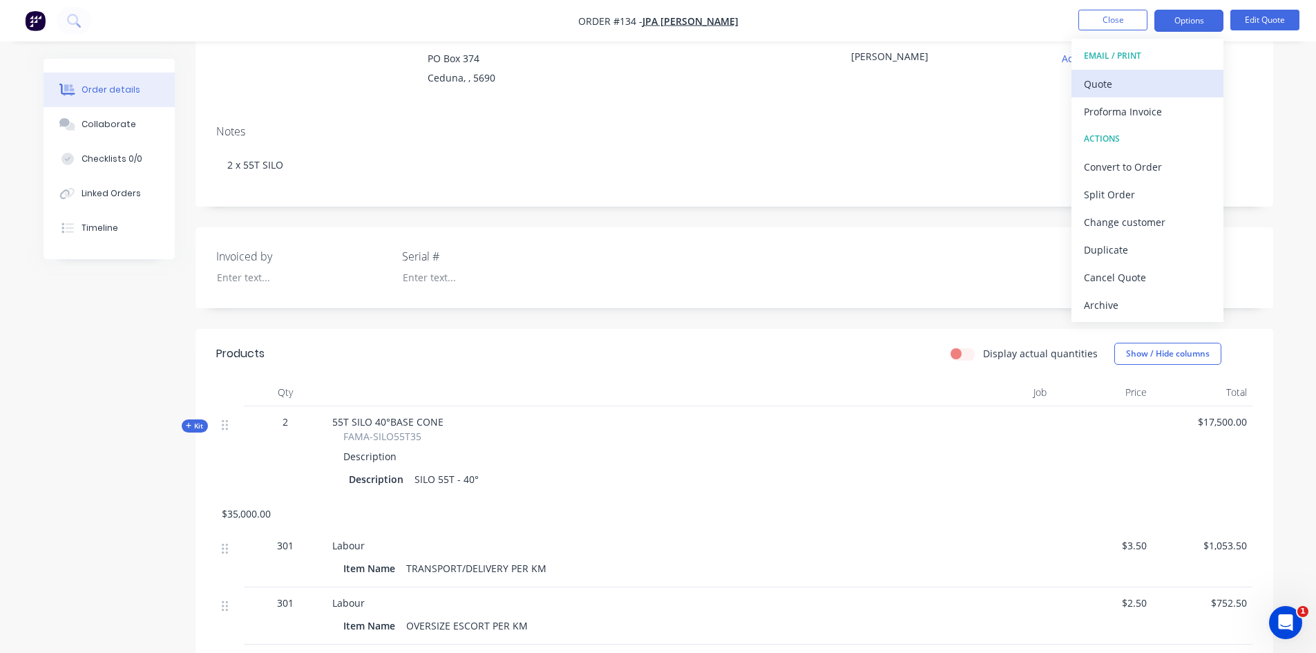
click at [1097, 85] on div "Quote" at bounding box center [1147, 84] width 127 height 20
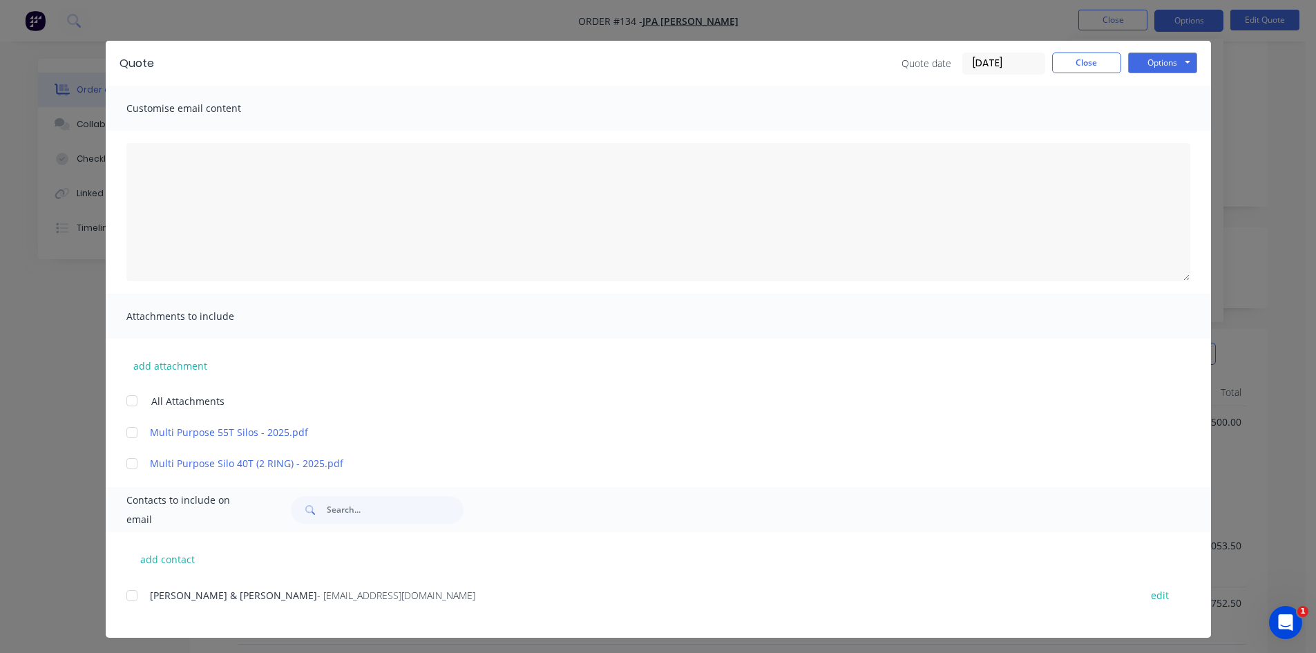
scroll to position [19, 0]
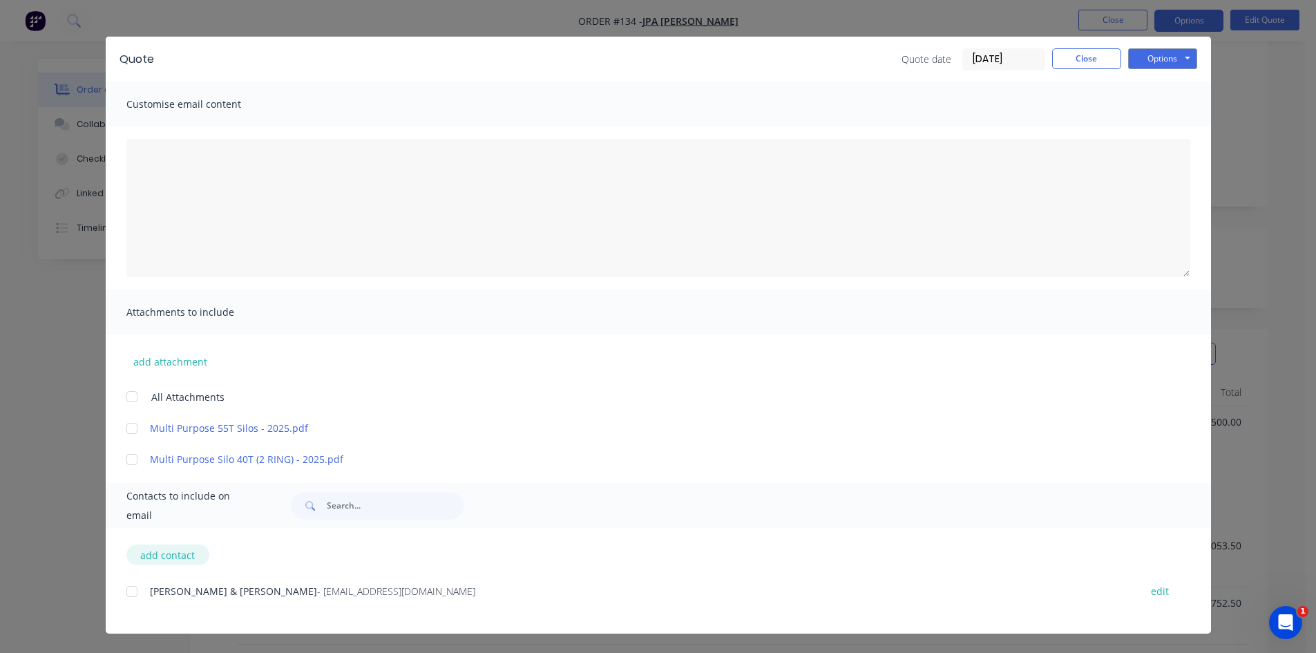
click at [161, 555] on button "add contact" at bounding box center [167, 554] width 83 height 21
select select "AU"
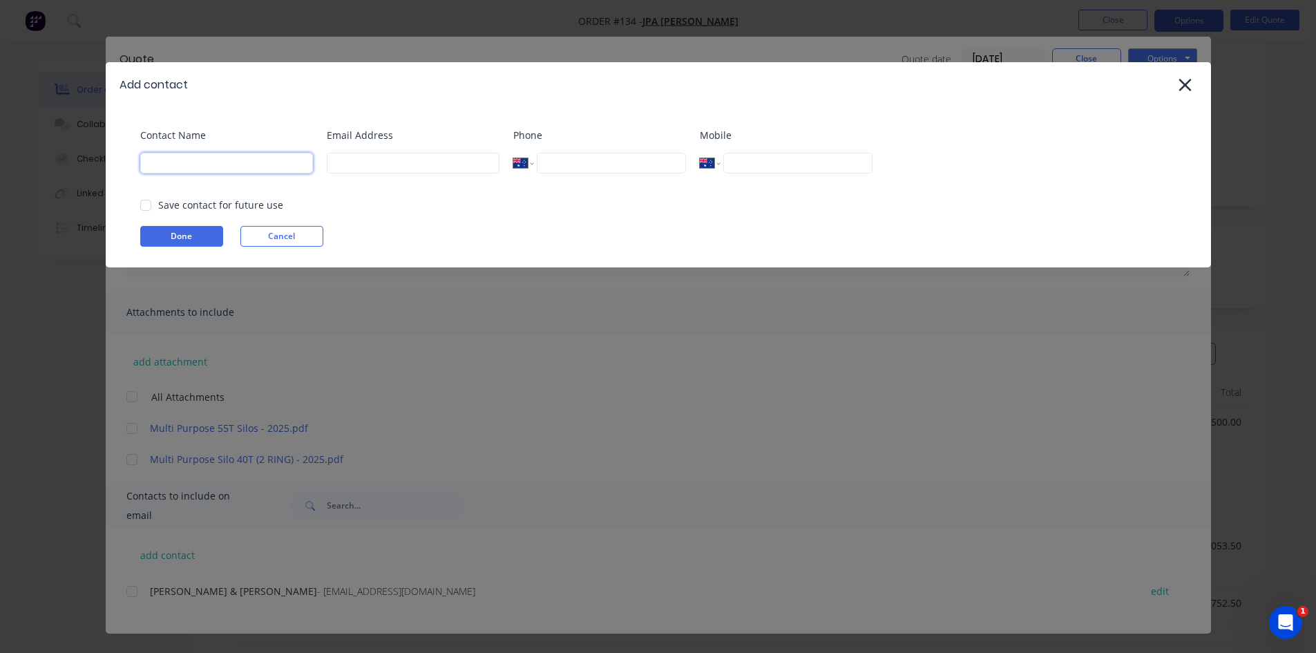
drag, startPoint x: 157, startPoint y: 163, endPoint x: 172, endPoint y: 162, distance: 15.3
click at [162, 162] on input at bounding box center [226, 163] width 173 height 21
type input "[PERSON_NAME]"
click at [346, 160] on input at bounding box center [413, 163] width 173 height 21
type input "zimmie.joubert@gmail.com"
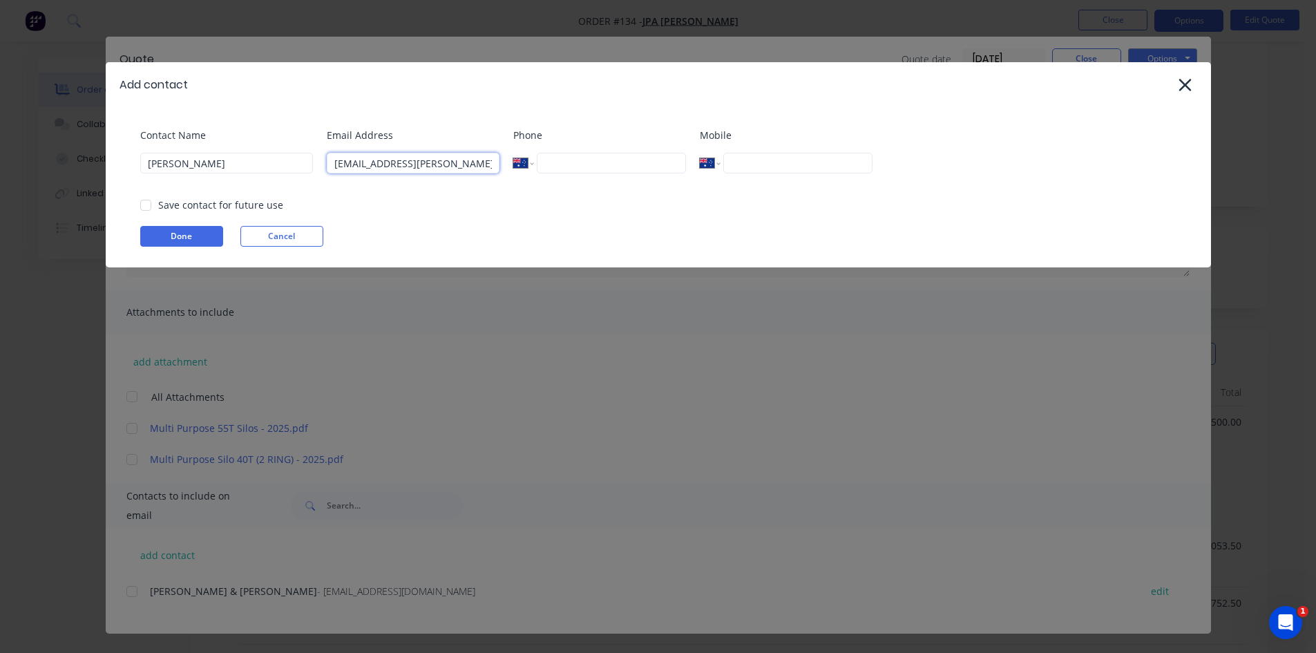
click at [146, 204] on div at bounding box center [146, 205] width 28 height 28
click at [182, 236] on button "Done" at bounding box center [181, 236] width 83 height 21
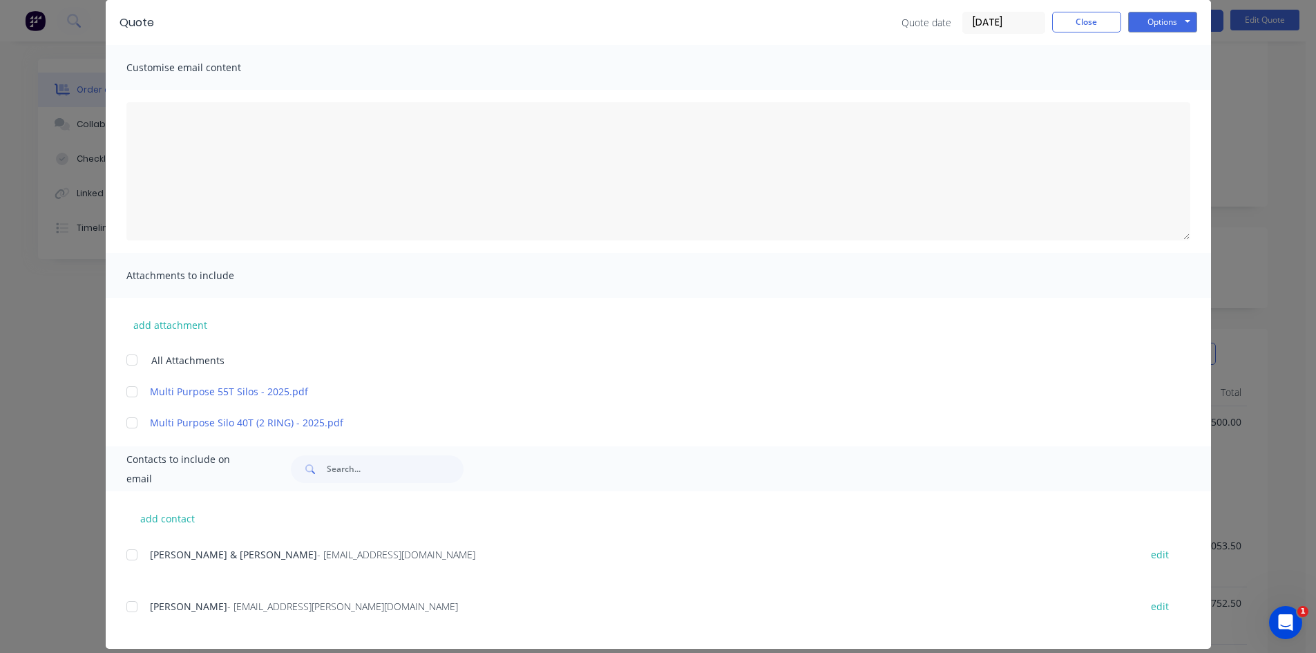
scroll to position [70, 0]
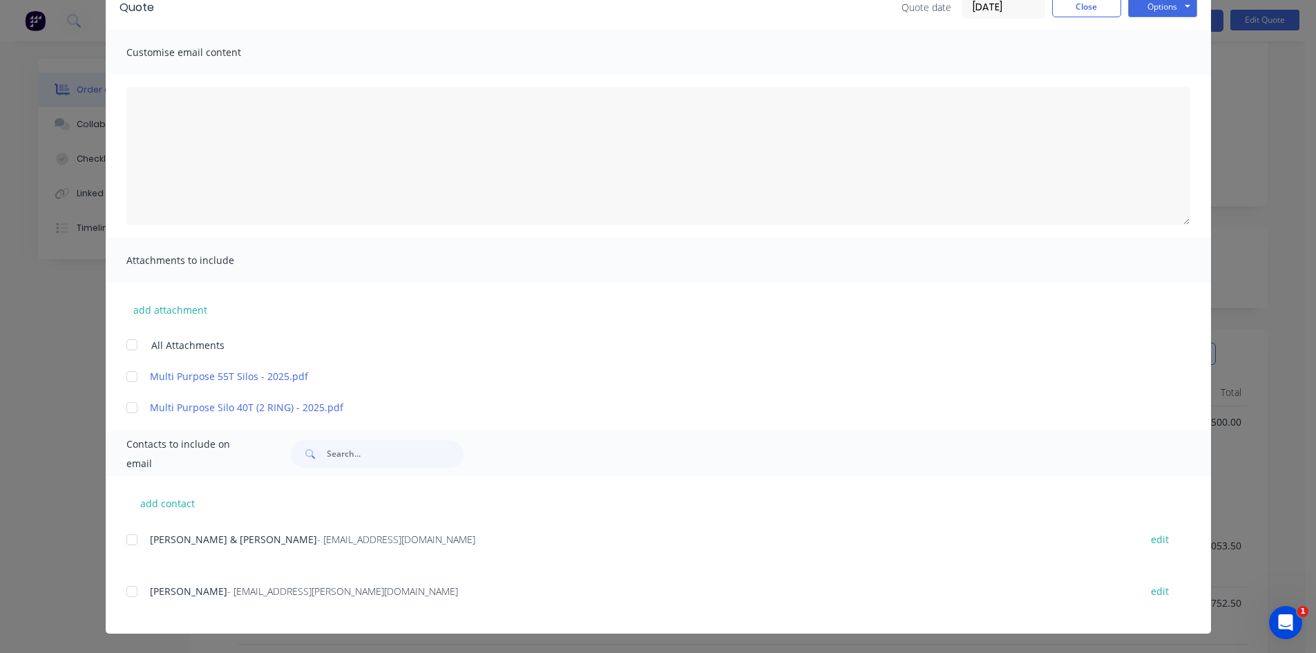
click at [126, 591] on div at bounding box center [132, 591] width 28 height 28
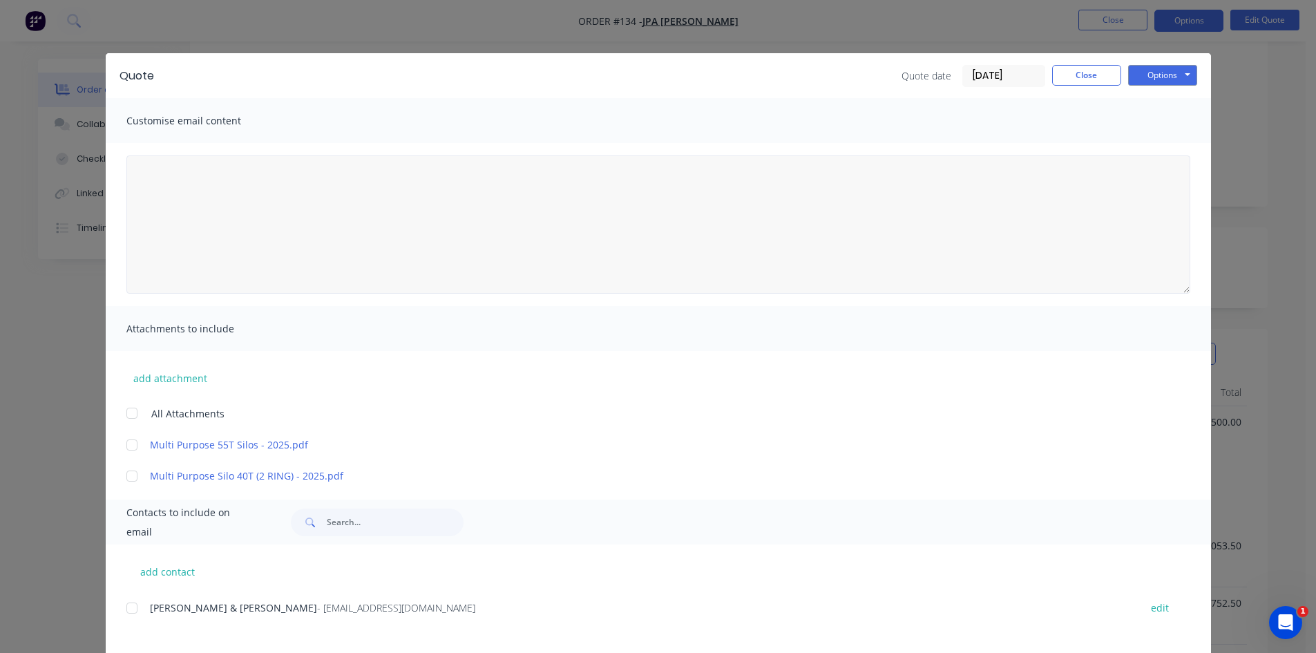
scroll to position [0, 0]
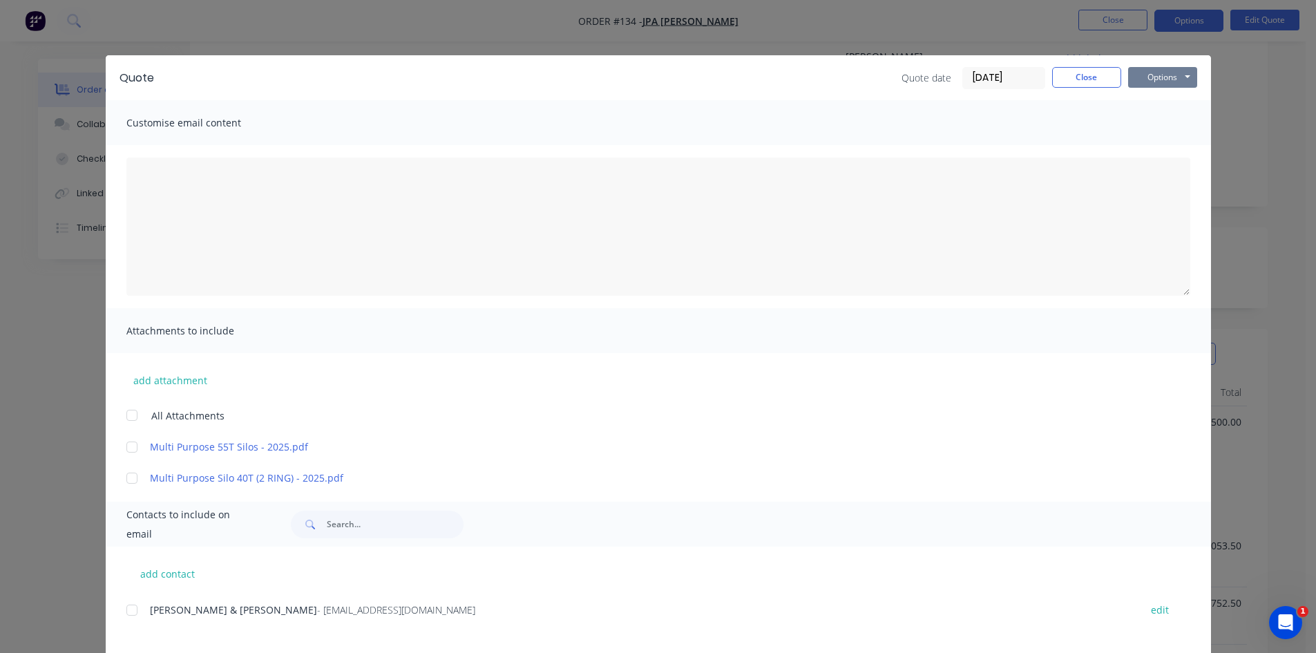
click at [1151, 78] on button "Options" at bounding box center [1162, 77] width 69 height 21
click at [1153, 149] on button "Email" at bounding box center [1172, 147] width 88 height 23
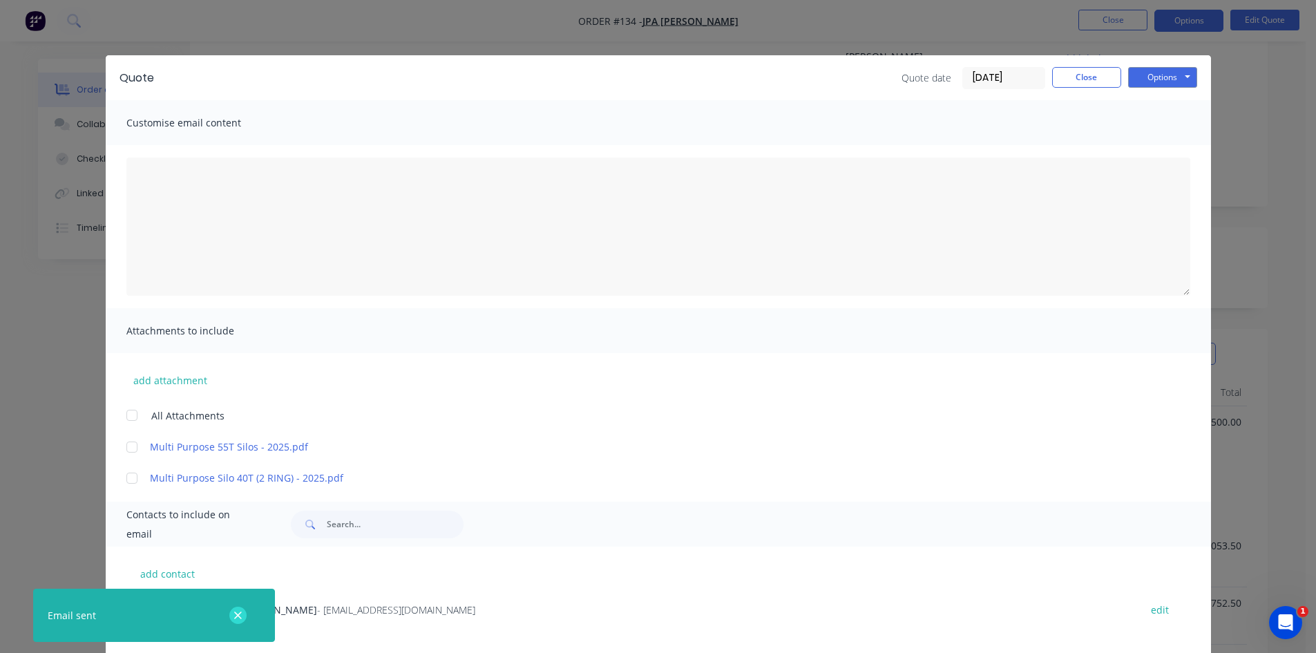
click at [240, 617] on icon "button" at bounding box center [238, 615] width 8 height 8
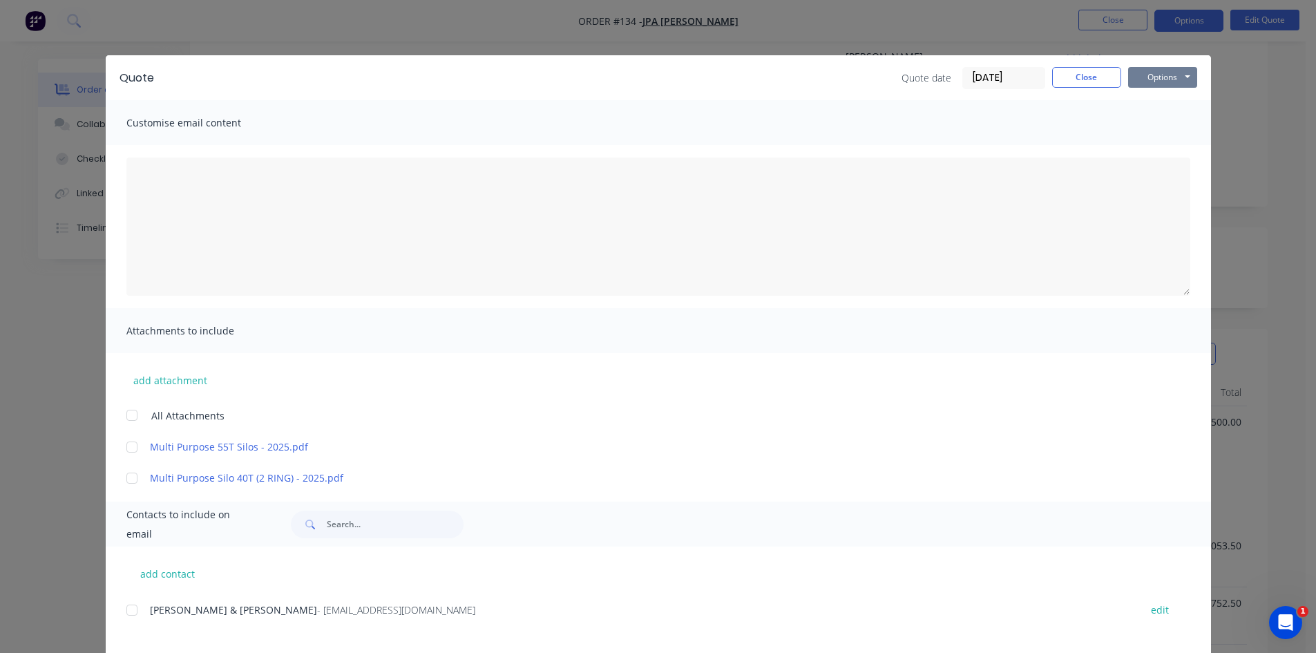
click at [1156, 81] on button "Options" at bounding box center [1162, 77] width 69 height 21
click at [1160, 146] on button "Email" at bounding box center [1172, 147] width 88 height 23
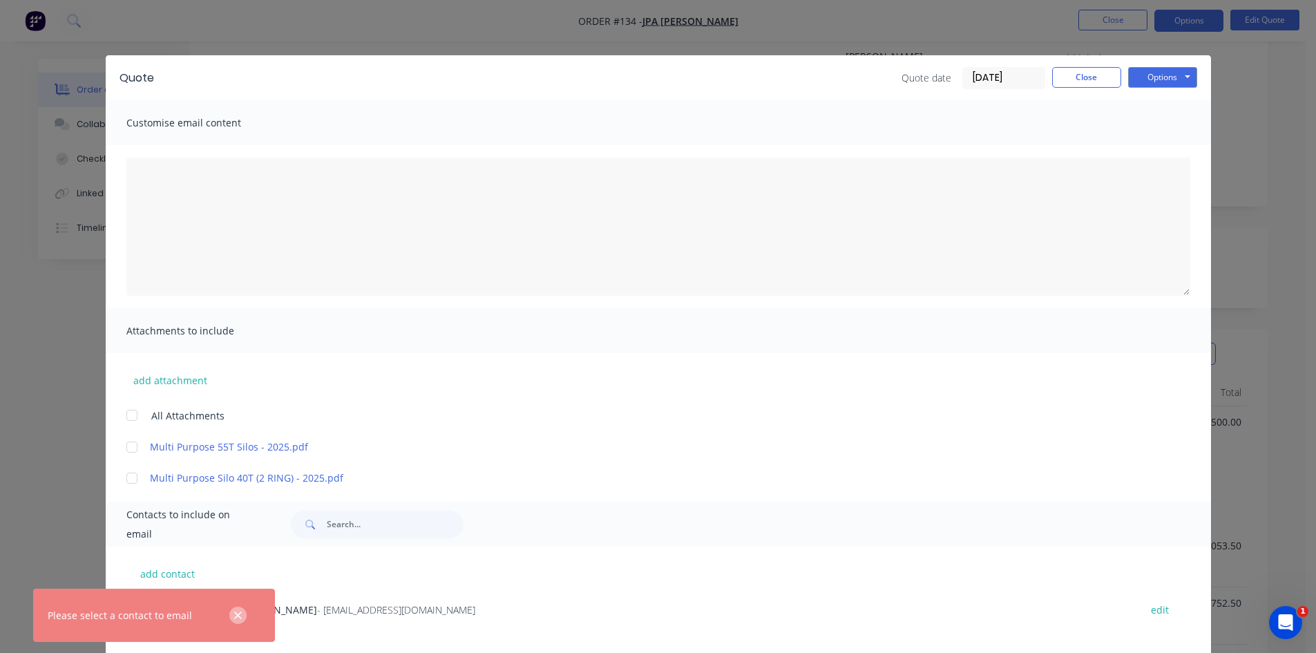
click at [241, 618] on icon "button" at bounding box center [238, 615] width 8 height 8
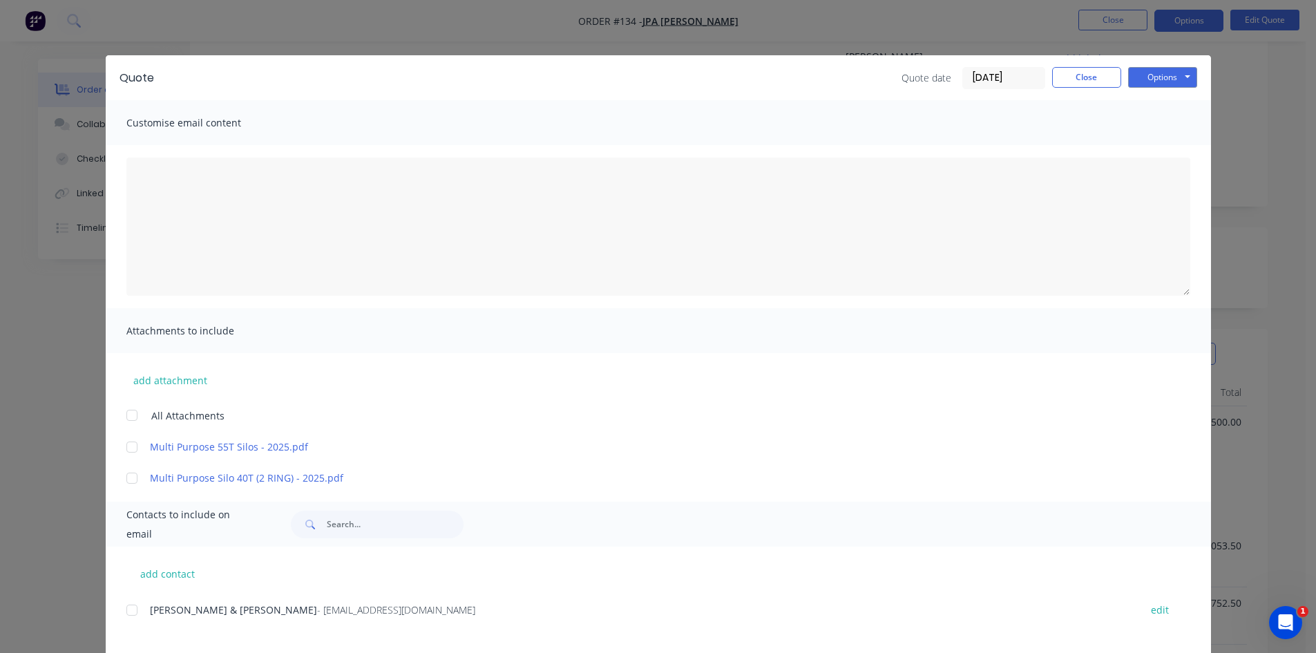
click at [122, 611] on div at bounding box center [132, 610] width 28 height 28
click at [1161, 80] on button "Options" at bounding box center [1162, 77] width 69 height 21
click at [1155, 99] on button "Preview" at bounding box center [1172, 101] width 88 height 23
click at [1158, 77] on button "Options" at bounding box center [1162, 77] width 69 height 21
click at [1153, 125] on button "Print" at bounding box center [1172, 124] width 88 height 23
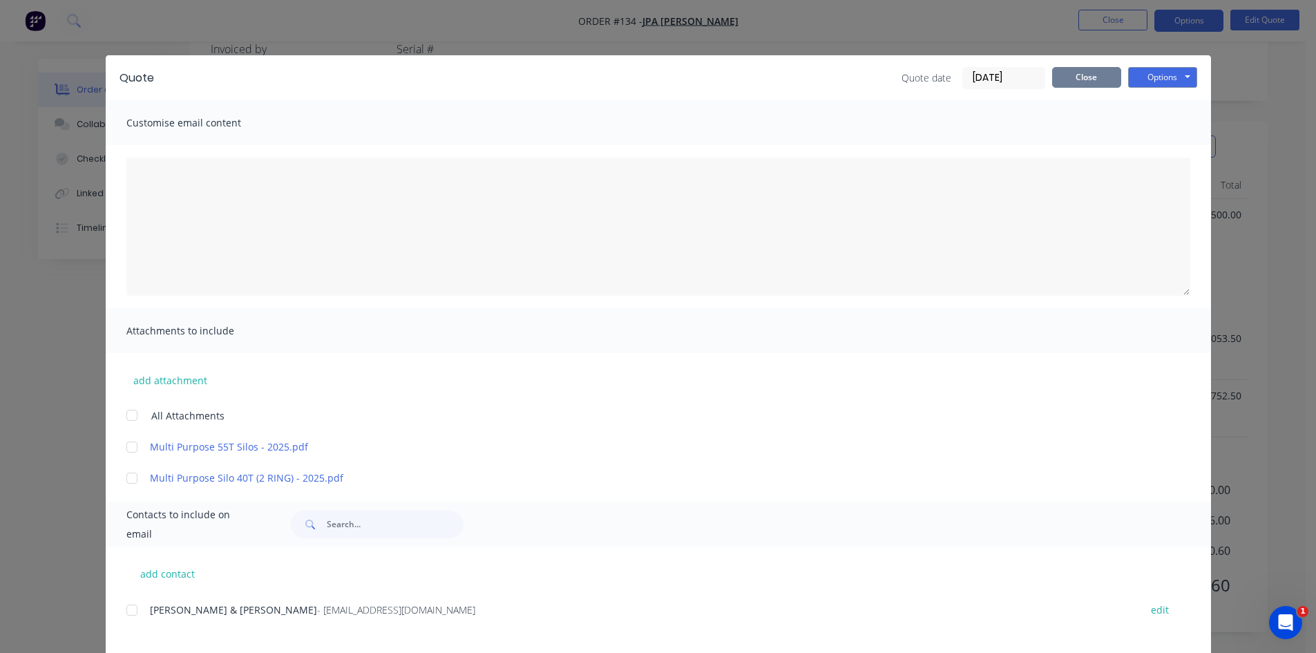
click at [1080, 81] on button "Close" at bounding box center [1086, 77] width 69 height 21
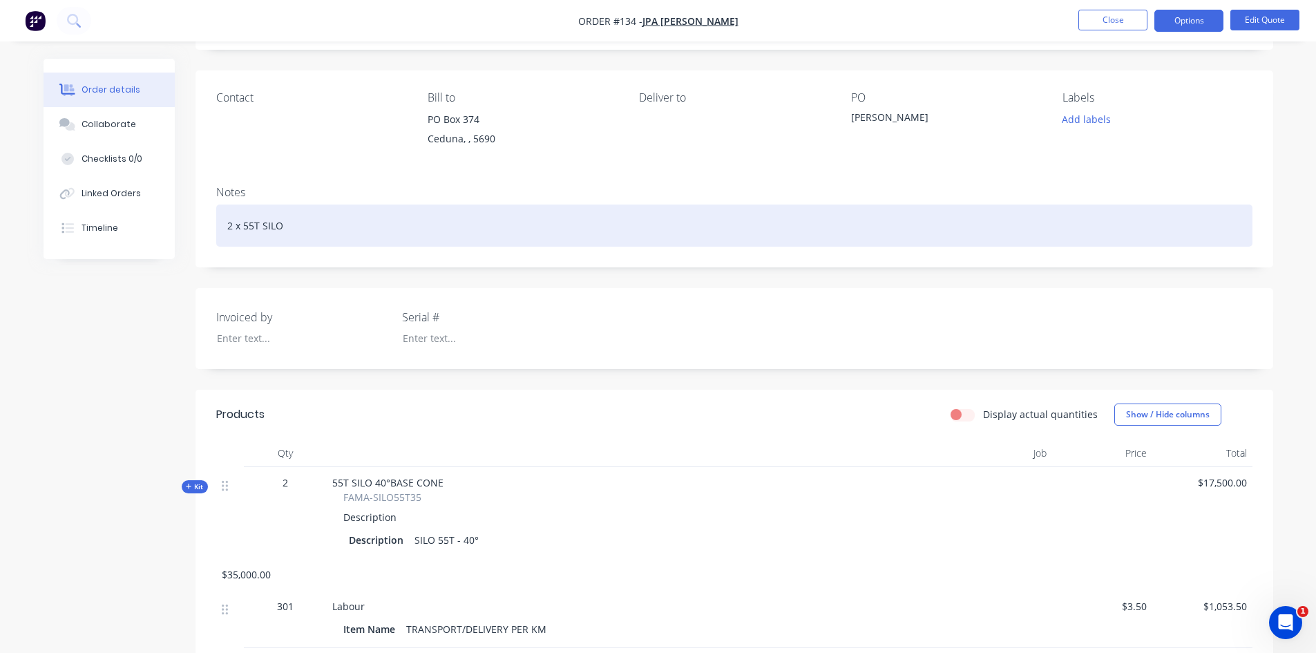
scroll to position [74, 0]
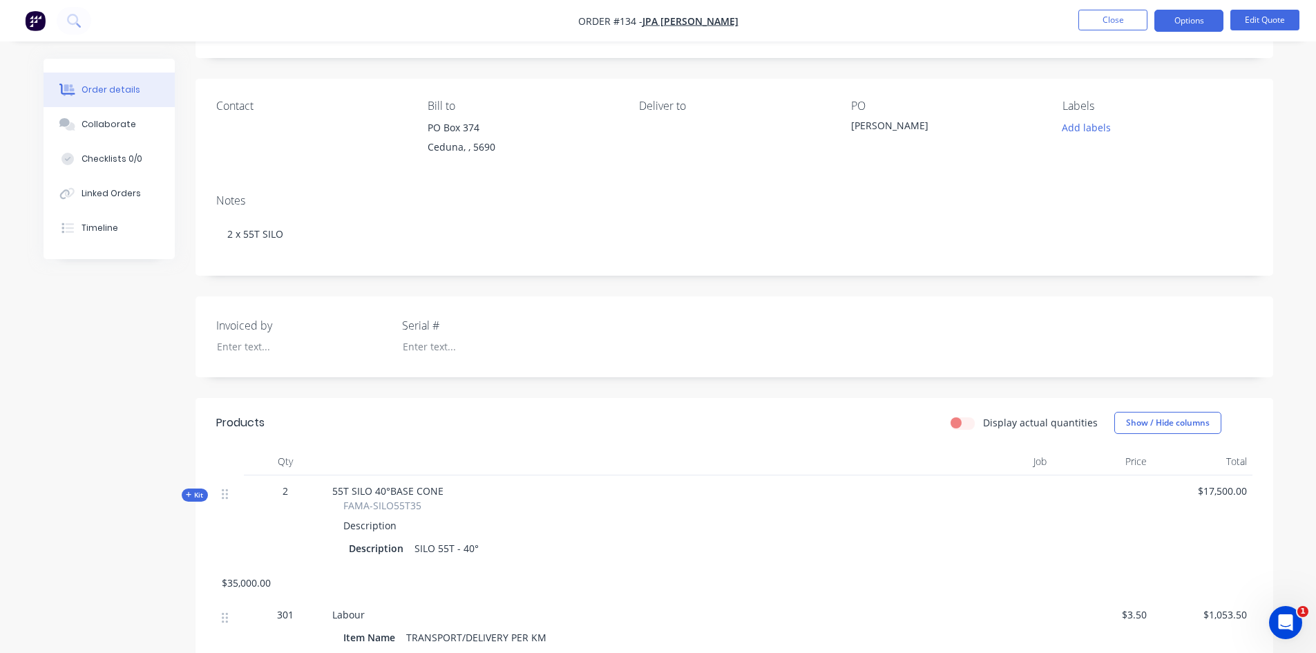
click at [858, 140] on div "PO JIM EVANS" at bounding box center [945, 130] width 189 height 63
click at [1248, 21] on button "Edit Quote" at bounding box center [1264, 20] width 69 height 21
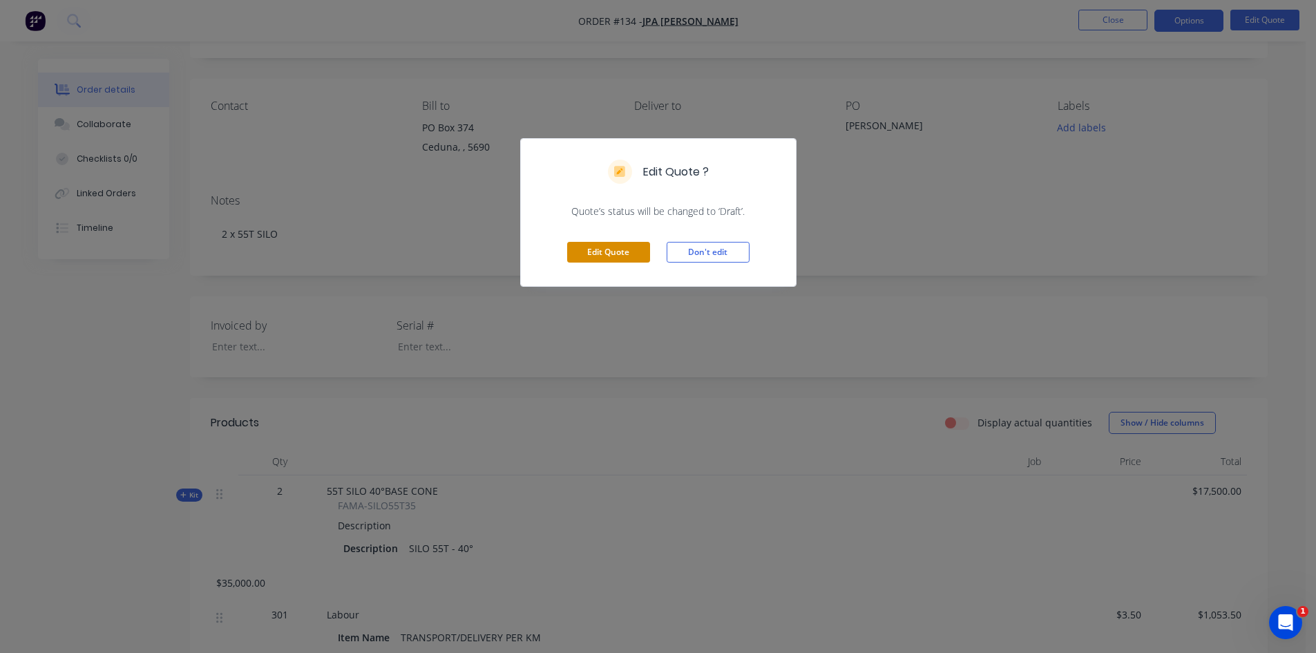
click at [591, 251] on button "Edit Quote" at bounding box center [608, 252] width 83 height 21
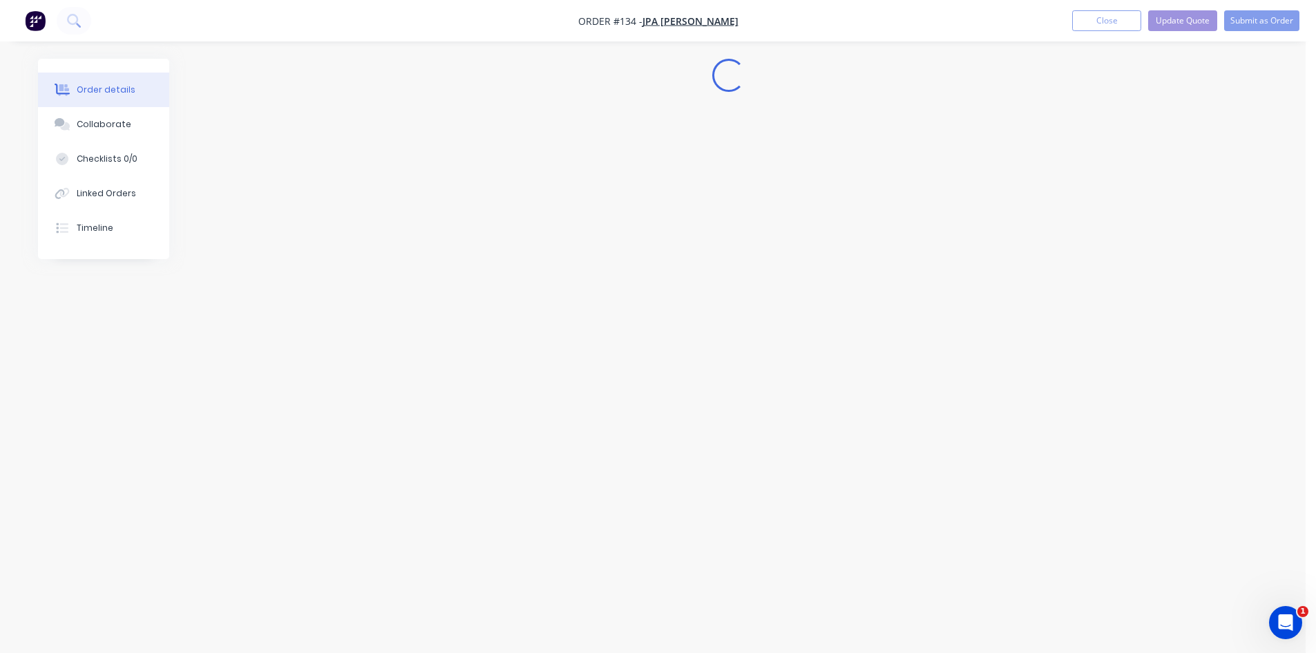
scroll to position [0, 0]
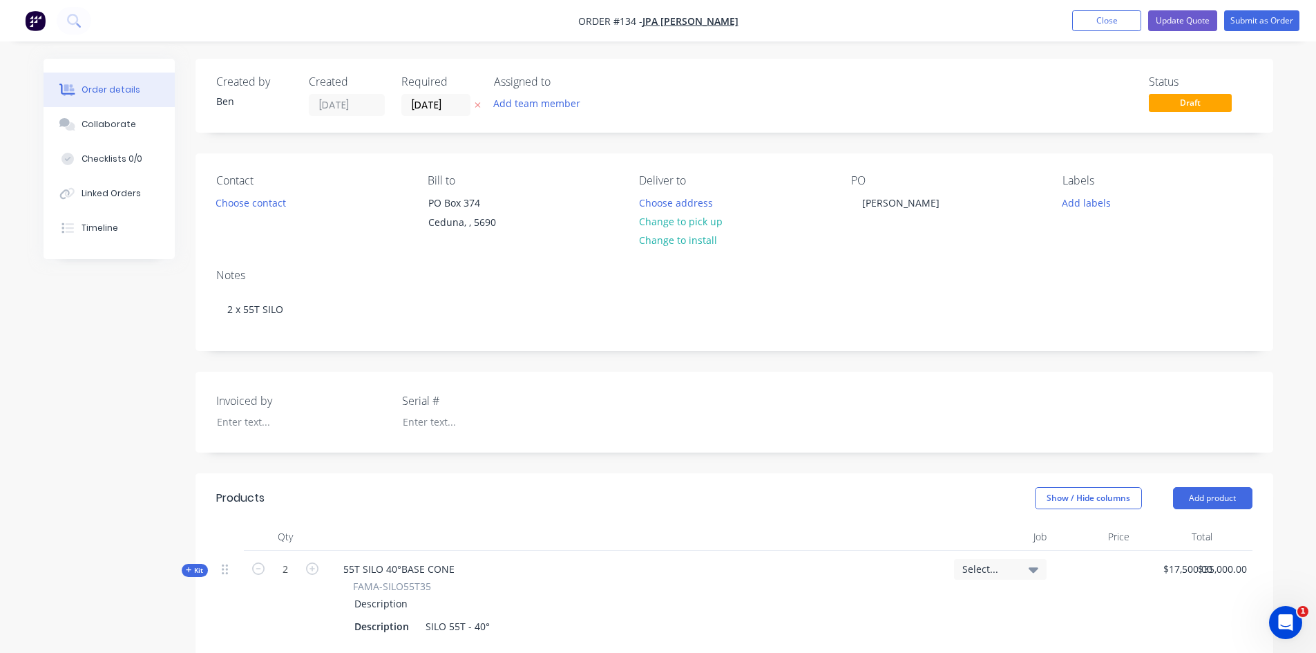
click at [876, 219] on div "PO JIM EVANS" at bounding box center [945, 205] width 189 height 63
click at [869, 222] on div "PO JIM EVANS" at bounding box center [945, 205] width 189 height 63
click at [869, 221] on div "PO JIM EVANS" at bounding box center [945, 205] width 189 height 63
click at [869, 220] on div "PO JIM EVANS" at bounding box center [945, 205] width 189 height 63
click at [916, 205] on div "JIM EVANS" at bounding box center [900, 203] width 99 height 20
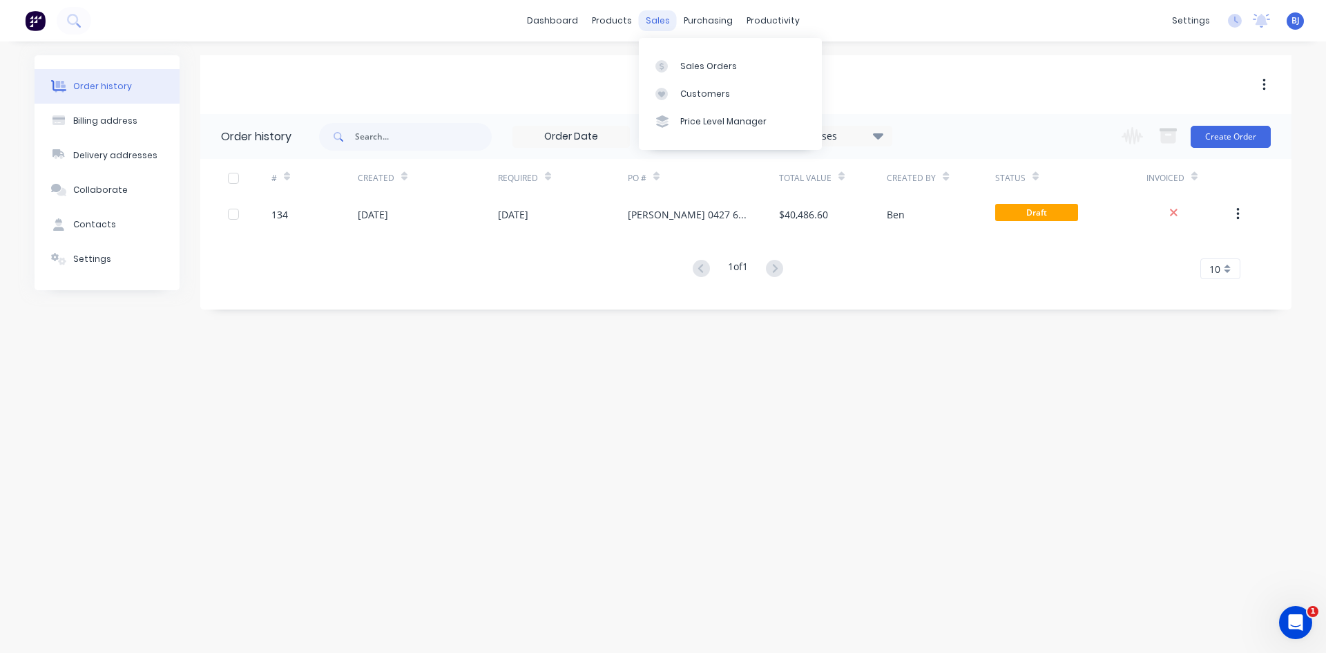
click at [655, 30] on div "sales" at bounding box center [658, 20] width 38 height 21
click at [675, 65] on div at bounding box center [665, 66] width 21 height 12
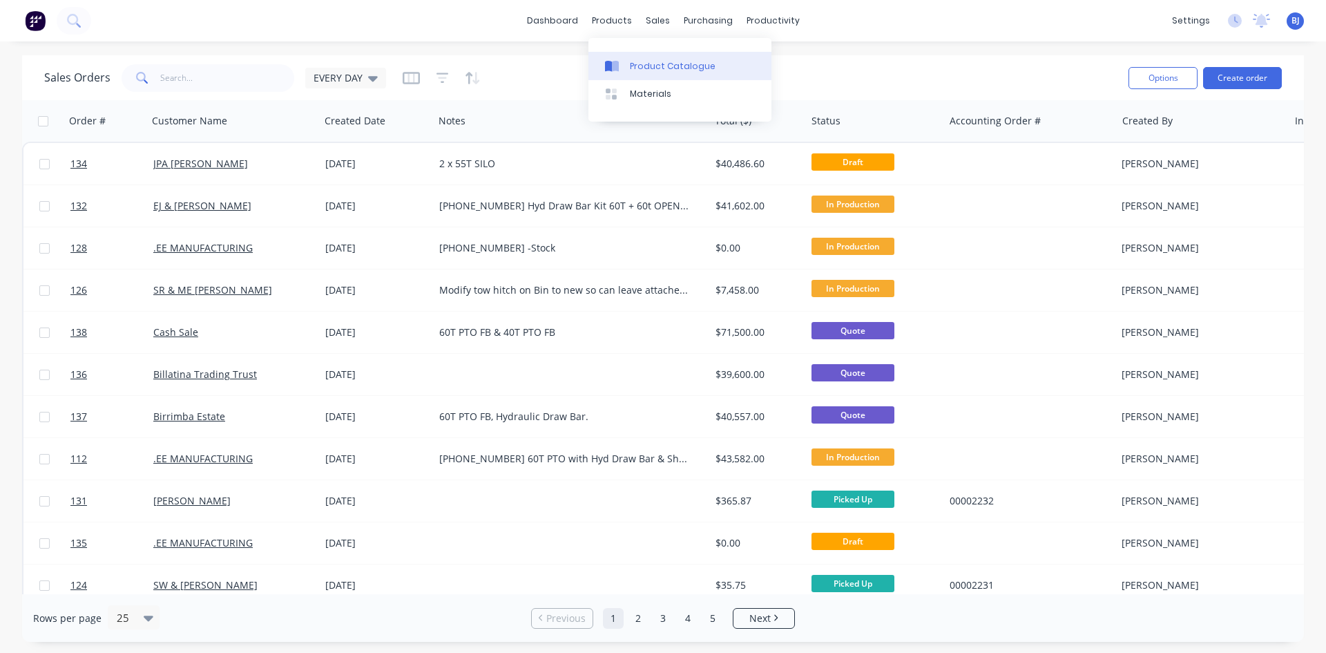
click at [613, 69] on icon at bounding box center [615, 66] width 7 height 11
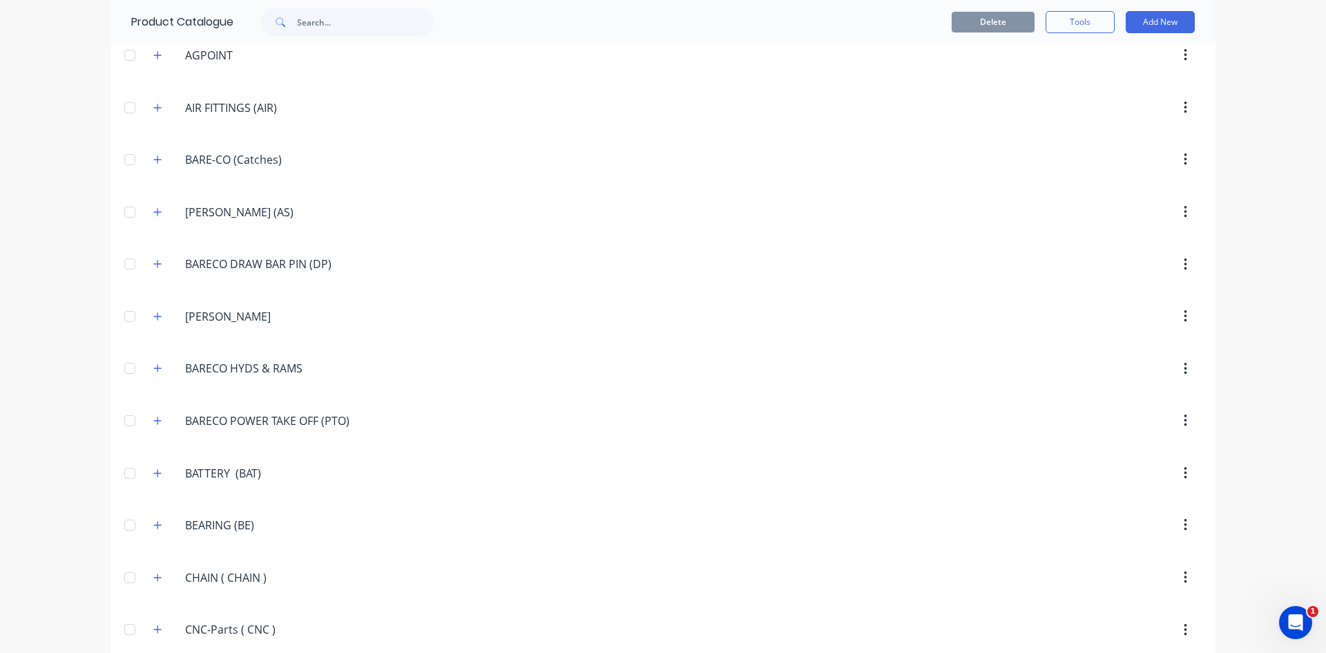
scroll to position [760, 0]
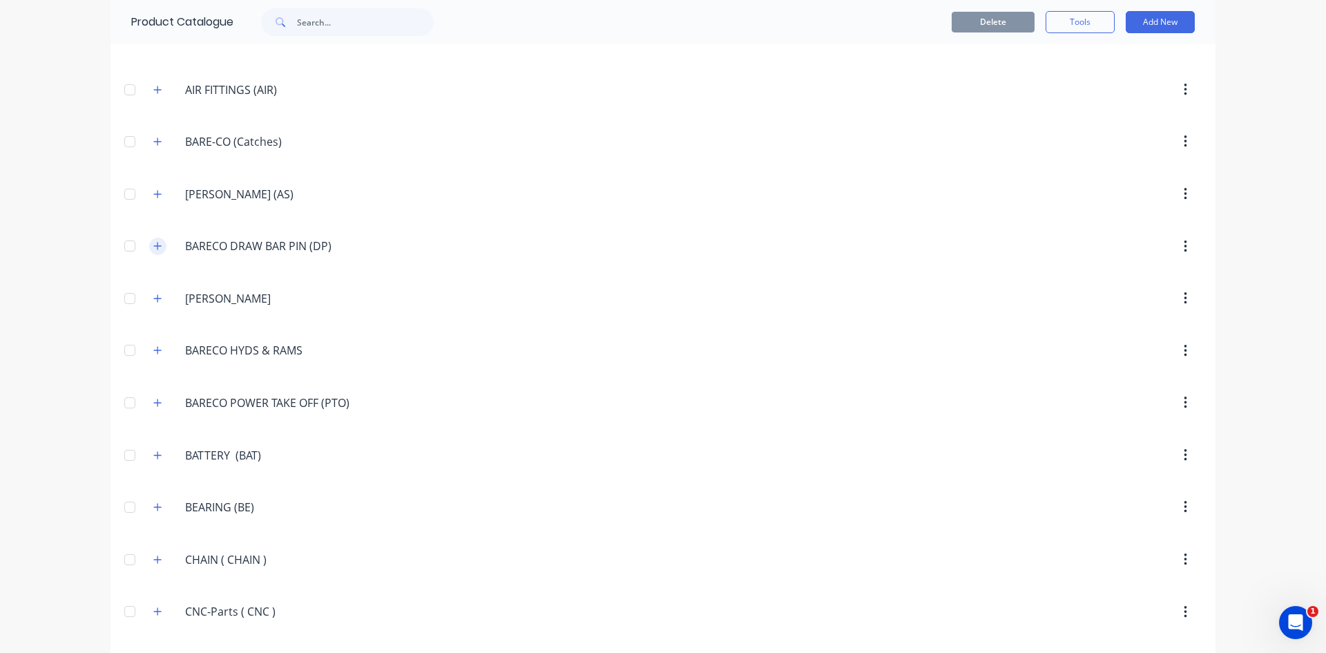
click at [149, 245] on button "button" at bounding box center [157, 246] width 17 height 17
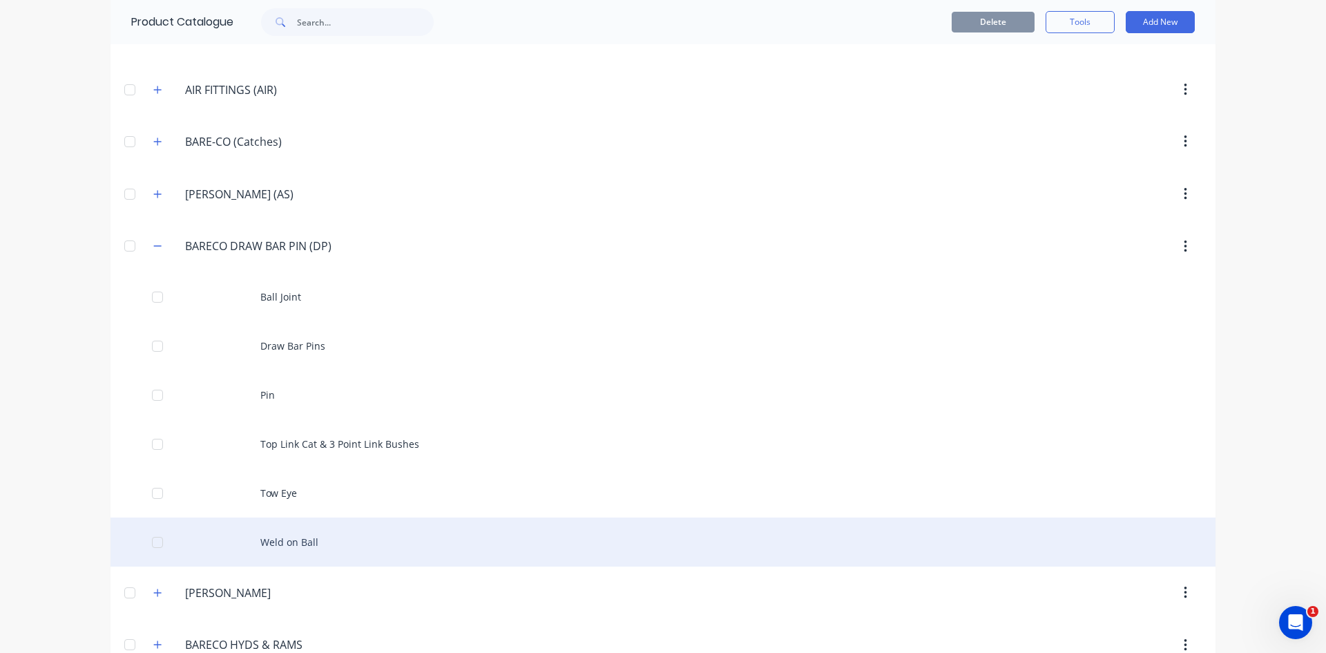
click at [269, 540] on div "Weld on Ball" at bounding box center [663, 541] width 1105 height 49
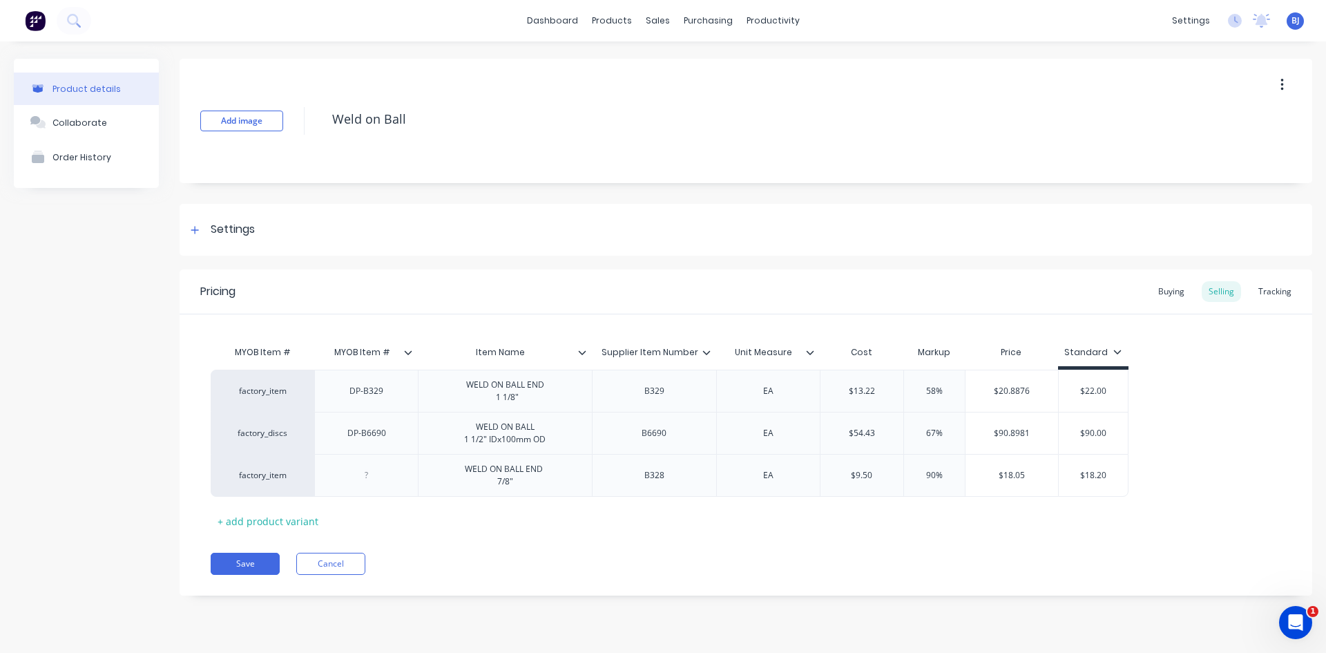
type textarea "x"
click at [769, 68] on link "Workflow" at bounding box center [821, 66] width 183 height 28
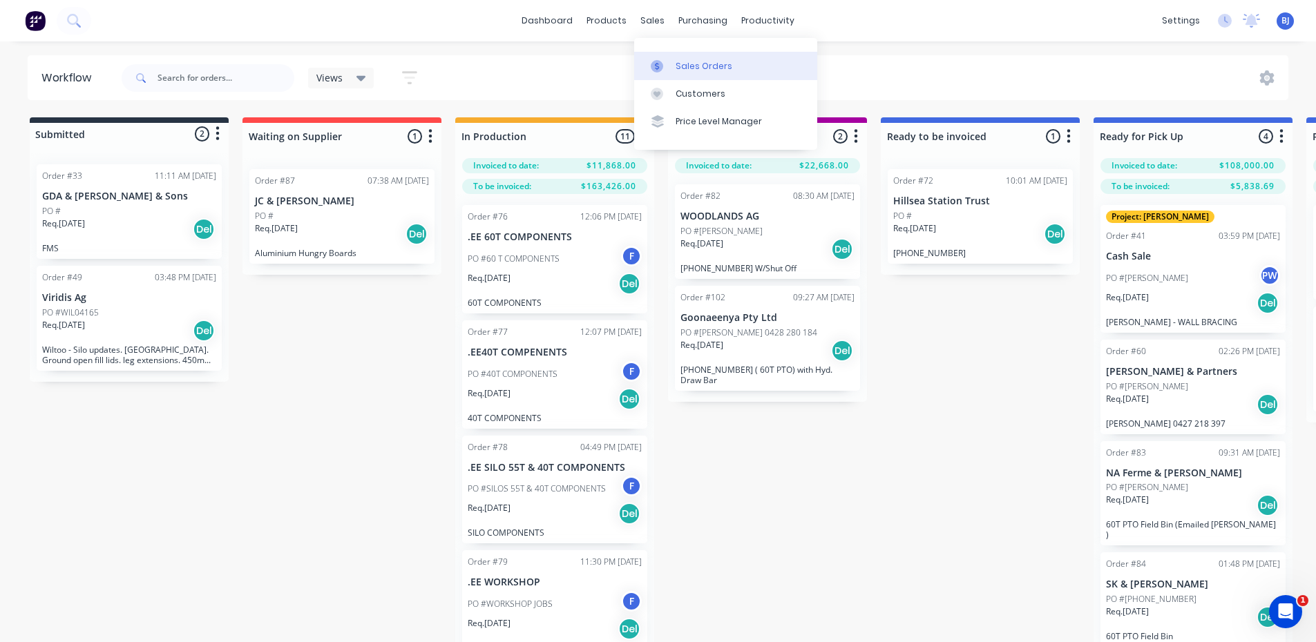
click at [668, 66] on div at bounding box center [661, 66] width 21 height 12
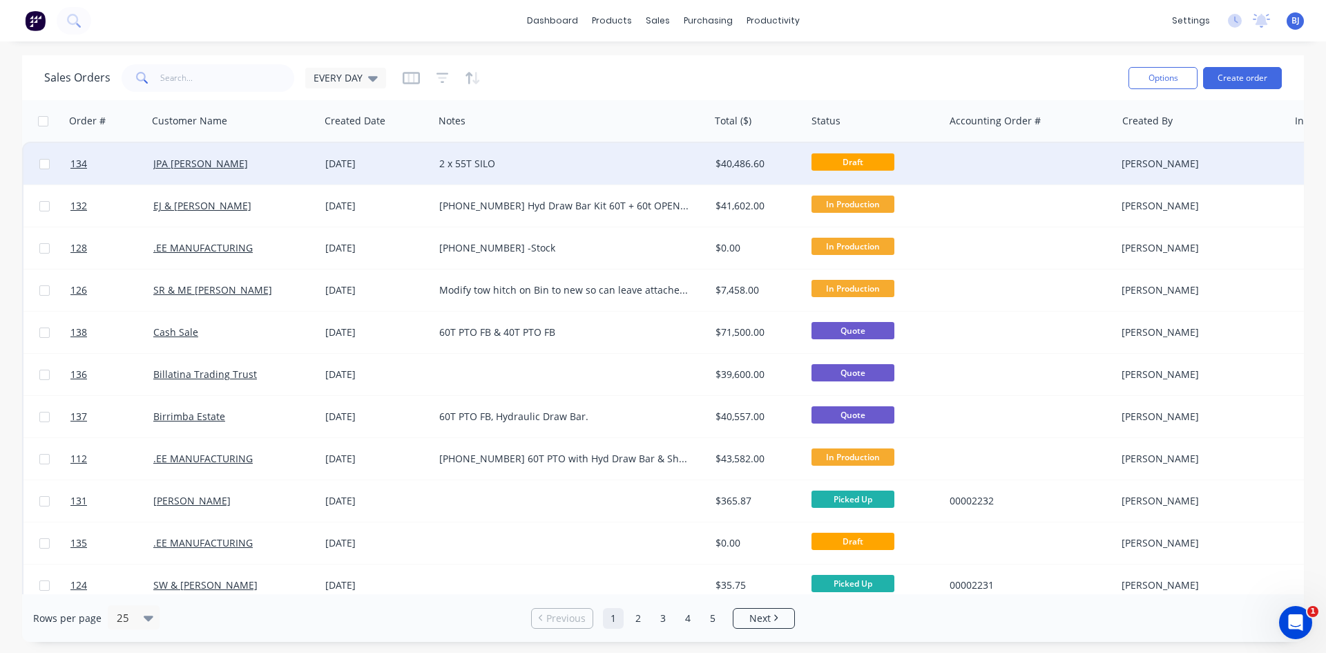
click at [363, 166] on div "[DATE]" at bounding box center [376, 164] width 103 height 14
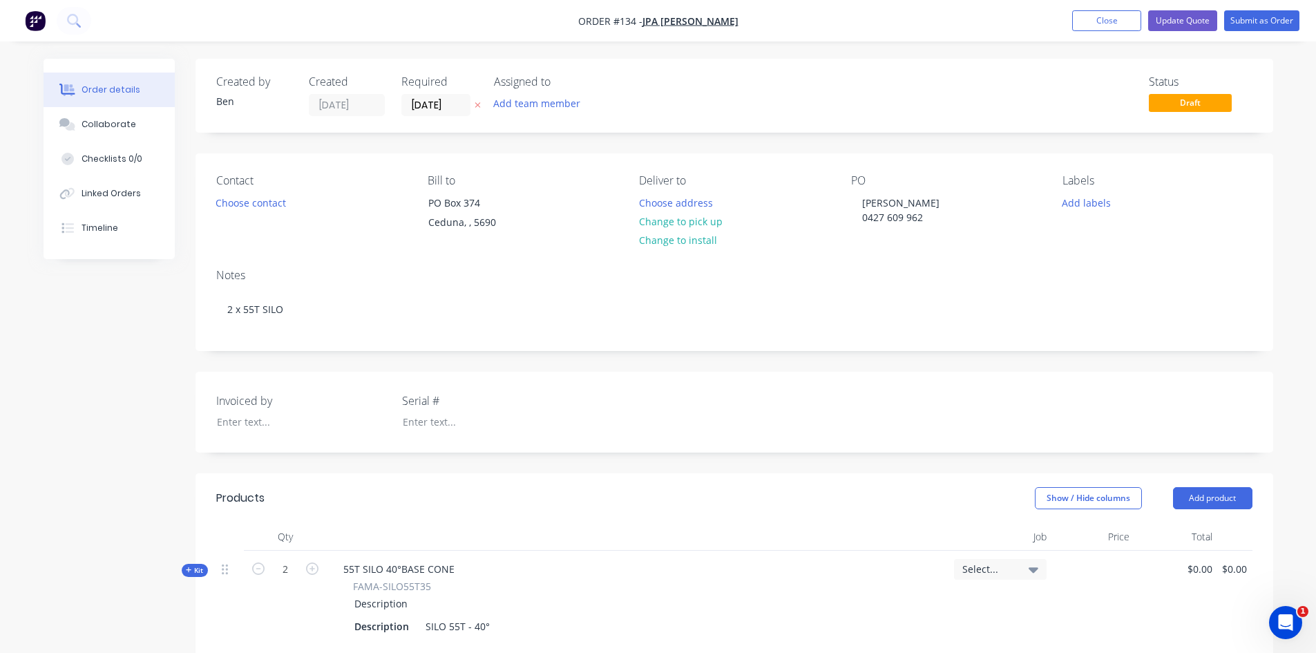
type input "$17,500.00"
type input "$35,000.00"
type input "$3.50"
type input "$1,053.50"
type input "$2.50"
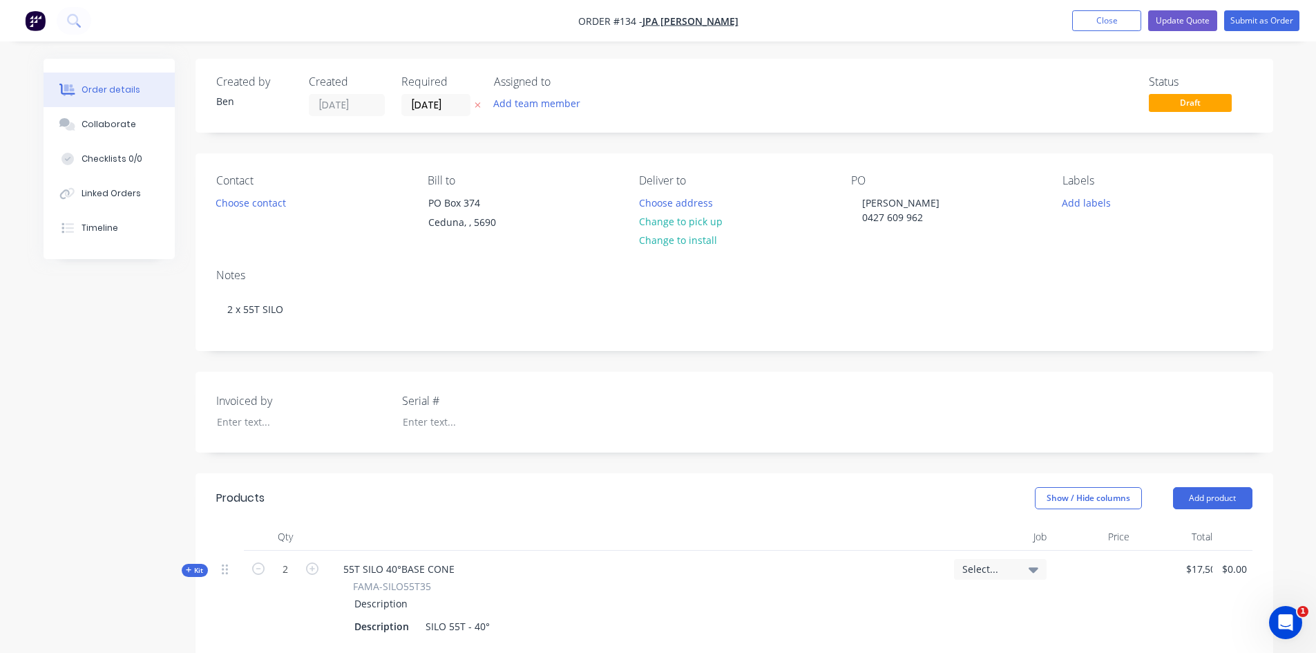
type input "$752.50"
click at [1187, 22] on button "Update Quote" at bounding box center [1182, 20] width 69 height 21
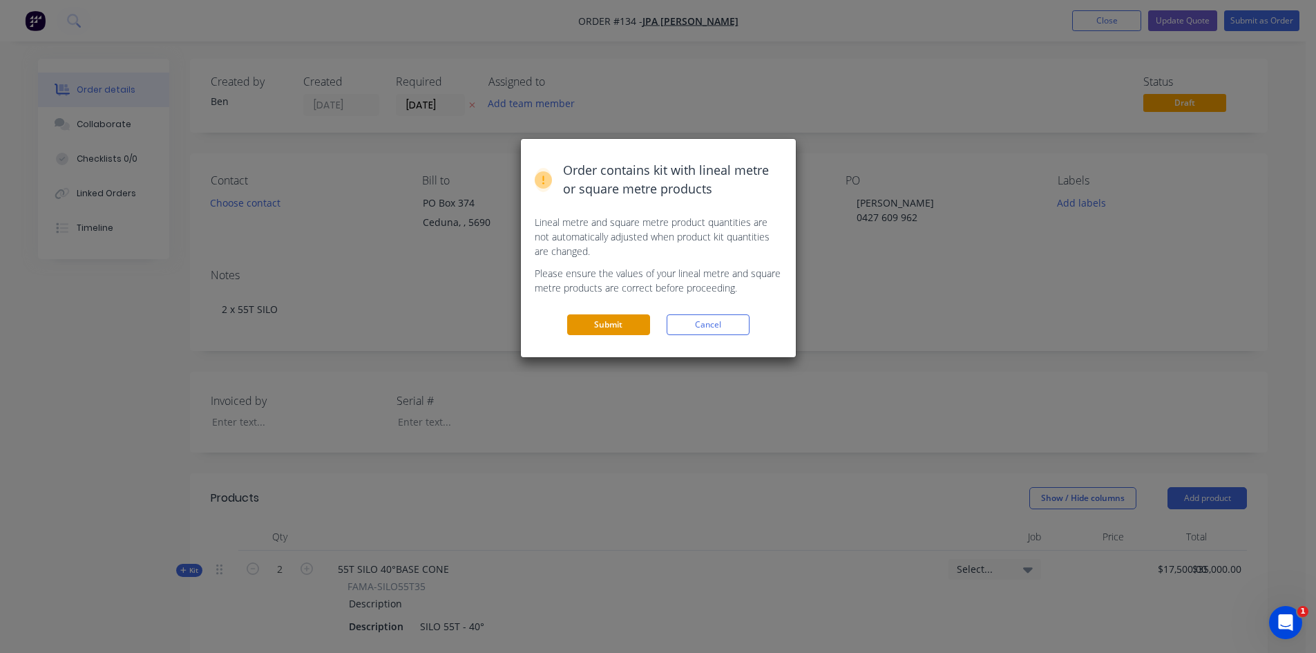
click at [614, 326] on button "Submit" at bounding box center [608, 324] width 83 height 21
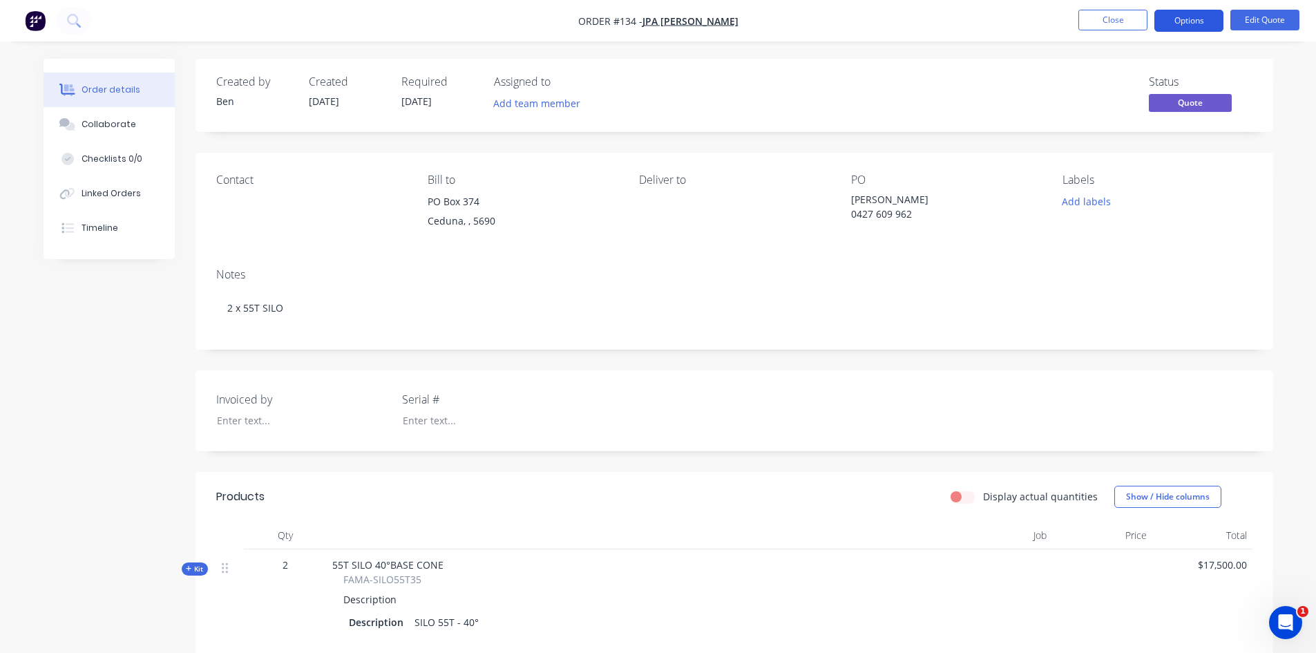
click at [1196, 27] on button "Options" at bounding box center [1188, 21] width 69 height 22
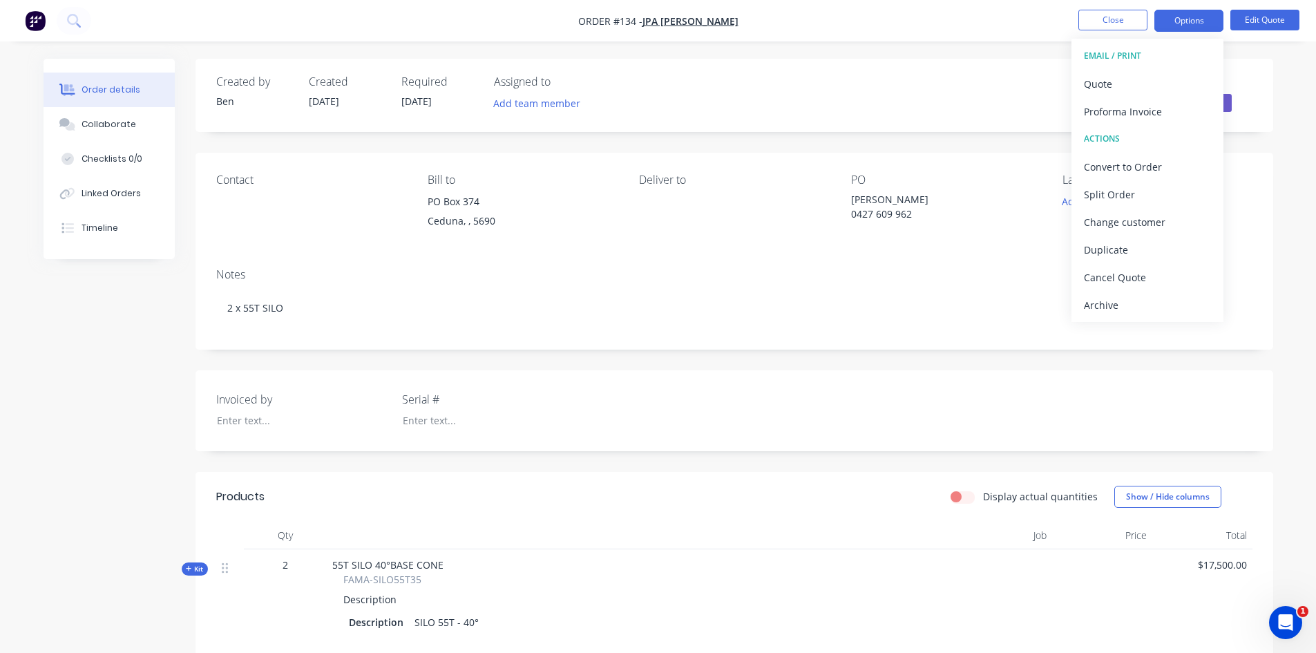
click at [1098, 56] on div "EMAIL / PRINT" at bounding box center [1147, 56] width 127 height 18
click at [1093, 84] on div "Quote" at bounding box center [1147, 84] width 127 height 20
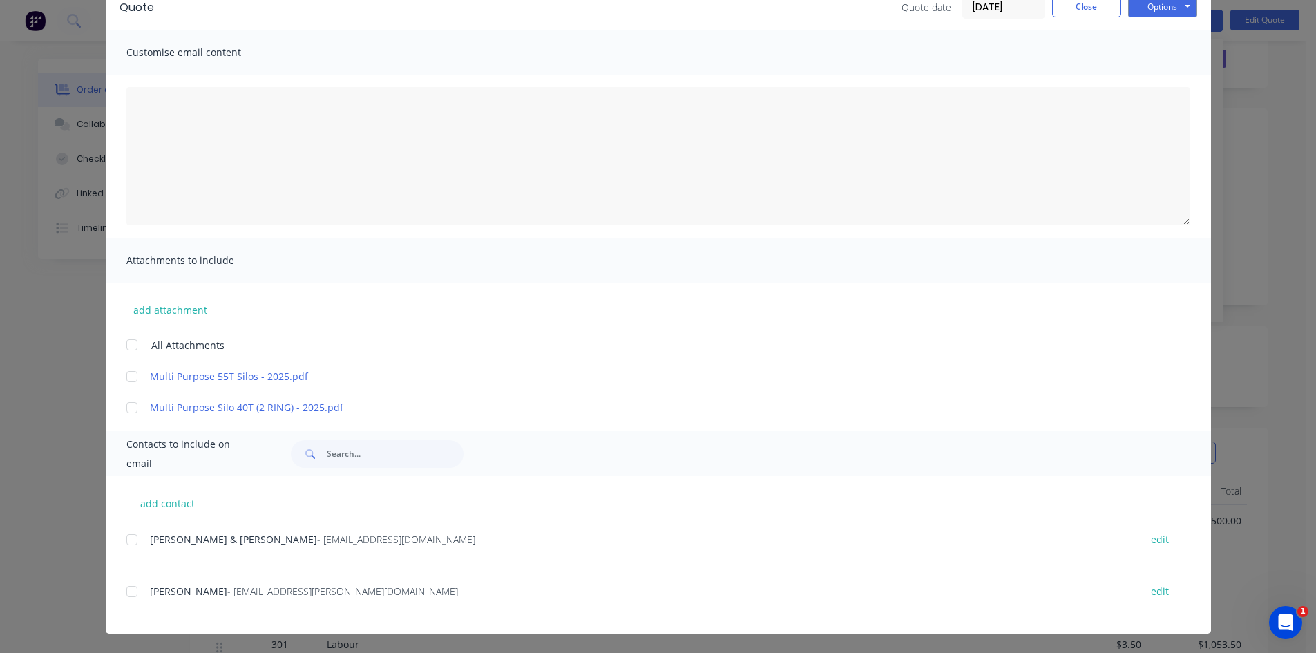
scroll to position [69, 0]
click at [126, 378] on div at bounding box center [132, 377] width 28 height 28
click at [126, 589] on div at bounding box center [132, 591] width 28 height 28
click at [126, 539] on div at bounding box center [132, 540] width 28 height 28
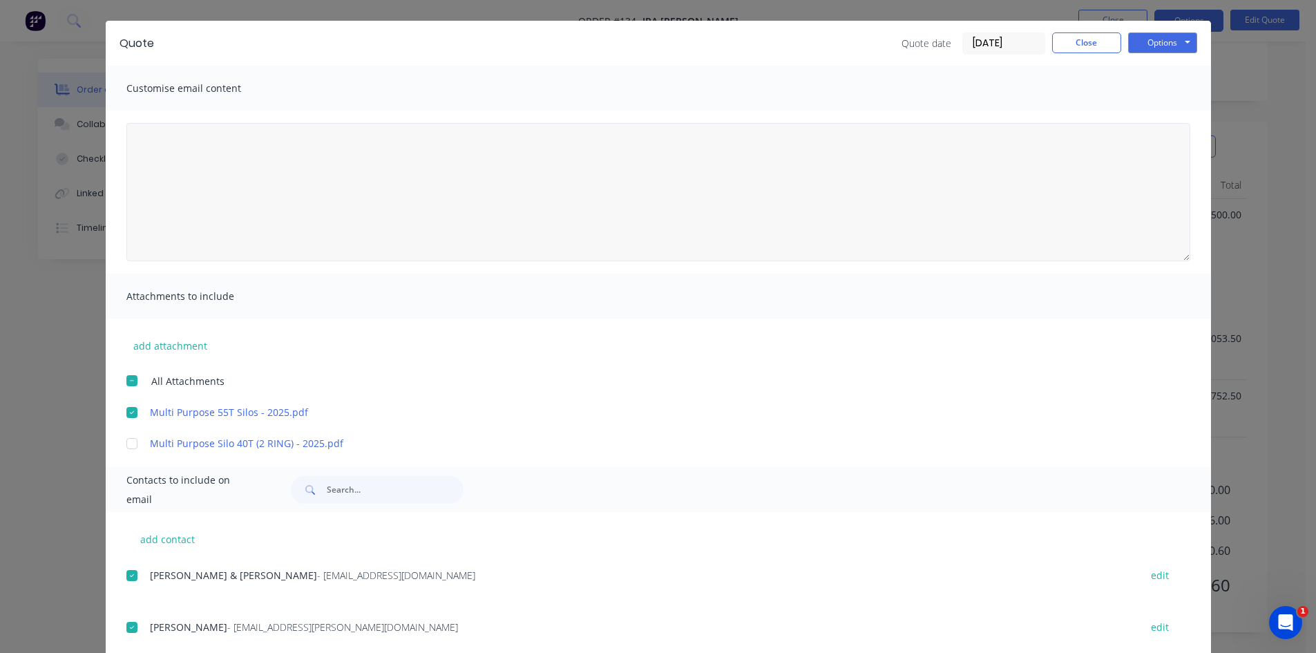
scroll to position [0, 0]
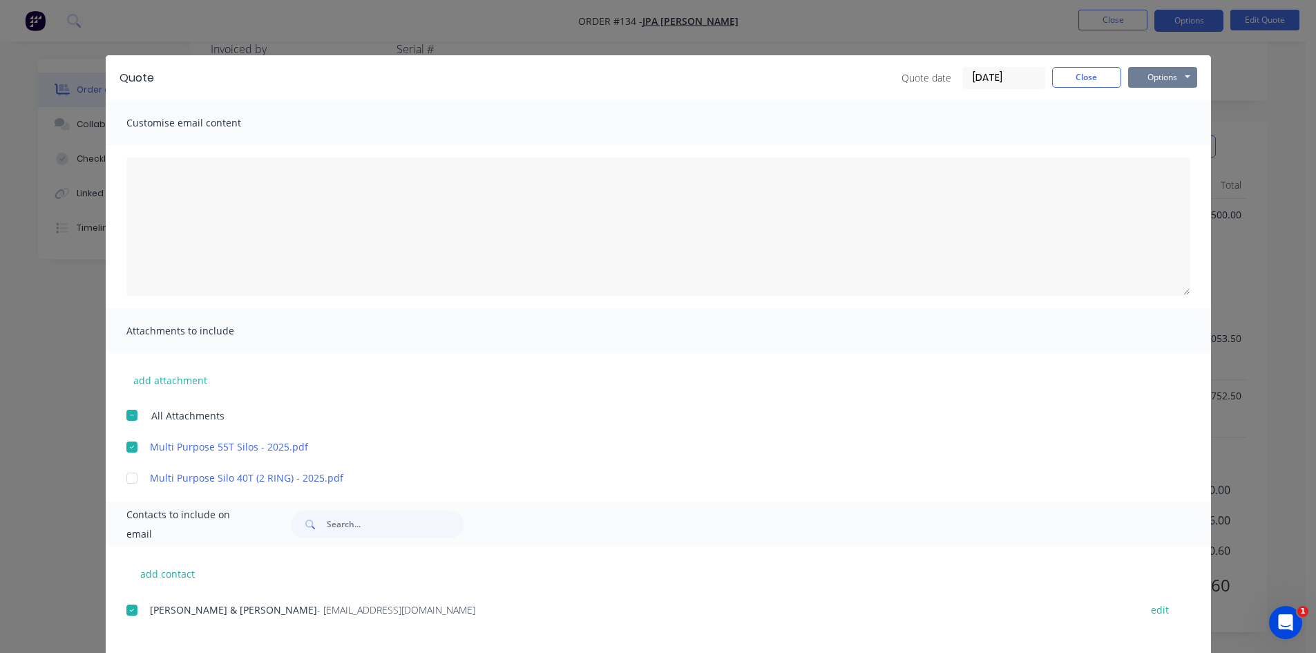
click at [1170, 80] on button "Options" at bounding box center [1162, 77] width 69 height 21
click at [1164, 146] on button "Email" at bounding box center [1172, 147] width 88 height 23
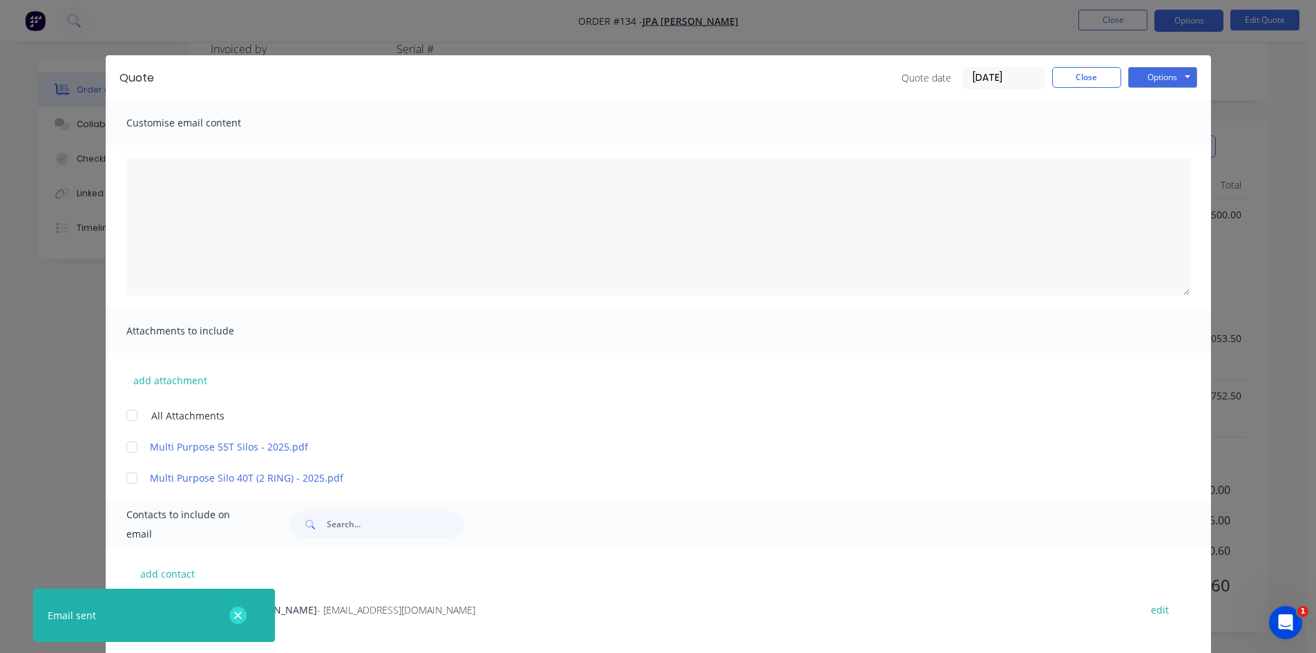
click at [244, 617] on button "button" at bounding box center [237, 614] width 17 height 17
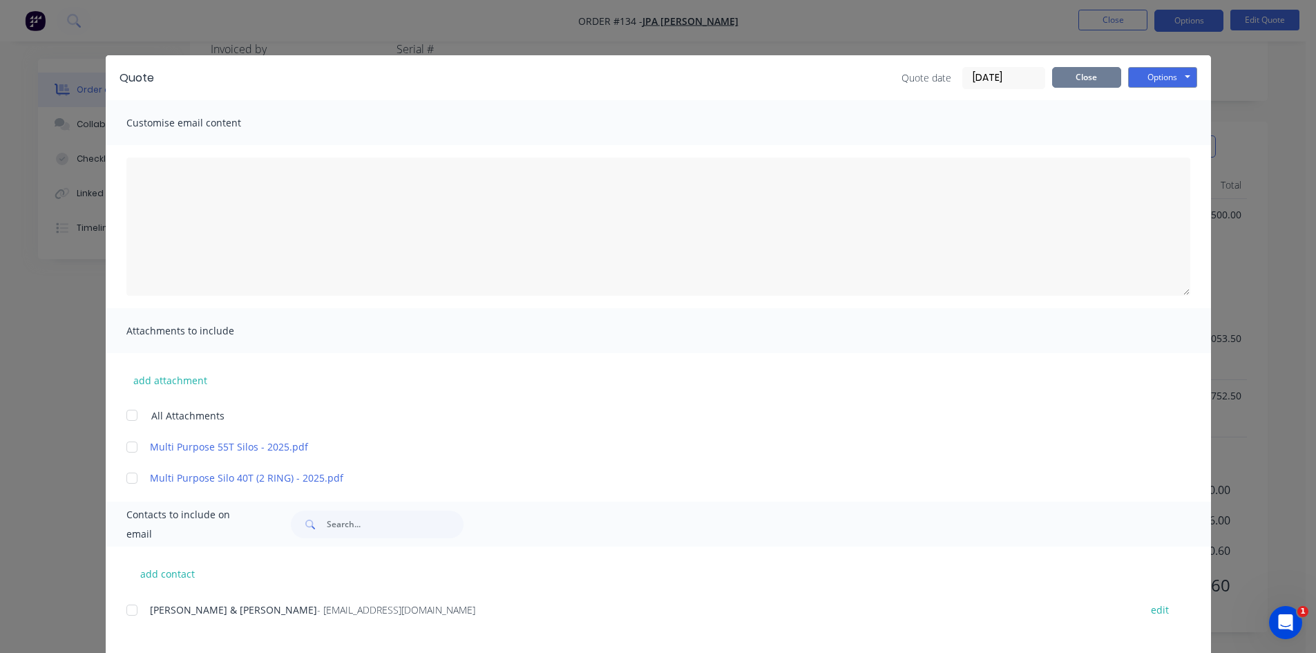
click at [1098, 82] on button "Close" at bounding box center [1086, 77] width 69 height 21
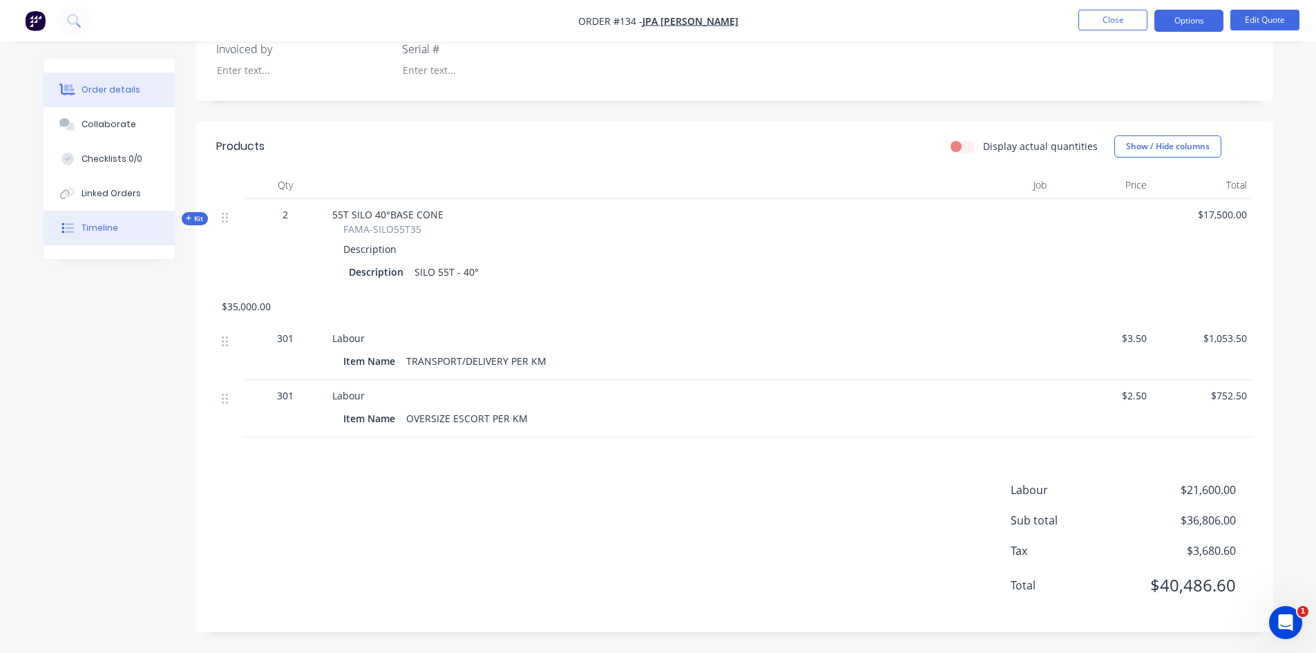
click at [93, 227] on div "Timeline" at bounding box center [99, 228] width 37 height 12
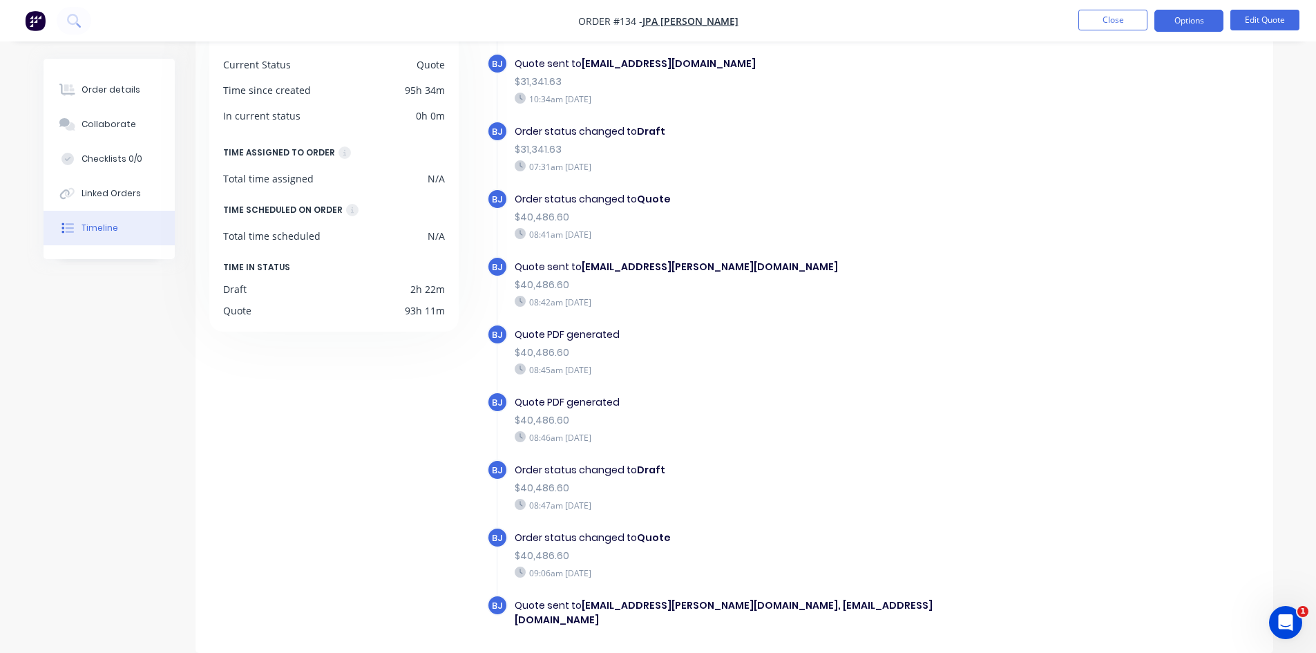
scroll to position [155, 0]
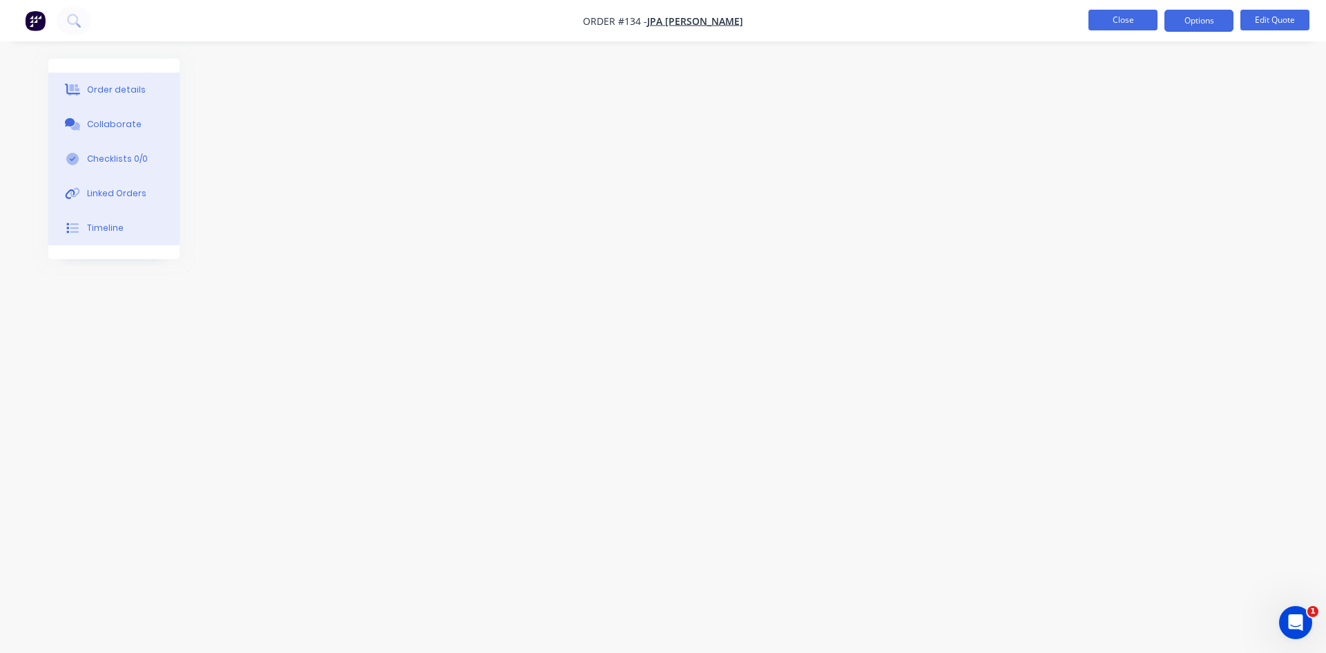
click at [1123, 16] on button "Close" at bounding box center [1123, 20] width 69 height 21
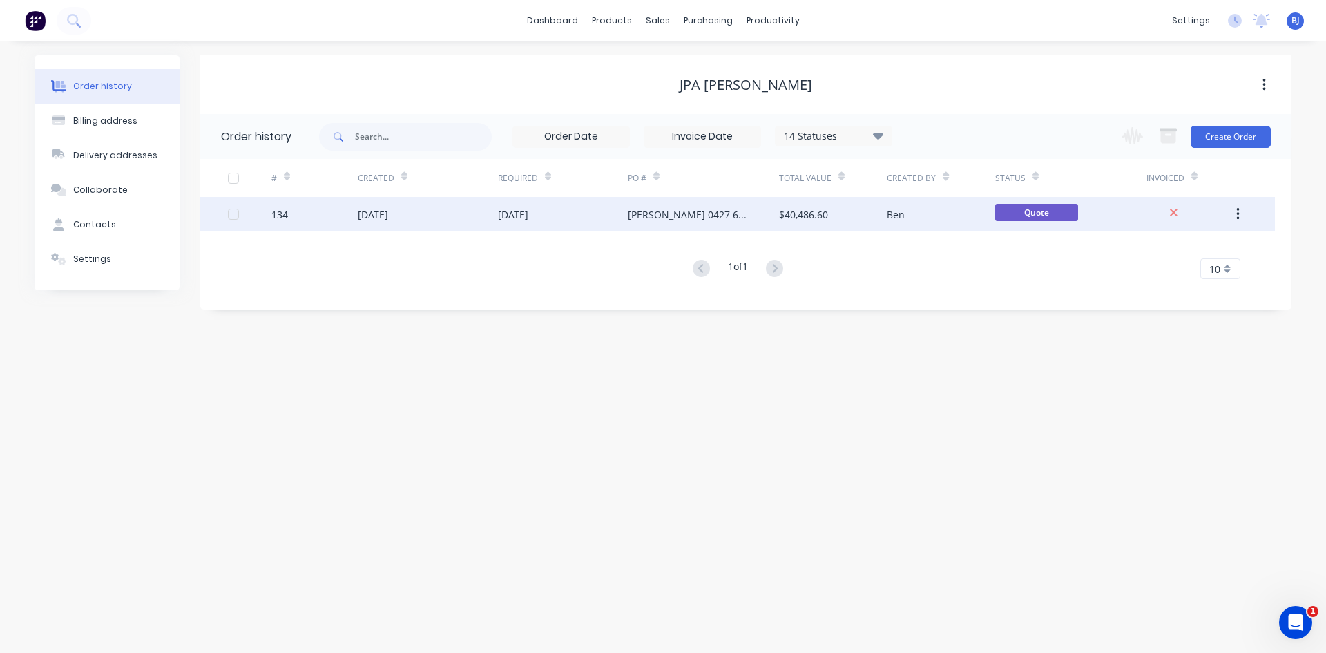
click at [528, 216] on div "29 Aug 2025" at bounding box center [513, 214] width 30 height 15
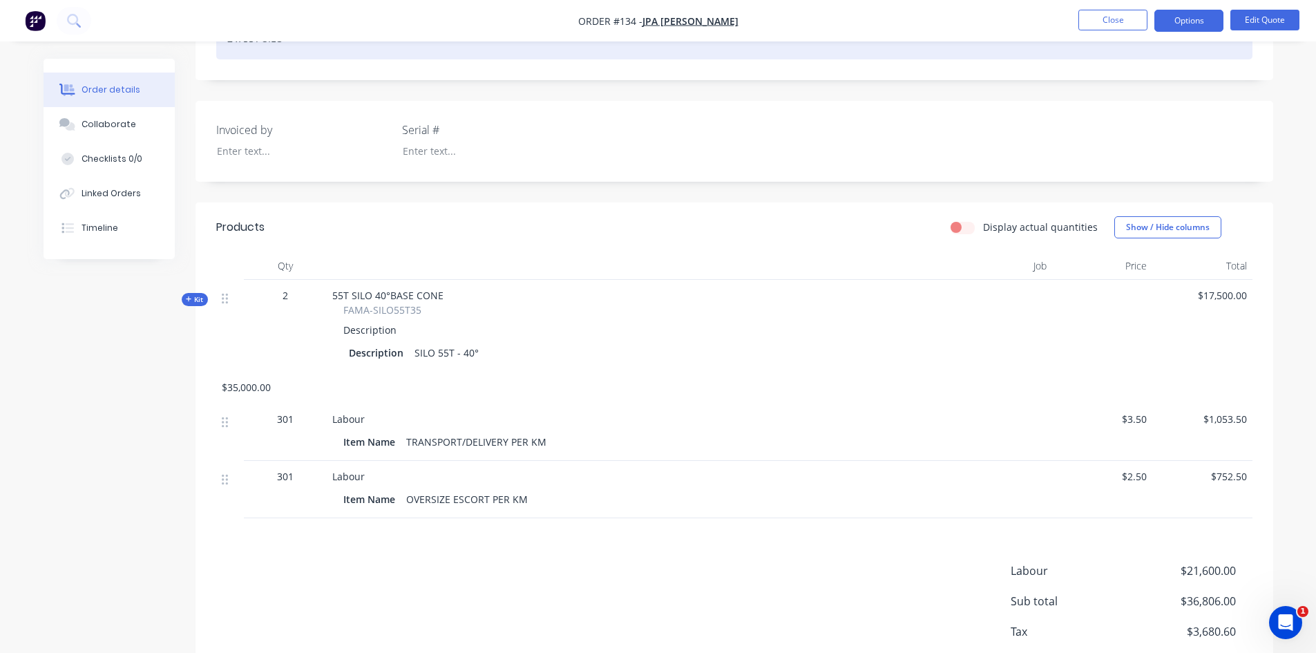
scroll to position [345, 0]
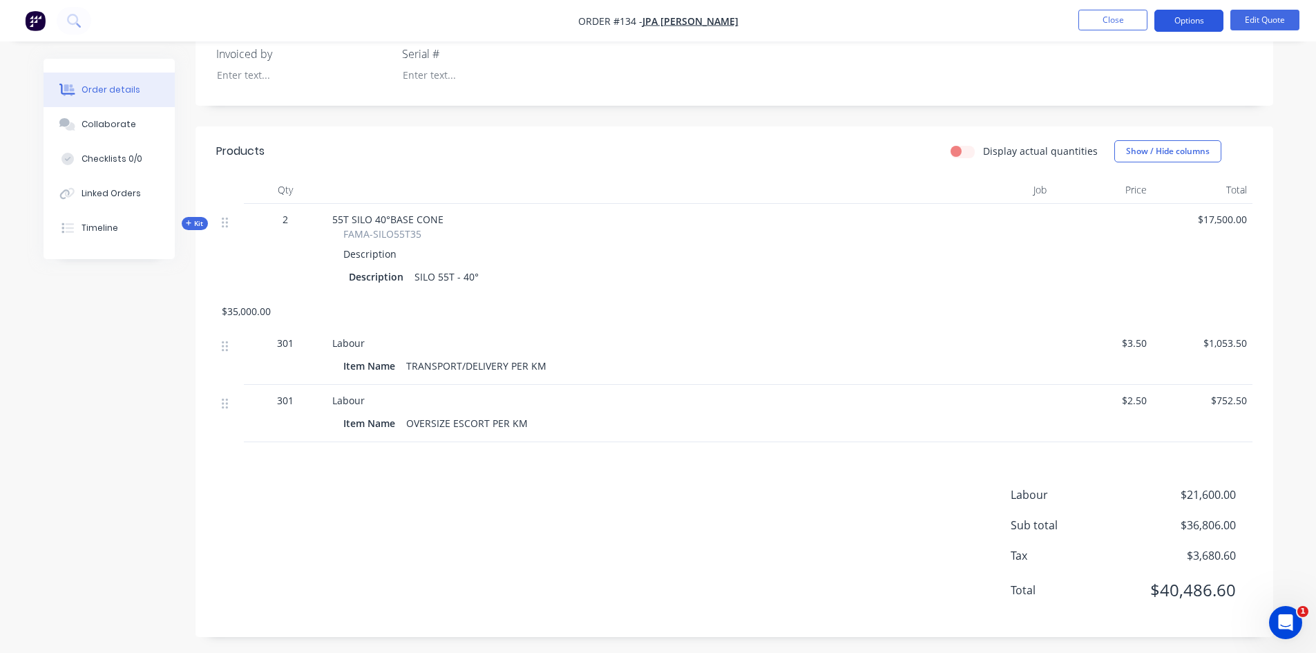
click at [1209, 26] on button "Options" at bounding box center [1188, 21] width 69 height 22
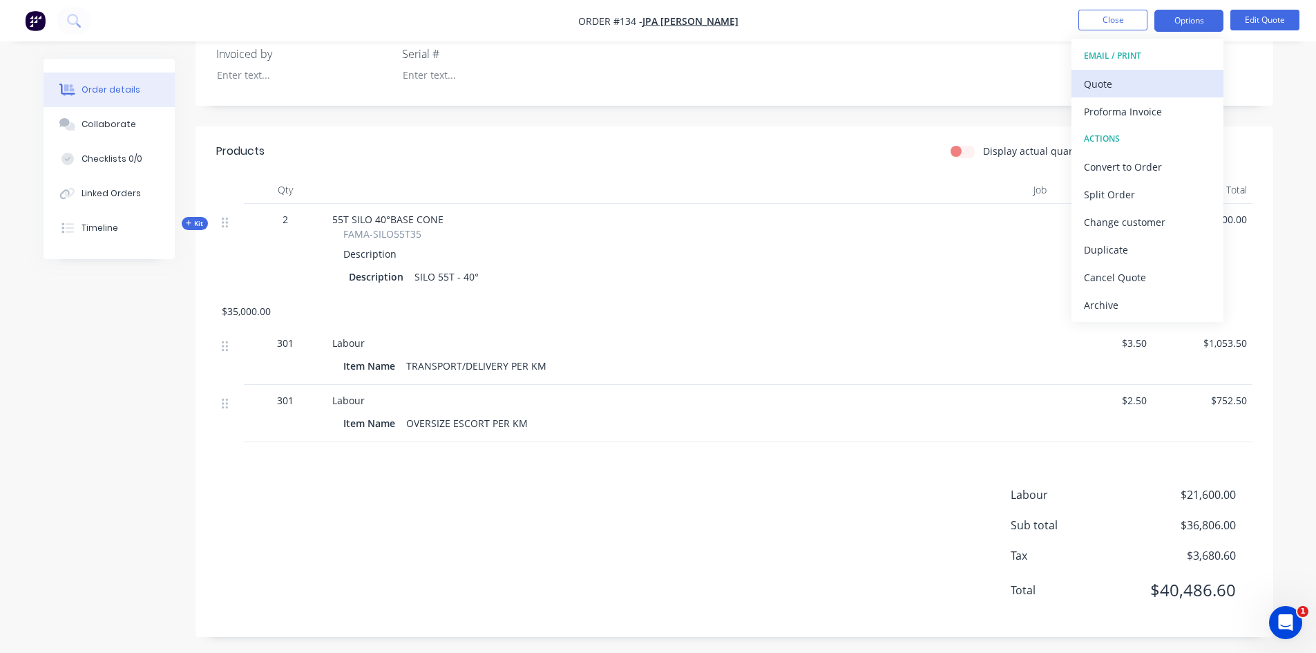
click at [1112, 85] on div "Quote" at bounding box center [1147, 84] width 127 height 20
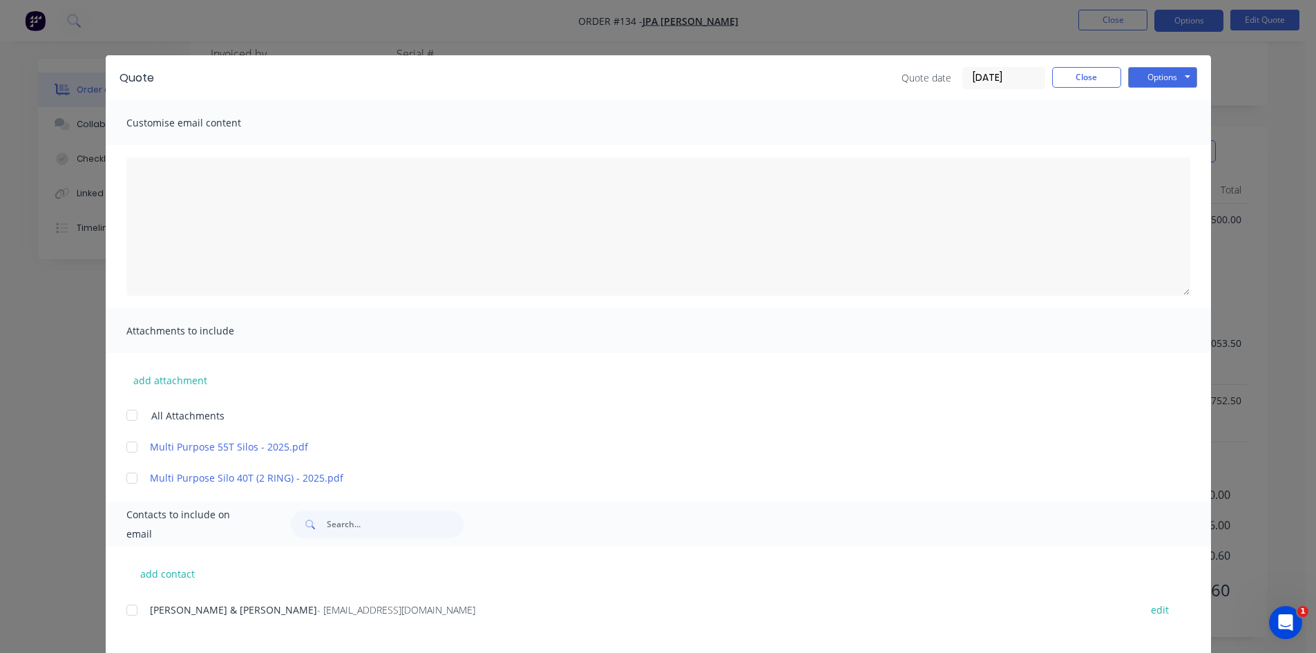
click at [130, 450] on div at bounding box center [132, 447] width 28 height 28
drag, startPoint x: 124, startPoint y: 612, endPoint x: 164, endPoint y: 612, distance: 40.7
click at [126, 612] on div at bounding box center [132, 610] width 28 height 28
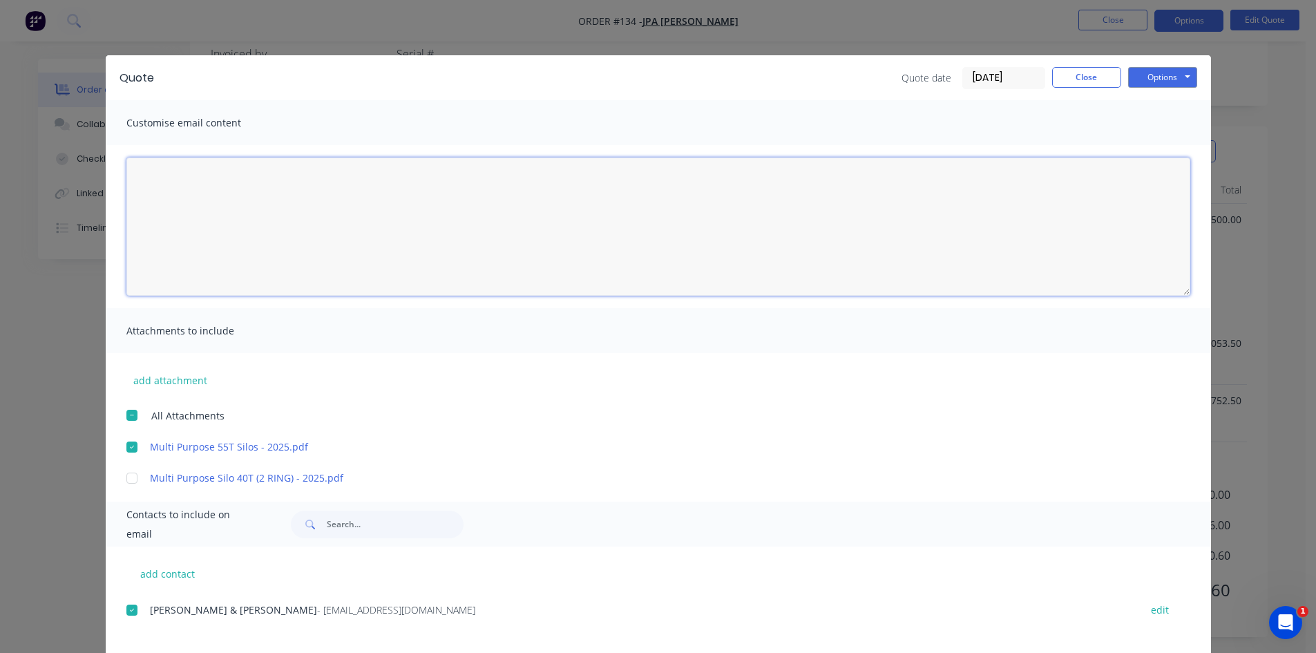
click at [171, 171] on textarea at bounding box center [658, 226] width 1064 height 138
click at [358, 209] on textarea "Hi Jim Morning on the quote we have transport for 1 bin only all though i have …" at bounding box center [658, 226] width 1064 height 138
click at [594, 213] on textarea "Hi Jim Morning on the quote we have transport for 1 Silo only all though i have…" at bounding box center [658, 226] width 1064 height 138
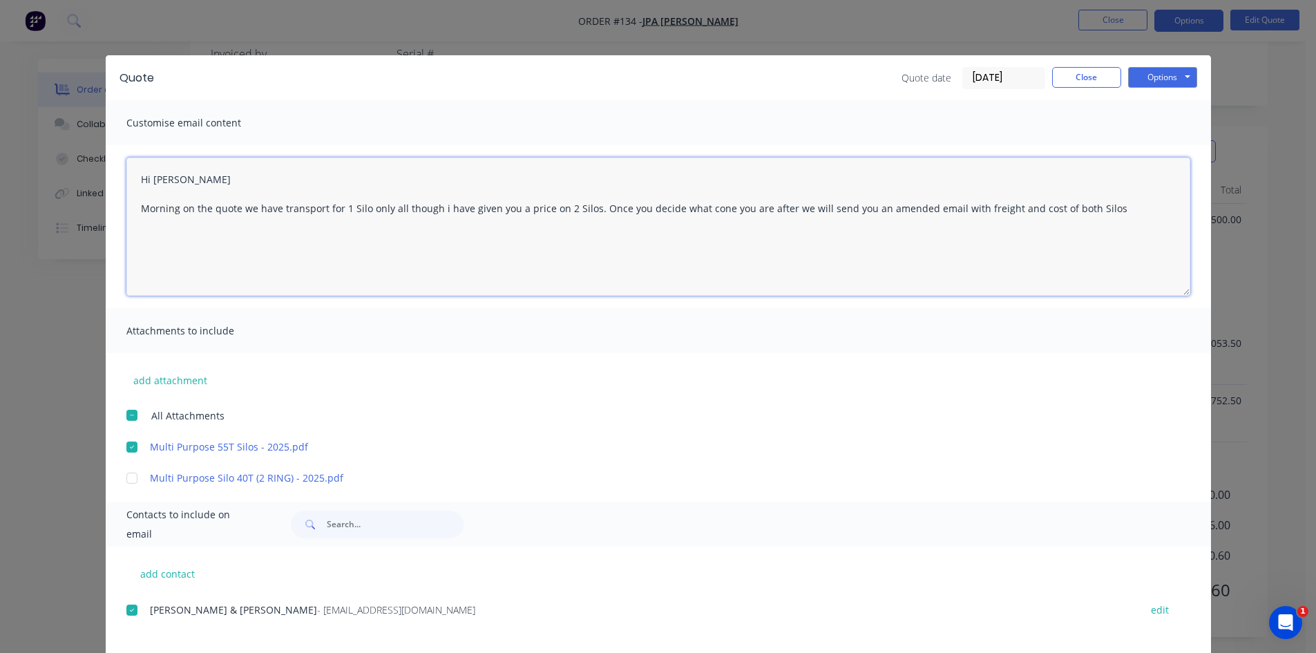
drag, startPoint x: 276, startPoint y: 207, endPoint x: 300, endPoint y: 232, distance: 35.7
click at [279, 209] on textarea "Hi Jim Morning on the quote we have transport for 1 Silo only all though i have…" at bounding box center [658, 226] width 1064 height 138
drag, startPoint x: 318, startPoint y: 208, endPoint x: 273, endPoint y: 210, distance: 44.9
click at [273, 210] on textarea "Hi Jim Morning on the quote we have transport for 1 Silo only all though i have…" at bounding box center [658, 226] width 1064 height 138
drag, startPoint x: 738, startPoint y: 209, endPoint x: 770, endPoint y: 252, distance: 53.3
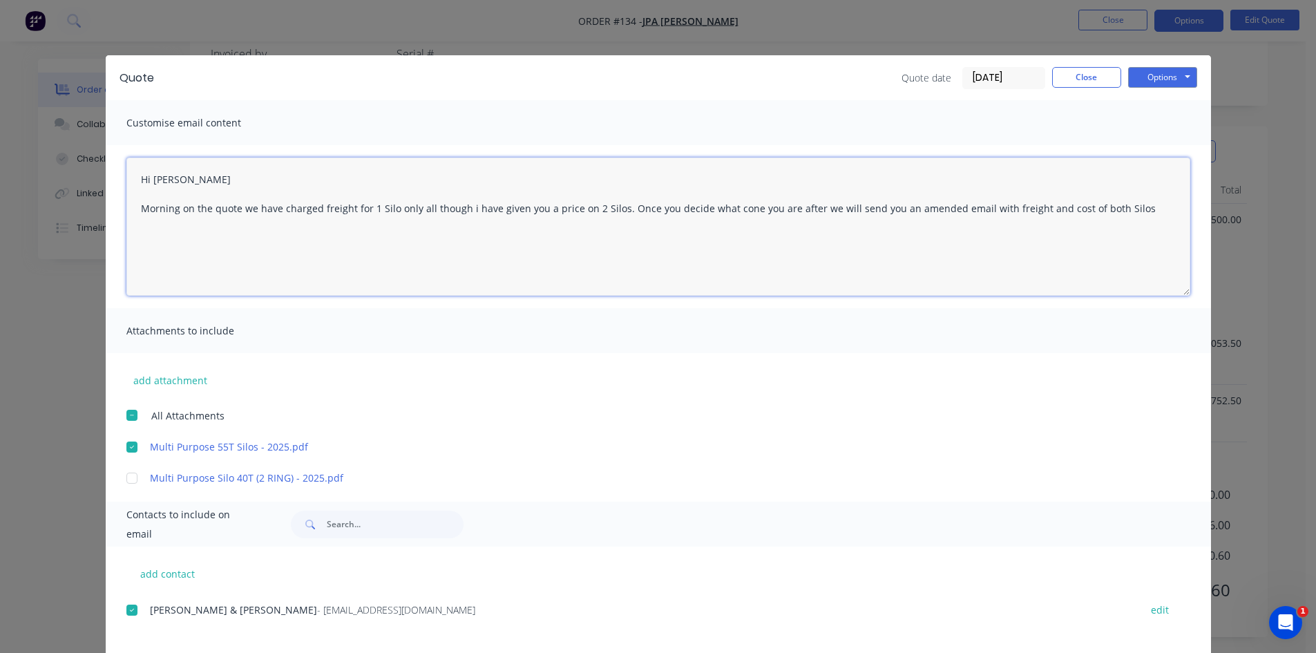
click at [738, 211] on textarea "Hi Jim Morning on the quote we have charged freight for 1 Silo only all though …" at bounding box center [658, 226] width 1064 height 138
click at [1157, 211] on textarea "Hi Jim Morning on the quote we have charged freight for 1 Silo only all though …" at bounding box center [658, 226] width 1064 height 138
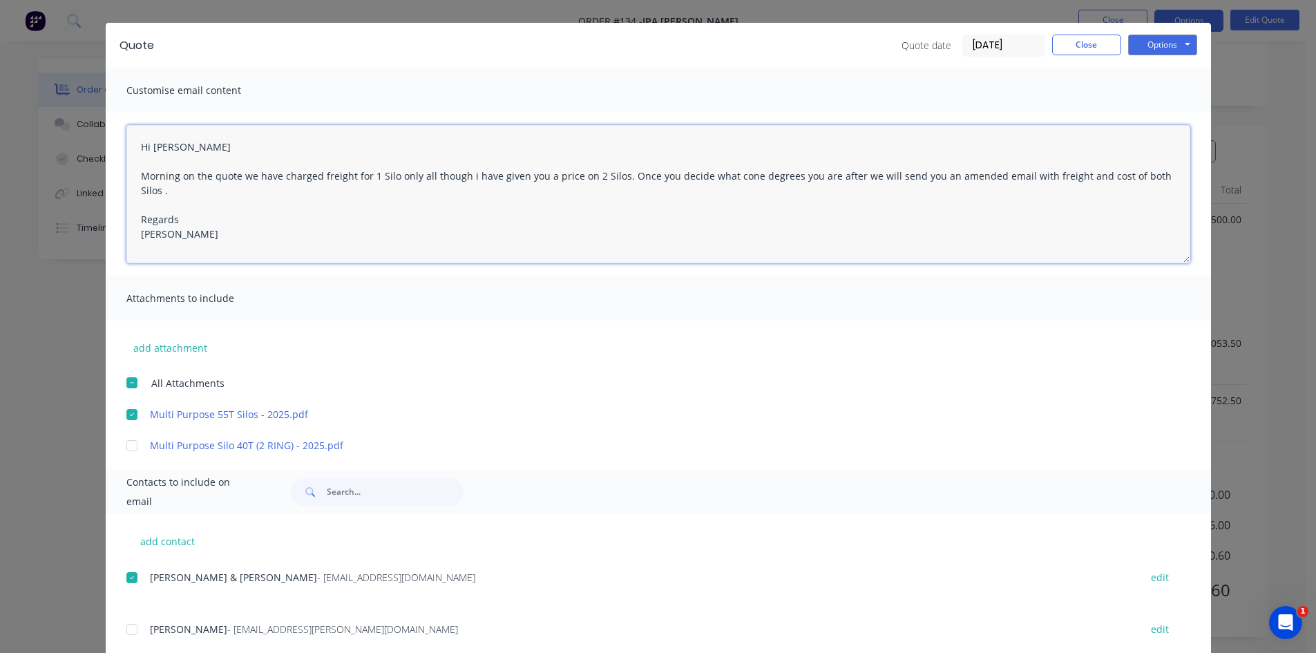
scroll to position [0, 0]
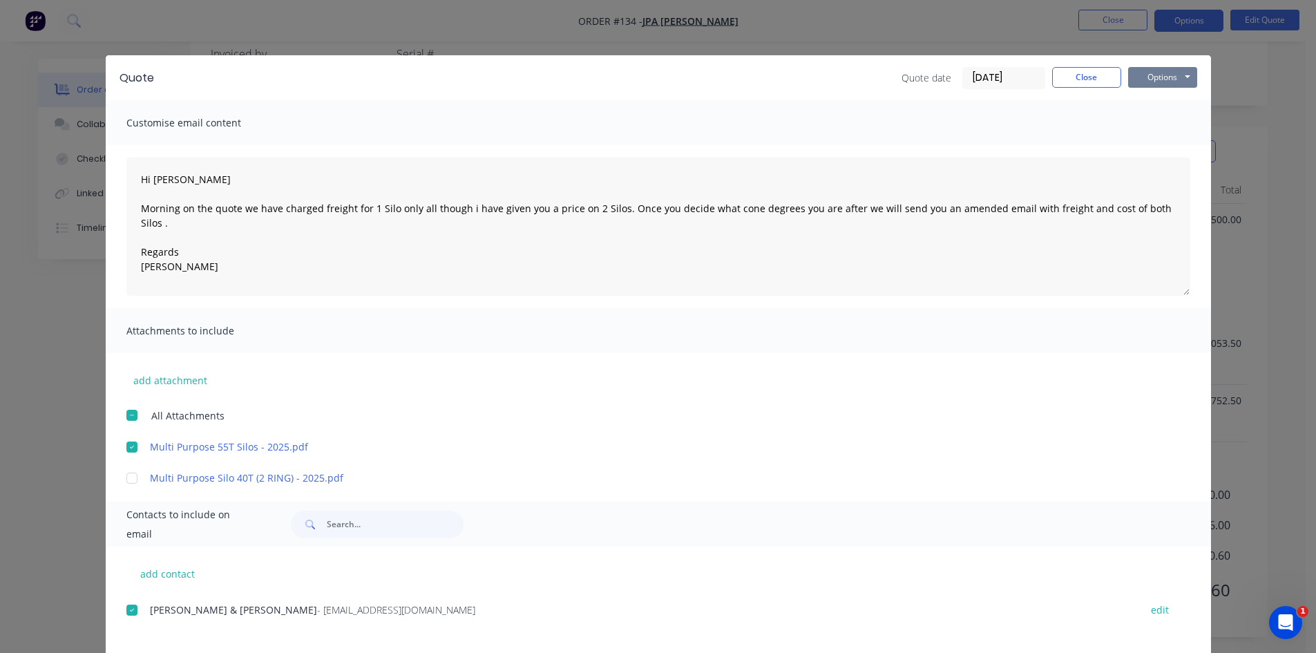
click at [1173, 77] on button "Options" at bounding box center [1162, 77] width 69 height 21
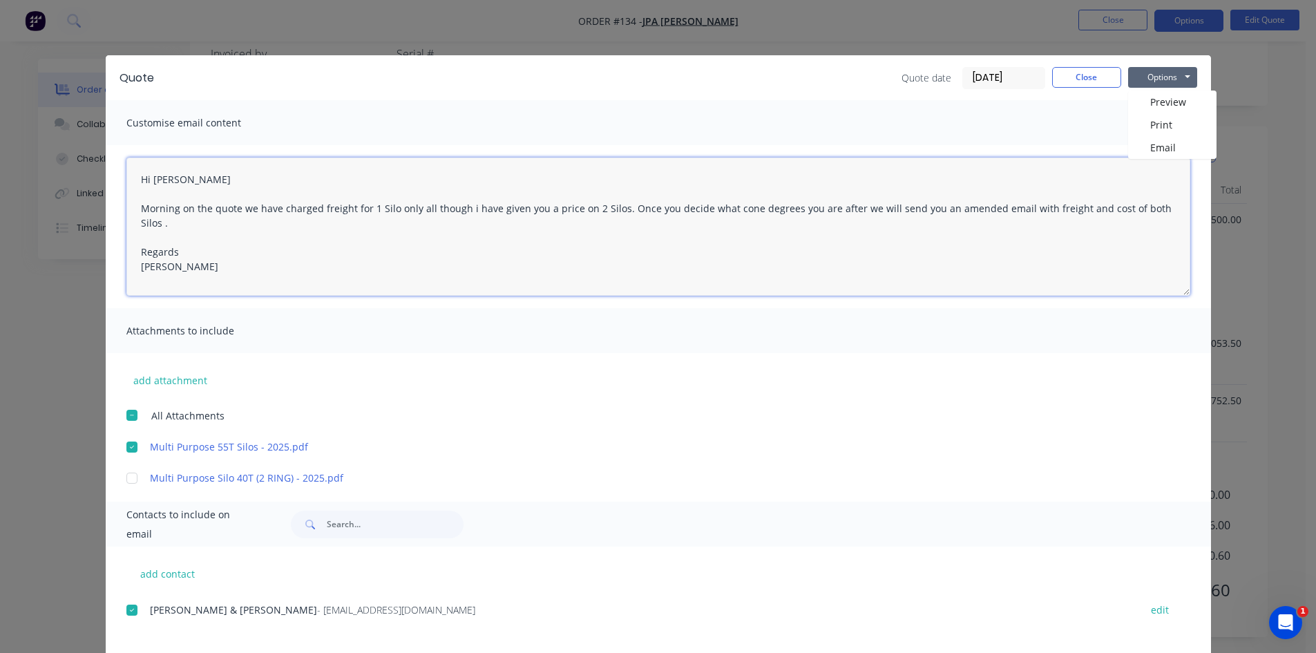
click at [175, 209] on textarea "Hi Jim Morning on the quote we have charged freight for 1 Silo only all though …" at bounding box center [658, 226] width 1064 height 138
type textarea "Hi Jim Morning as per our conversation on the quote we have charged freight for…"
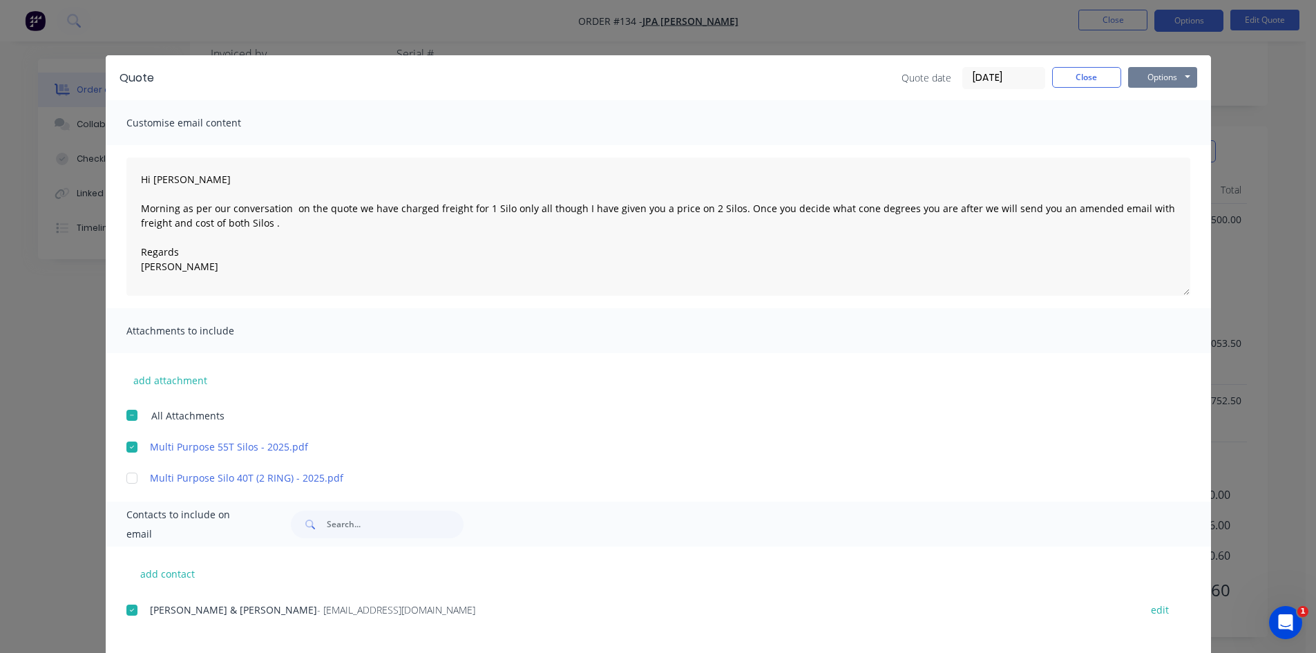
click at [1149, 75] on button "Options" at bounding box center [1162, 77] width 69 height 21
click at [1154, 148] on button "Email" at bounding box center [1172, 147] width 88 height 23
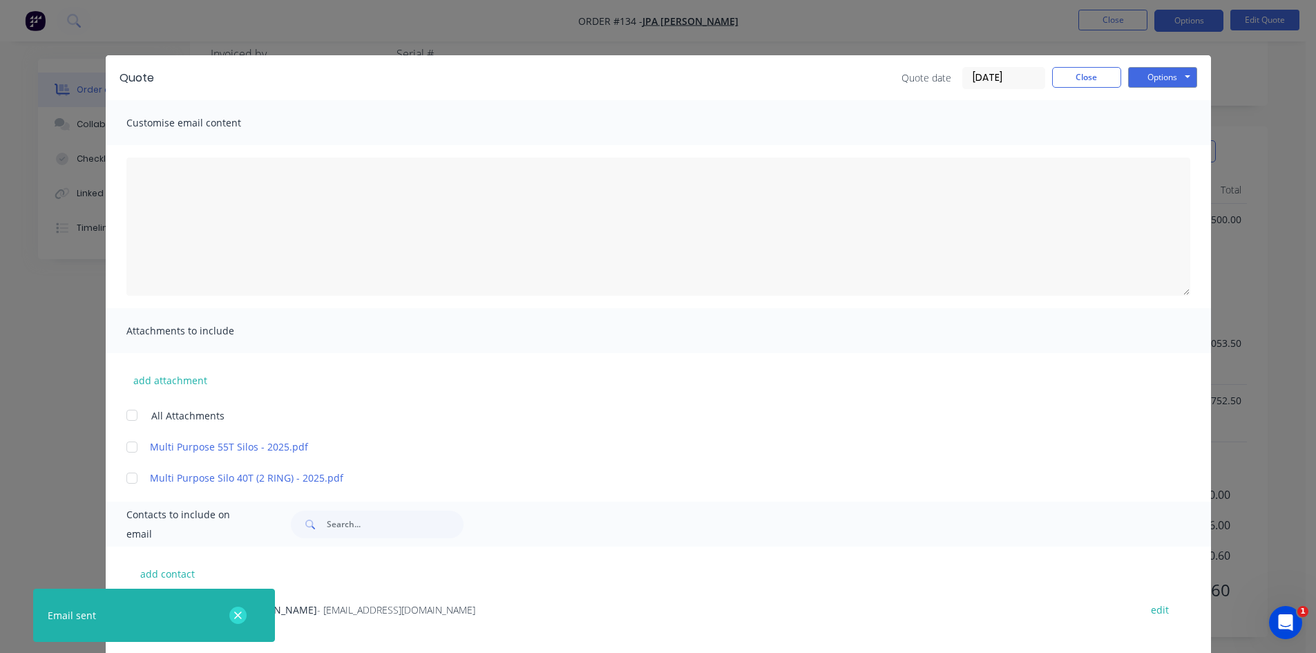
click at [238, 617] on icon "button" at bounding box center [237, 615] width 9 height 12
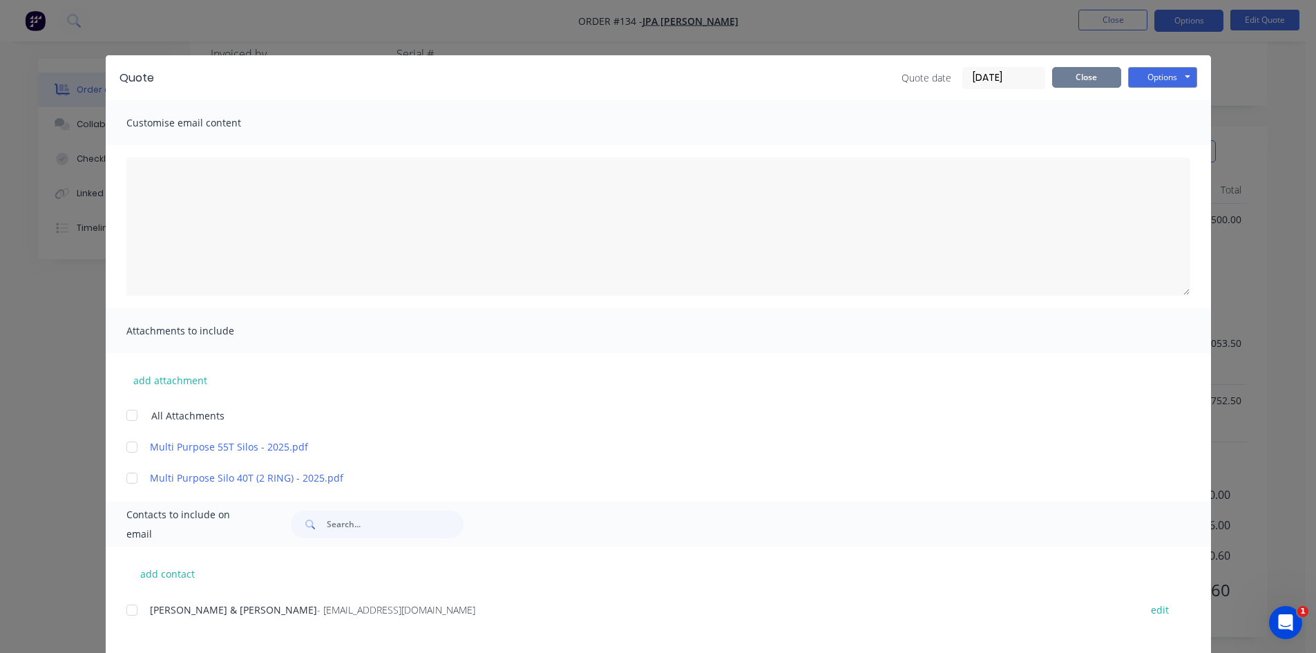
click at [1102, 82] on button "Close" at bounding box center [1086, 77] width 69 height 21
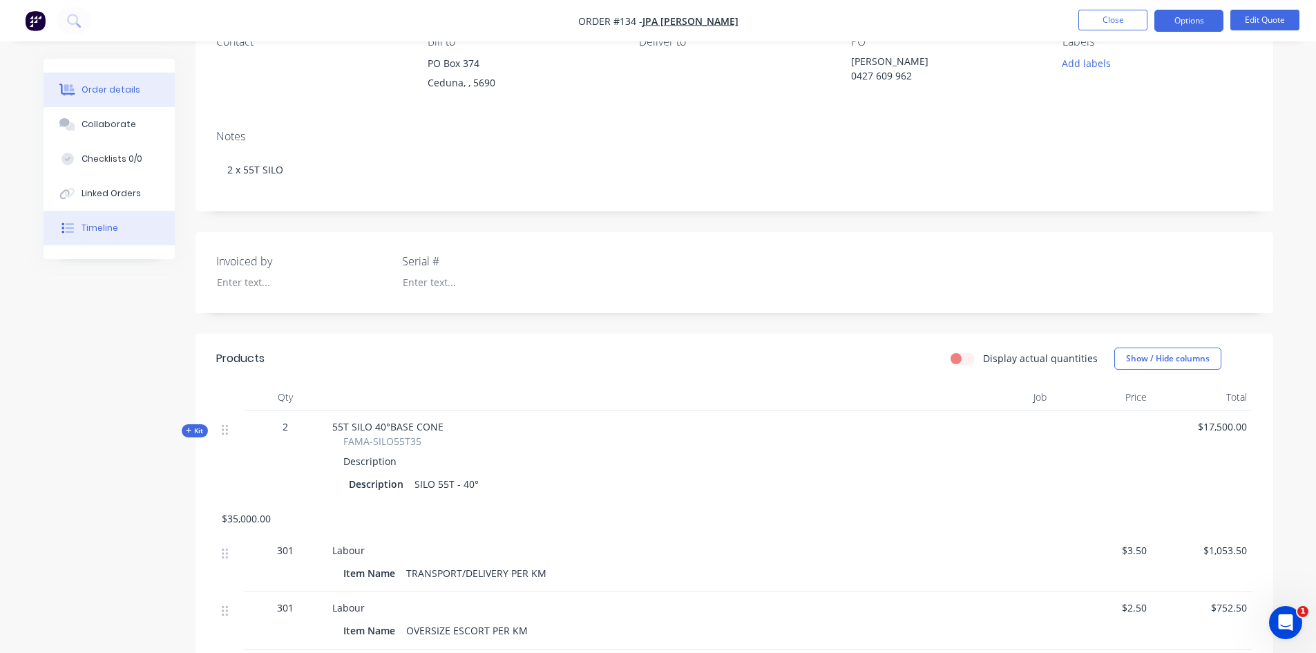
click at [90, 224] on div "Timeline" at bounding box center [99, 228] width 37 height 12
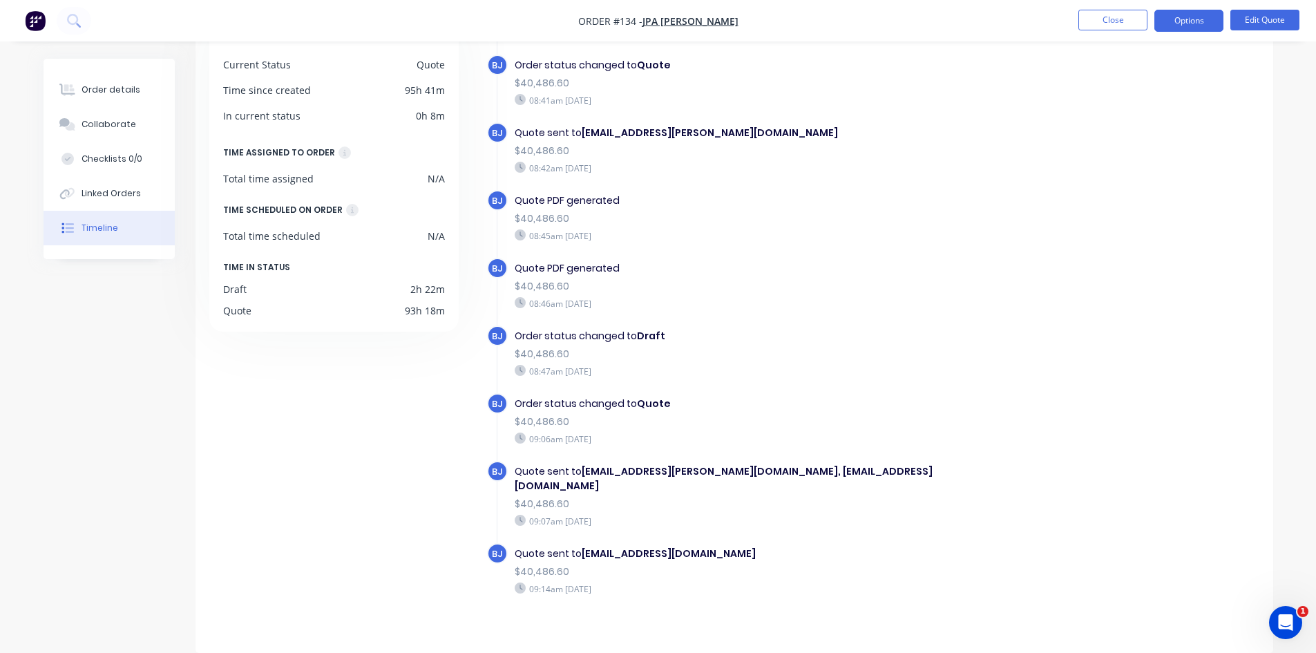
scroll to position [222, 0]
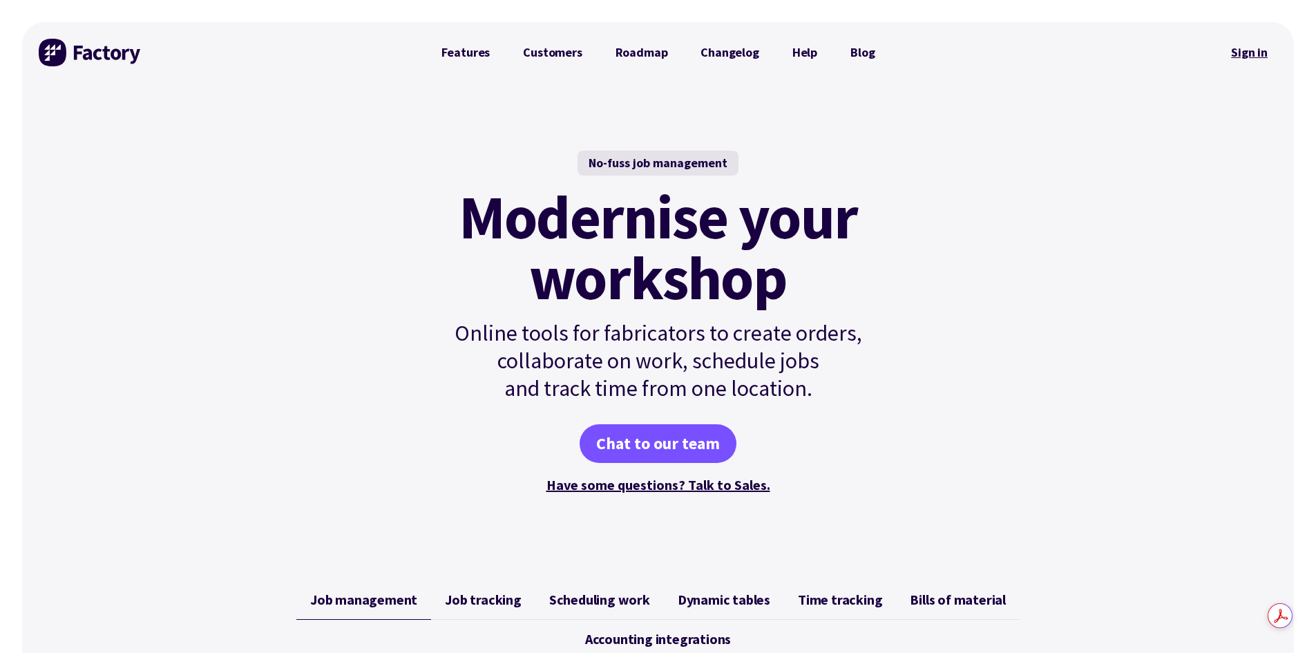
click at [1267, 55] on link "Sign in" at bounding box center [1249, 53] width 56 height 32
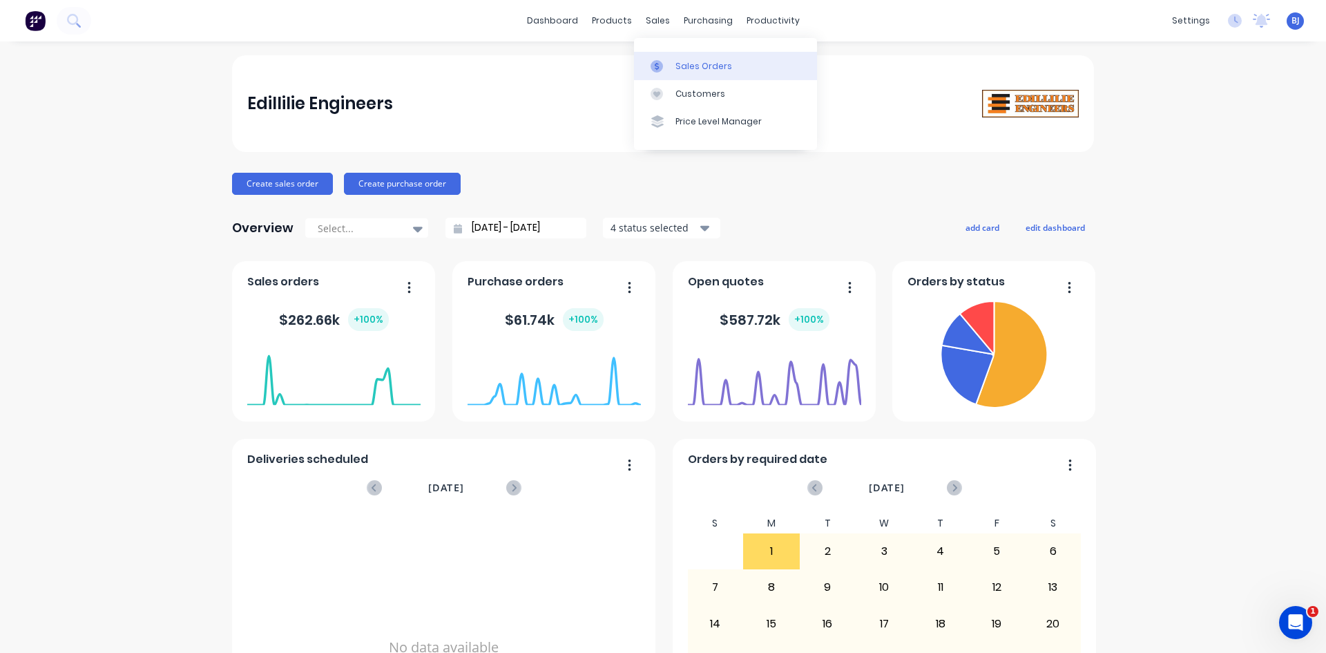
click at [652, 66] on icon at bounding box center [657, 66] width 12 height 12
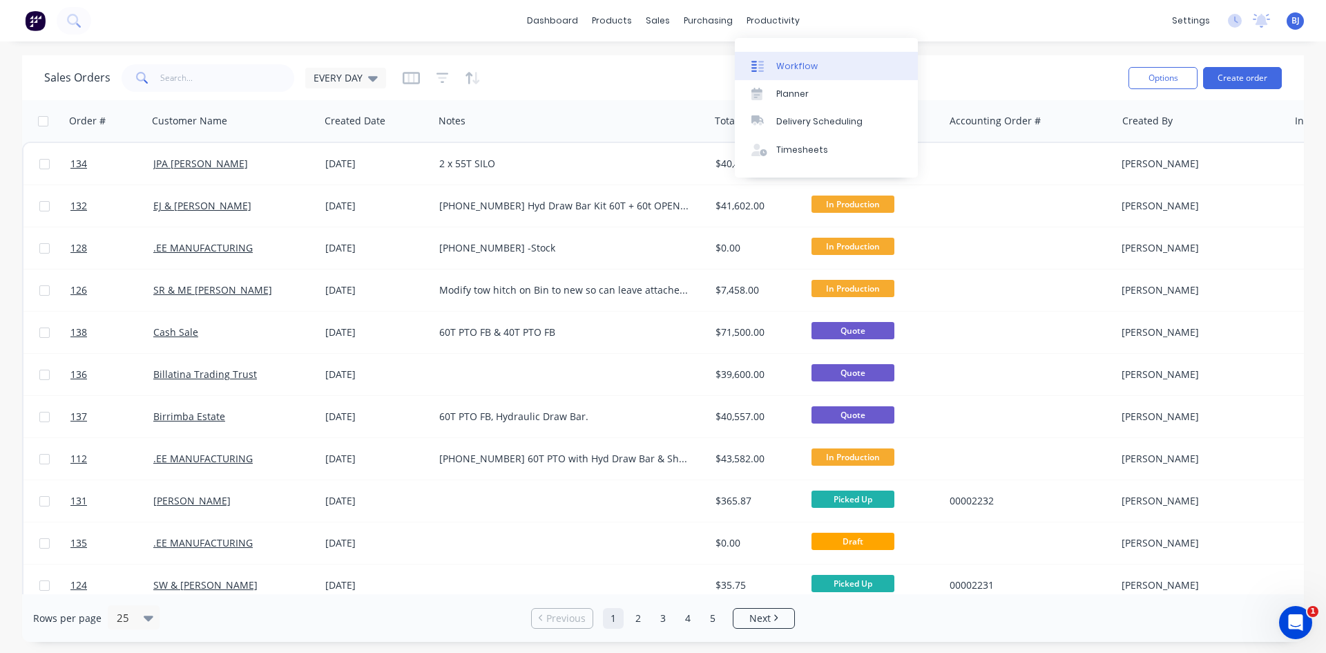
click at [793, 67] on div "Workflow" at bounding box center [796, 66] width 41 height 12
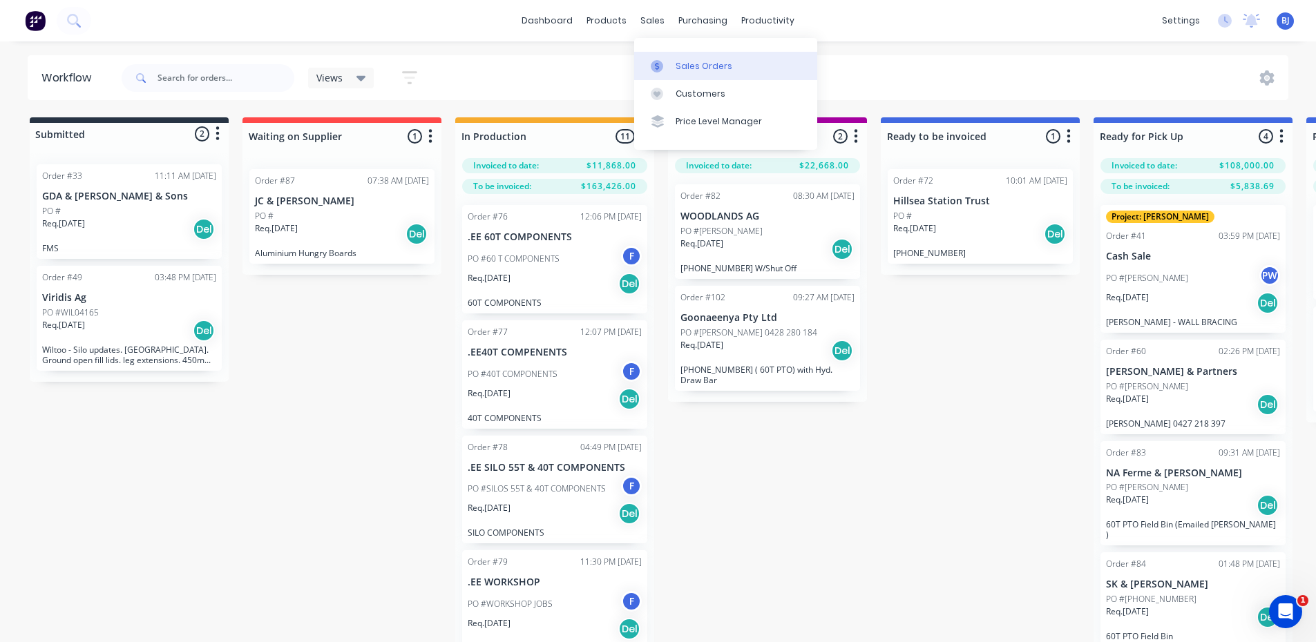
click at [661, 64] on icon at bounding box center [657, 66] width 12 height 12
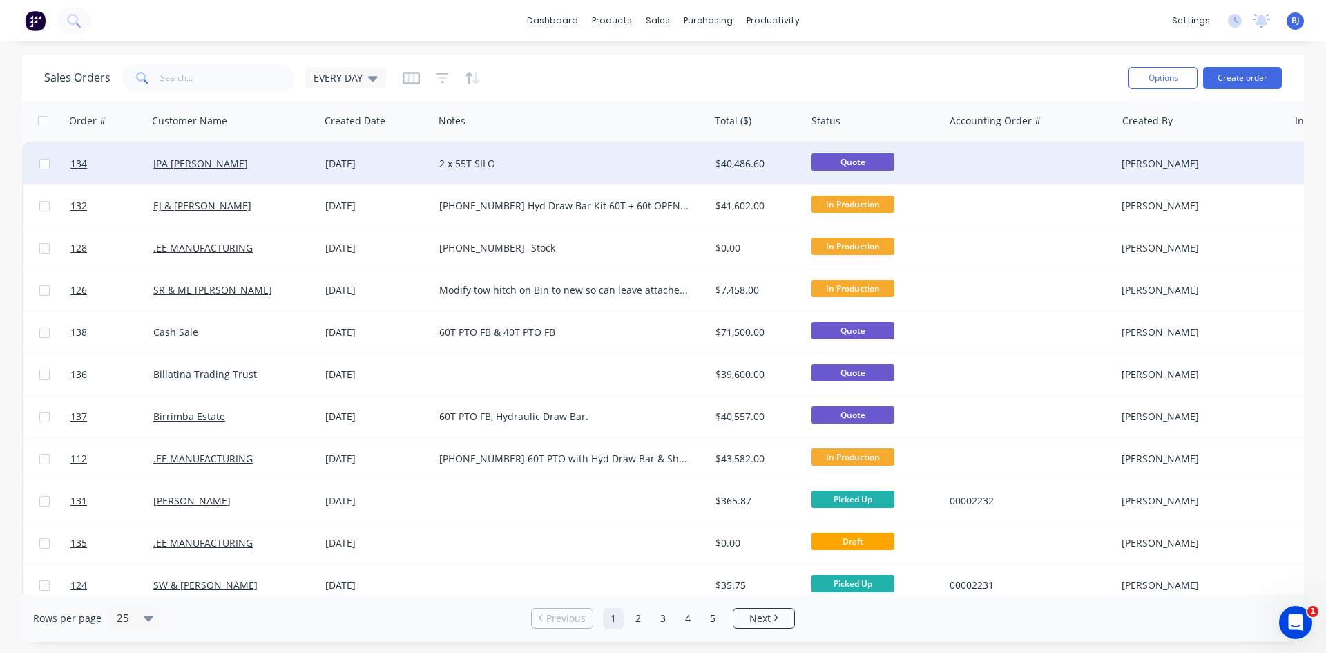
click at [381, 162] on div "[DATE]" at bounding box center [376, 164] width 103 height 14
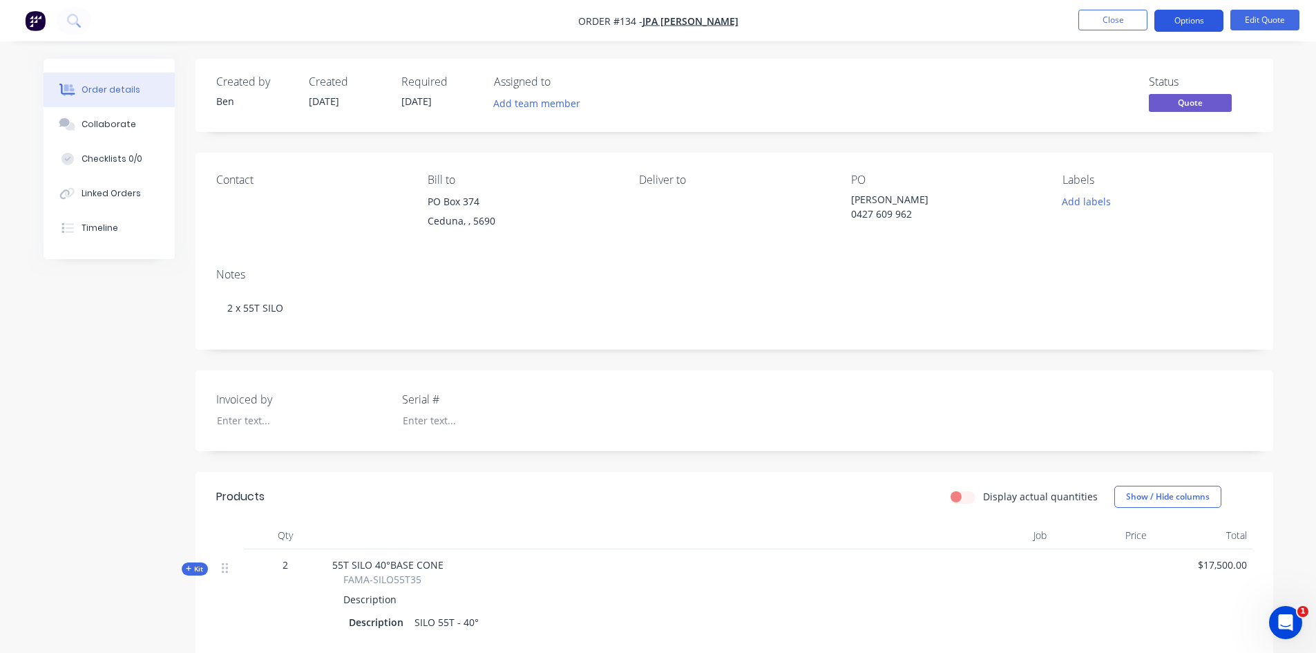
click at [1193, 23] on button "Options" at bounding box center [1188, 21] width 69 height 22
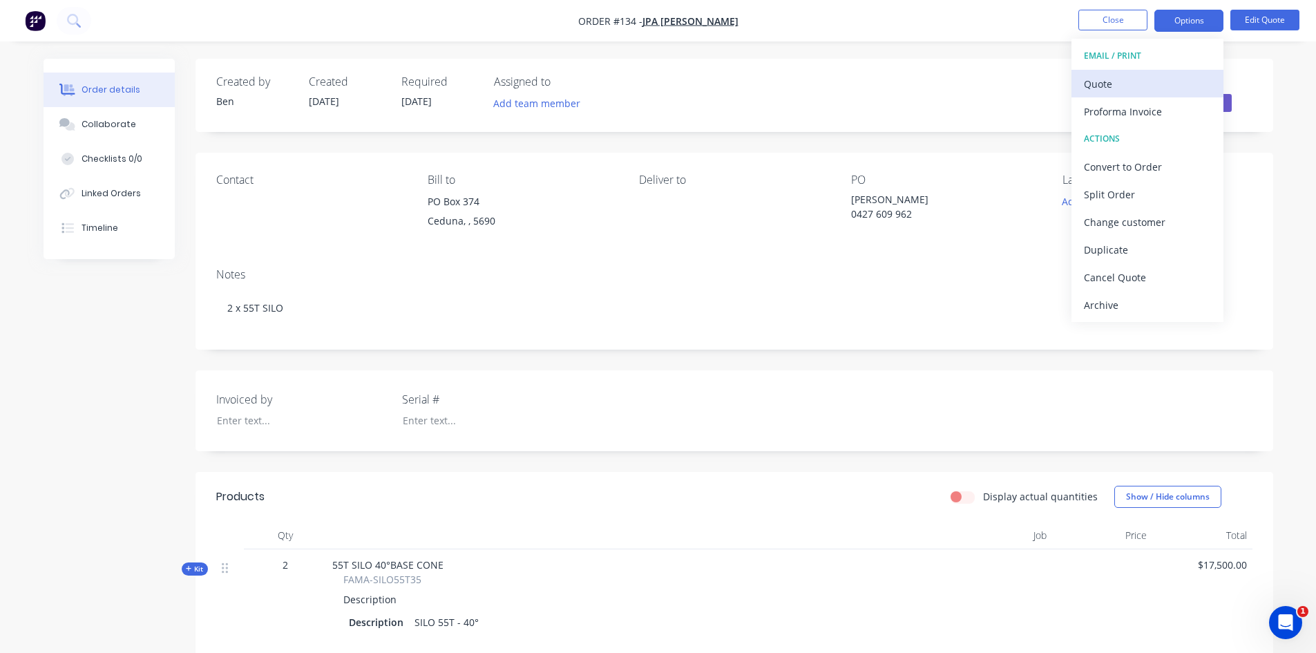
click at [1122, 88] on div "Quote" at bounding box center [1147, 84] width 127 height 20
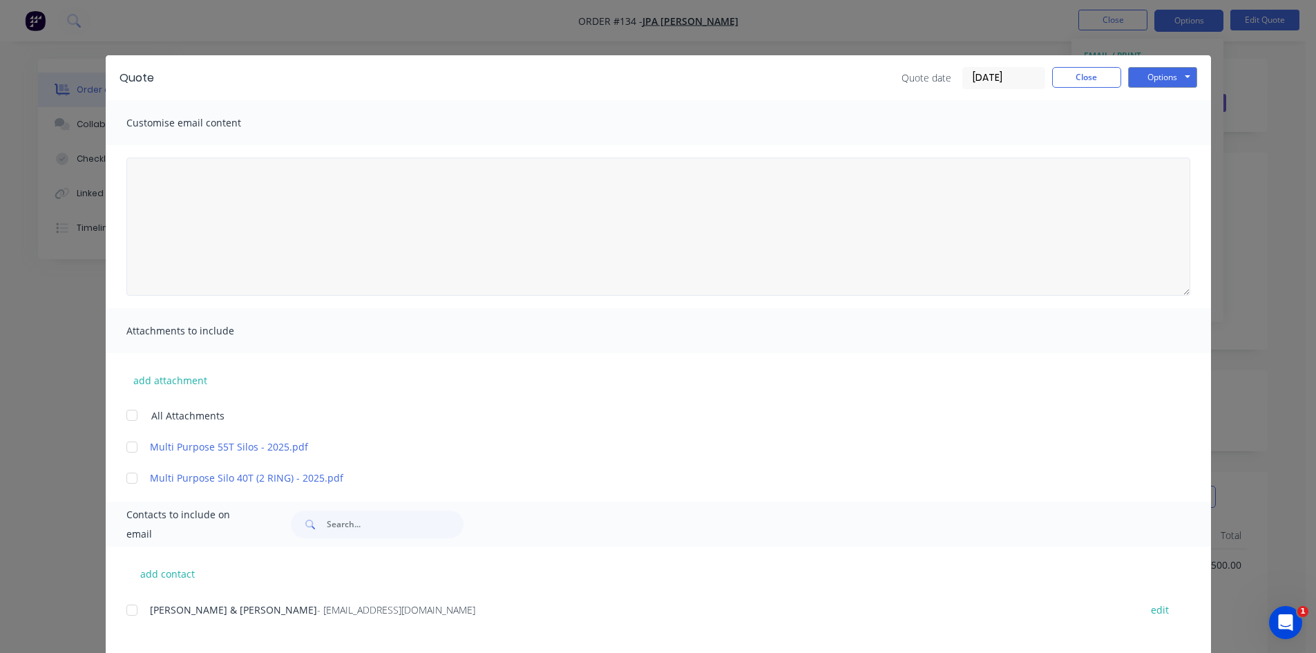
scroll to position [69, 0]
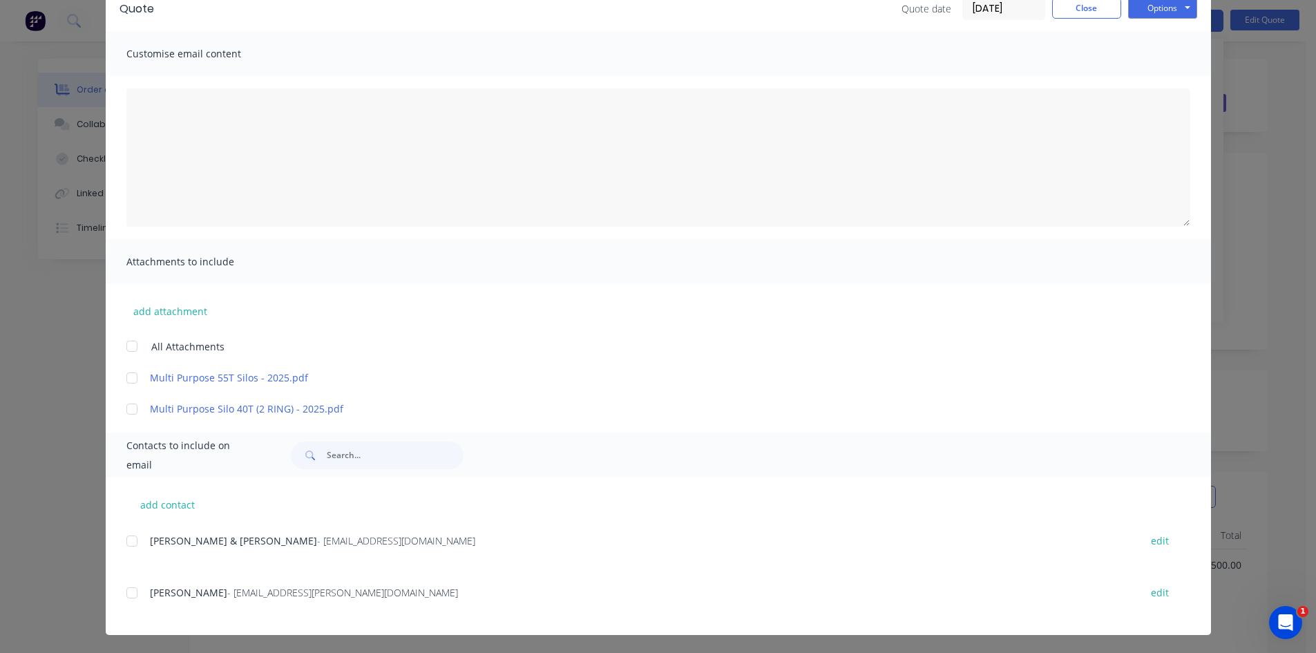
click at [127, 378] on div at bounding box center [132, 378] width 28 height 28
click at [124, 374] on div at bounding box center [132, 378] width 28 height 28
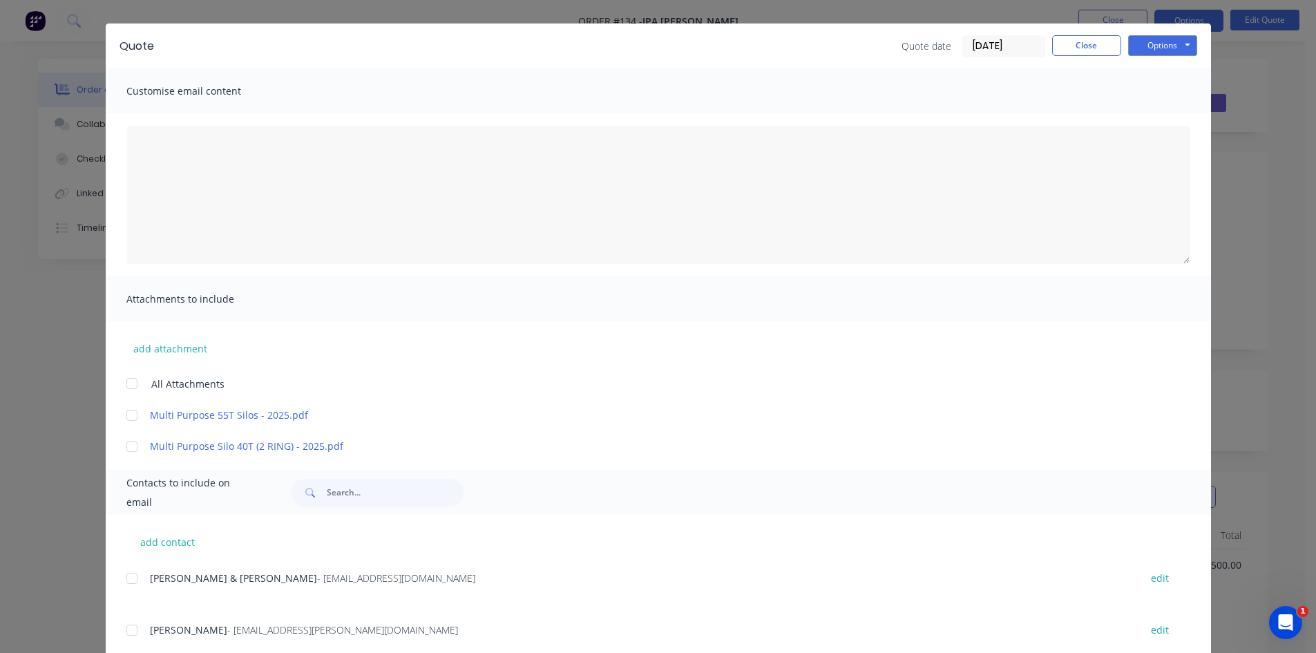
scroll to position [0, 0]
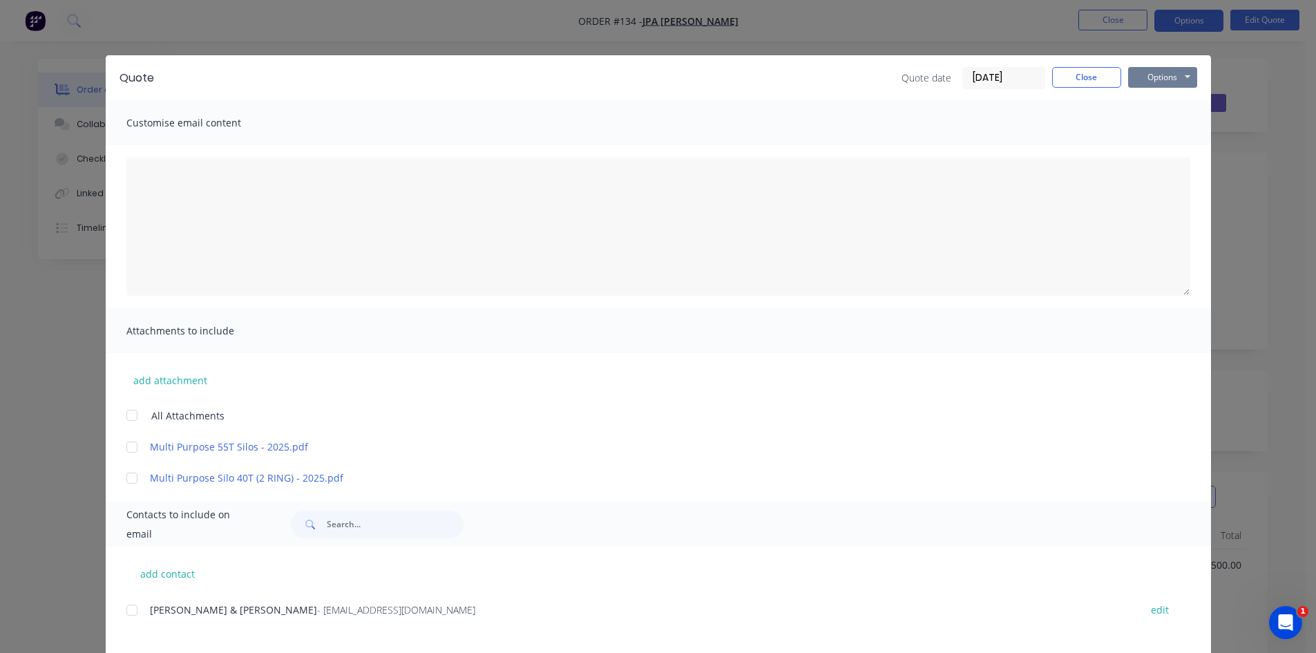
click at [1153, 81] on button "Options" at bounding box center [1162, 77] width 69 height 21
click at [1153, 124] on button "Print" at bounding box center [1172, 124] width 88 height 23
click at [1286, 618] on icon "Open Intercom Messenger" at bounding box center [1283, 620] width 23 height 23
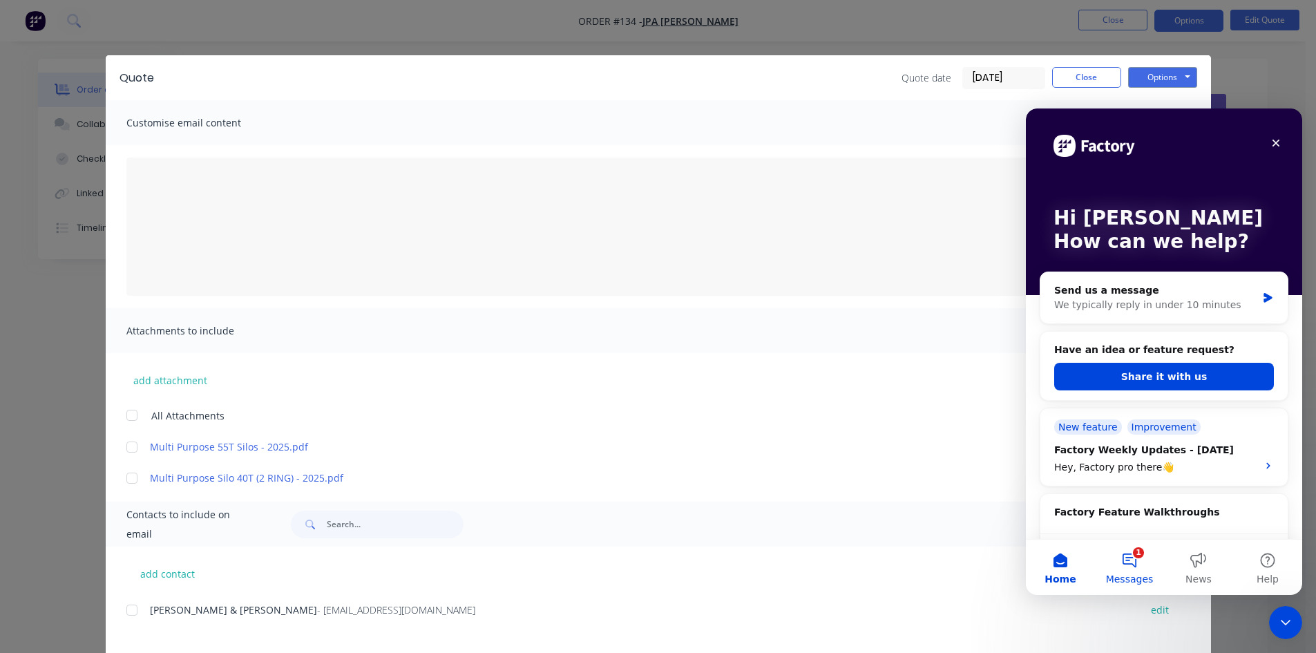
click at [1135, 562] on button "1 Messages" at bounding box center [1129, 566] width 69 height 55
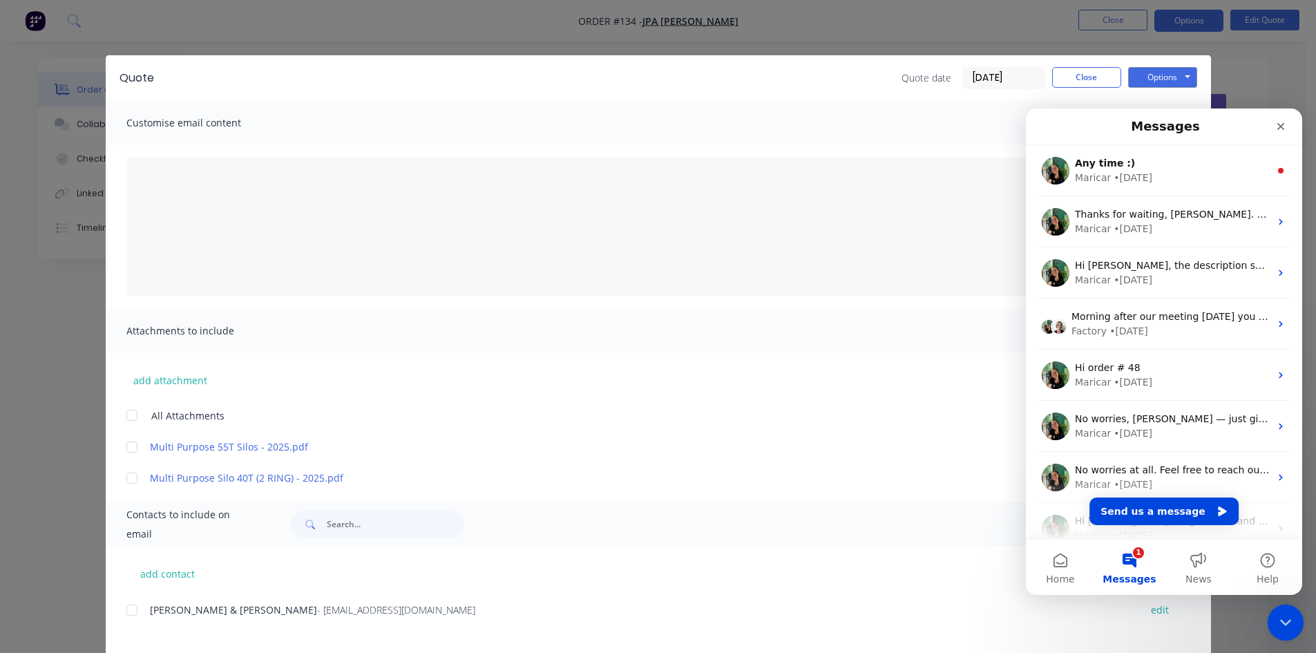
drag, startPoint x: 2544, startPoint y: 1203, endPoint x: 1281, endPoint y: 608, distance: 1396.2
click at [1282, 613] on icon "Close Intercom Messenger" at bounding box center [1283, 620] width 17 height 17
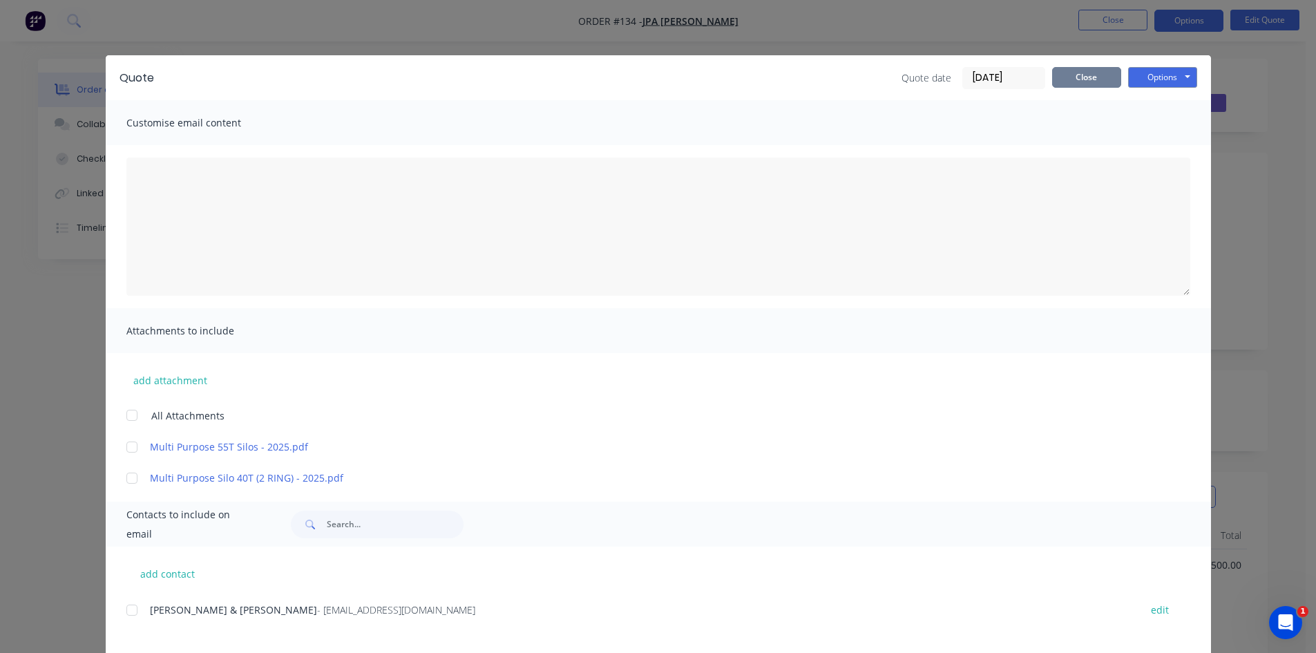
click at [1091, 79] on button "Close" at bounding box center [1086, 77] width 69 height 21
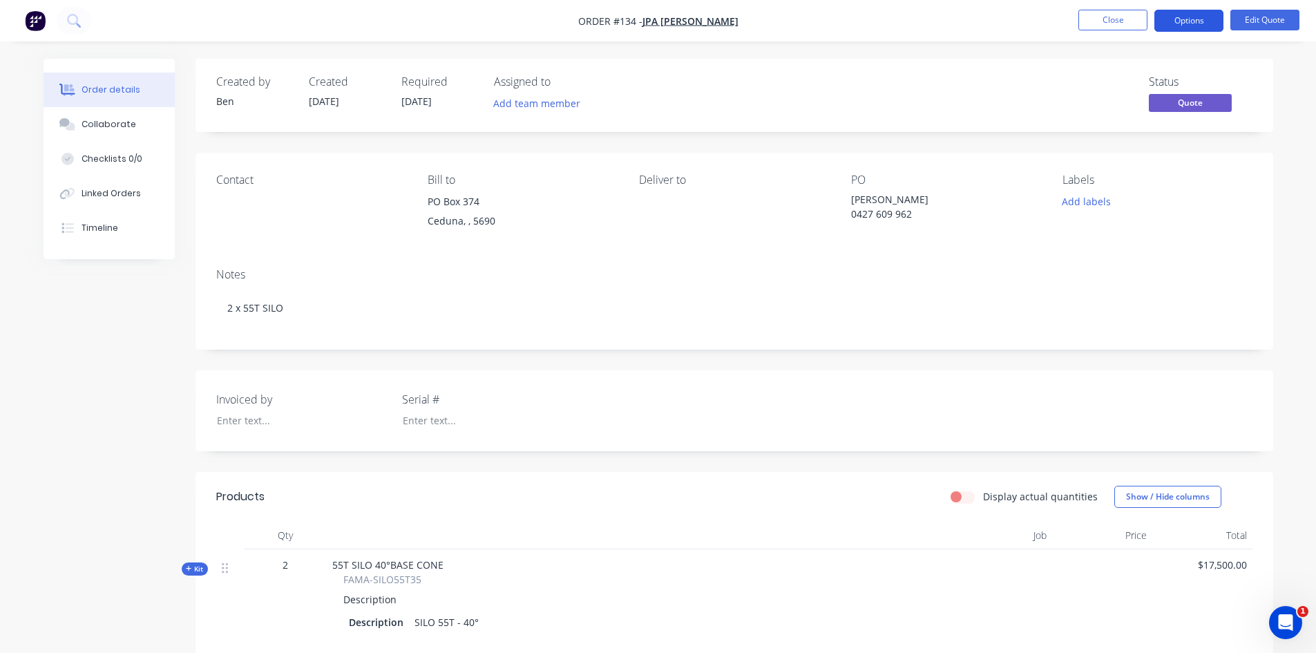
click at [1179, 21] on button "Options" at bounding box center [1188, 21] width 69 height 22
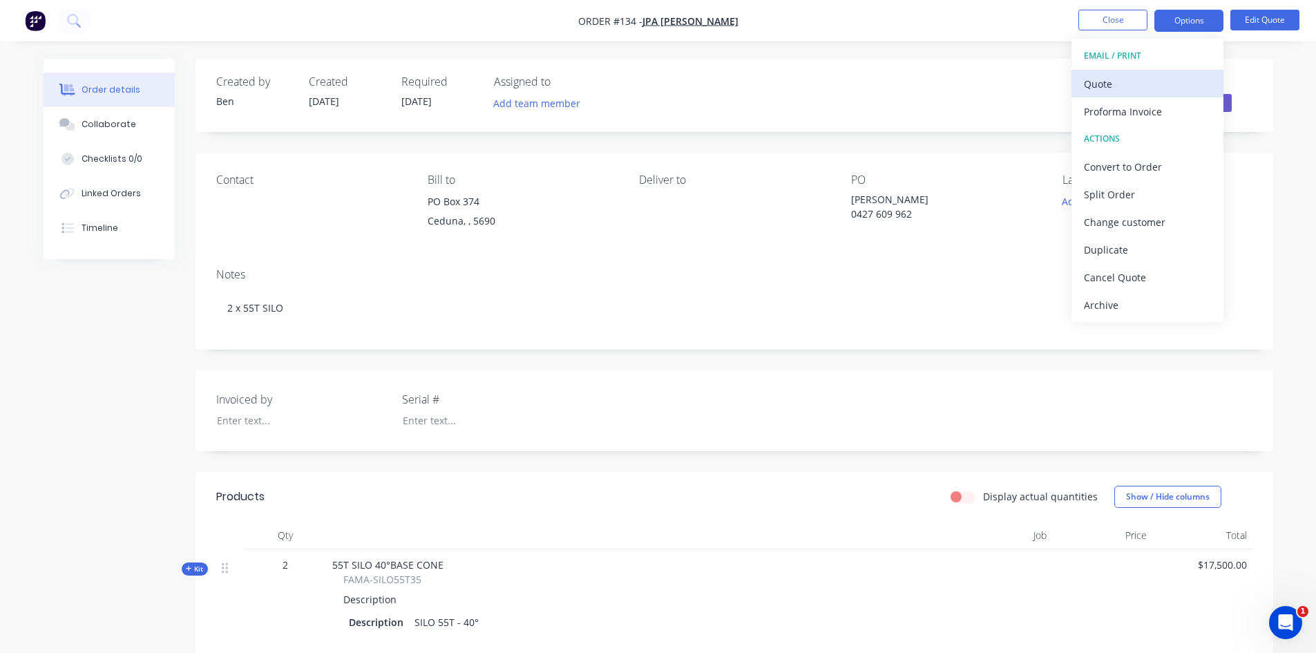
click at [1133, 88] on div "Quote" at bounding box center [1147, 84] width 127 height 20
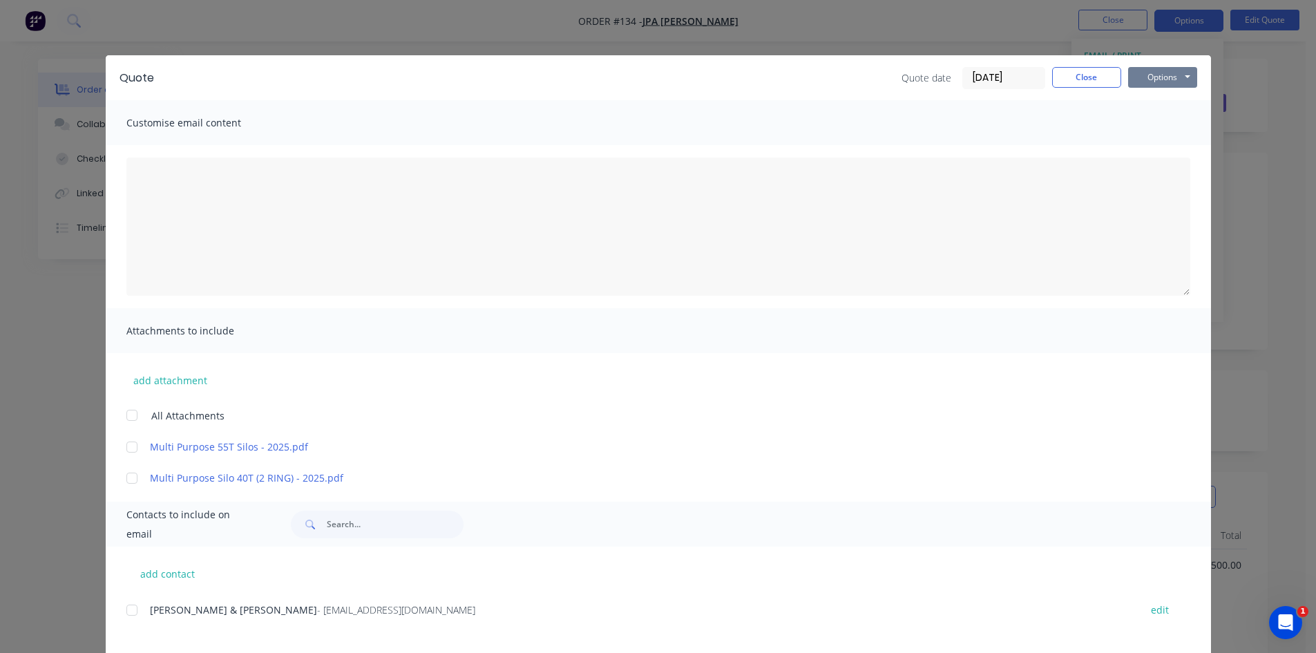
click at [1174, 85] on button "Options" at bounding box center [1162, 77] width 69 height 21
click at [1174, 105] on button "Preview" at bounding box center [1172, 101] width 88 height 23
click at [1175, 79] on button "Options" at bounding box center [1162, 77] width 69 height 21
click at [1171, 104] on button "Preview" at bounding box center [1172, 101] width 88 height 23
click at [1163, 81] on button "Options" at bounding box center [1162, 77] width 69 height 21
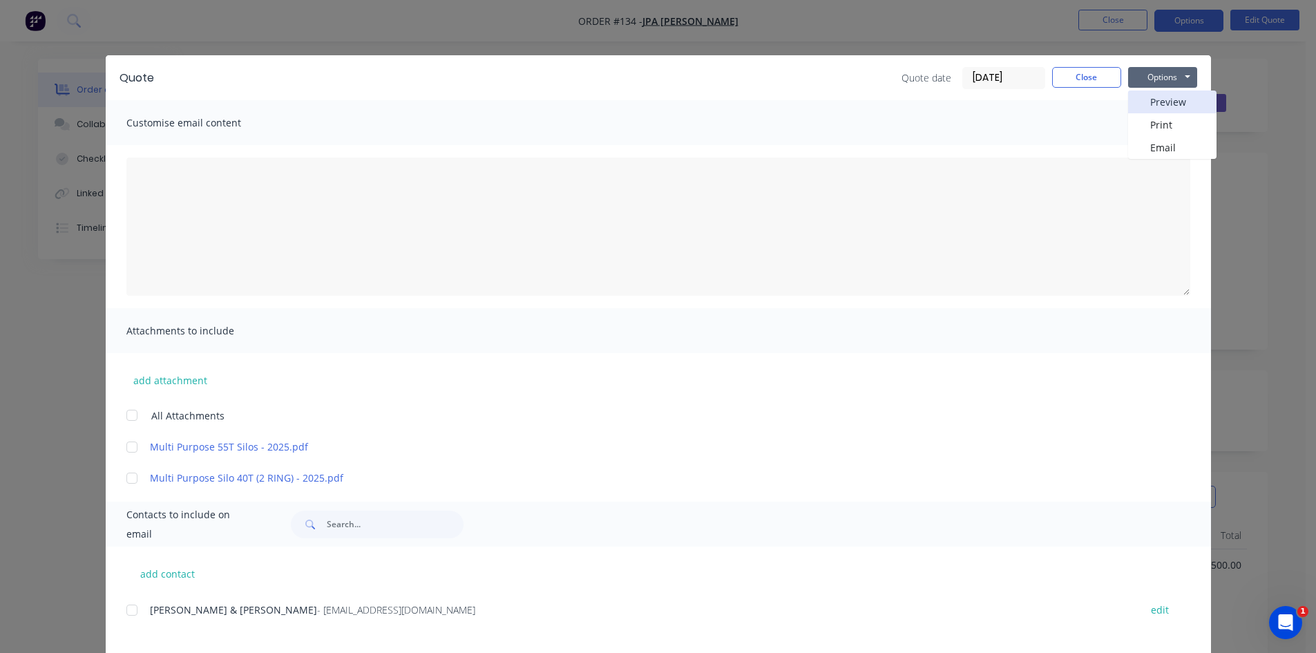
click at [1157, 106] on button "Preview" at bounding box center [1172, 101] width 88 height 23
click at [537, 67] on div "Quote date 02/09/25 Close Options Preview Print Email" at bounding box center [682, 78] width 1029 height 22
click at [1142, 78] on button "Options" at bounding box center [1162, 77] width 69 height 21
click at [1157, 100] on button "Preview" at bounding box center [1172, 101] width 88 height 23
click at [1082, 70] on button "Close" at bounding box center [1086, 77] width 69 height 21
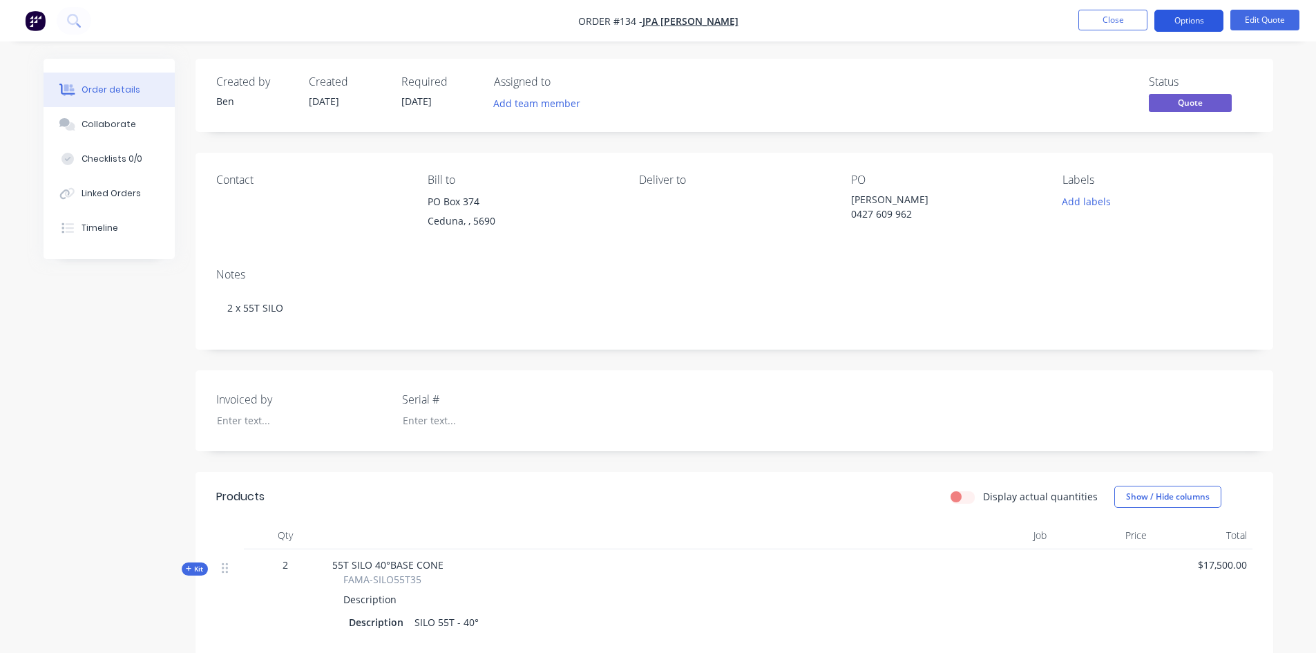
click at [1209, 23] on button "Options" at bounding box center [1188, 21] width 69 height 22
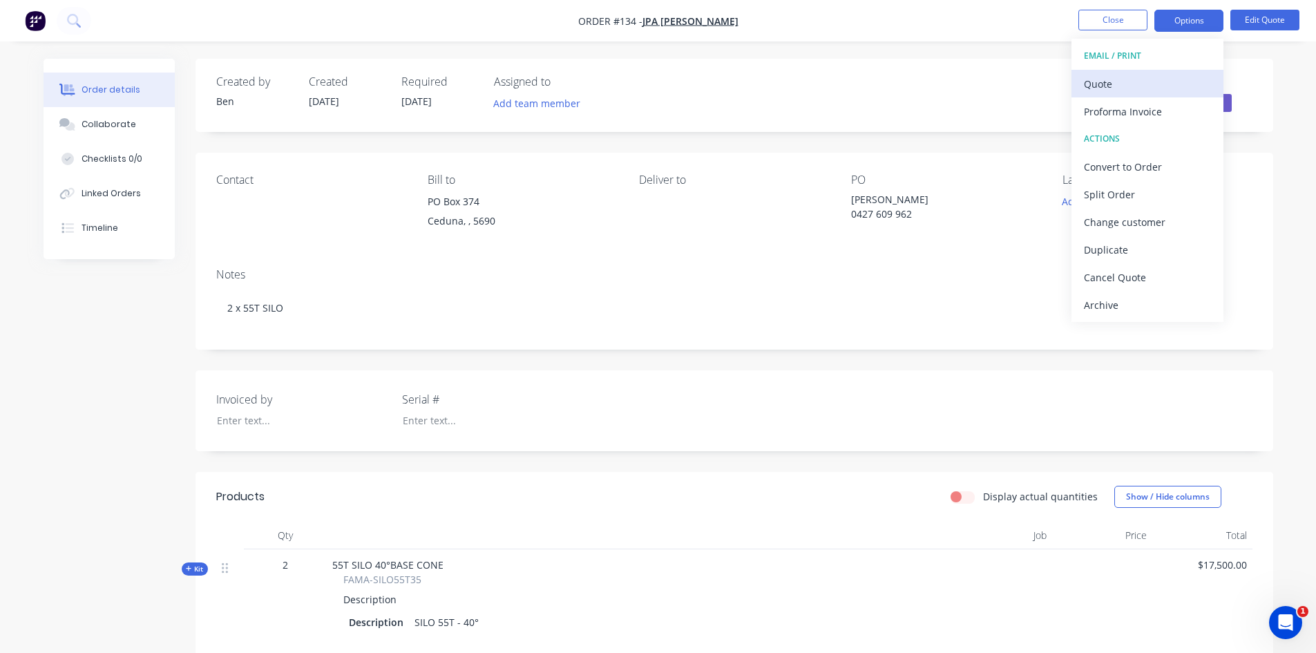
click at [1125, 90] on div "Quote" at bounding box center [1147, 84] width 127 height 20
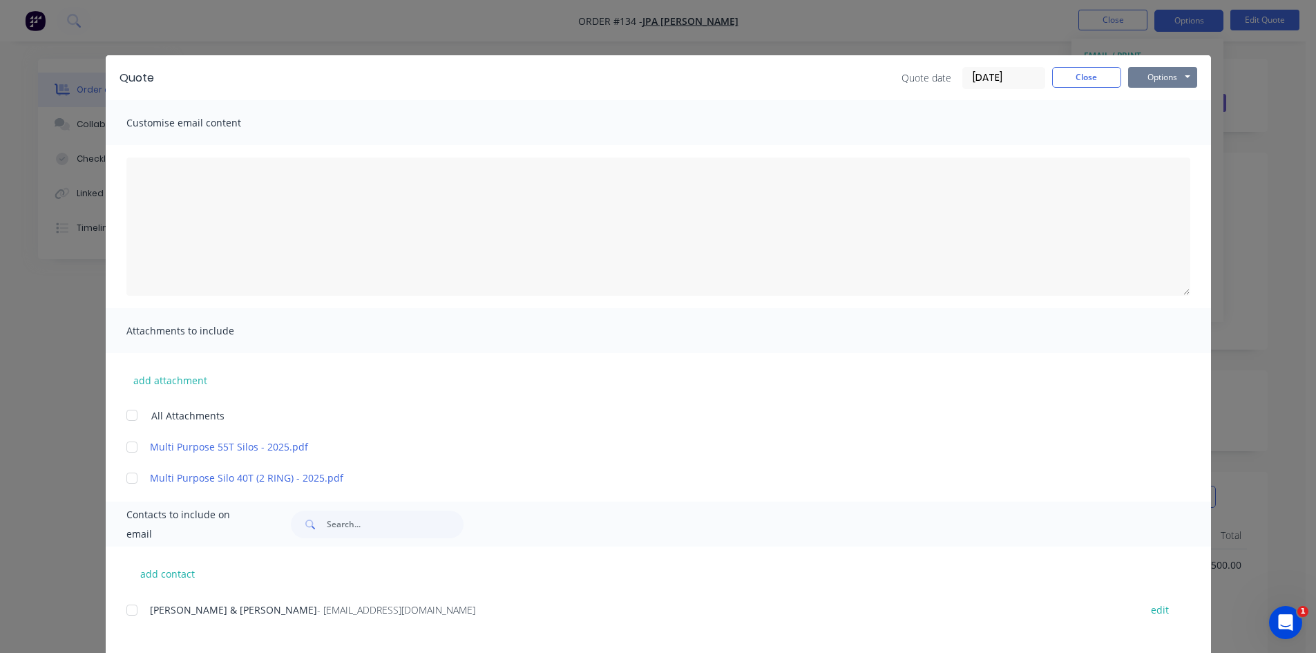
click at [1159, 76] on button "Options" at bounding box center [1162, 77] width 69 height 21
click at [1160, 102] on button "Preview" at bounding box center [1172, 101] width 88 height 23
click at [264, 447] on link "Multi Purpose 55T Silos - 2025.pdf" at bounding box center [638, 446] width 976 height 15
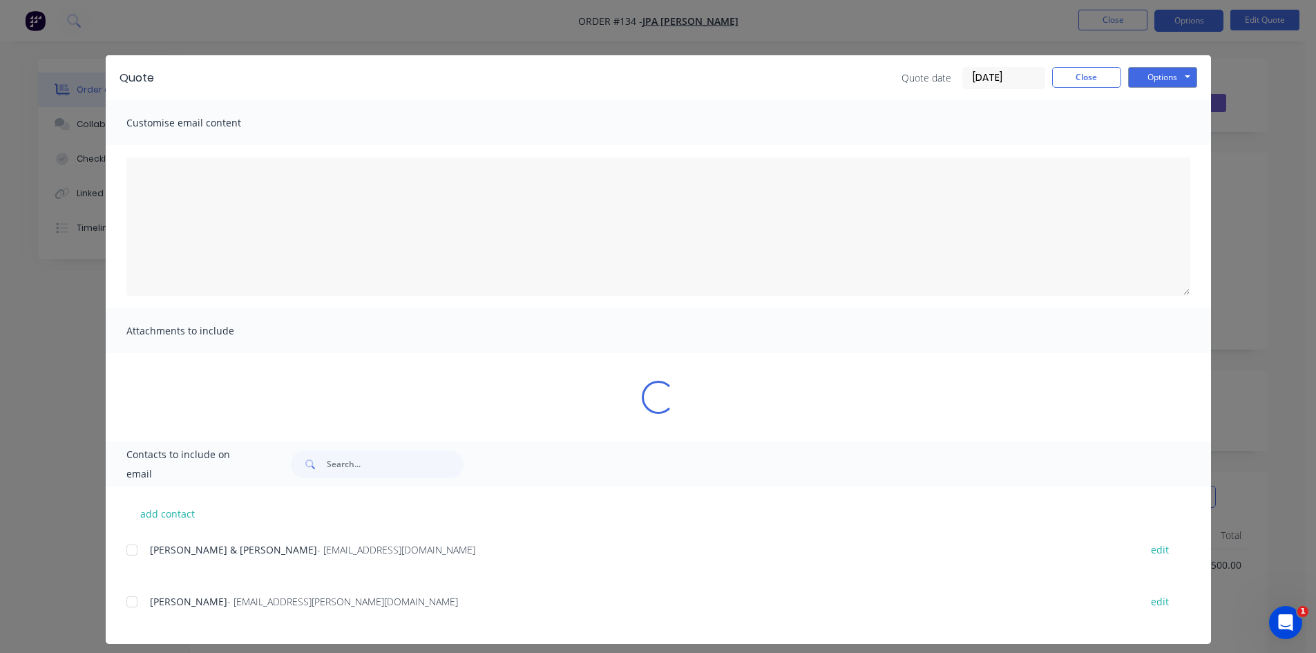
click at [264, 447] on div "Contacts to include on email" at bounding box center [658, 463] width 1105 height 45
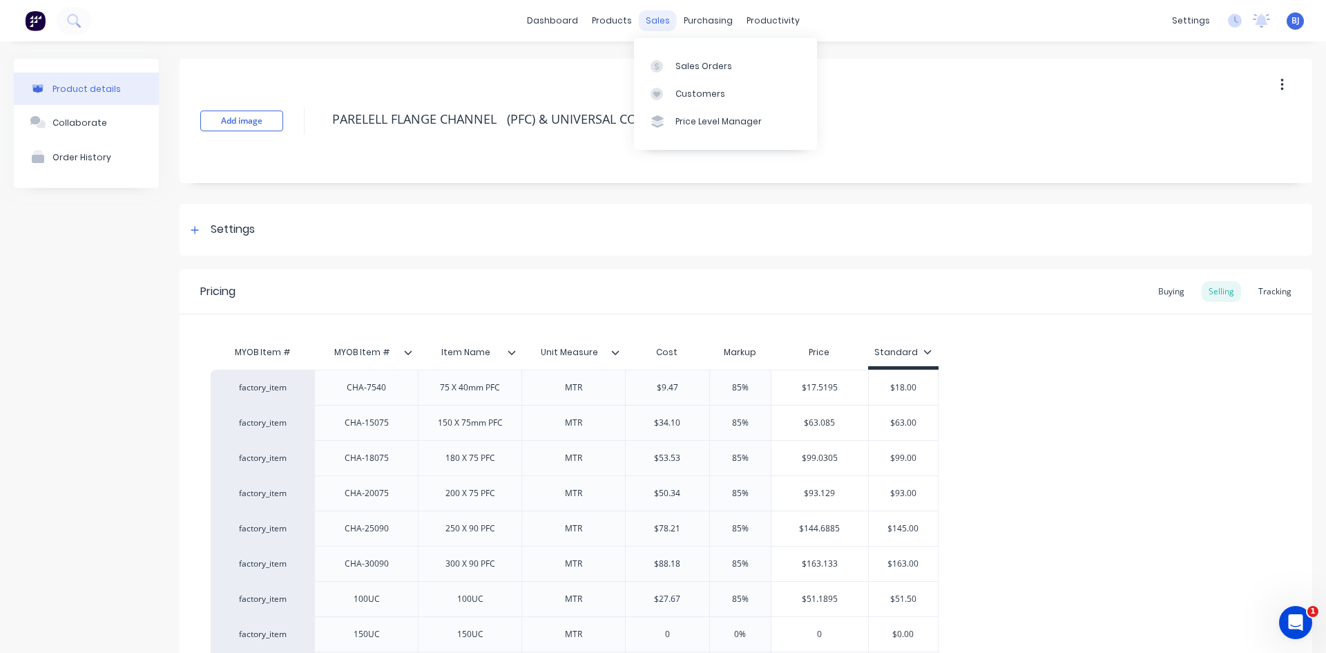
click at [653, 24] on div "sales" at bounding box center [658, 20] width 38 height 21
click at [678, 66] on div "Sales Orders" at bounding box center [703, 66] width 57 height 12
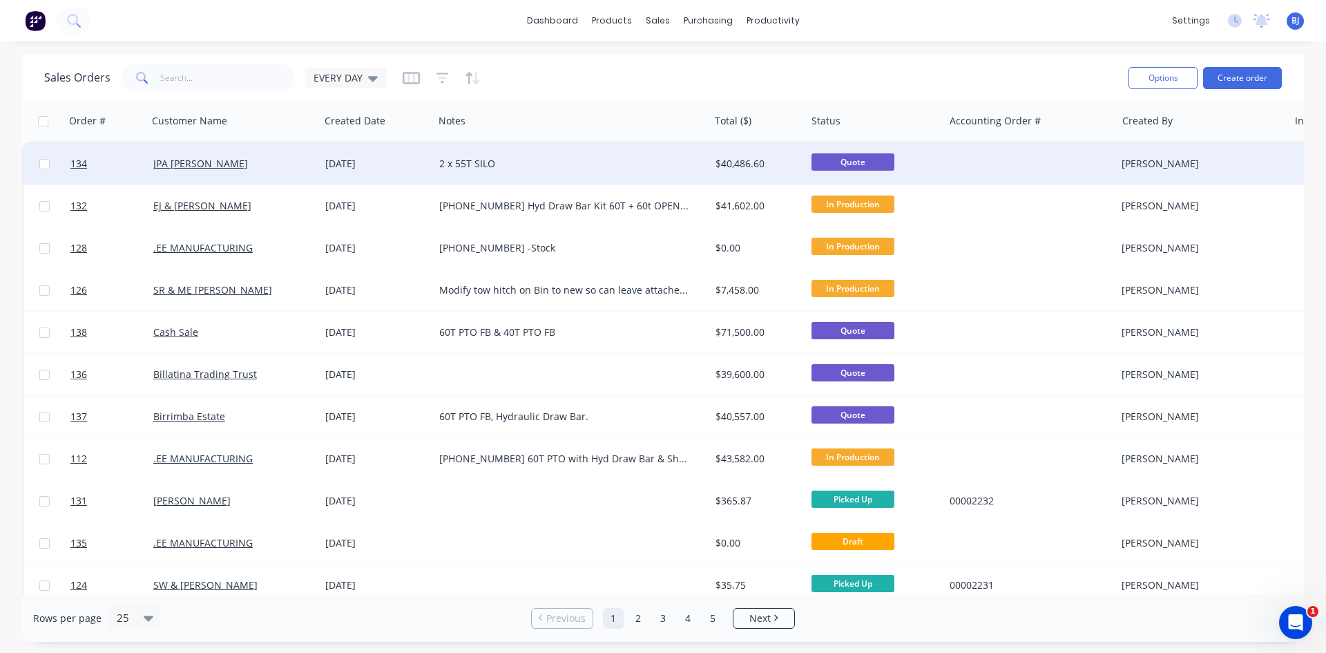
click at [622, 163] on div "2 x 55T SILO" at bounding box center [564, 164] width 251 height 14
click at [404, 154] on div "29 Aug 2025" at bounding box center [377, 163] width 114 height 41
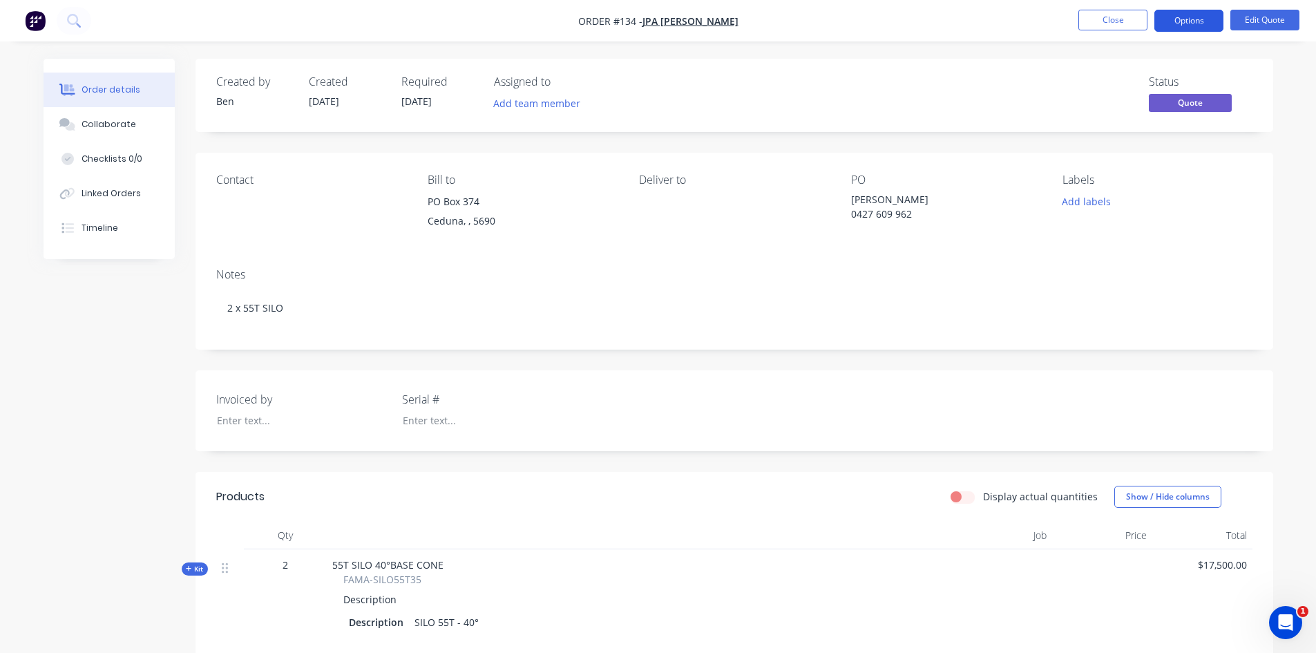
click at [1173, 23] on button "Options" at bounding box center [1188, 21] width 69 height 22
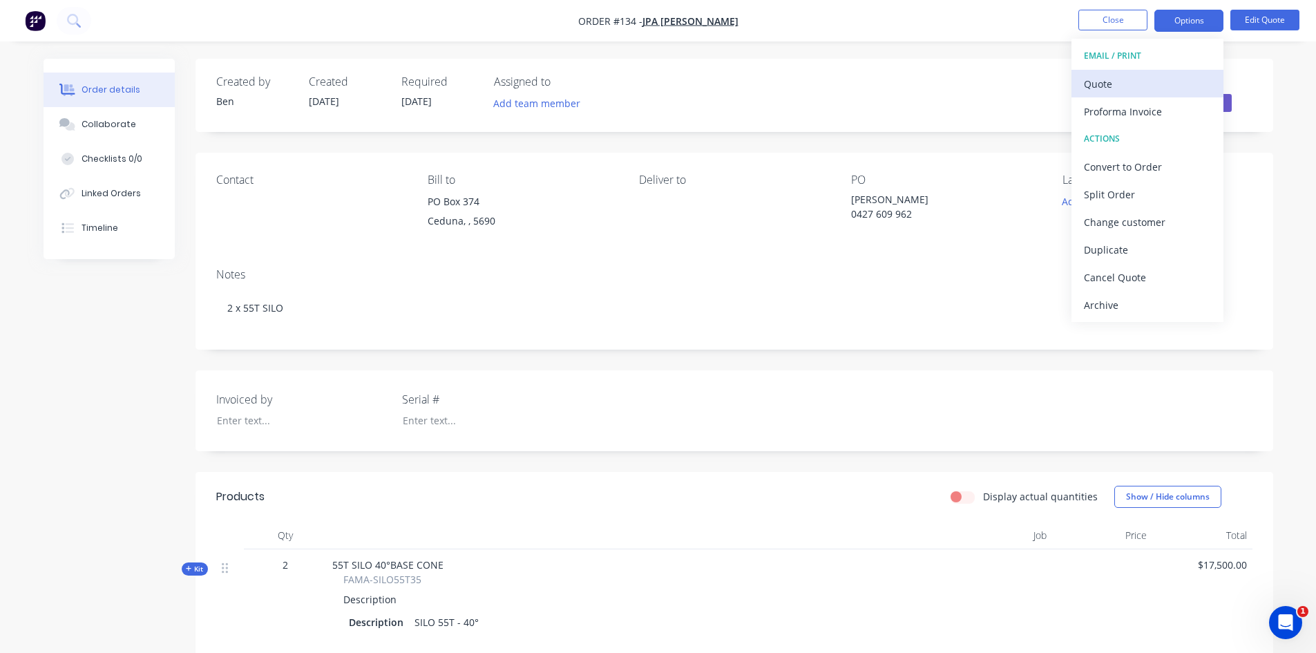
click at [1132, 88] on div "Quote" at bounding box center [1147, 84] width 127 height 20
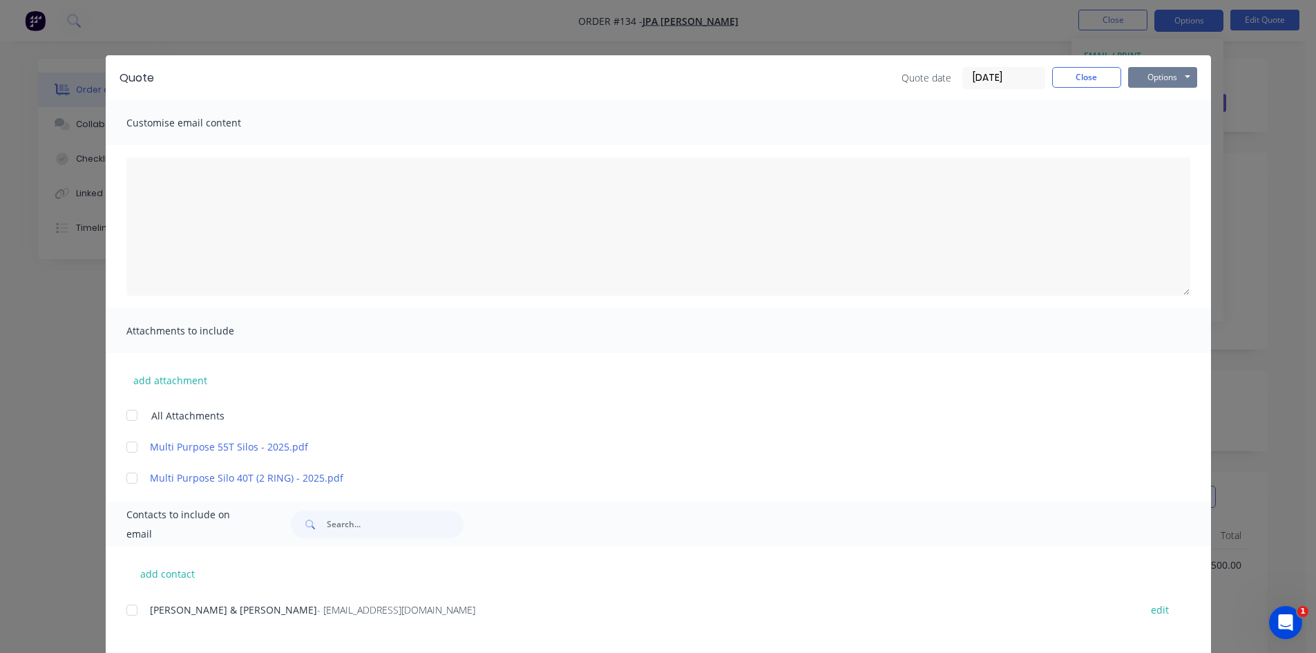
click at [1151, 81] on button "Options" at bounding box center [1162, 77] width 69 height 21
click at [1158, 106] on button "Preview" at bounding box center [1172, 101] width 88 height 23
click at [1150, 82] on button "Options" at bounding box center [1162, 77] width 69 height 21
click at [1160, 106] on button "Preview" at bounding box center [1172, 101] width 88 height 23
click at [1144, 71] on button "Options" at bounding box center [1162, 77] width 69 height 21
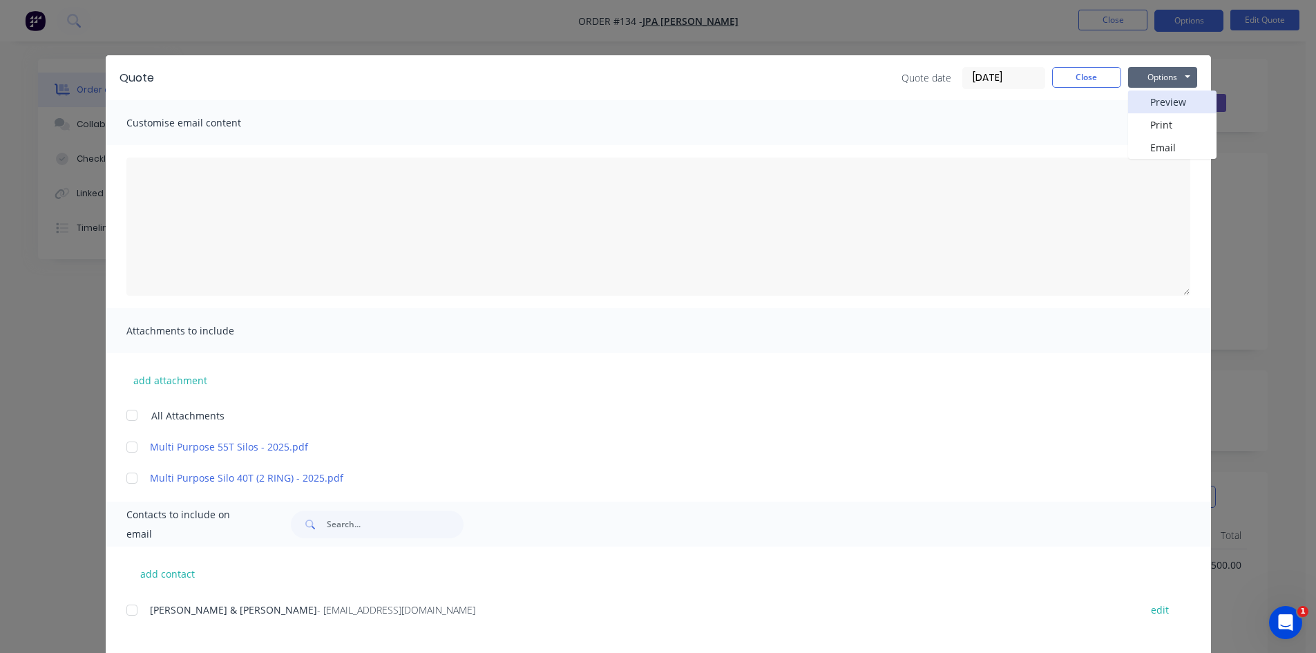
click at [1159, 103] on button "Preview" at bounding box center [1172, 101] width 88 height 23
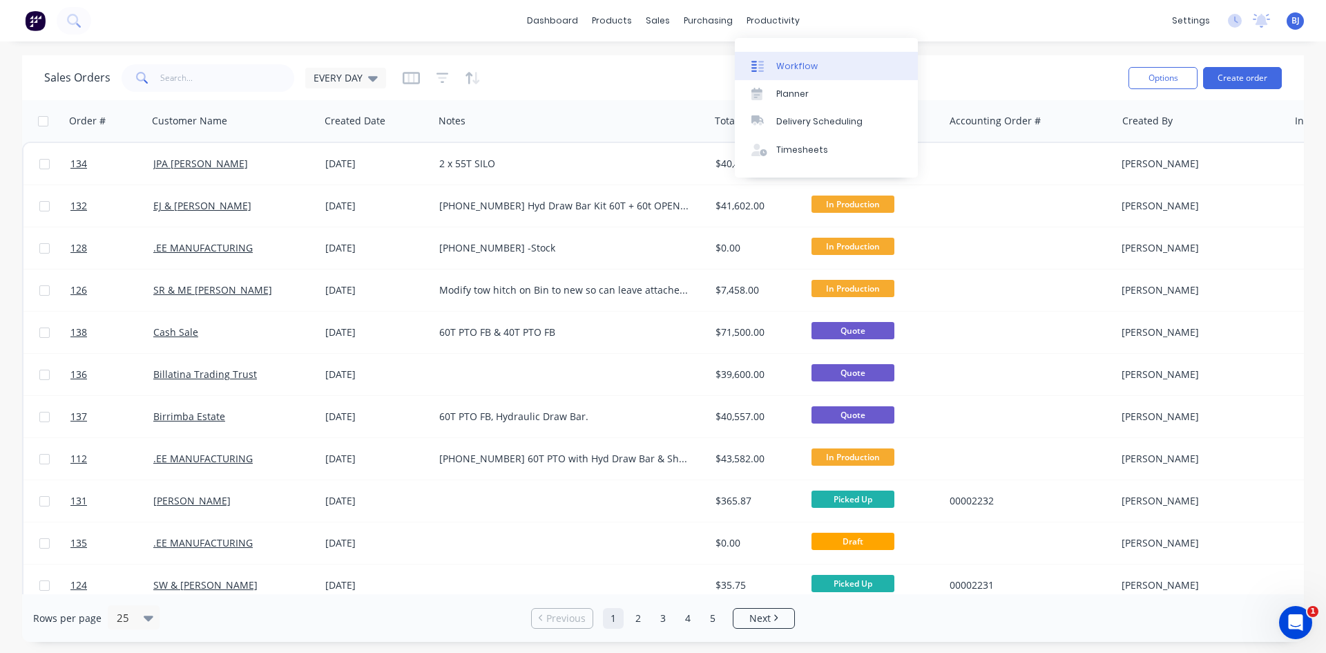
click at [763, 68] on div at bounding box center [761, 66] width 21 height 12
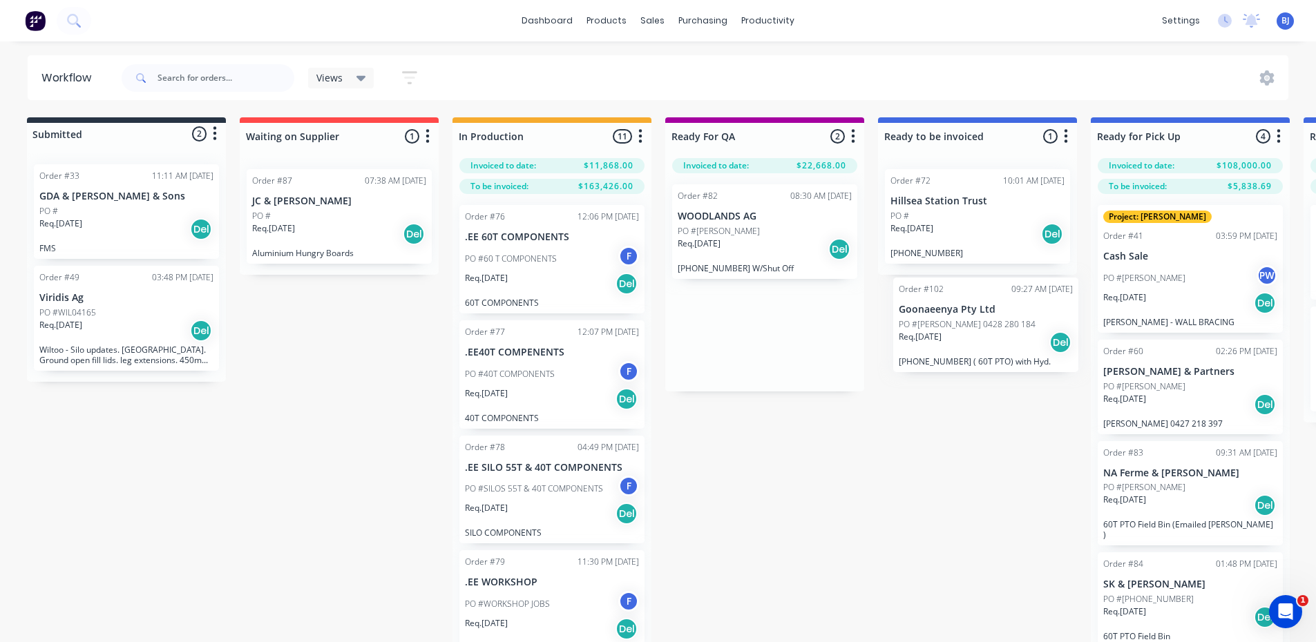
drag, startPoint x: 751, startPoint y: 309, endPoint x: 972, endPoint y: 304, distance: 221.1
click at [972, 304] on div "Submitted 2 Status colour #273444 hex #273444 Save Cancel Summaries Total order…" at bounding box center [938, 393] width 1903 height 553
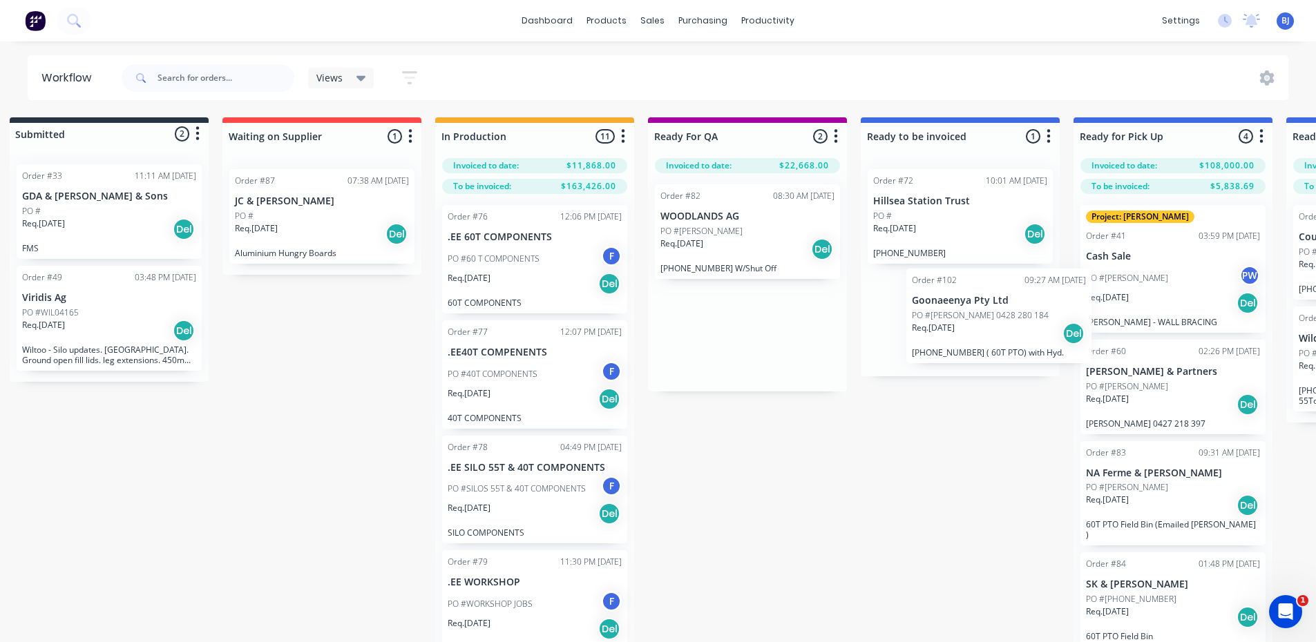
scroll to position [0, 24]
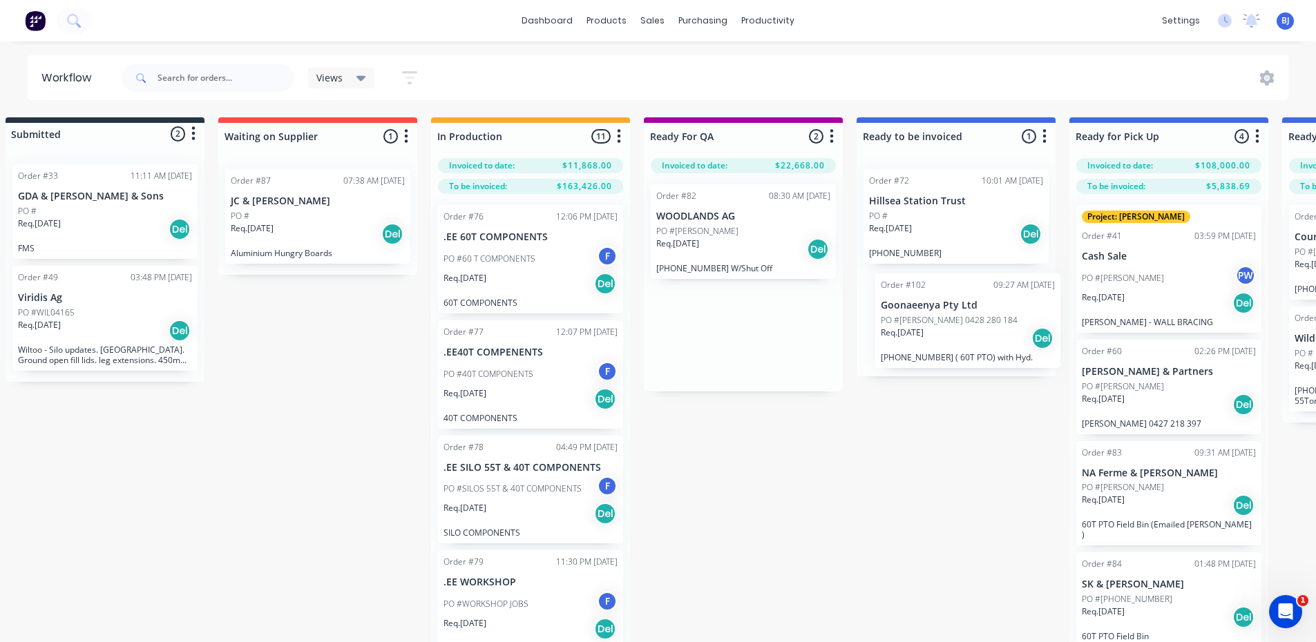
drag, startPoint x: 755, startPoint y: 307, endPoint x: 963, endPoint y: 298, distance: 208.8
click at [963, 298] on div "Submitted 2 Status colour #273444 hex #273444 Save Cancel Summaries Total order…" at bounding box center [916, 393] width 1903 height 553
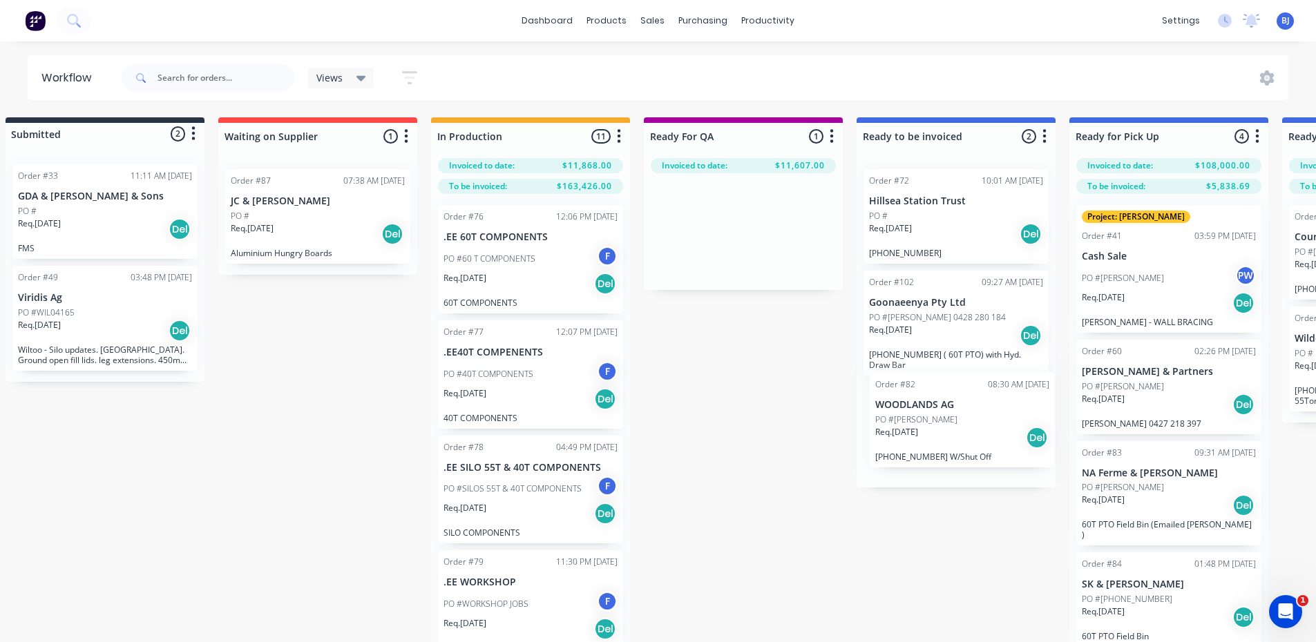
drag, startPoint x: 743, startPoint y: 228, endPoint x: 962, endPoint y: 421, distance: 291.7
click at [962, 421] on div "Submitted 2 Status colour #273444 hex #273444 Save Cancel Summaries Total order…" at bounding box center [916, 393] width 1903 height 553
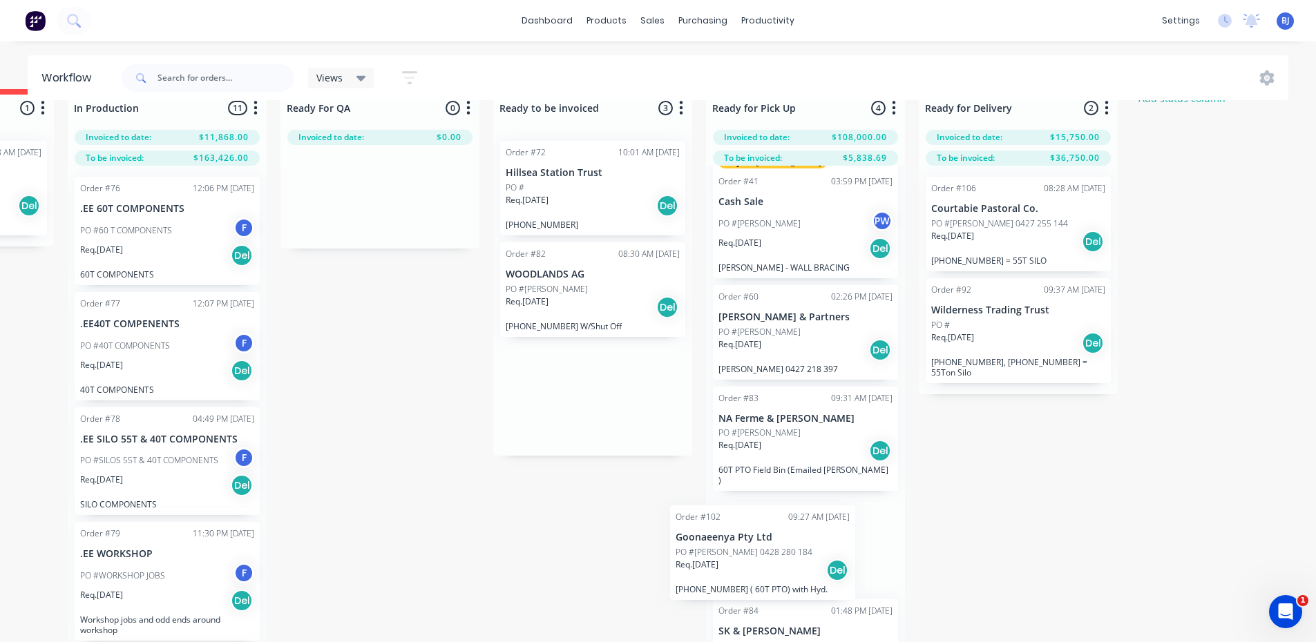
scroll to position [75, 0]
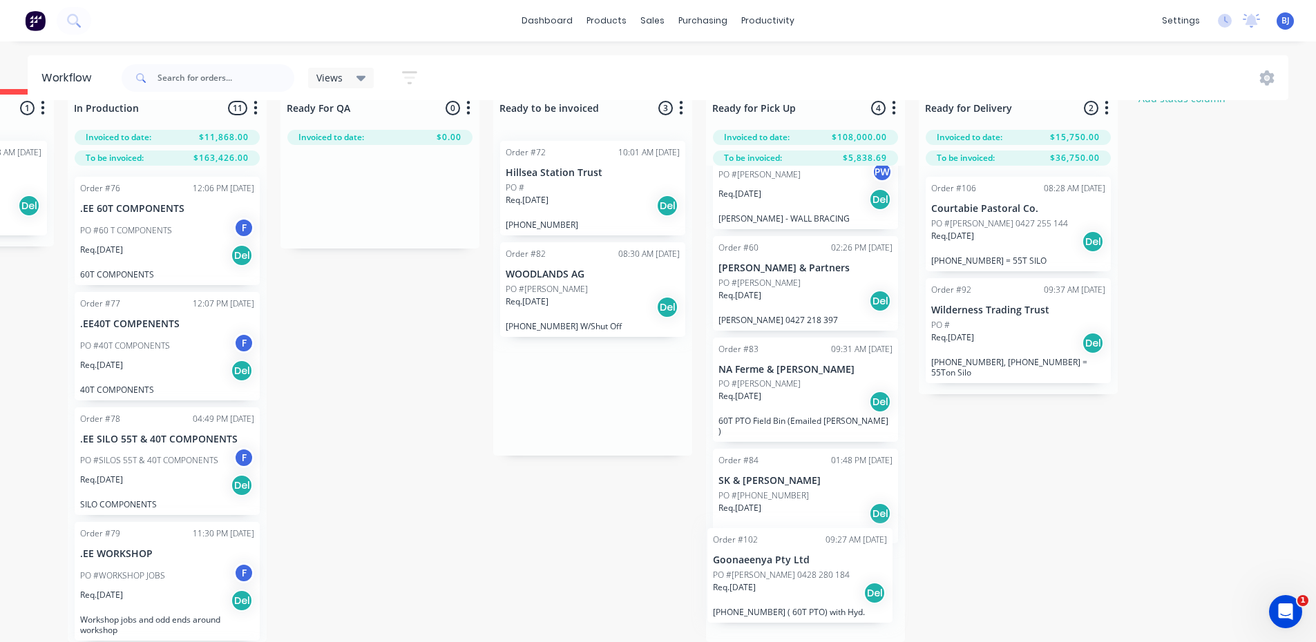
drag, startPoint x: 576, startPoint y: 253, endPoint x: 783, endPoint y: 553, distance: 364.4
click at [783, 553] on div "Submitted 2 Status colour #273444 hex #273444 Save Cancel Summaries Total order…" at bounding box center [553, 365] width 1903 height 553
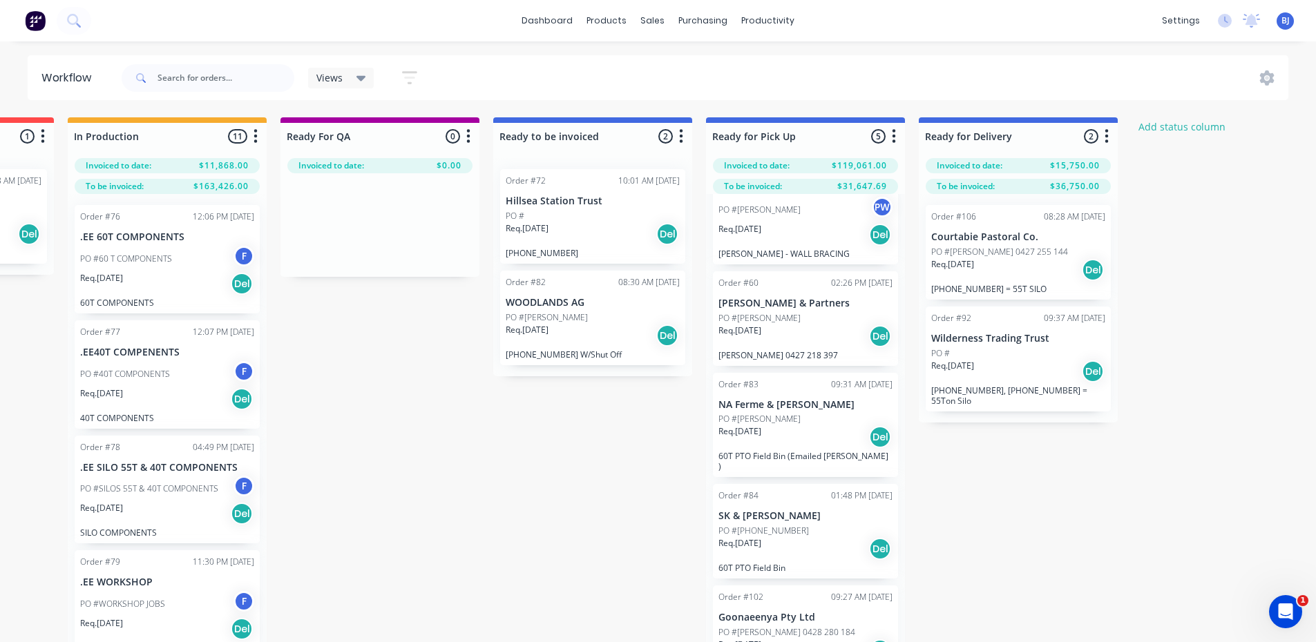
scroll to position [39, 387]
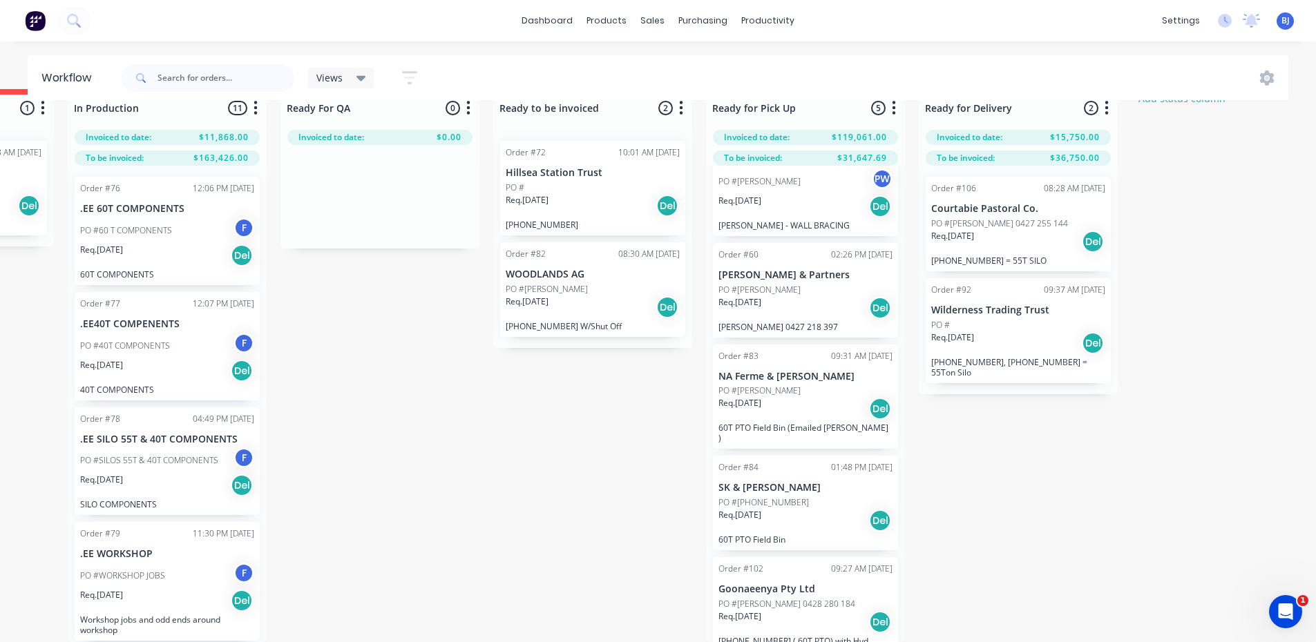
click at [794, 611] on div "Req. [DATE] Del" at bounding box center [805, 622] width 174 height 23
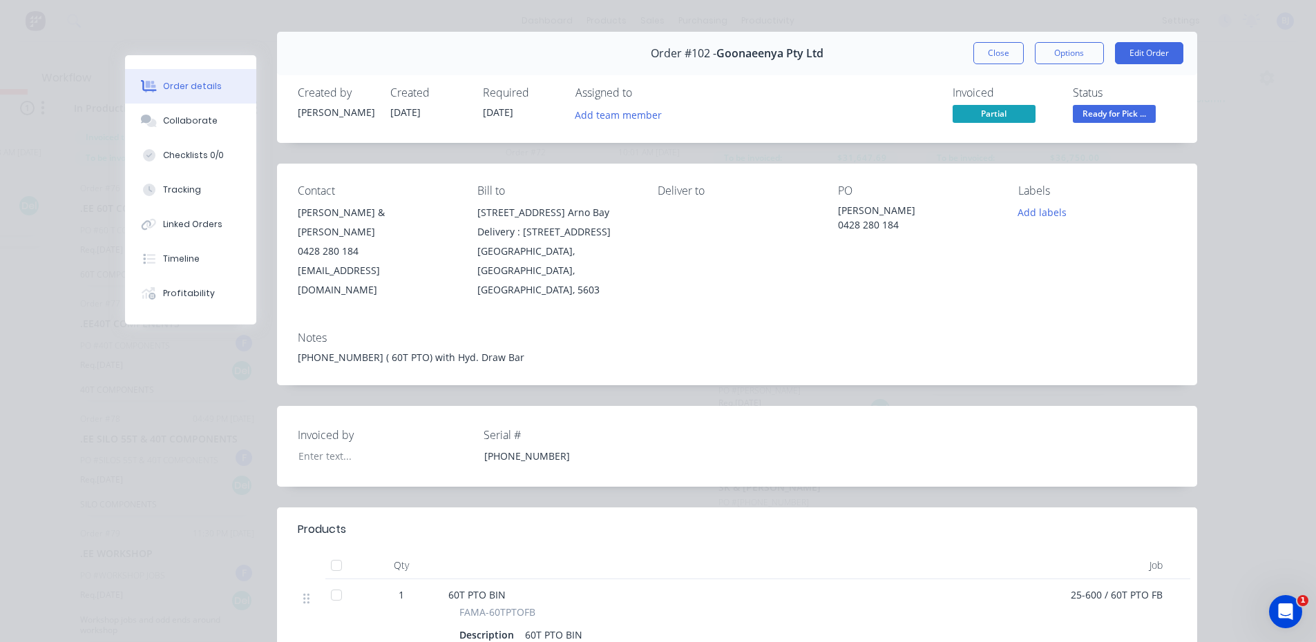
scroll to position [0, 0]
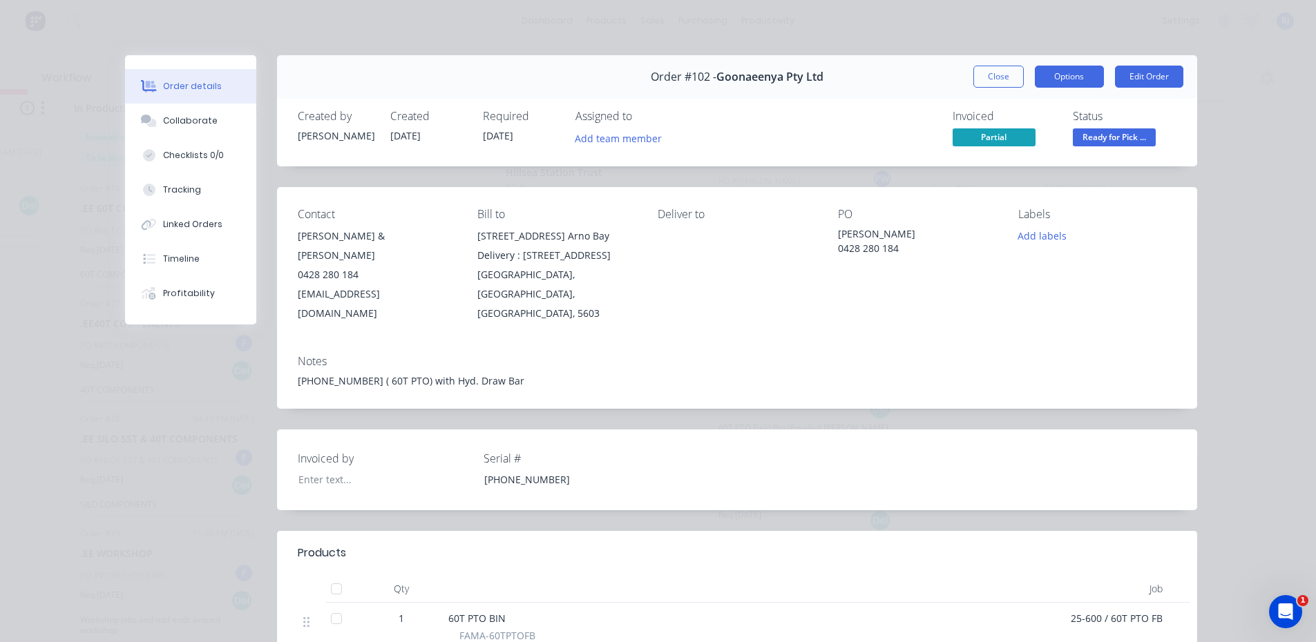
click at [1078, 79] on button "Options" at bounding box center [1069, 77] width 69 height 22
click at [1185, 132] on div "Created by Justin Created 30/07/25 Required 29/07/25 Assigned to Add team membe…" at bounding box center [737, 129] width 920 height 73
click at [997, 140] on span "Partial" at bounding box center [993, 136] width 83 height 17
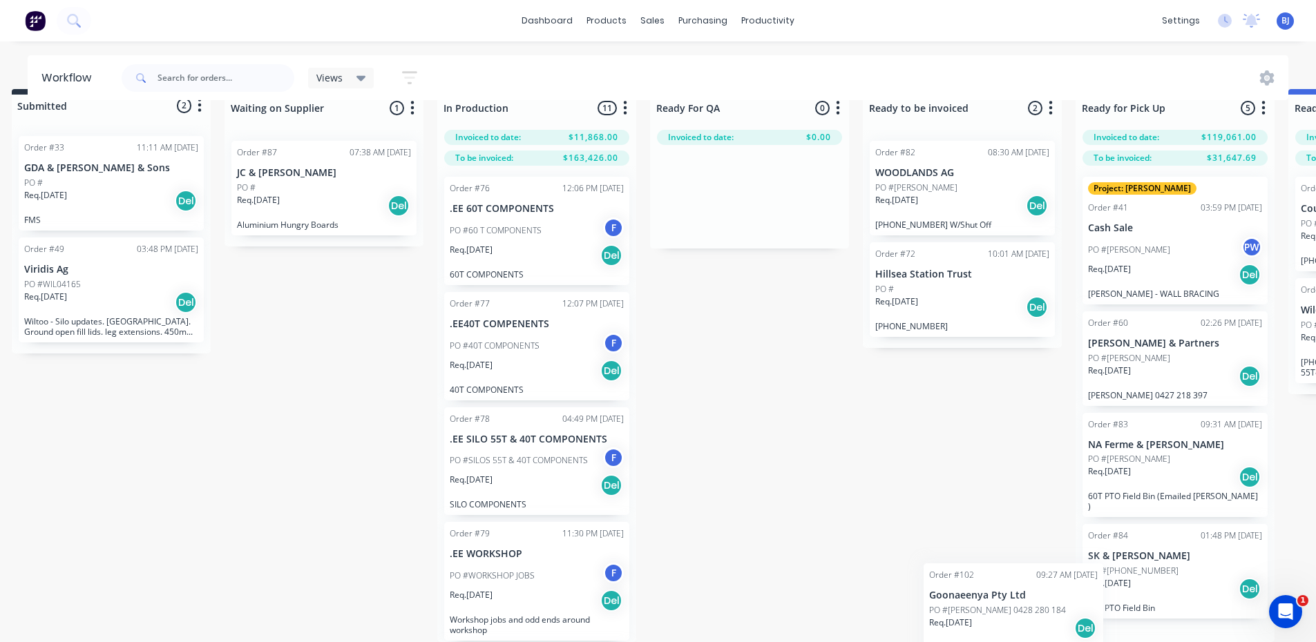
scroll to position [39, 19]
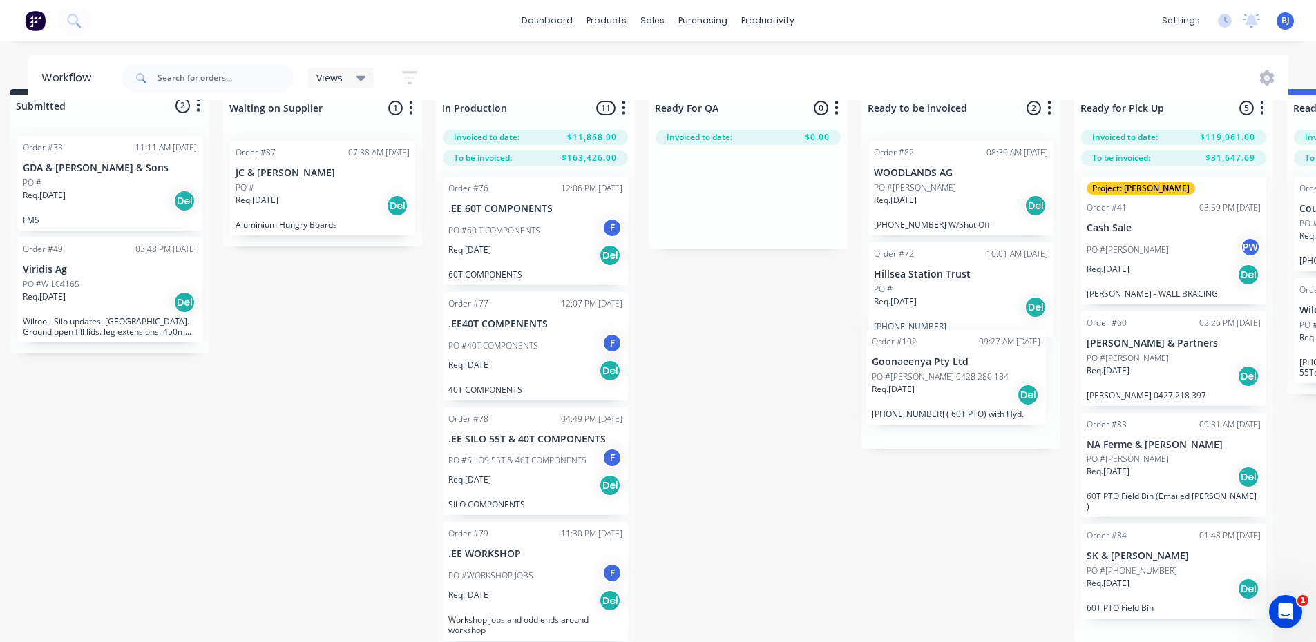
drag, startPoint x: 1173, startPoint y: 622, endPoint x: 937, endPoint y: 352, distance: 359.3
click at [937, 352] on div "Submitted 2 Status colour #273444 hex #273444 Save Cancel Summaries Total order…" at bounding box center [921, 365] width 1903 height 553
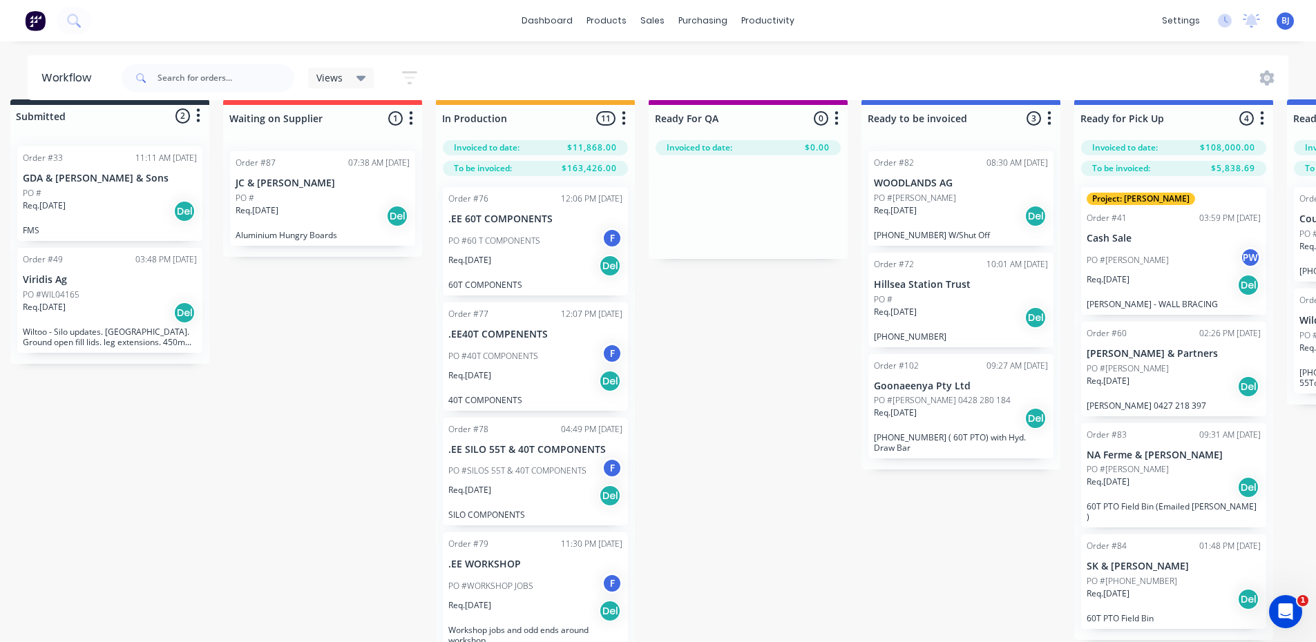
scroll to position [0, 19]
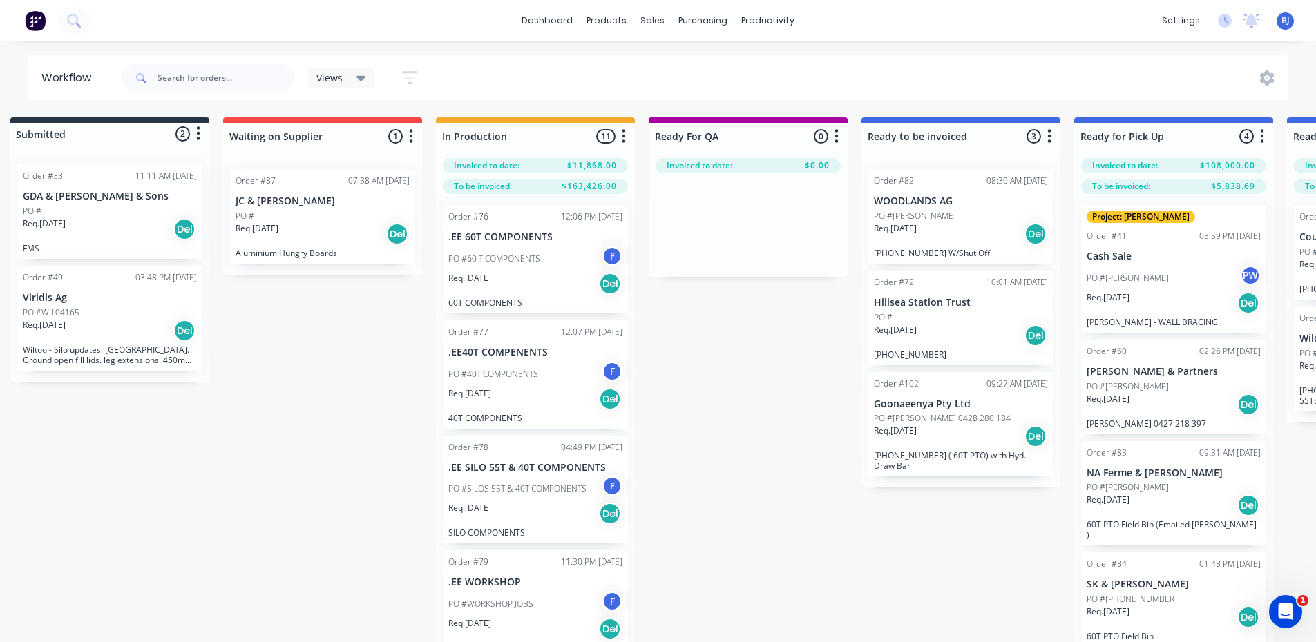
click at [957, 436] on div "Req. 29/07/25 Del" at bounding box center [961, 436] width 174 height 23
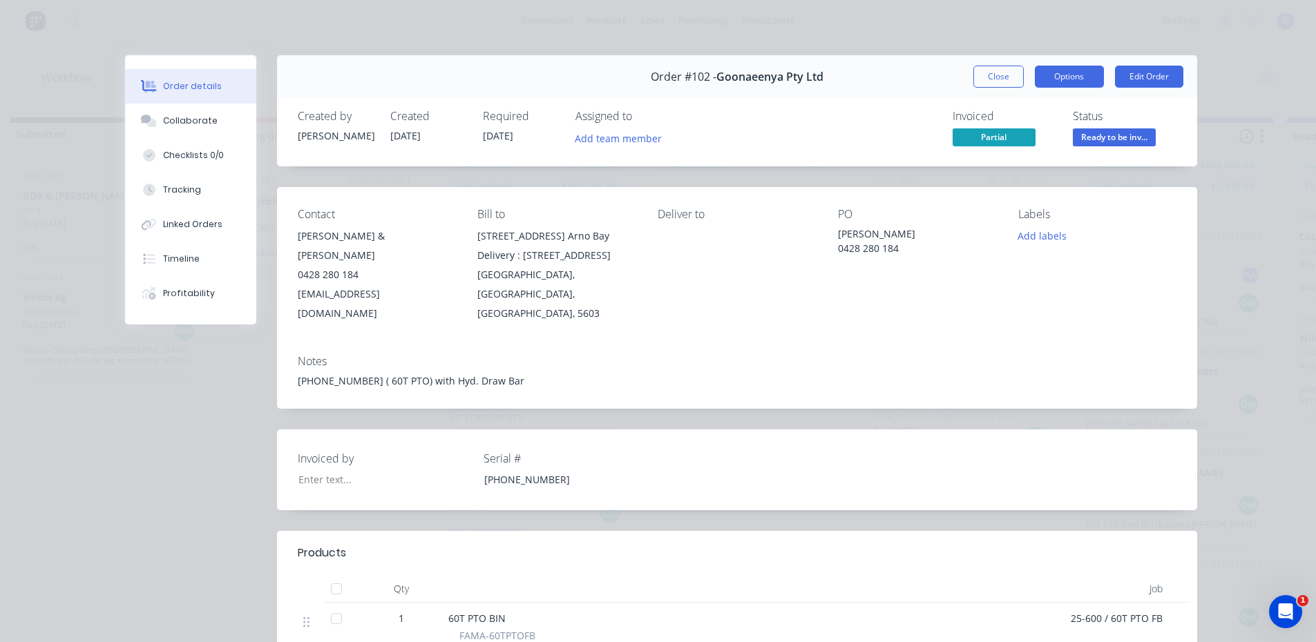
click at [1082, 78] on button "Options" at bounding box center [1069, 77] width 69 height 22
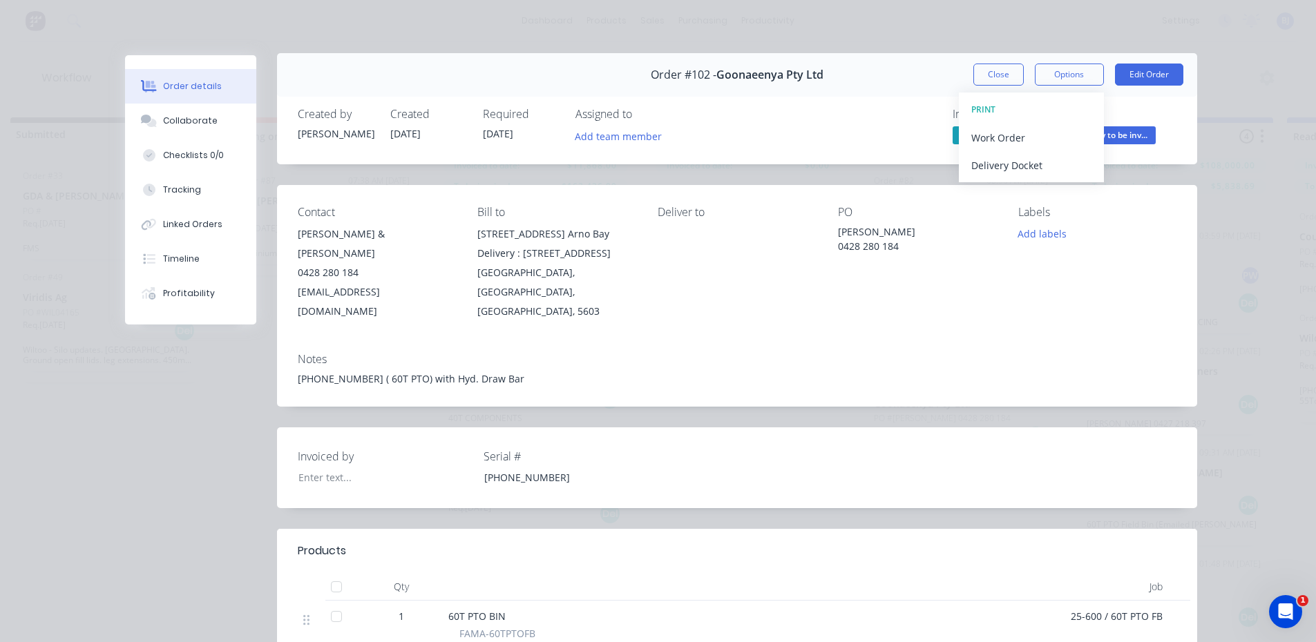
scroll to position [0, 0]
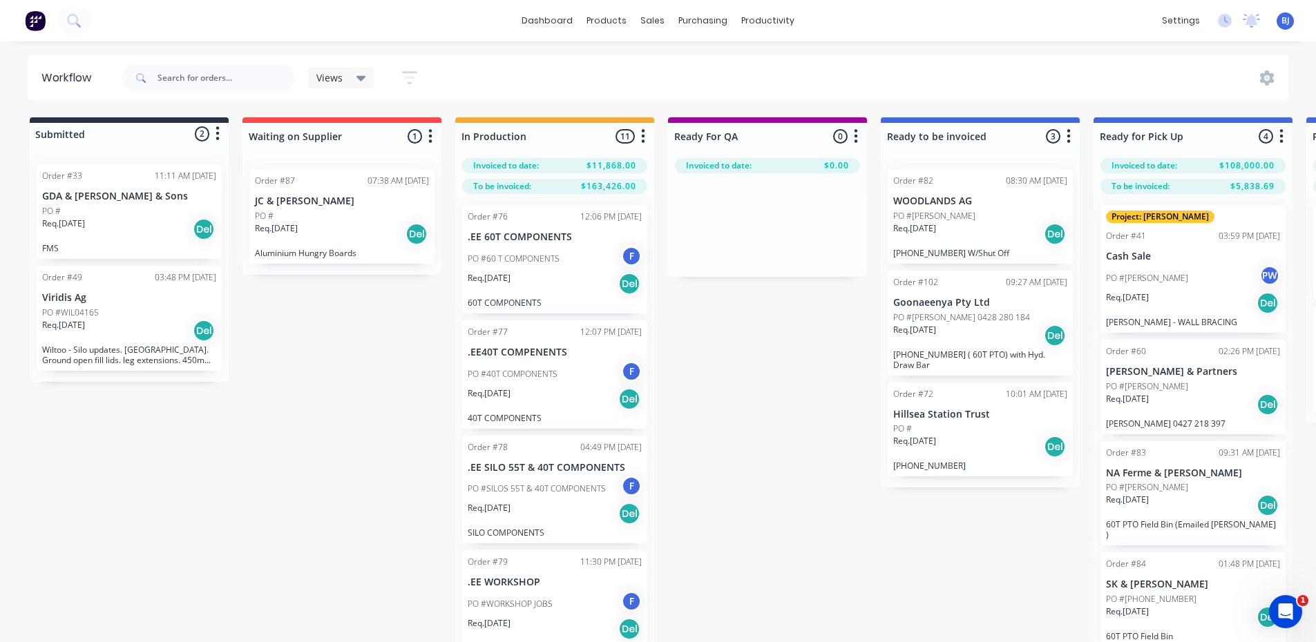
click at [981, 311] on p "PO #[PERSON_NAME] 0428 280 184" at bounding box center [961, 317] width 137 height 12
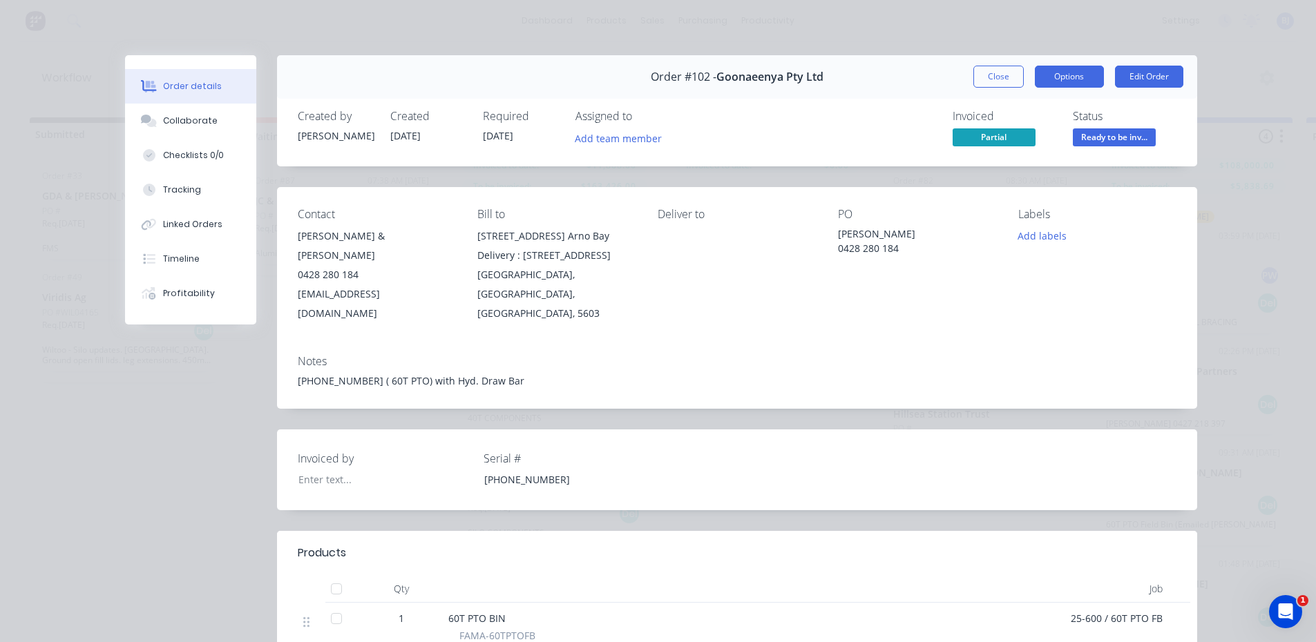
click at [1084, 78] on button "Options" at bounding box center [1069, 77] width 69 height 22
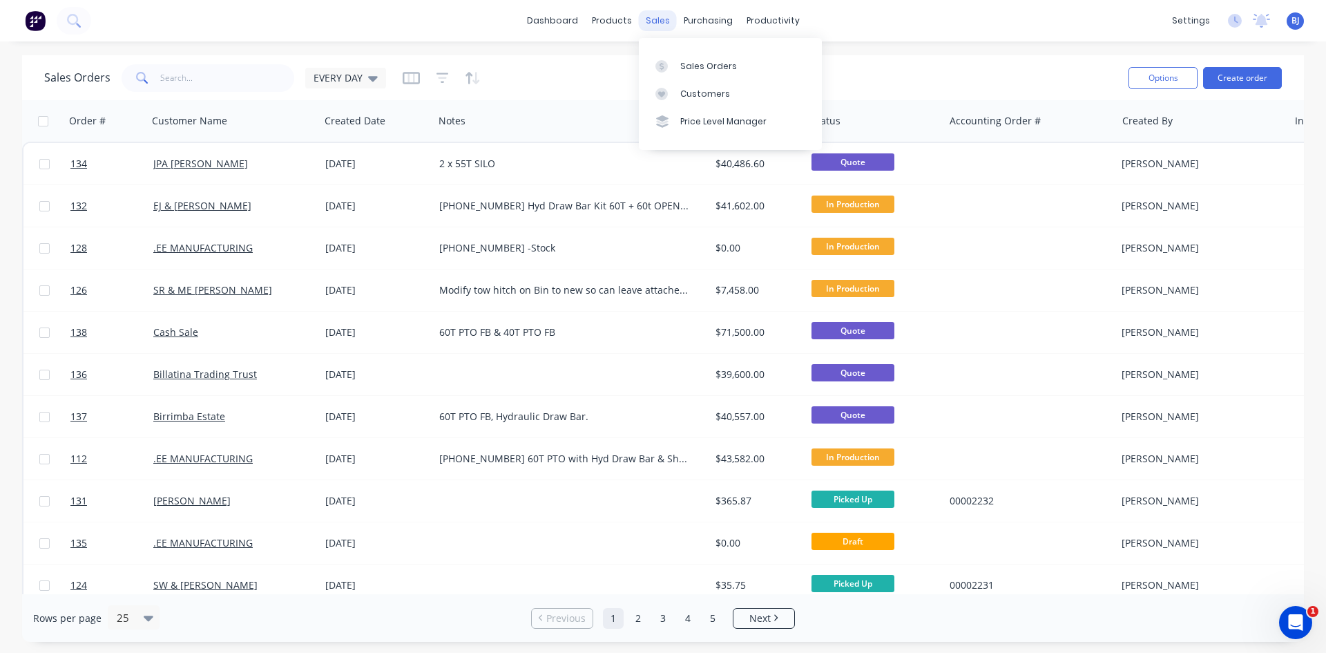
click at [658, 24] on div "sales" at bounding box center [658, 20] width 38 height 21
click at [370, 79] on icon at bounding box center [373, 79] width 10 height 6
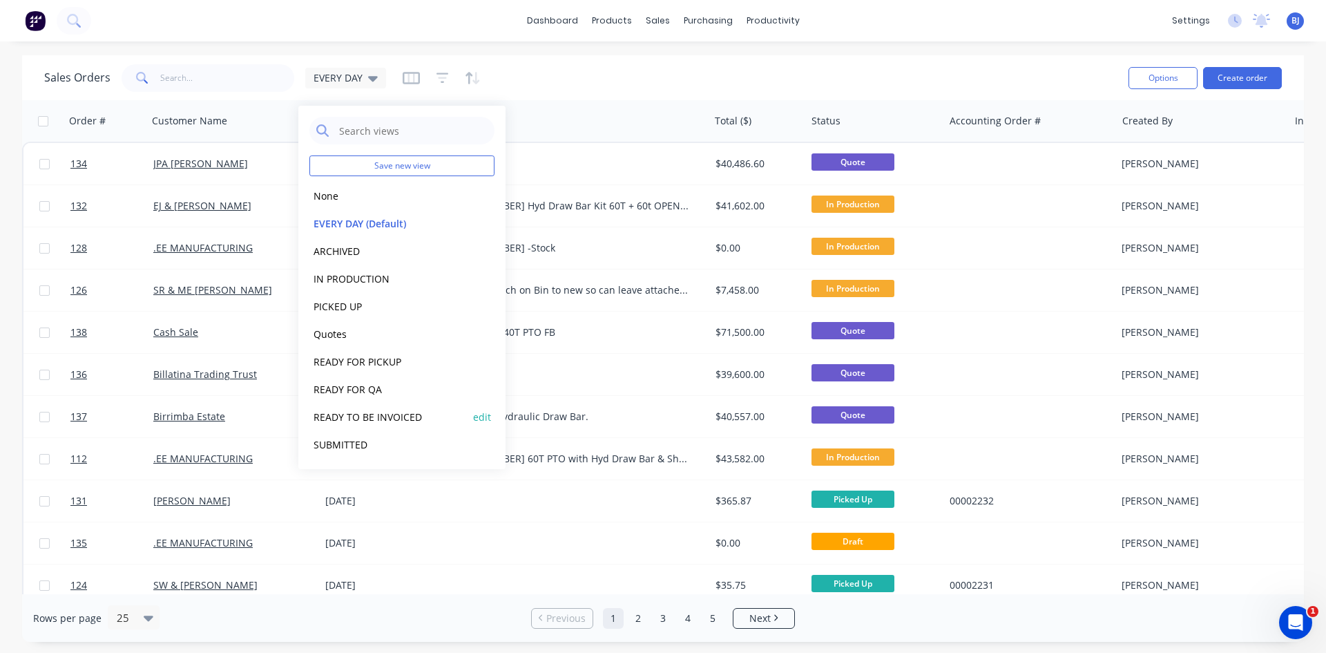
click at [358, 419] on button "READY TO BE INVOICED" at bounding box center [387, 417] width 157 height 16
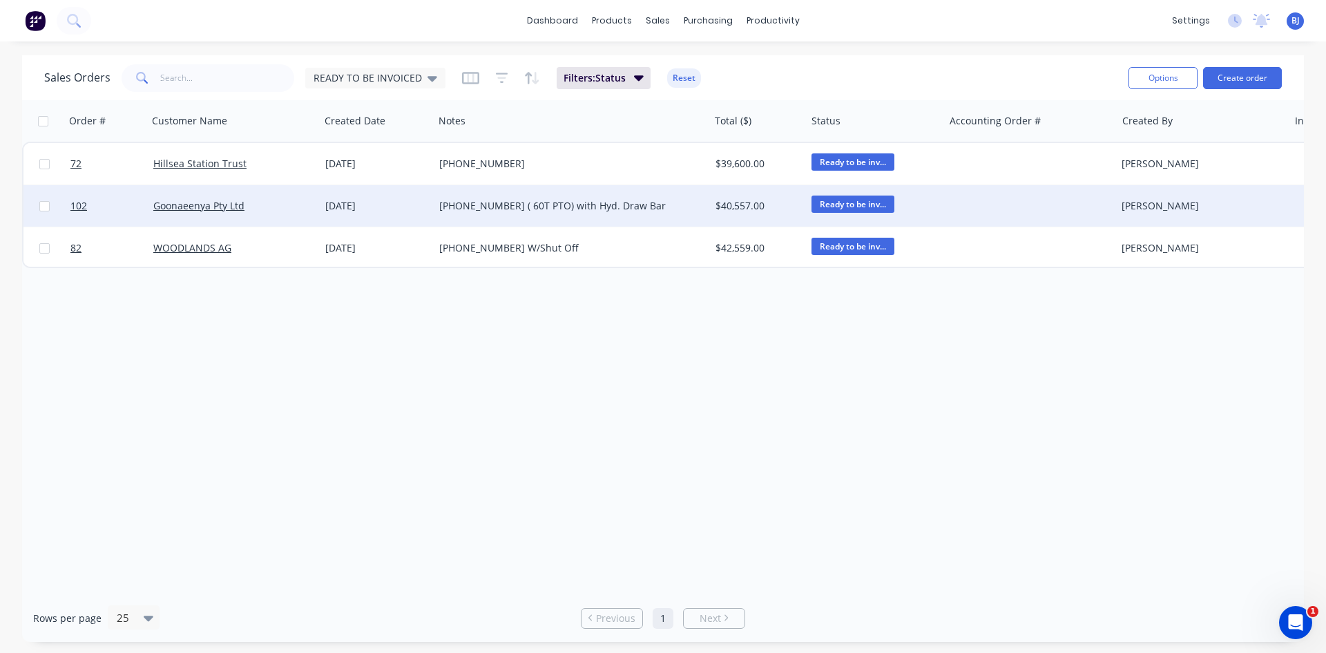
click at [365, 209] on div "[DATE]" at bounding box center [376, 206] width 103 height 14
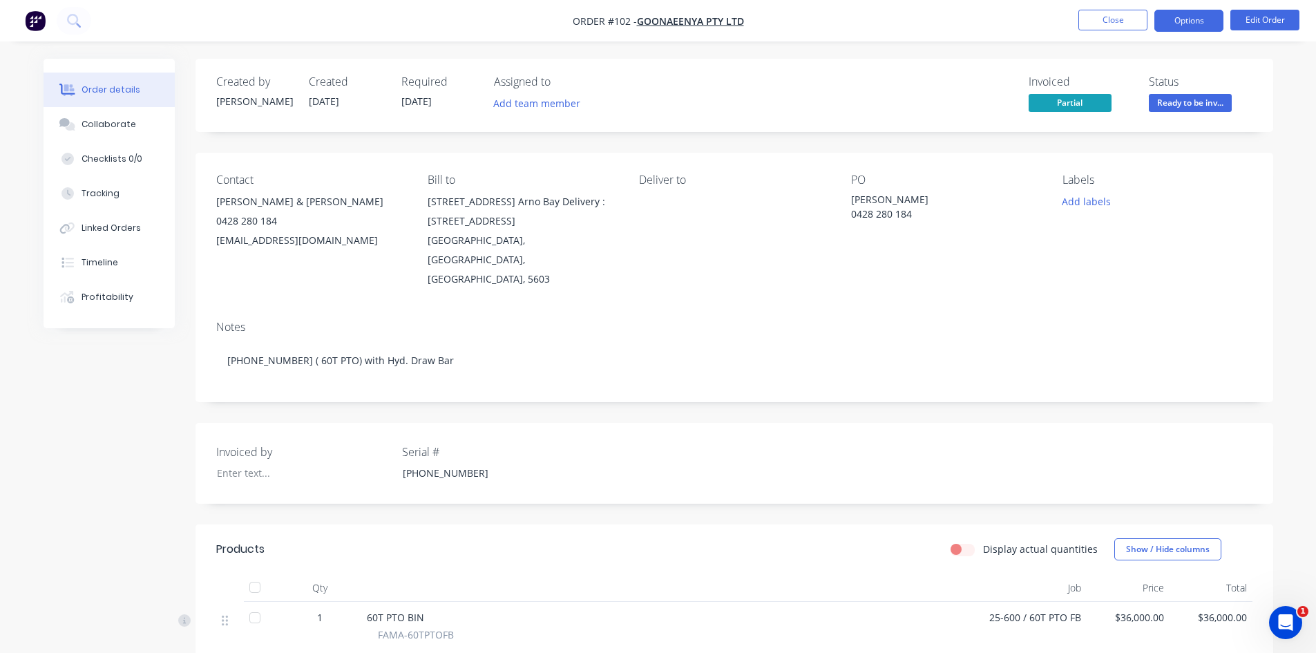
click at [1187, 23] on button "Options" at bounding box center [1188, 21] width 69 height 22
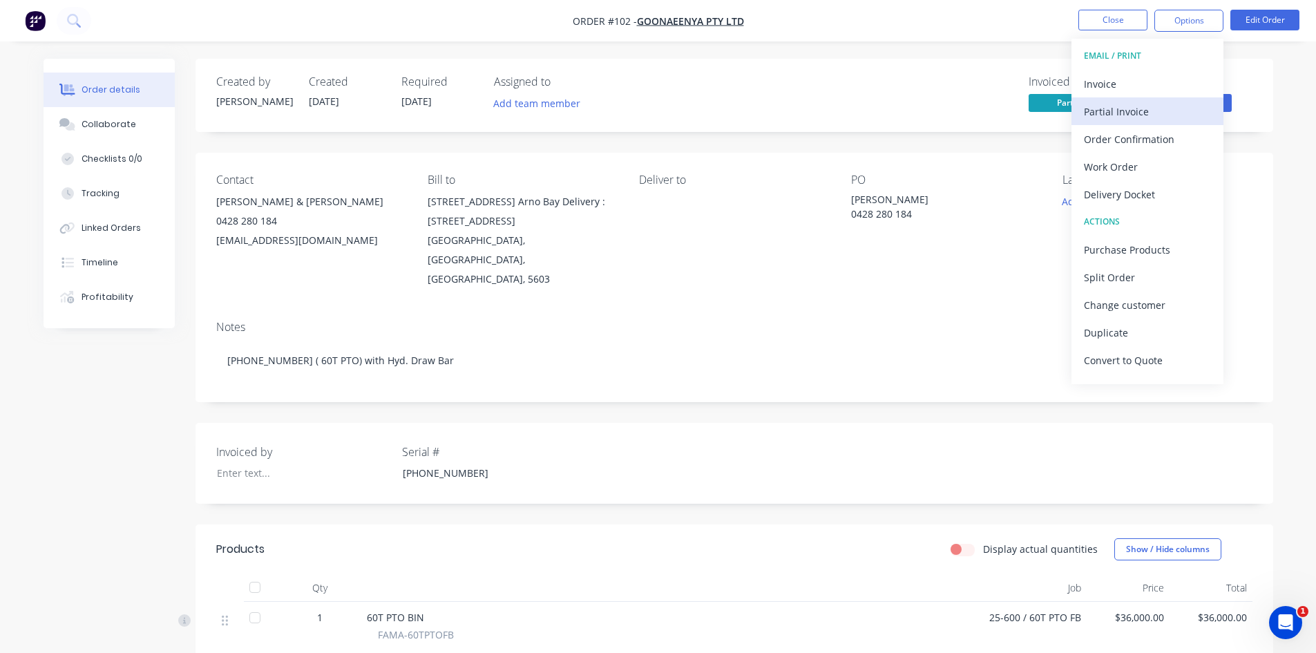
click at [1137, 112] on div "Partial Invoice" at bounding box center [1147, 112] width 127 height 20
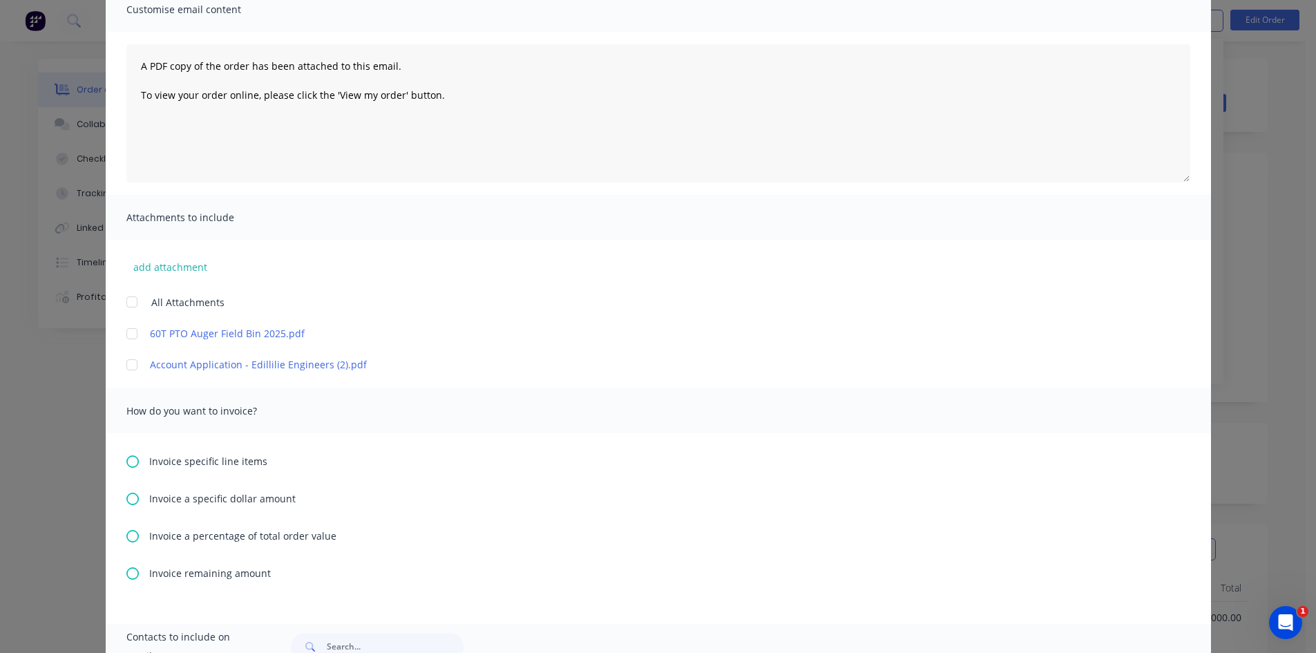
scroll to position [138, 0]
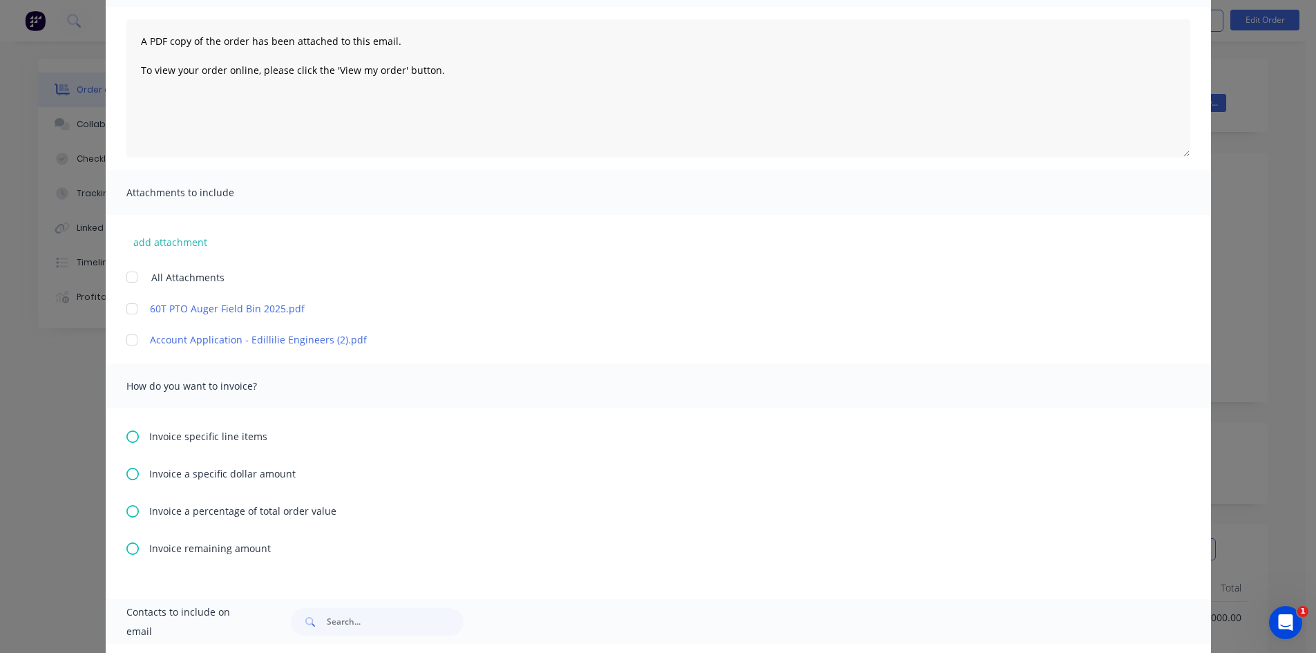
drag, startPoint x: 128, startPoint y: 546, endPoint x: 159, endPoint y: 557, distance: 33.0
click at [135, 549] on div "Invoice remaining amount" at bounding box center [658, 548] width 1064 height 15
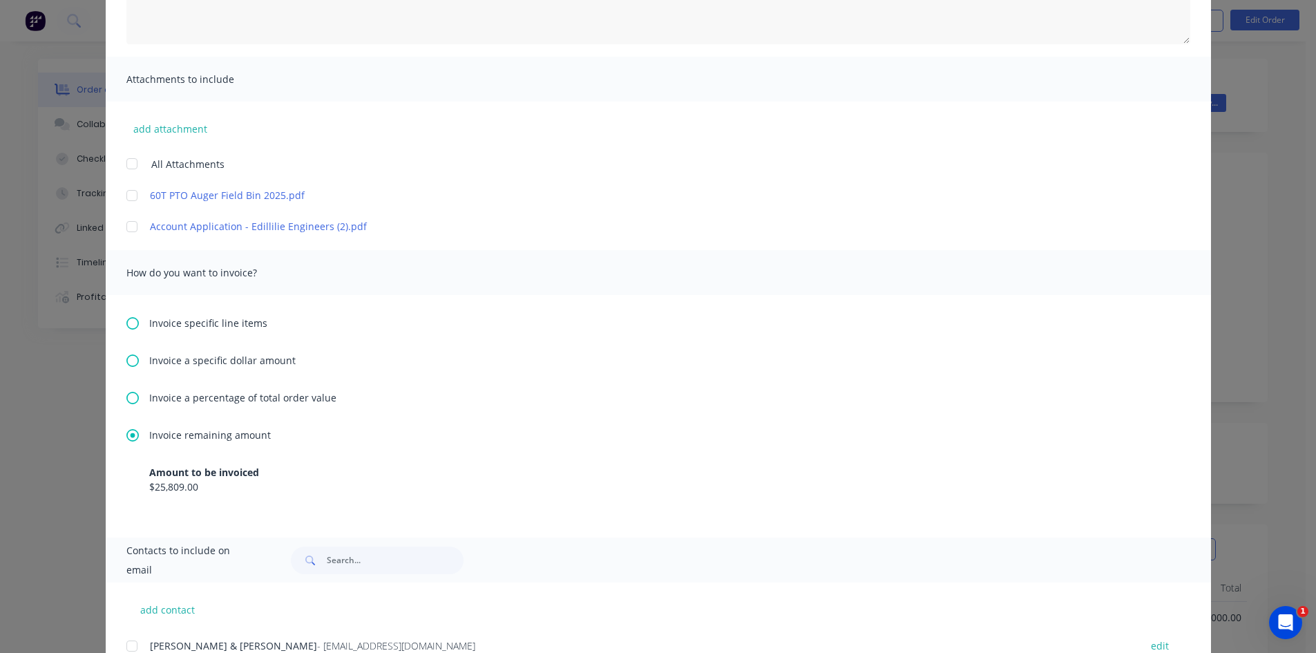
scroll to position [276, 0]
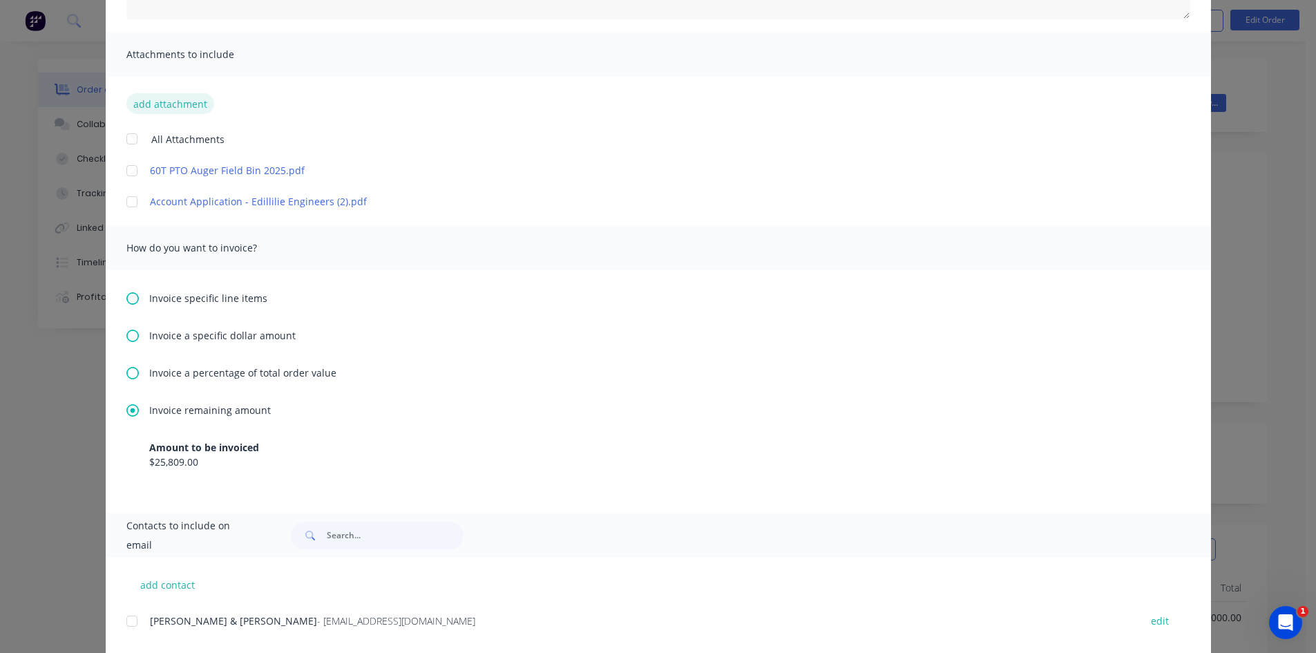
click at [138, 102] on button "add attachment" at bounding box center [170, 103] width 88 height 21
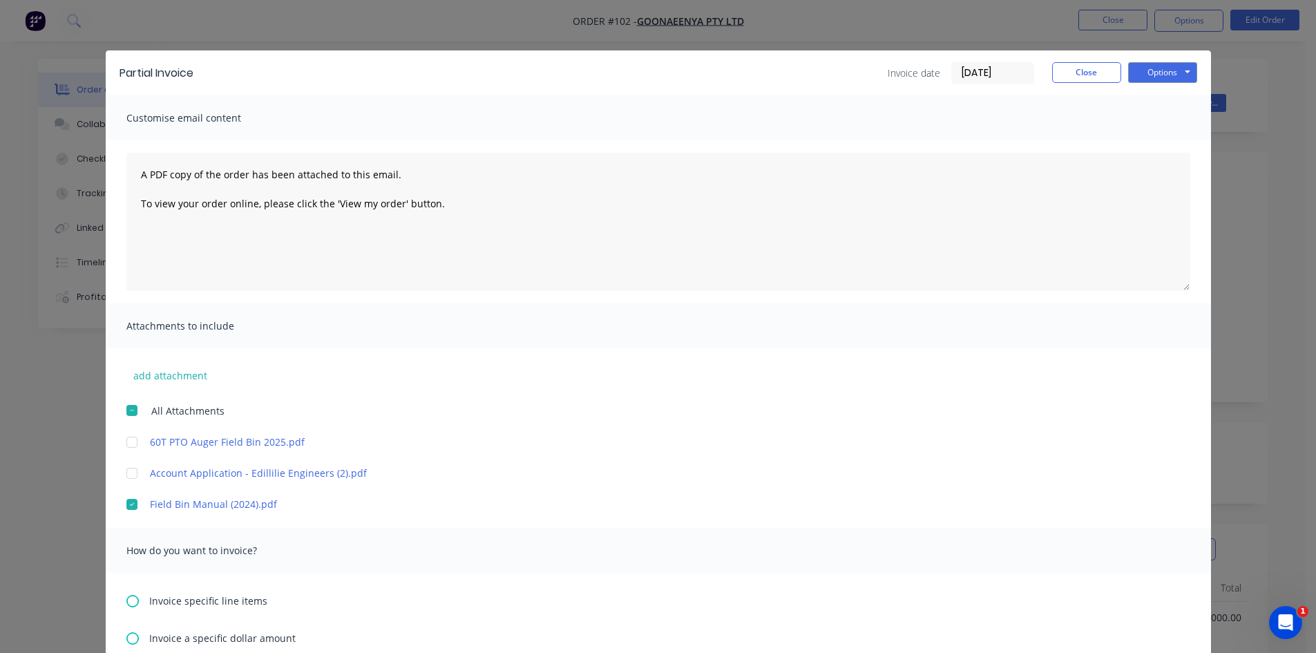
scroll to position [0, 0]
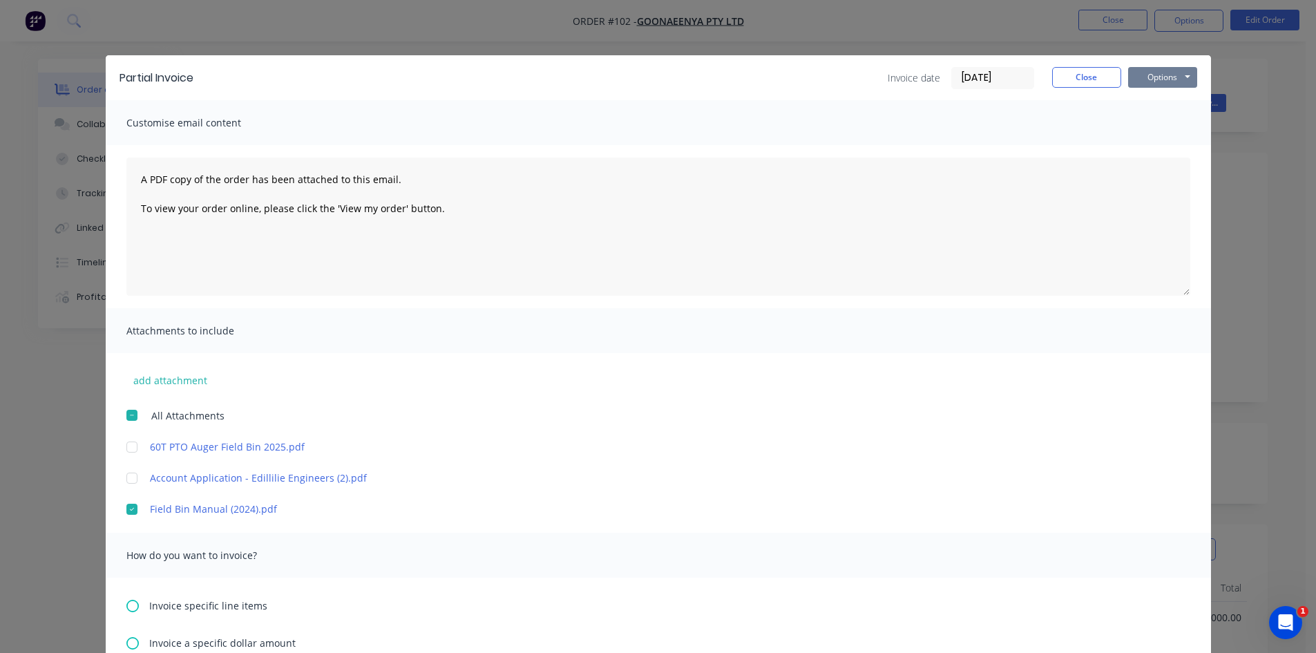
click at [1138, 81] on button "Options" at bounding box center [1162, 77] width 69 height 21
click at [1144, 100] on button "Preview" at bounding box center [1172, 101] width 88 height 23
click at [1152, 79] on button "Options" at bounding box center [1162, 77] width 69 height 21
click at [1161, 146] on button "Email" at bounding box center [1172, 147] width 88 height 23
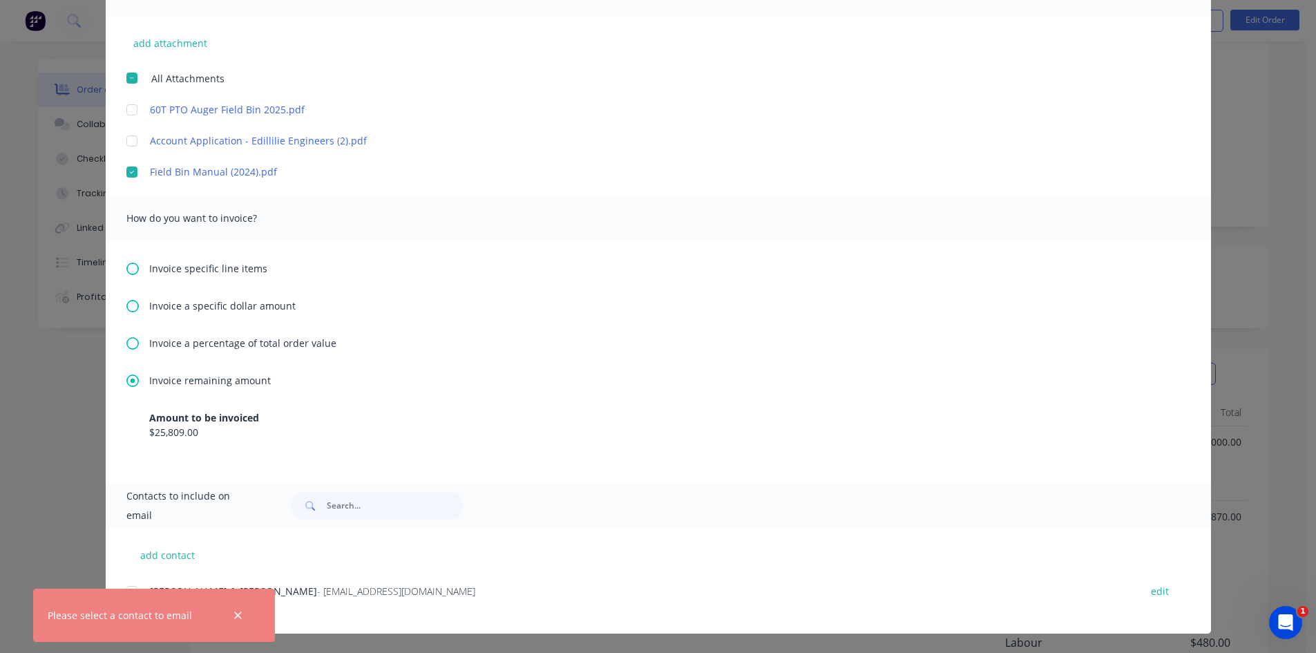
scroll to position [207, 0]
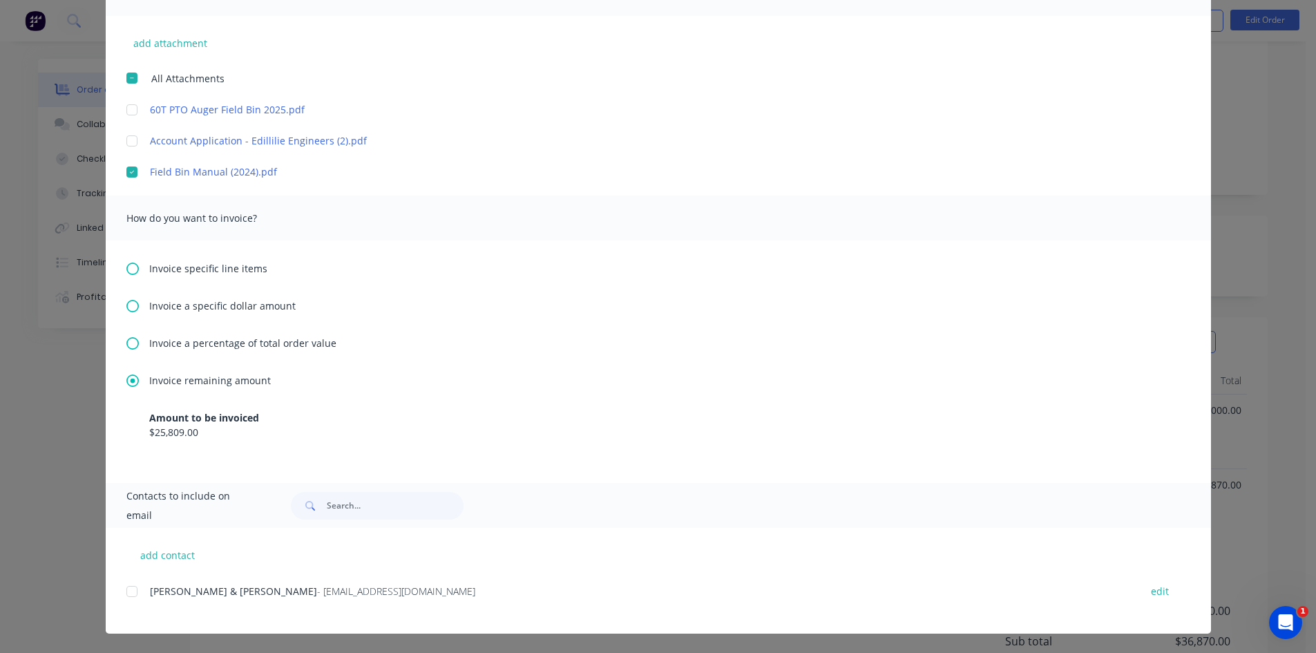
drag, startPoint x: 128, startPoint y: 590, endPoint x: 140, endPoint y: 593, distance: 12.9
click at [132, 592] on div at bounding box center [132, 591] width 28 height 28
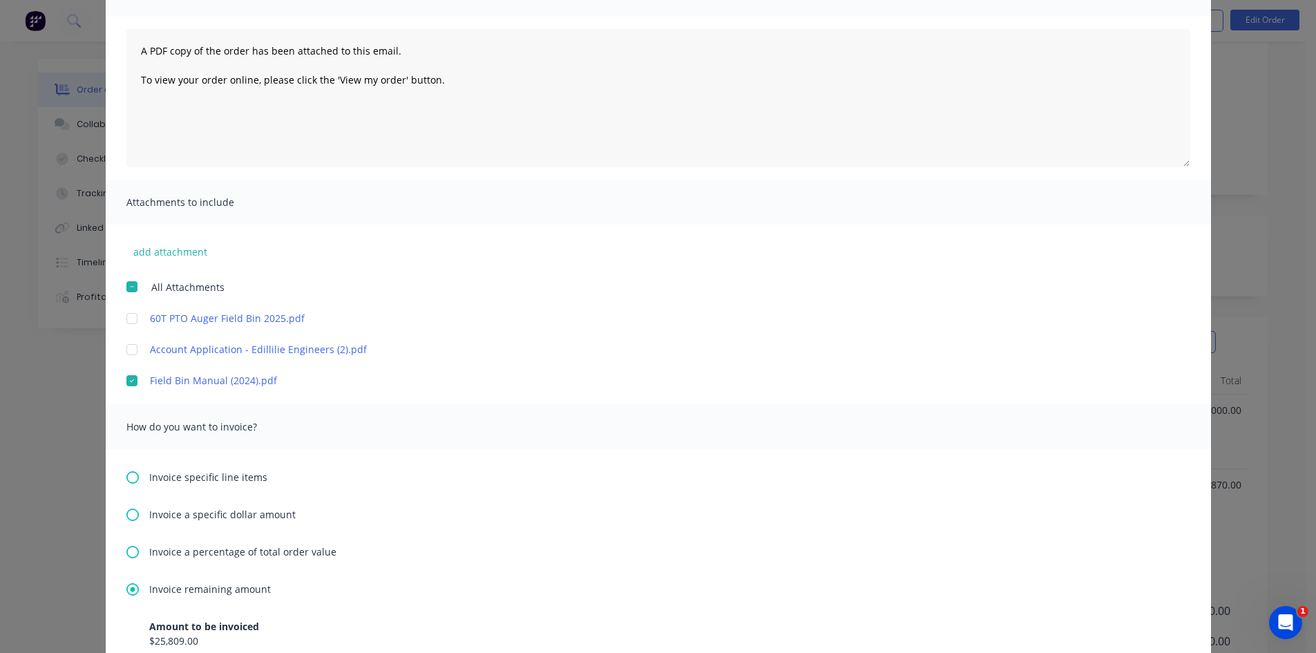
scroll to position [0, 0]
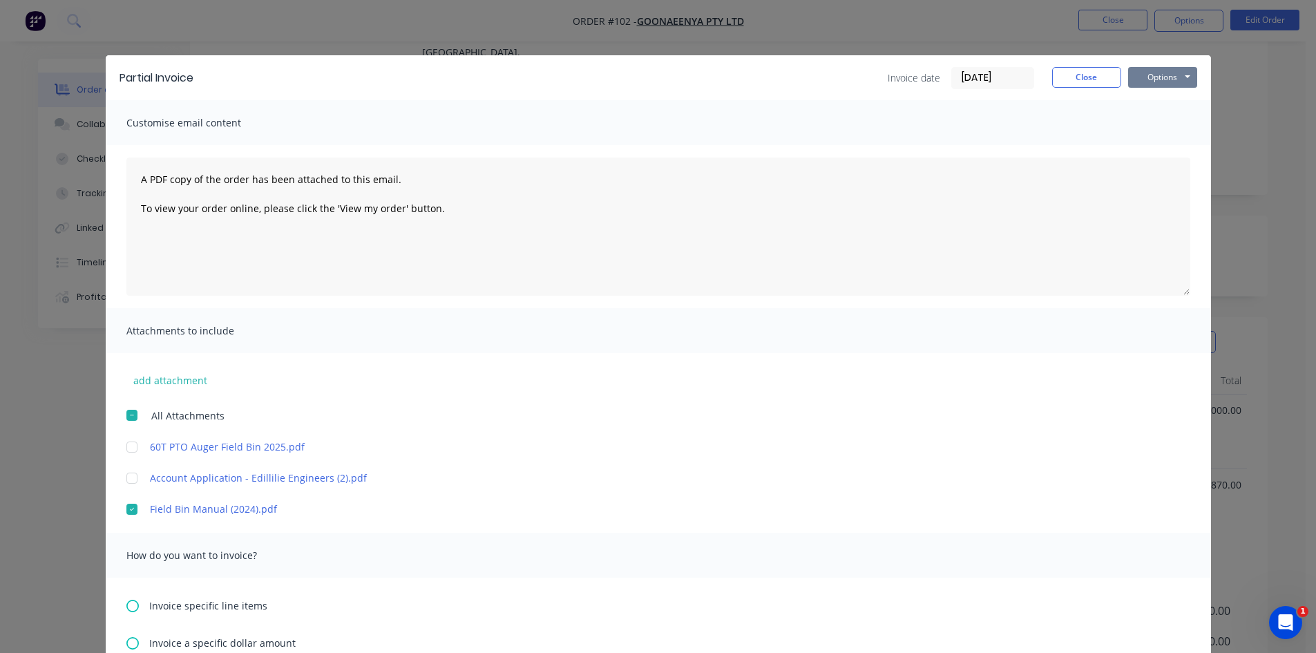
click at [1153, 79] on button "Options" at bounding box center [1162, 77] width 69 height 21
click at [1151, 148] on button "Email" at bounding box center [1172, 147] width 88 height 23
